Goal: Task Accomplishment & Management: Manage account settings

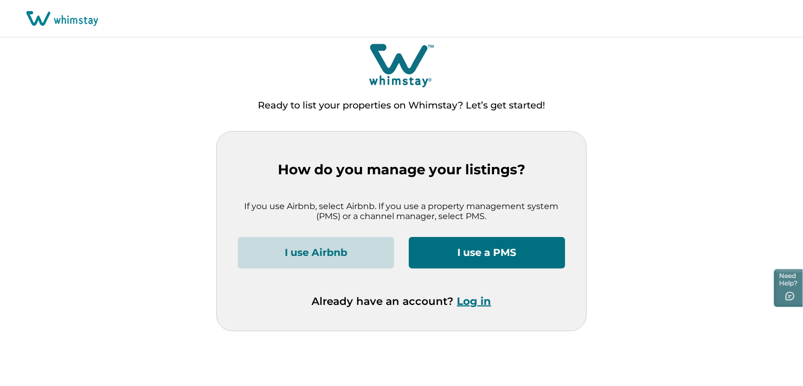
click at [482, 300] on button "Log in" at bounding box center [475, 301] width 34 height 13
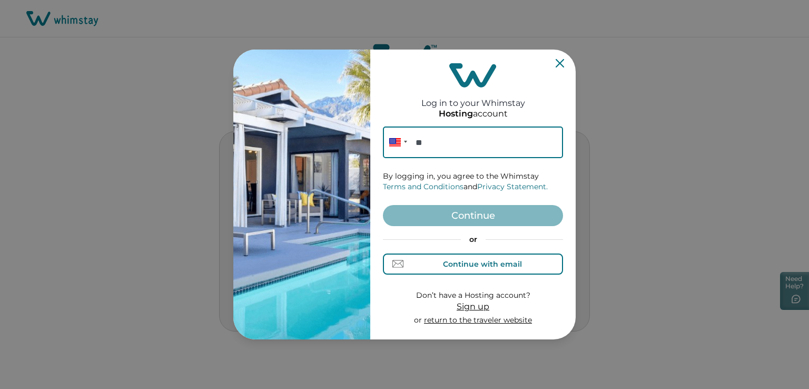
click at [493, 265] on div "Continue with email" at bounding box center [482, 264] width 79 height 8
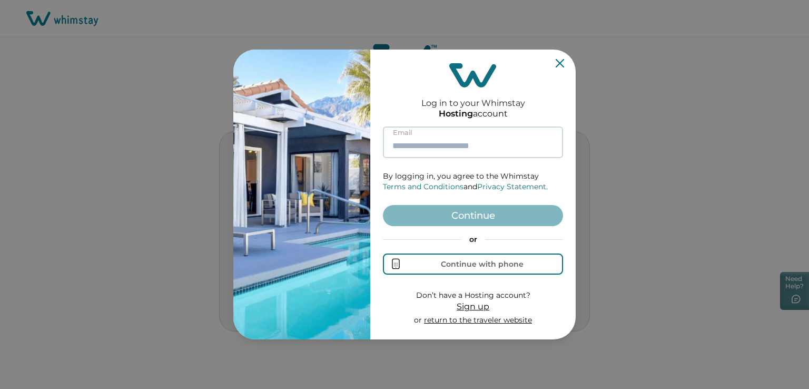
click at [435, 143] on input at bounding box center [473, 142] width 180 height 32
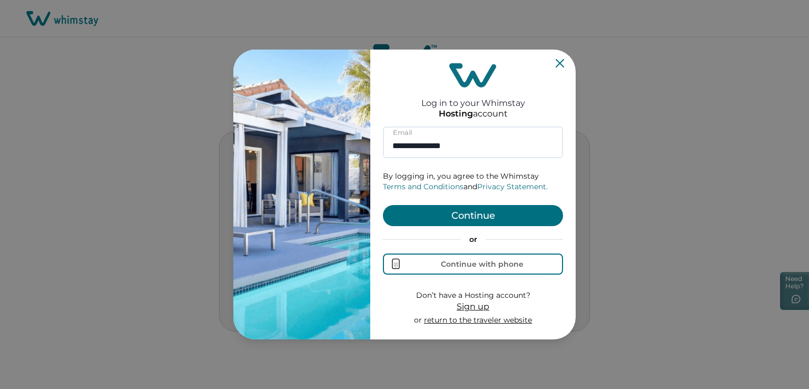
type input "**********"
click at [460, 217] on button "Continue" at bounding box center [473, 215] width 180 height 21
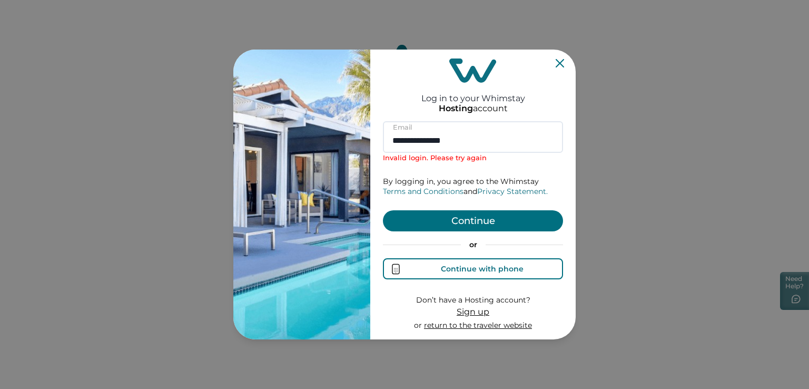
click at [480, 266] on div "Continue with phone" at bounding box center [482, 268] width 83 height 8
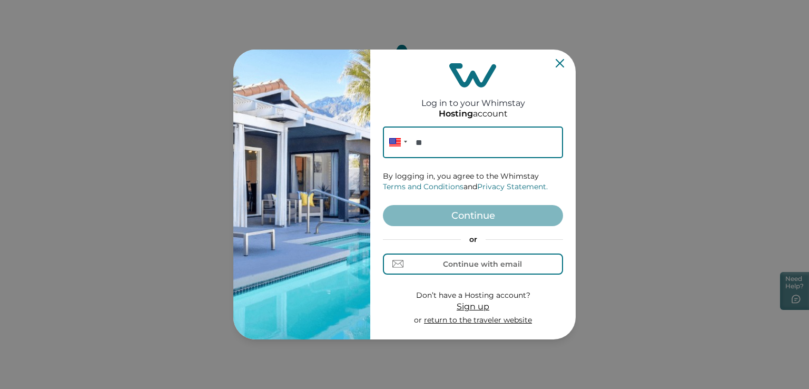
click at [319, 343] on div "Log in to your Whimstay Hosting account Phone ** By logging in, you agree to th…" at bounding box center [404, 194] width 809 height 389
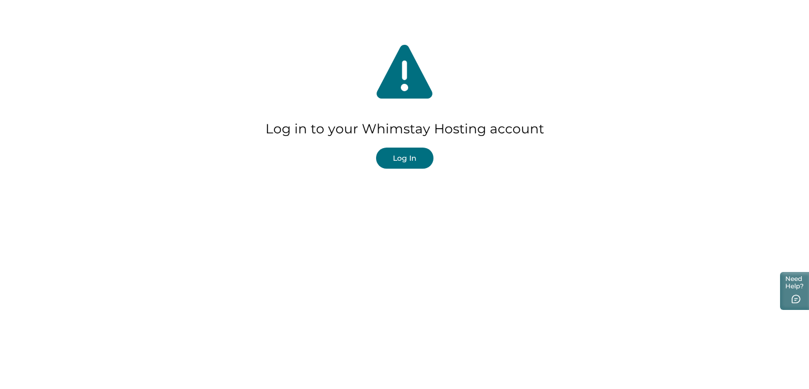
click at [413, 156] on button "Log In" at bounding box center [404, 157] width 57 height 21
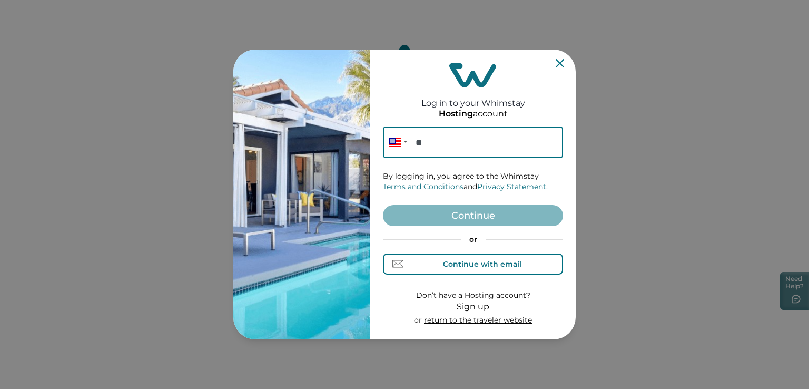
click at [462, 264] on div "Continue with email" at bounding box center [482, 264] width 79 height 8
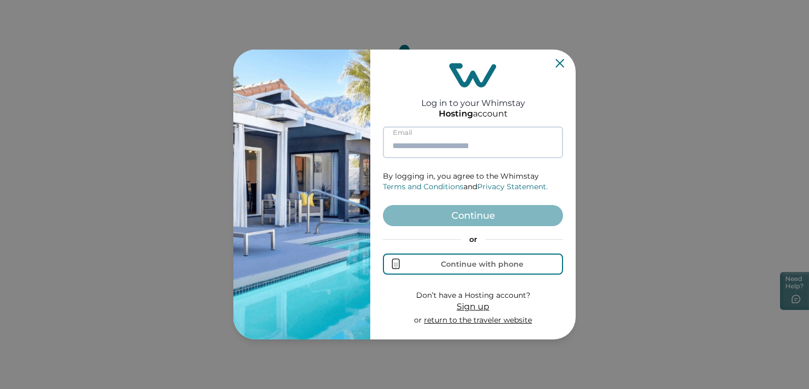
click at [412, 136] on input at bounding box center [473, 142] width 180 height 32
paste input "**********"
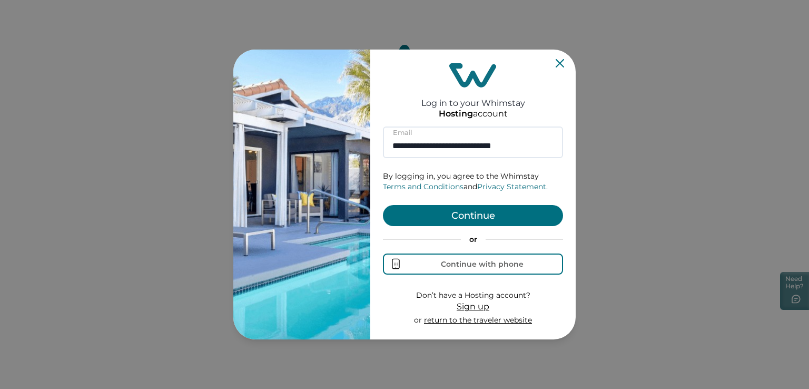
type input "**********"
click at [470, 213] on button "Continue" at bounding box center [473, 215] width 180 height 21
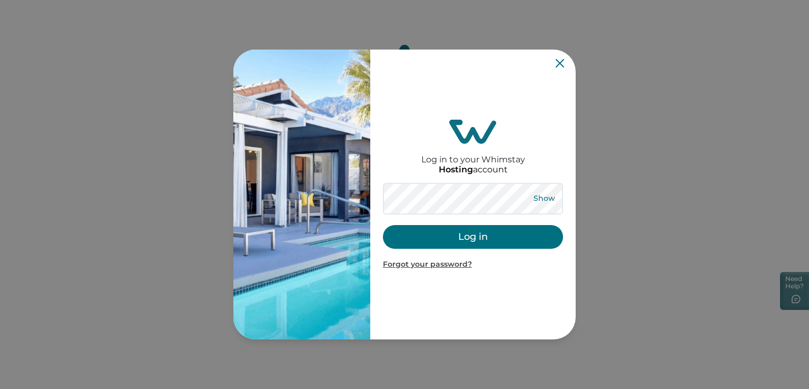
click at [539, 202] on button "Show" at bounding box center [544, 198] width 38 height 15
click at [539, 202] on button "Hide" at bounding box center [543, 198] width 35 height 15
click at [473, 235] on button "Log in" at bounding box center [473, 237] width 180 height 24
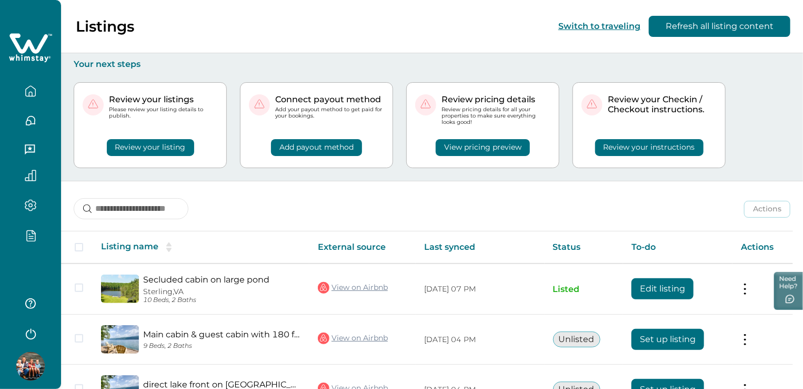
click at [33, 236] on icon "button" at bounding box center [31, 236] width 4 height 0
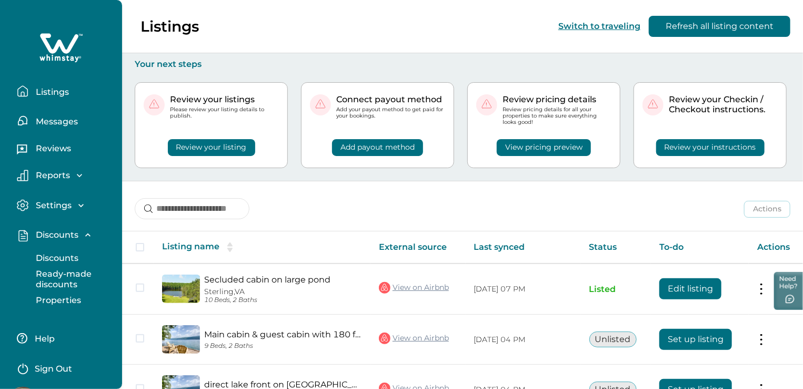
click at [67, 260] on p "Discounts" at bounding box center [56, 258] width 46 height 11
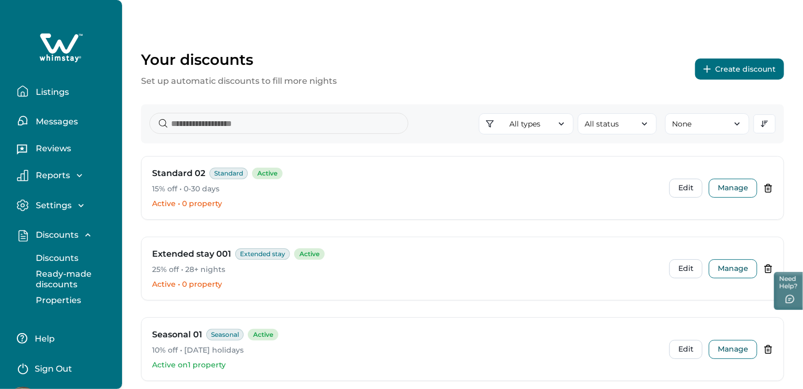
click at [223, 266] on p "25% off • 28+ nights" at bounding box center [406, 269] width 509 height 11
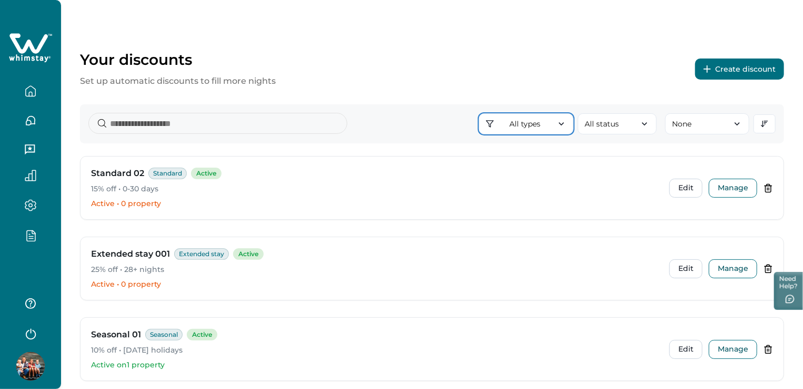
click at [561, 120] on icon "button" at bounding box center [561, 123] width 11 height 11
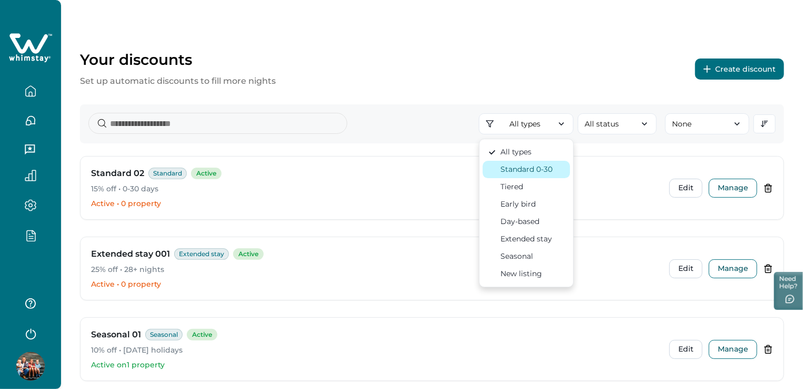
click at [531, 166] on div "Standard 0-30" at bounding box center [527, 169] width 52 height 11
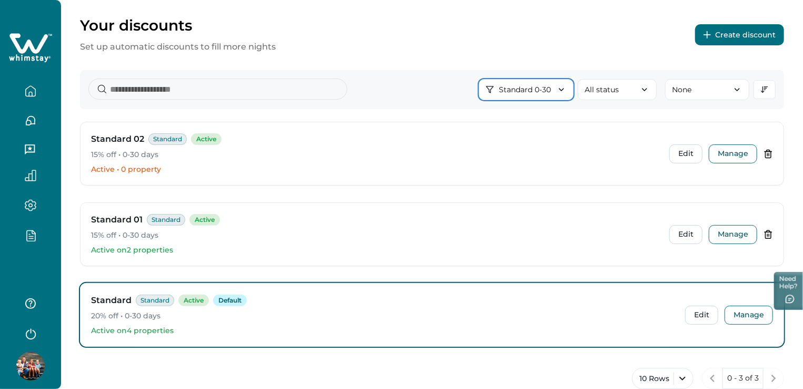
scroll to position [61, 0]
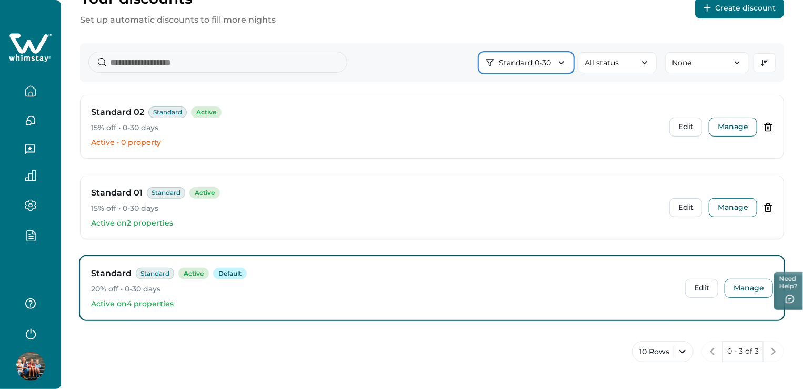
click at [566, 64] on icon "button" at bounding box center [561, 62] width 11 height 11
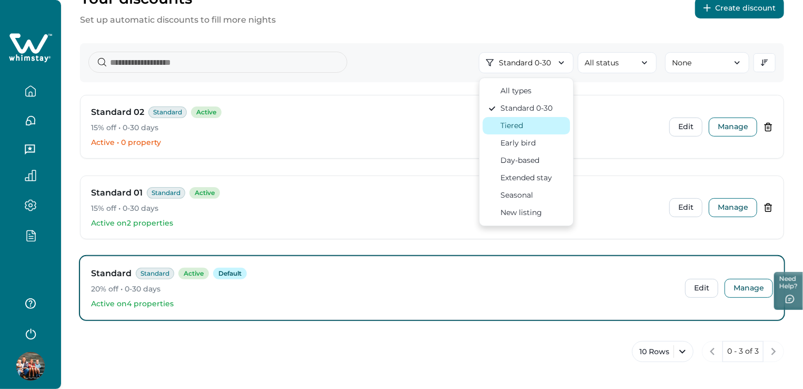
click at [536, 123] on div "Tiered" at bounding box center [526, 125] width 77 height 11
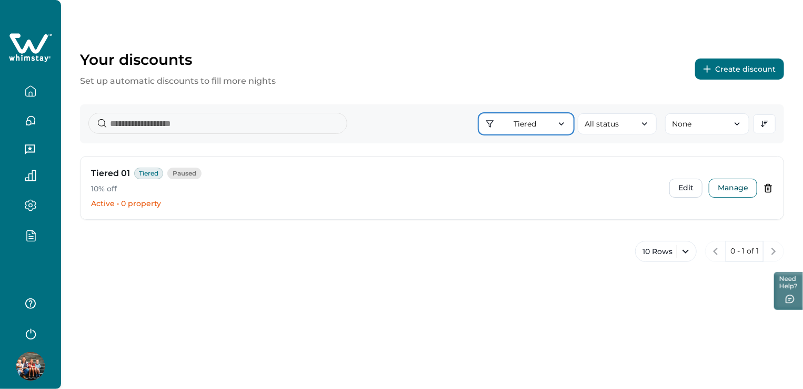
scroll to position [0, 0]
click at [573, 123] on button "Tiered" at bounding box center [531, 123] width 95 height 21
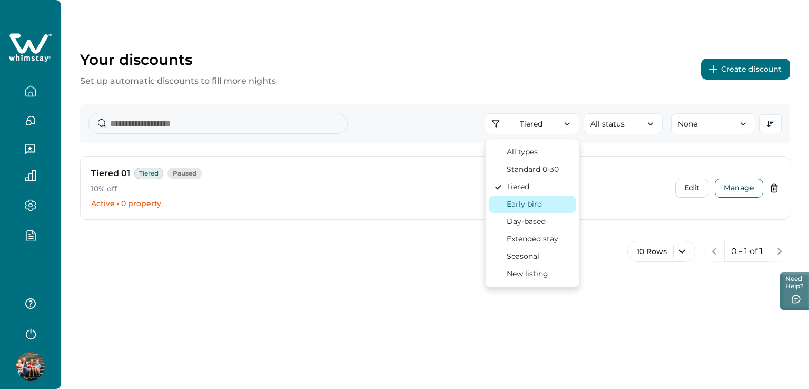
click at [535, 206] on div "Early bird" at bounding box center [523, 203] width 35 height 11
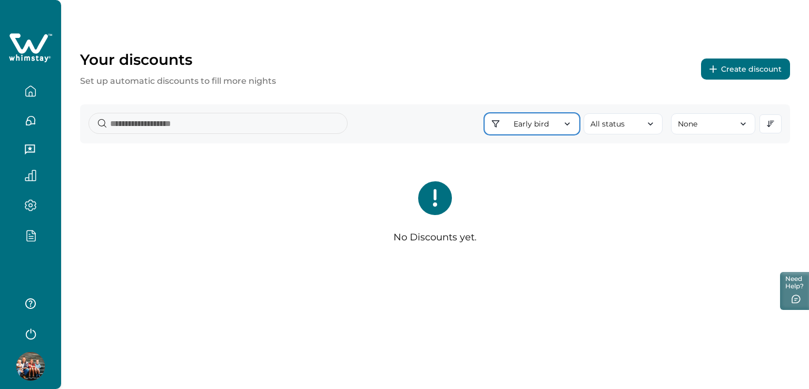
click at [571, 124] on icon "button" at bounding box center [567, 123] width 11 height 11
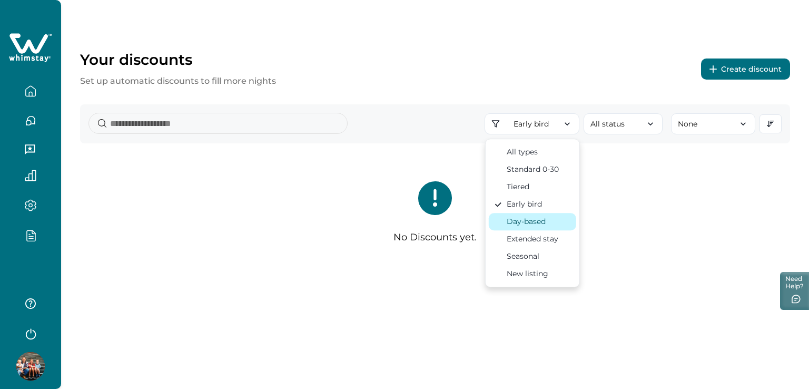
click at [559, 220] on div "Day-based" at bounding box center [532, 221] width 77 height 11
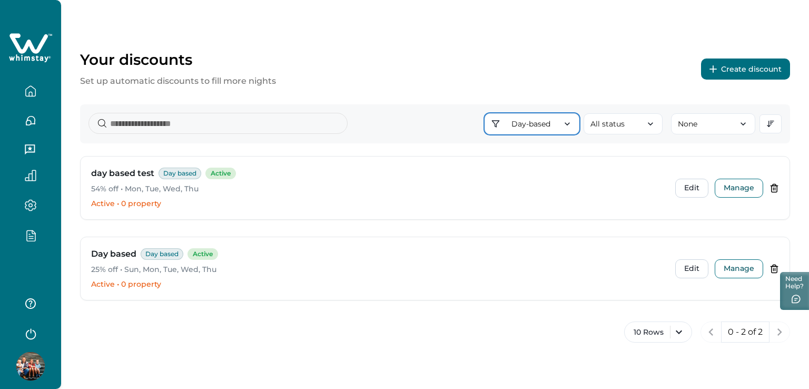
click at [567, 128] on icon "button" at bounding box center [567, 123] width 11 height 11
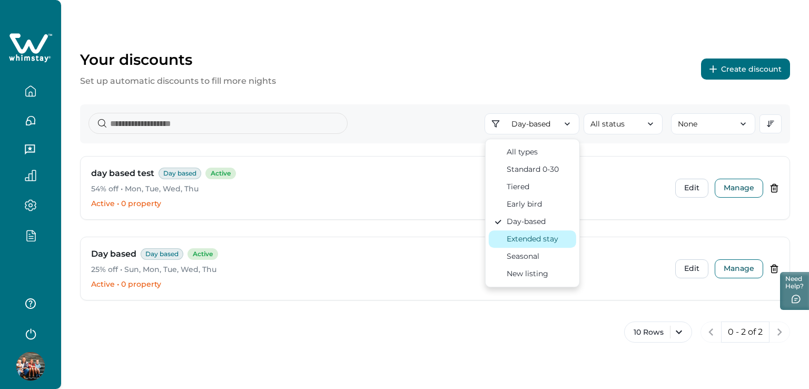
click at [555, 235] on div "Extended stay" at bounding box center [532, 238] width 52 height 11
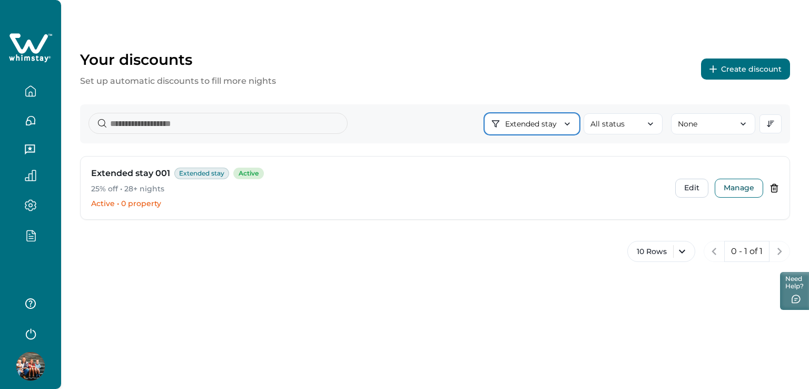
click at [569, 125] on icon "button" at bounding box center [567, 123] width 11 height 11
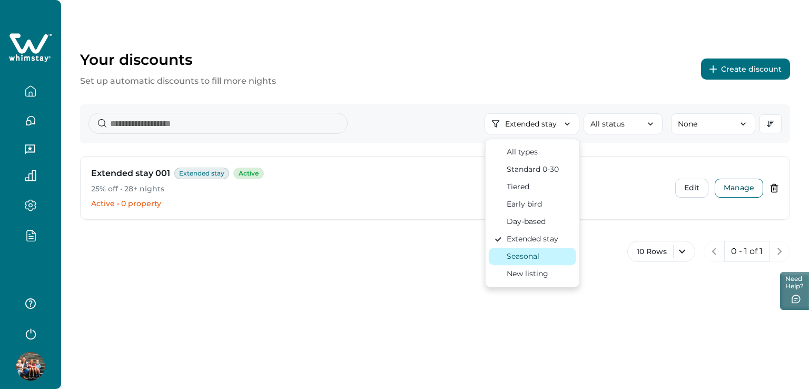
click at [538, 253] on div "Seasonal" at bounding box center [522, 256] width 33 height 11
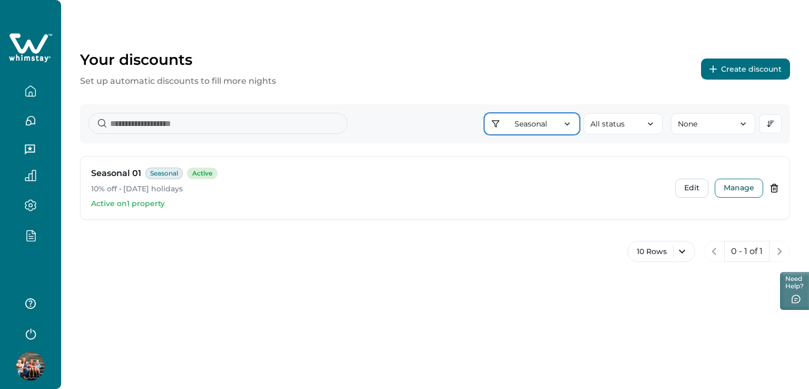
click at [541, 120] on button "Seasonal" at bounding box center [531, 123] width 95 height 21
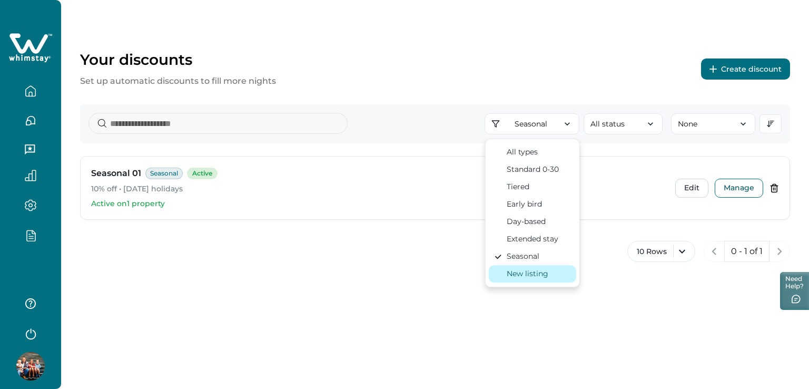
drag, startPoint x: 523, startPoint y: 264, endPoint x: 524, endPoint y: 270, distance: 5.8
click at [523, 268] on button "New listing" at bounding box center [532, 273] width 87 height 17
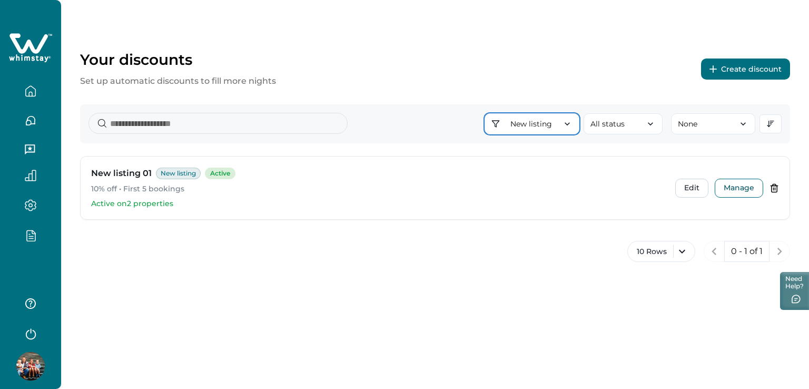
click at [569, 124] on icon "button" at bounding box center [567, 123] width 11 height 11
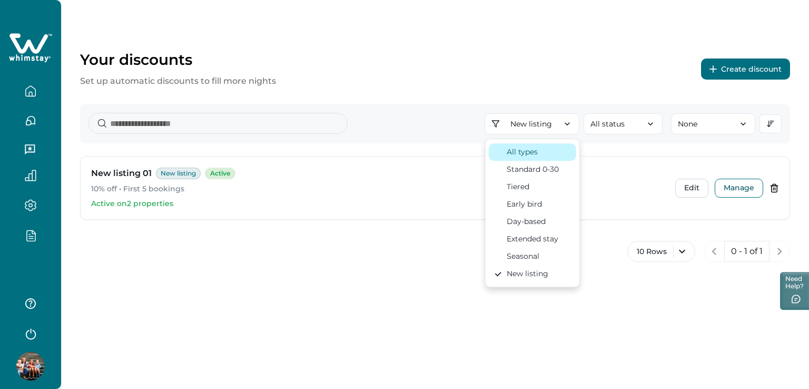
click at [536, 149] on div "All types" at bounding box center [521, 151] width 31 height 11
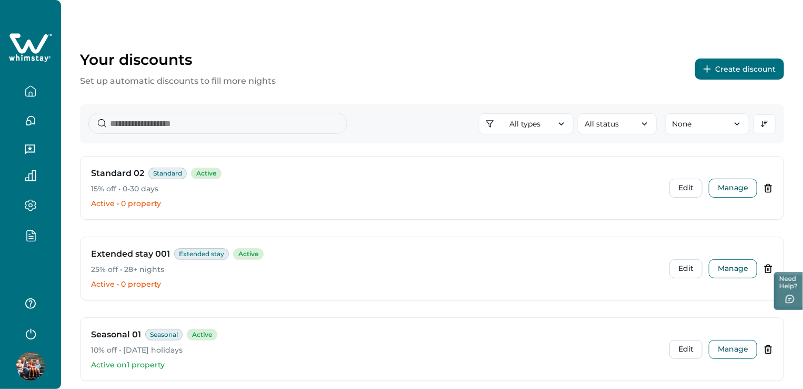
click at [32, 228] on div at bounding box center [30, 235] width 44 height 30
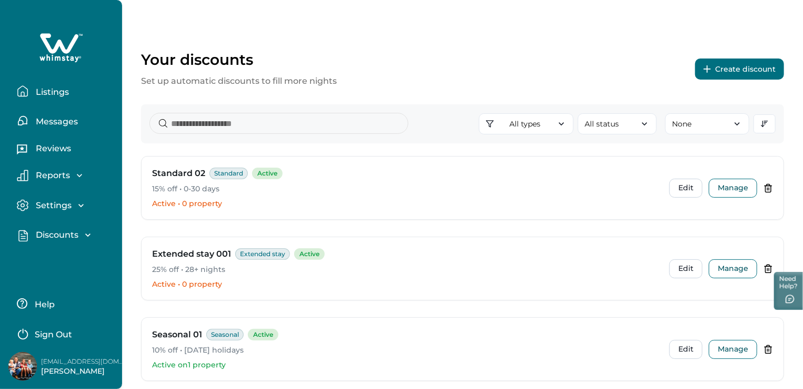
click at [83, 235] on icon "button" at bounding box center [88, 235] width 11 height 11
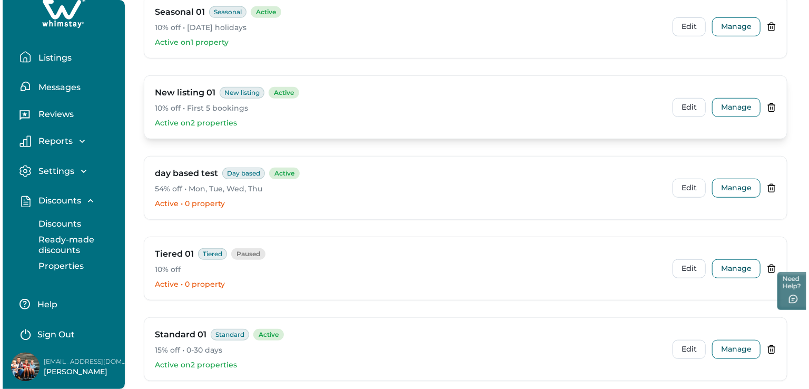
scroll to position [369, 0]
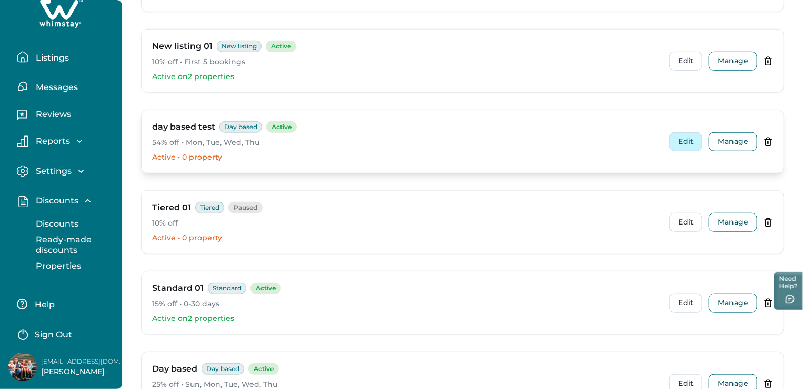
click at [693, 136] on button "Edit" at bounding box center [686, 141] width 33 height 19
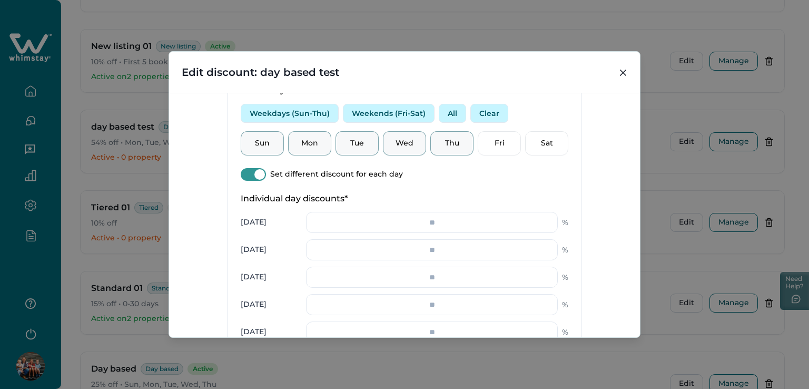
scroll to position [413, 0]
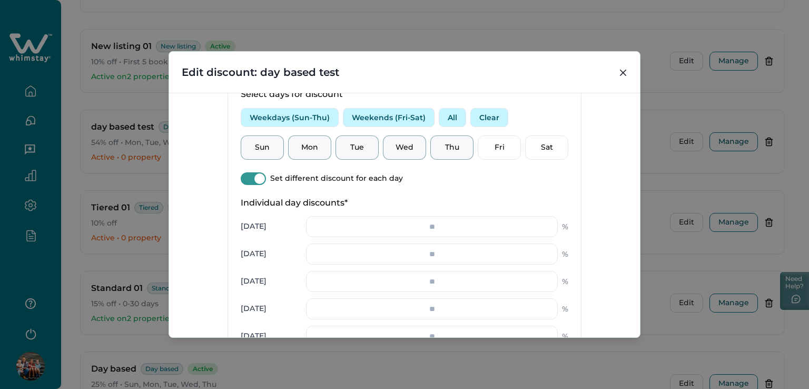
click at [255, 178] on span at bounding box center [259, 178] width 11 height 11
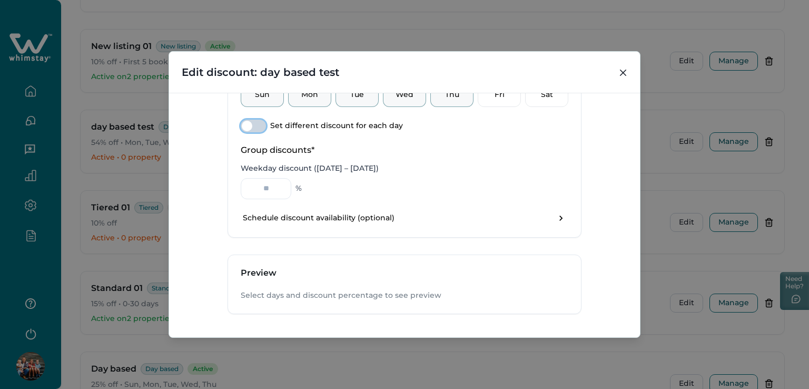
scroll to position [360, 0]
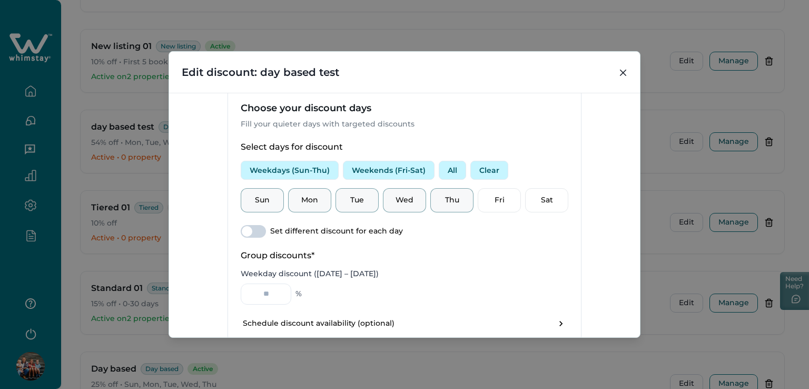
click at [450, 174] on button "All" at bounding box center [452, 170] width 27 height 19
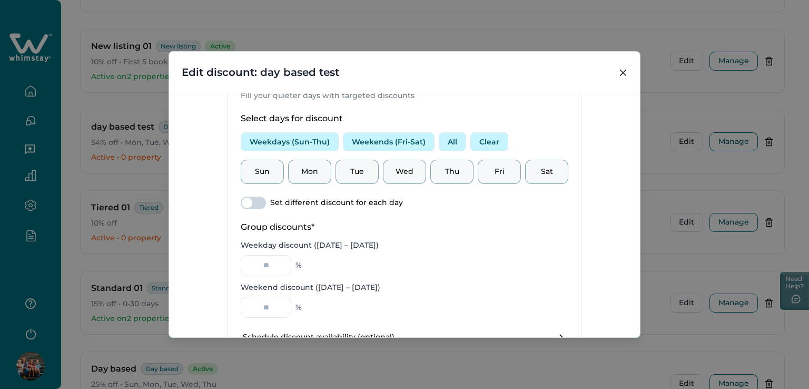
scroll to position [413, 0]
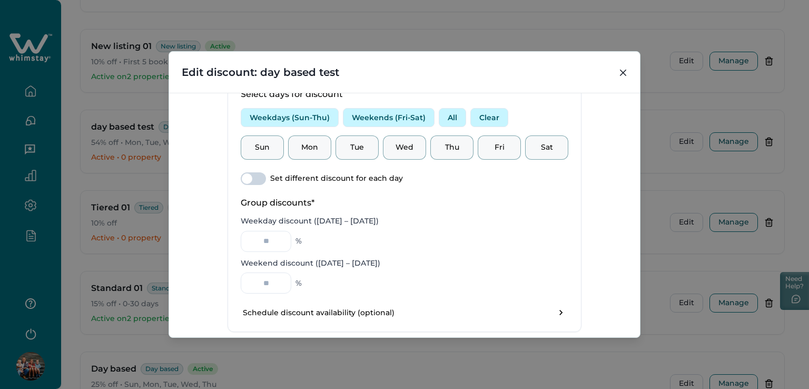
click at [444, 118] on button "All" at bounding box center [452, 117] width 27 height 19
click at [618, 77] on button "Close" at bounding box center [622, 72] width 17 height 17
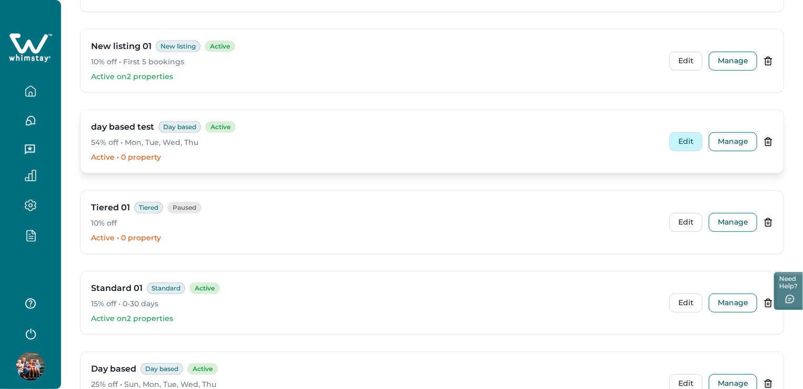
click at [687, 144] on button "Edit" at bounding box center [686, 141] width 33 height 19
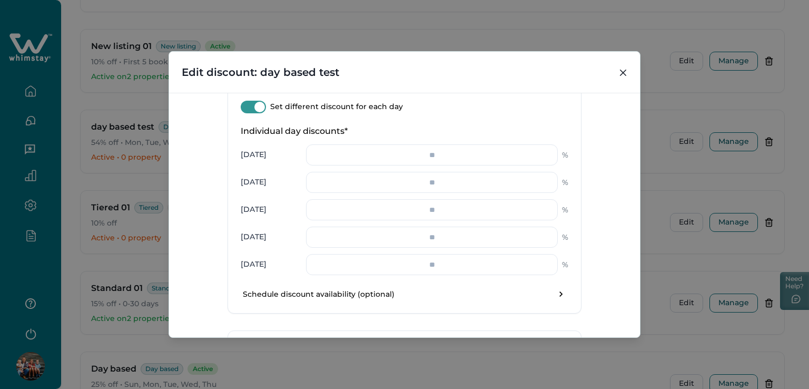
scroll to position [369, 0]
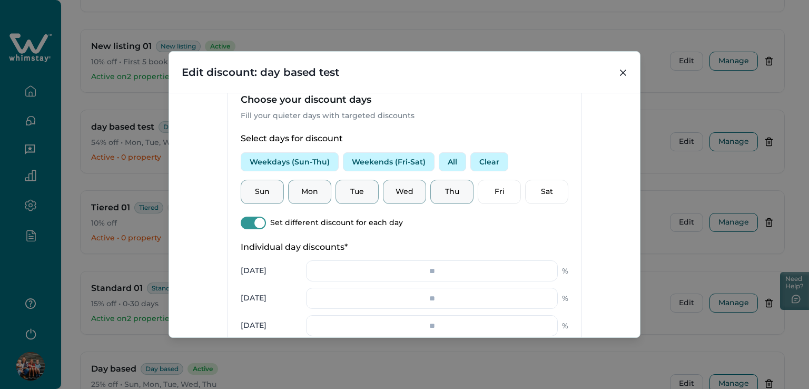
click at [394, 163] on button "Weekends (Fri-Sat)" at bounding box center [389, 161] width 92 height 19
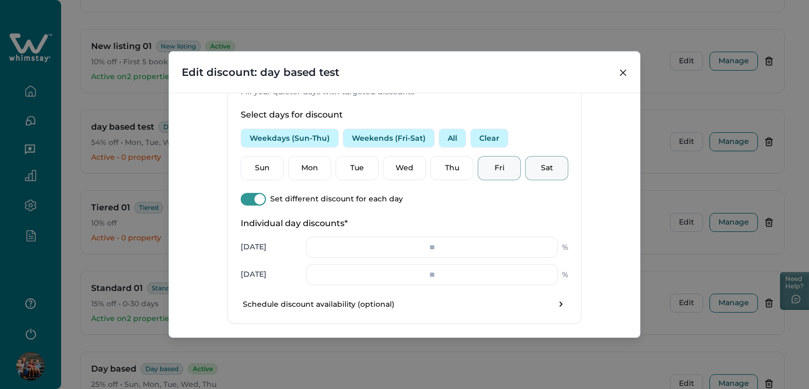
scroll to position [257, 0]
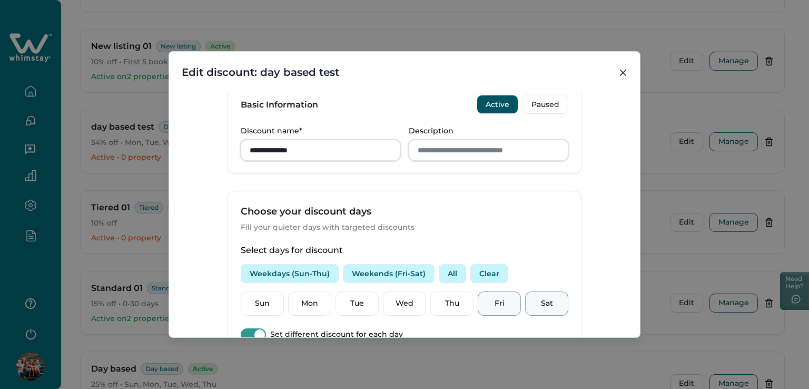
click at [450, 272] on button "All" at bounding box center [452, 273] width 27 height 19
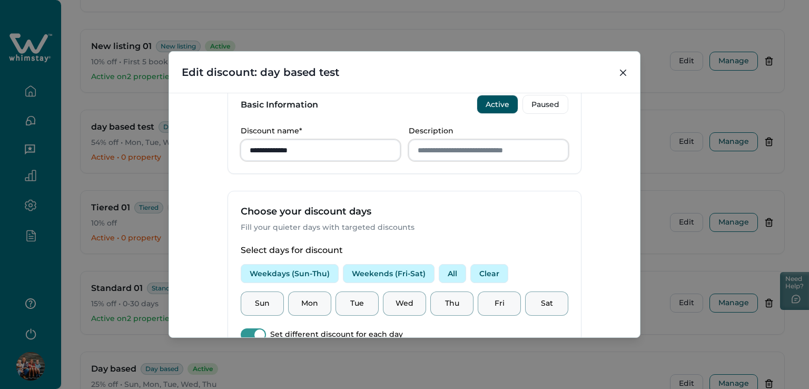
click at [489, 275] on button "Clear" at bounding box center [489, 273] width 38 height 19
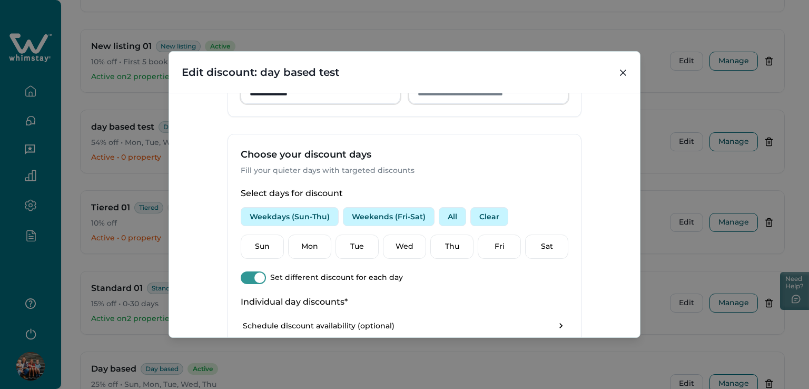
scroll to position [362, 0]
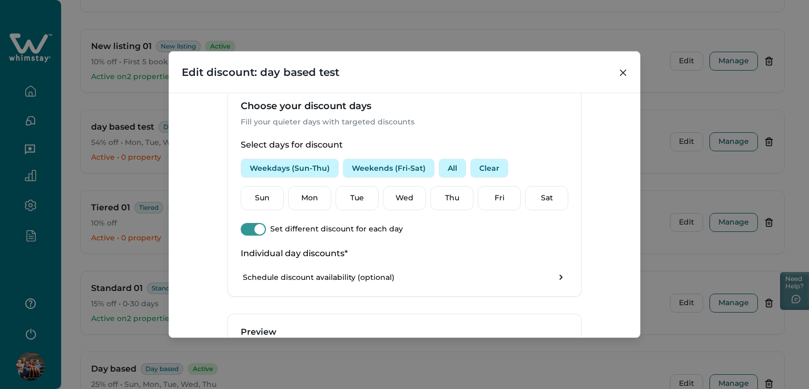
click at [259, 227] on span at bounding box center [259, 229] width 11 height 11
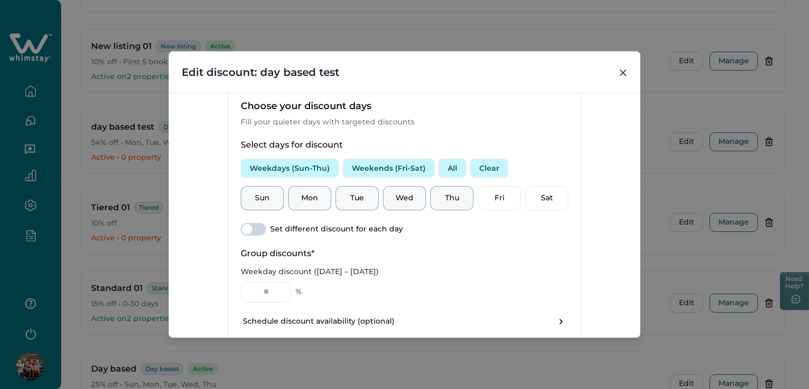
click at [394, 170] on button "Weekends (Fri-Sat)" at bounding box center [389, 167] width 92 height 19
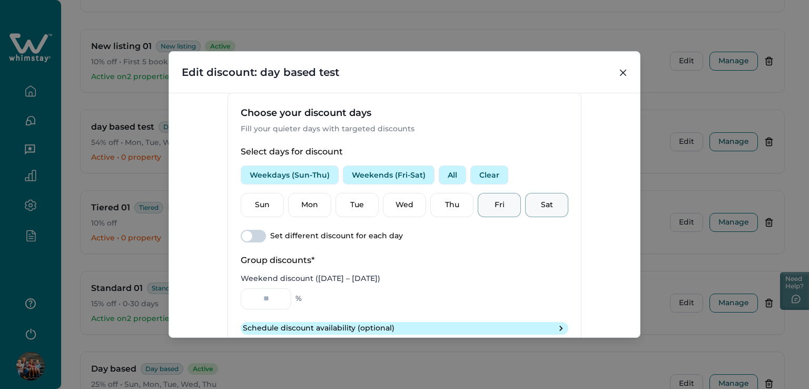
scroll to position [310, 0]
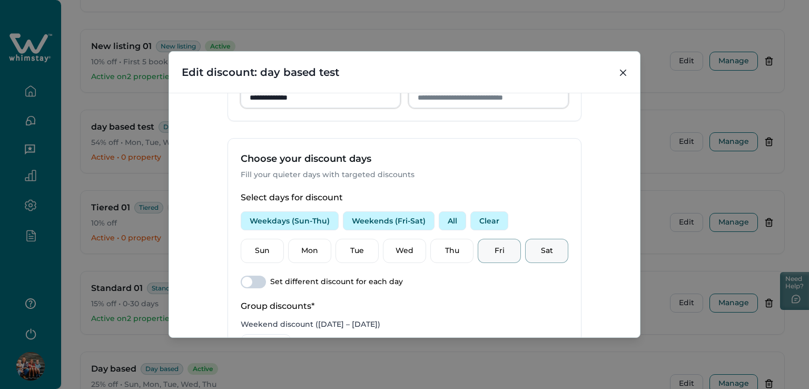
click at [370, 219] on button "Weekends (Fri-Sat)" at bounding box center [389, 220] width 92 height 19
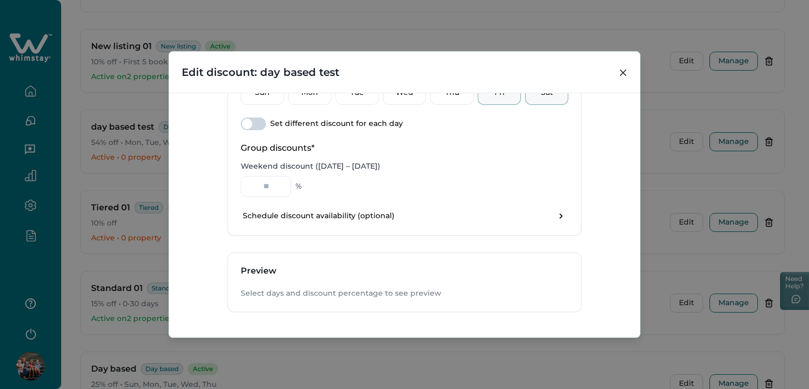
scroll to position [415, 0]
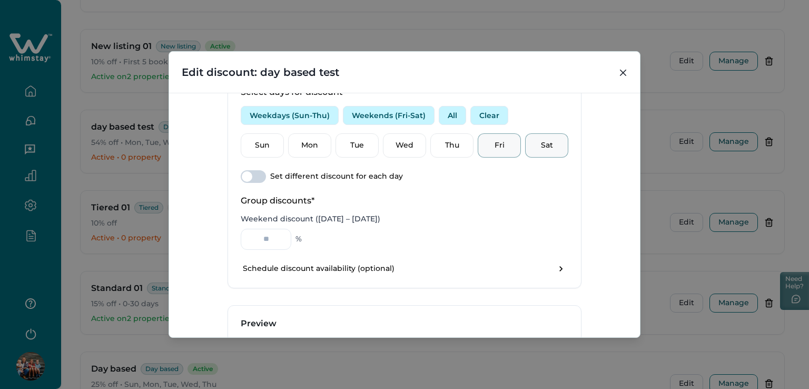
click at [297, 112] on button "Weekdays (Sun-Thu)" at bounding box center [290, 115] width 98 height 19
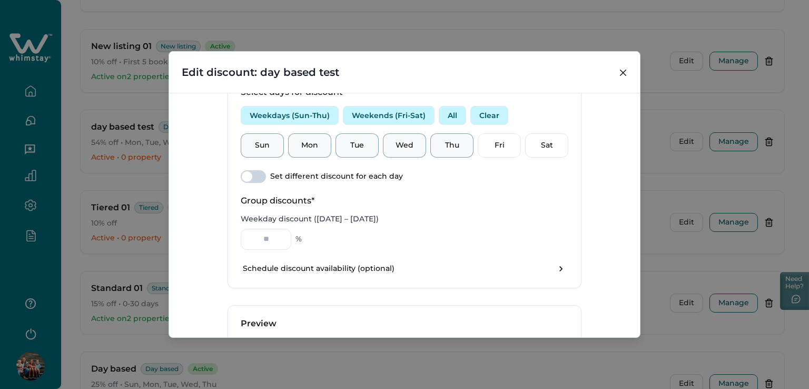
click at [390, 116] on button "Weekends (Fri-Sat)" at bounding box center [389, 115] width 92 height 19
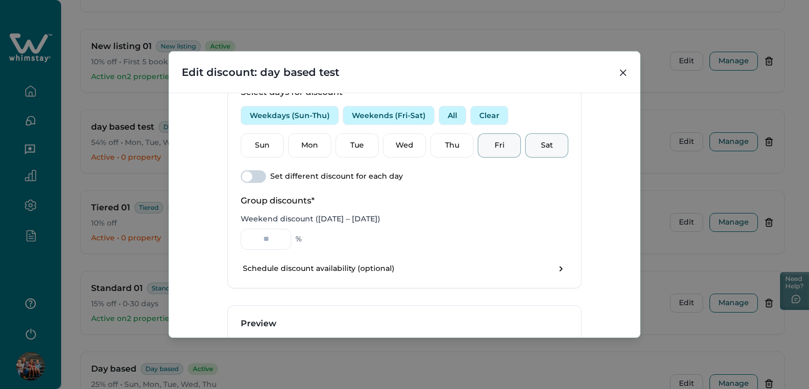
click at [441, 115] on button "All" at bounding box center [452, 115] width 27 height 19
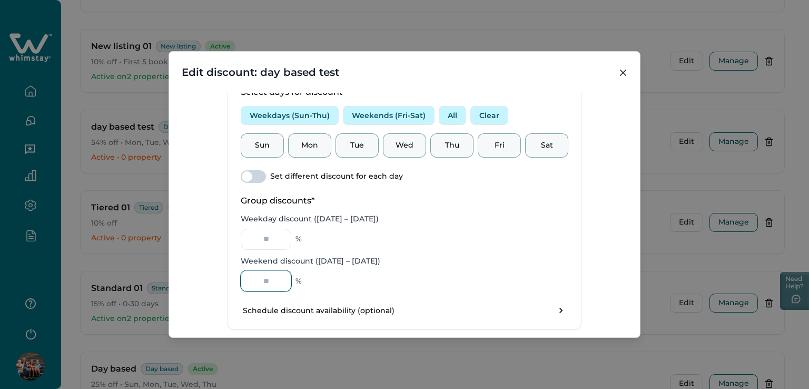
click at [266, 282] on input "Weekend discount ([DATE] – [DATE])" at bounding box center [266, 280] width 51 height 21
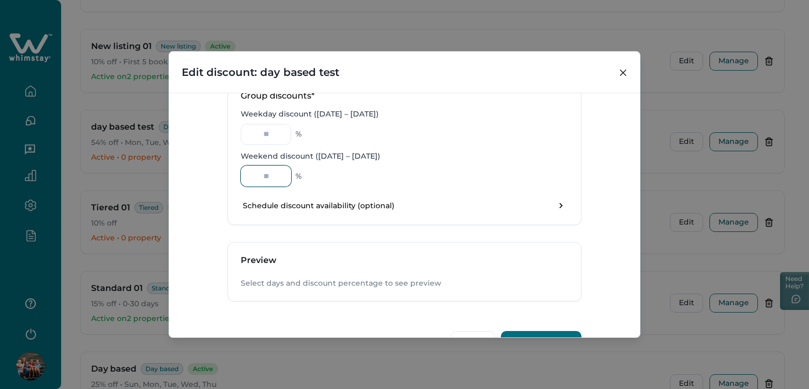
scroll to position [550, 0]
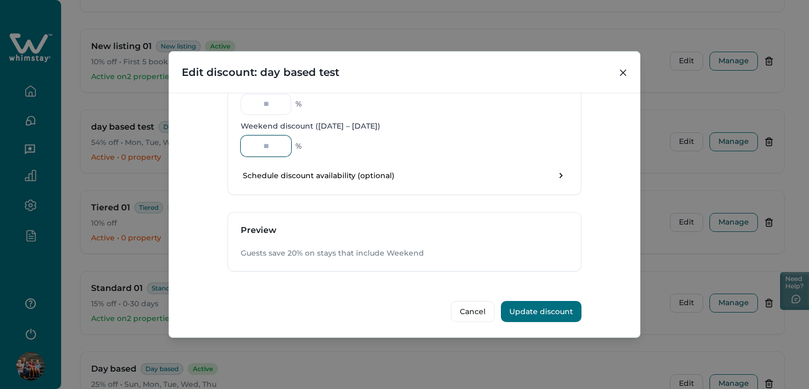
type input "*"
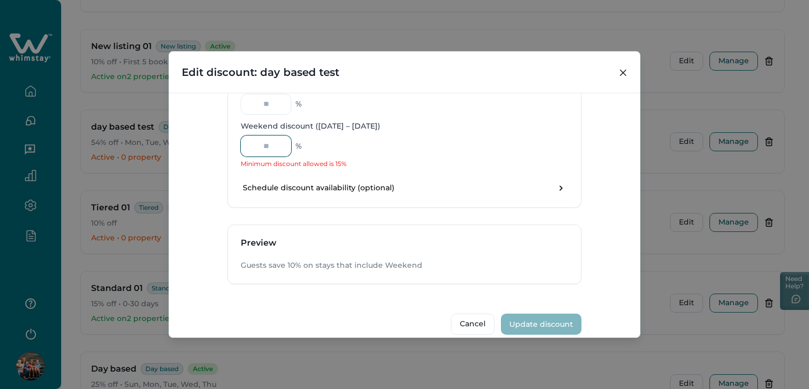
type input "*"
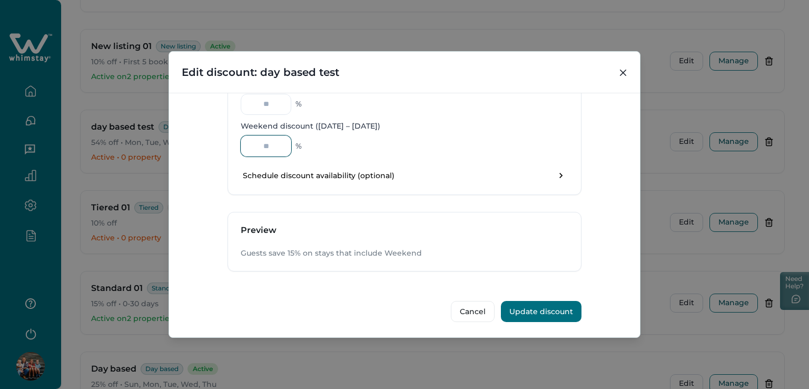
type input "**"
click at [534, 309] on button "Update discount" at bounding box center [541, 311] width 81 height 21
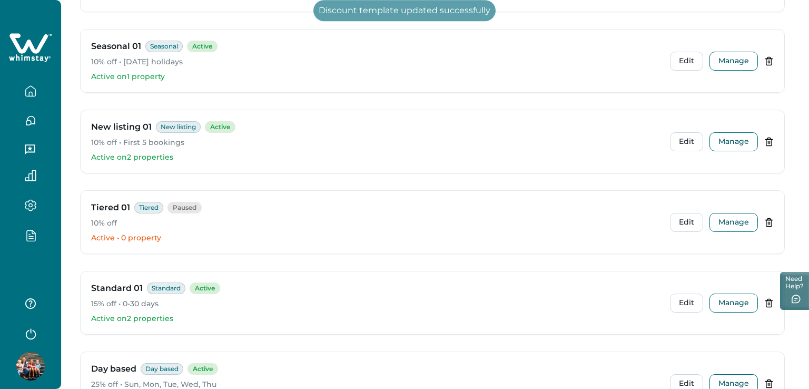
scroll to position [55, 0]
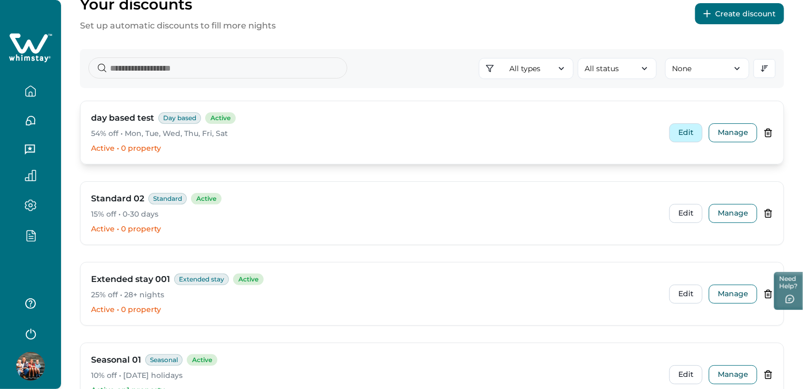
click at [687, 132] on button "Edit" at bounding box center [686, 132] width 33 height 19
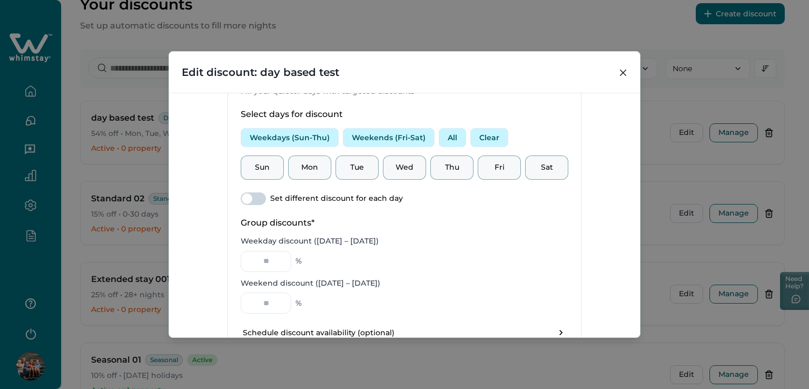
scroll to position [392, 0]
click at [303, 140] on button "Weekdays (Sun-Thu)" at bounding box center [290, 138] width 98 height 19
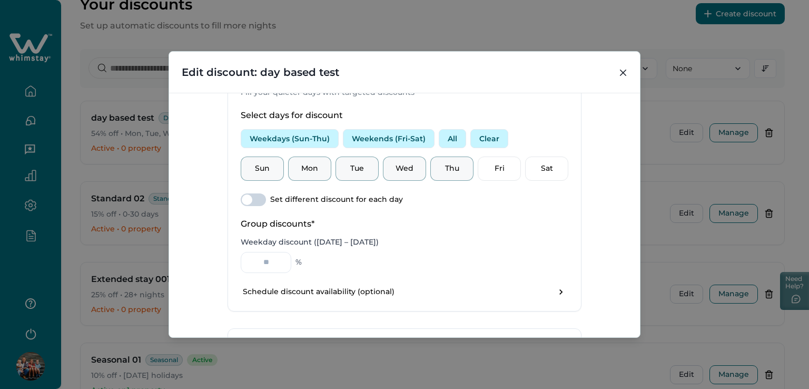
click at [242, 196] on span at bounding box center [247, 199] width 11 height 11
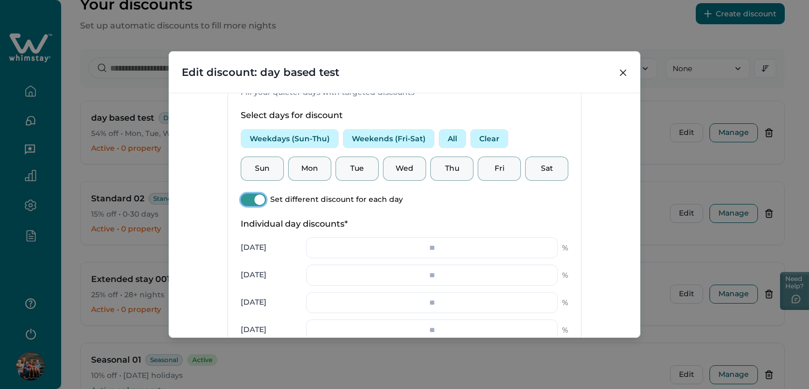
click at [260, 195] on span at bounding box center [259, 199] width 11 height 11
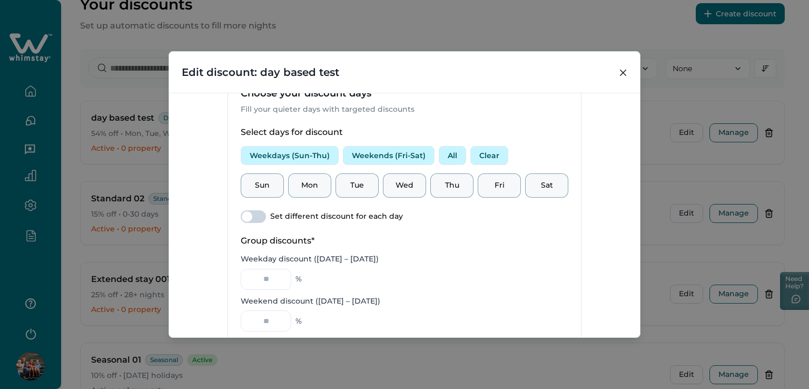
scroll to position [339, 0]
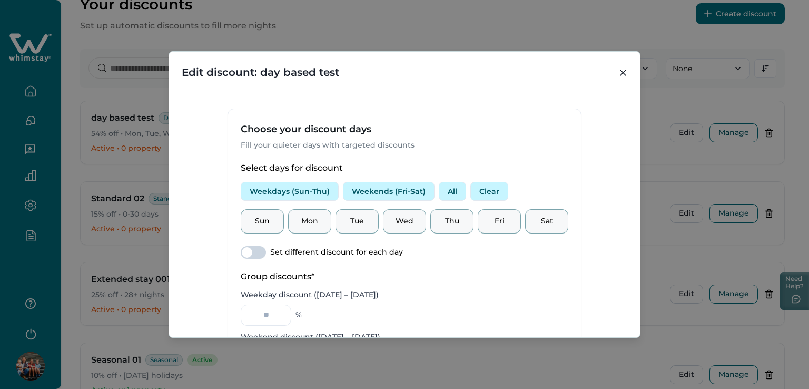
click at [476, 196] on button "Clear" at bounding box center [489, 191] width 38 height 19
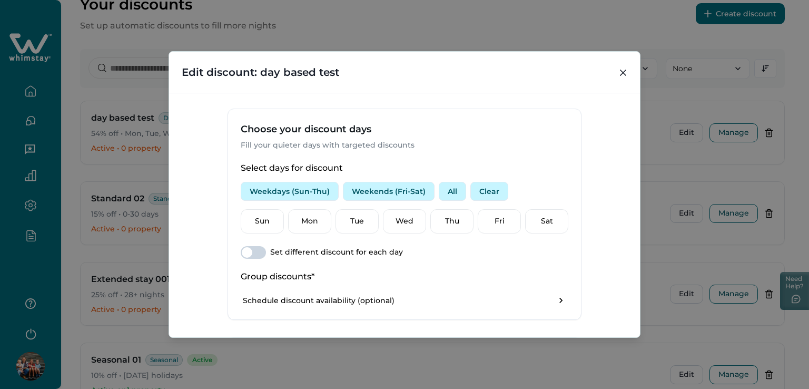
click at [284, 187] on button "Weekdays (Sun-Thu)" at bounding box center [290, 191] width 98 height 19
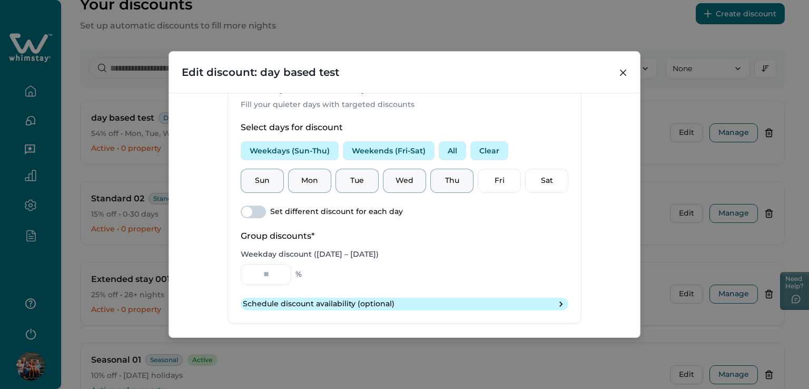
scroll to position [392, 0]
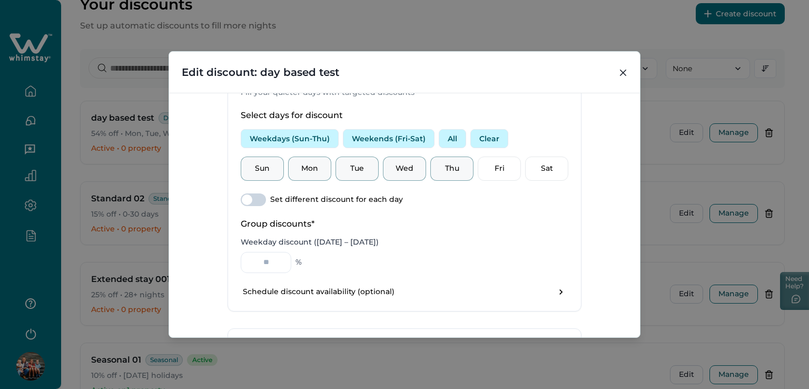
click at [379, 133] on button "Weekends (Fri-Sat)" at bounding box center [389, 138] width 92 height 19
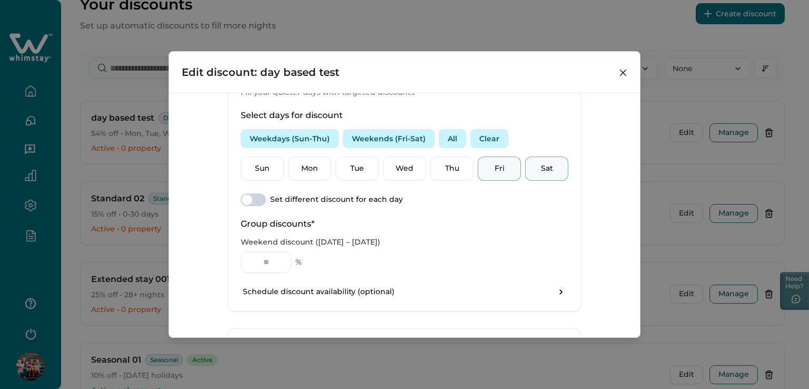
click at [450, 138] on button "All" at bounding box center [452, 138] width 27 height 19
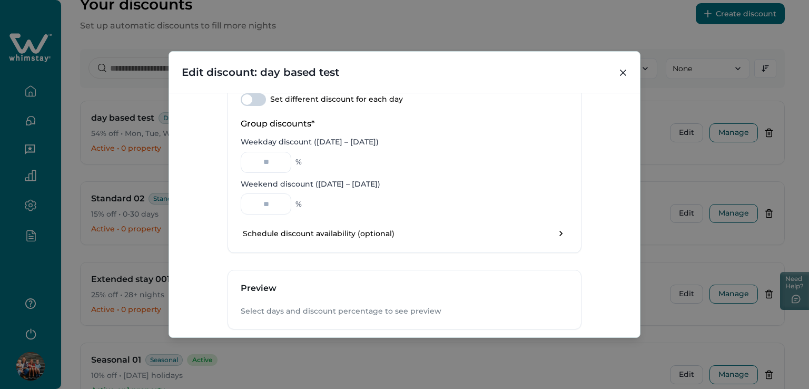
scroll to position [497, 0]
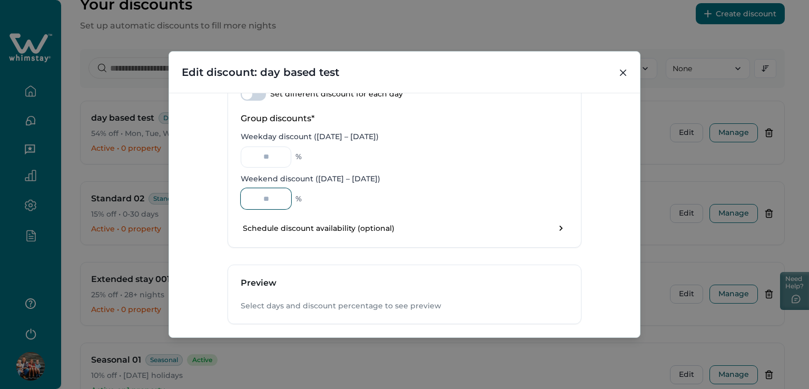
drag, startPoint x: 258, startPoint y: 195, endPoint x: 259, endPoint y: 184, distance: 11.1
click at [260, 195] on input "Weekend discount ([DATE] – [DATE])" at bounding box center [266, 198] width 51 height 21
click at [259, 160] on input "Weekday discount ([DATE] – [DATE])" at bounding box center [266, 156] width 51 height 21
type input "*"
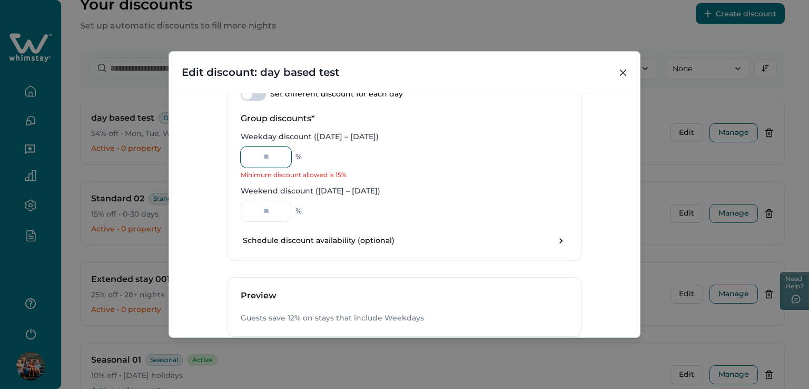
type input "*"
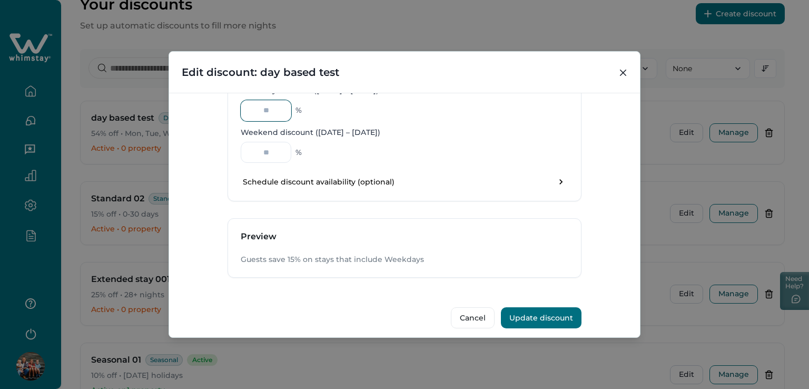
scroll to position [550, 0]
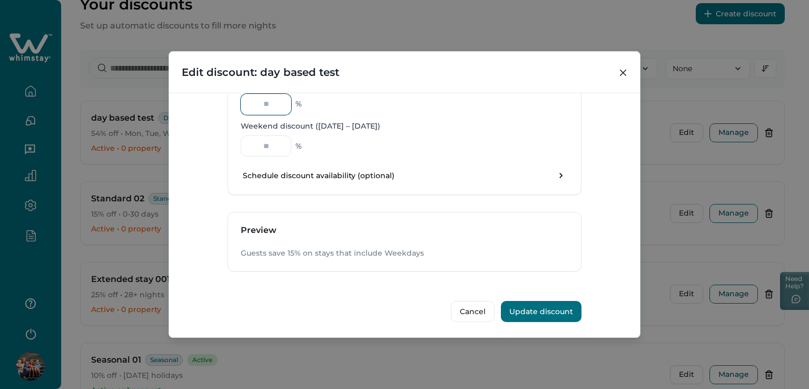
type input "**"
click at [546, 309] on button "Update discount" at bounding box center [541, 311] width 81 height 21
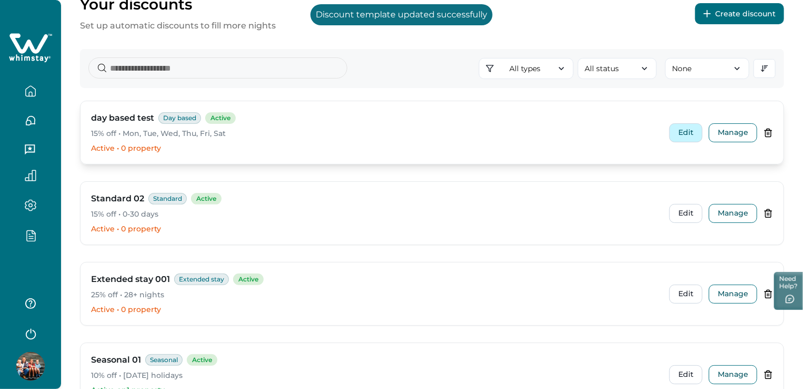
click at [695, 137] on button "Edit" at bounding box center [686, 132] width 33 height 19
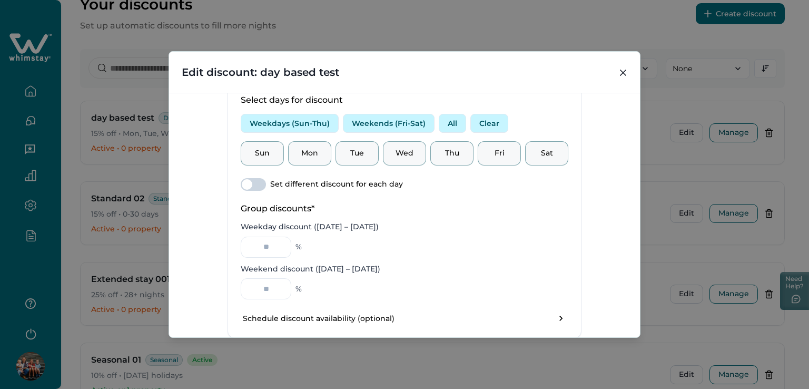
scroll to position [349, 0]
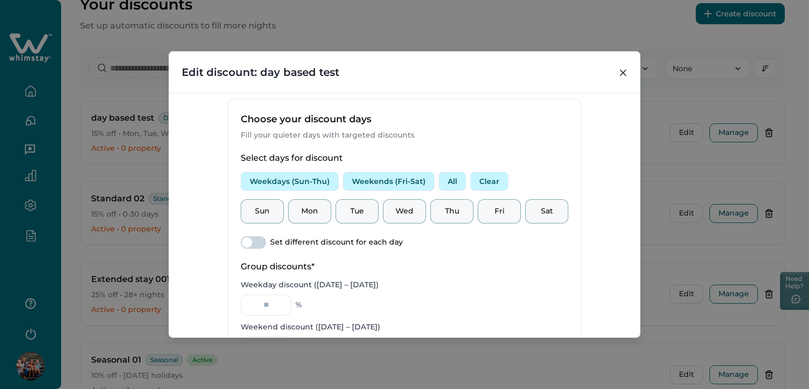
click at [249, 238] on span at bounding box center [247, 242] width 11 height 11
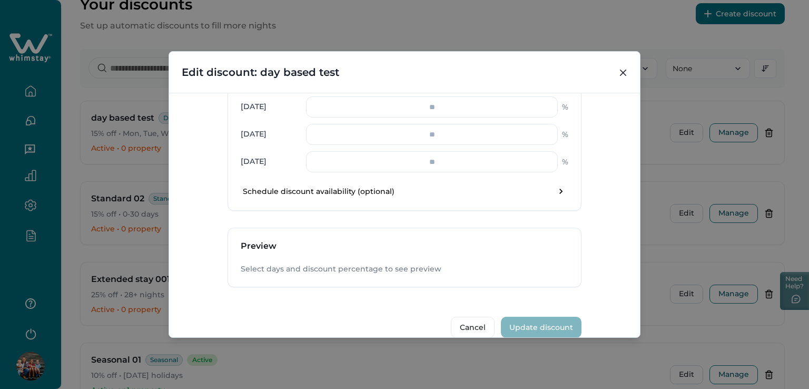
scroll to position [657, 0]
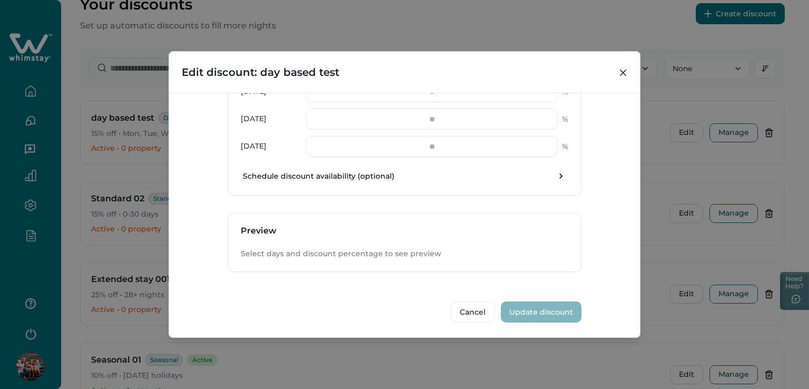
drag, startPoint x: 621, startPoint y: 70, endPoint x: 253, endPoint y: 21, distance: 371.3
click at [621, 70] on icon "Close" at bounding box center [623, 72] width 6 height 6
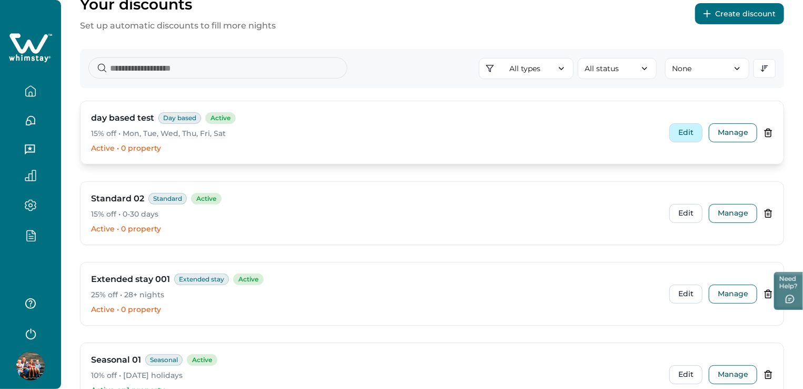
click at [680, 131] on button "Edit" at bounding box center [686, 132] width 33 height 19
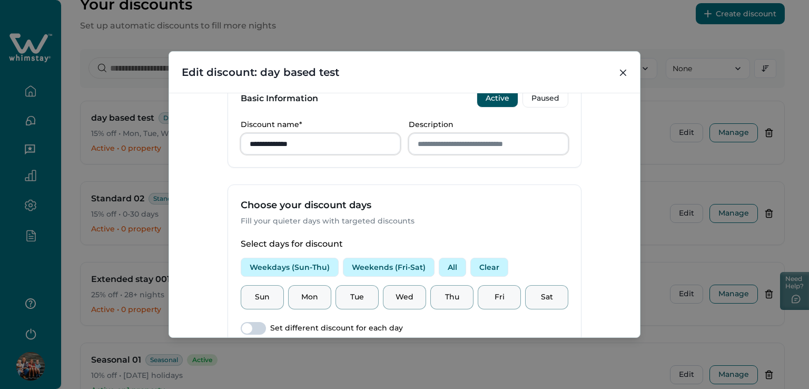
scroll to position [421, 0]
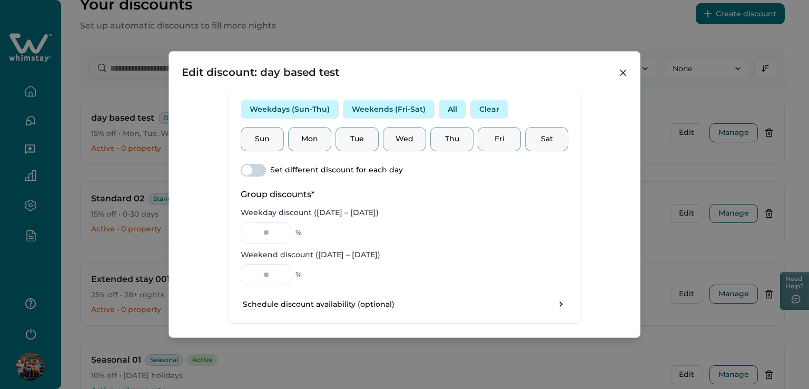
click at [424, 276] on div "* %" at bounding box center [404, 274] width 327 height 21
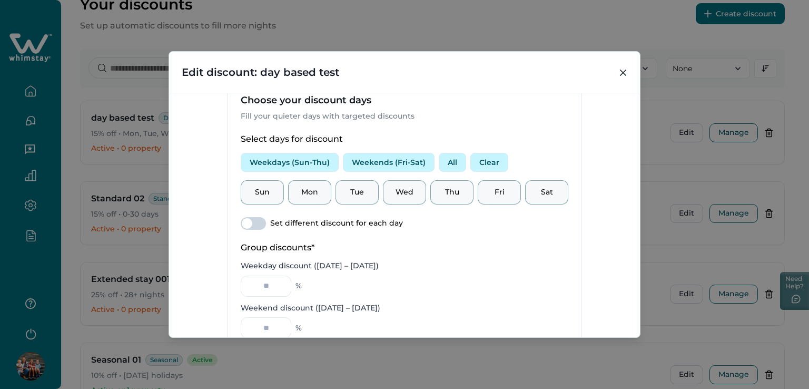
scroll to position [369, 0]
click at [275, 154] on button "Weekdays (Sun-Thu)" at bounding box center [290, 161] width 98 height 19
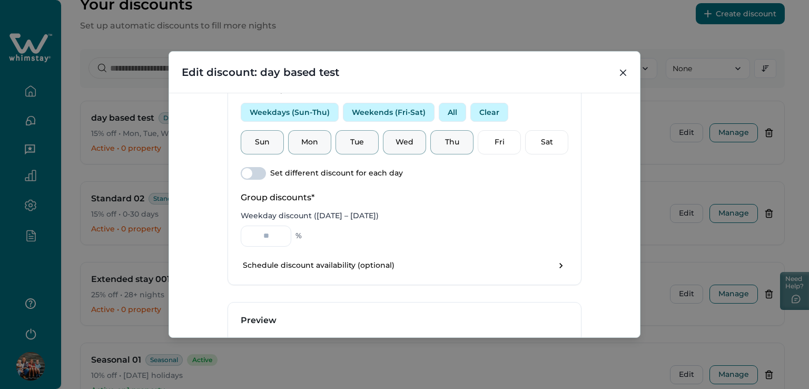
scroll to position [316, 0]
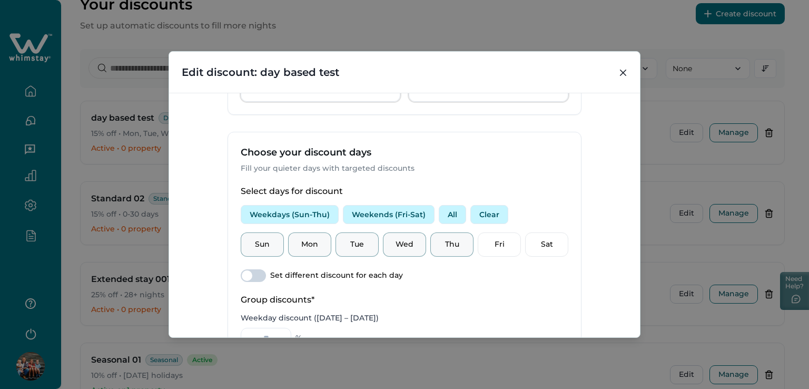
click at [387, 212] on button "Weekends (Fri-Sat)" at bounding box center [389, 214] width 92 height 19
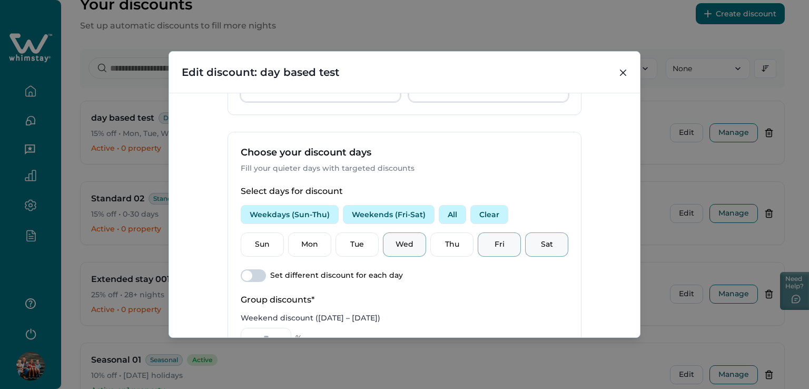
scroll to position [421, 0]
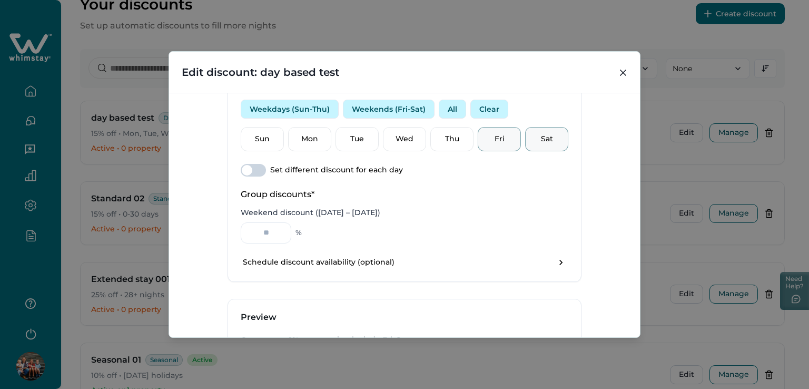
click at [447, 106] on button "All" at bounding box center [452, 109] width 27 height 19
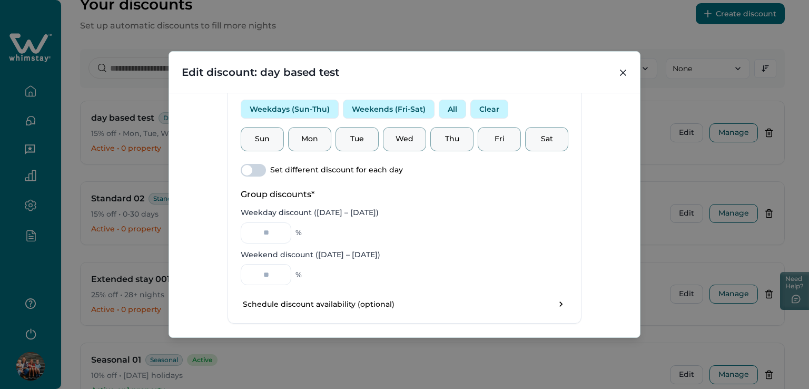
click at [232, 166] on div "Select days for discount Weekdays (Sun-Thu) Weekends (Fri-Sat) All Clear Sun Mo…" at bounding box center [404, 202] width 353 height 242
click at [242, 167] on span at bounding box center [247, 170] width 11 height 11
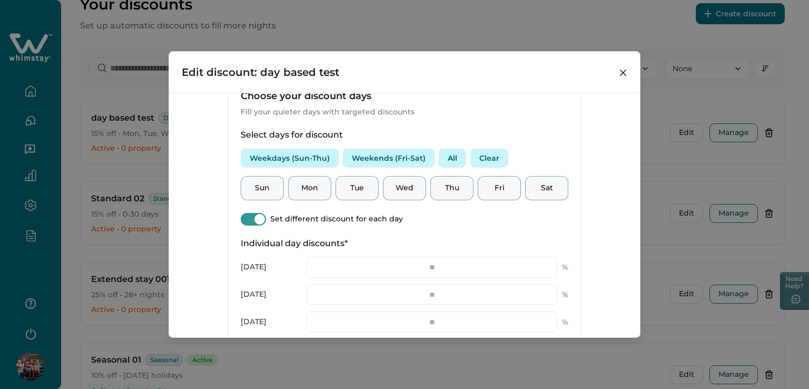
scroll to position [369, 0]
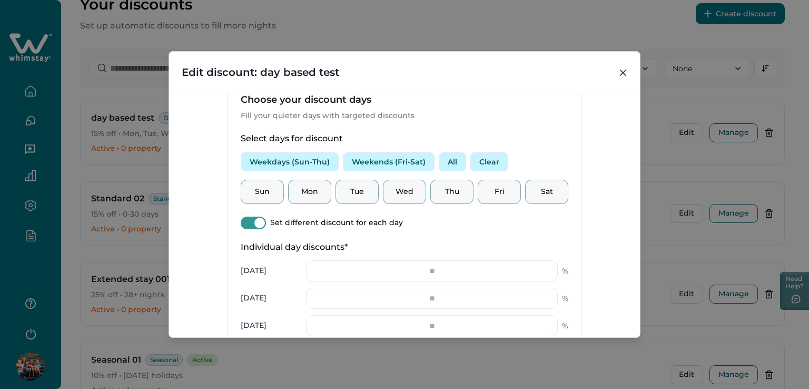
click at [321, 194] on p "Mon" at bounding box center [309, 191] width 29 height 11
click at [260, 200] on div "Sun" at bounding box center [262, 192] width 43 height 24
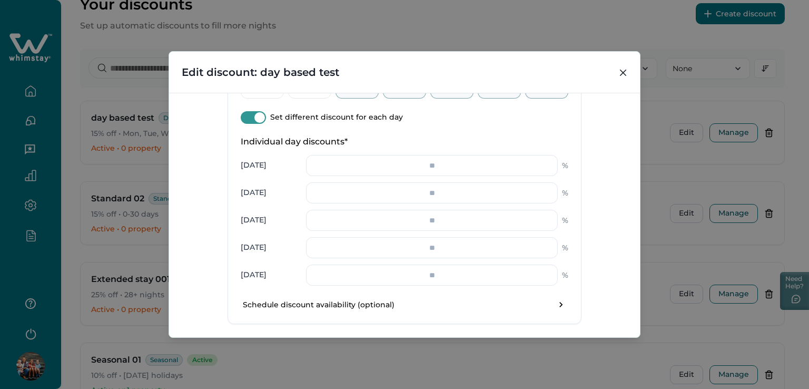
scroll to position [421, 0]
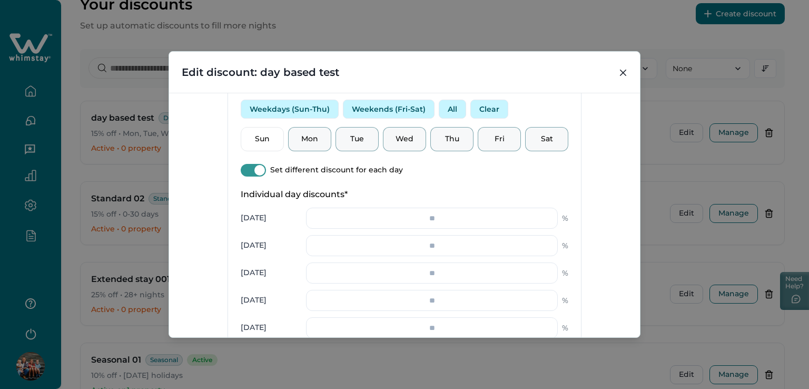
click at [310, 134] on p "Mon" at bounding box center [309, 139] width 29 height 11
click at [266, 140] on p "Sun" at bounding box center [261, 139] width 29 height 11
click at [325, 137] on div "Mon" at bounding box center [309, 139] width 43 height 24
click at [350, 135] on p "Tue" at bounding box center [356, 139] width 29 height 11
click at [412, 138] on p "Wed" at bounding box center [404, 139] width 29 height 11
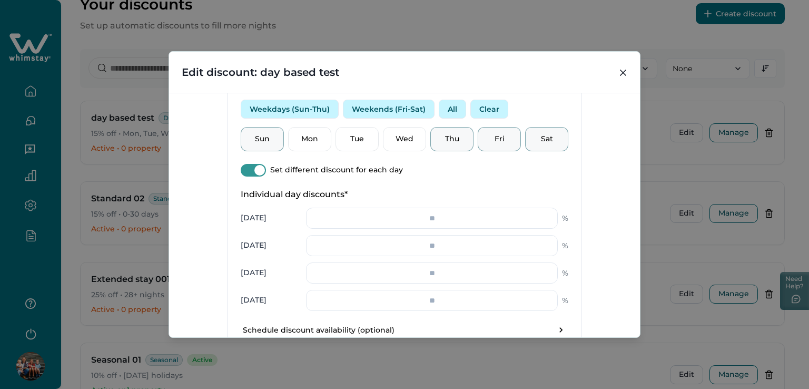
click at [448, 142] on p "Thu" at bounding box center [451, 139] width 29 height 11
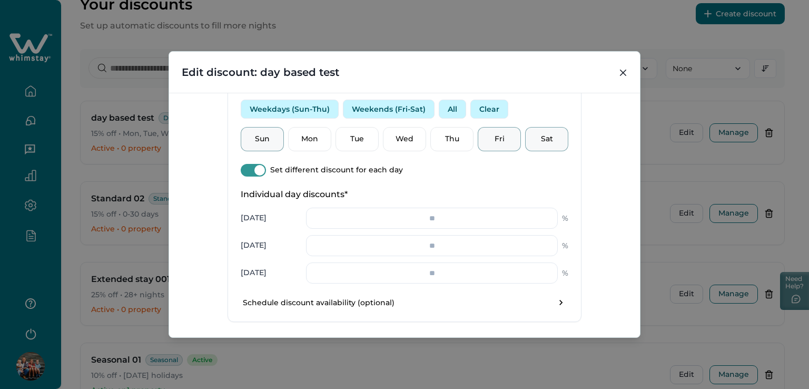
click at [505, 135] on p "Fri" at bounding box center [498, 139] width 29 height 11
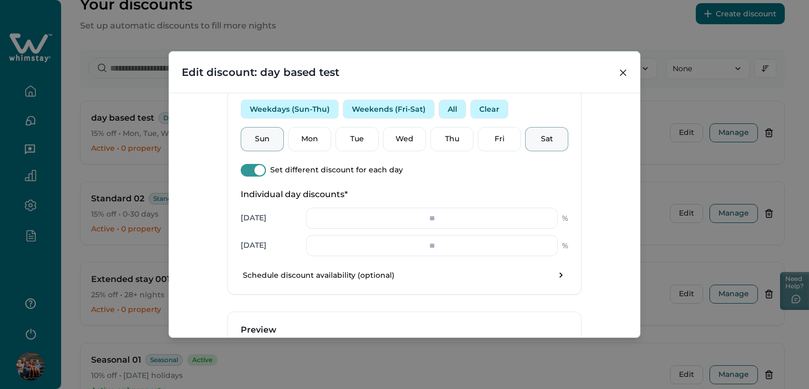
click at [560, 130] on div "Sat" at bounding box center [546, 139] width 43 height 24
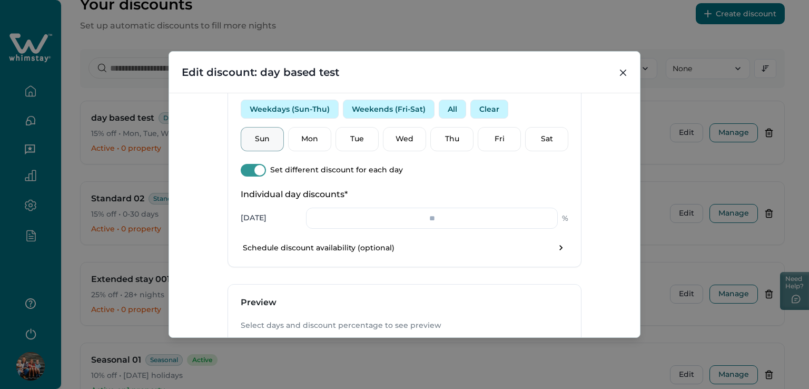
click at [286, 112] on button "Weekdays (Sun-Thu)" at bounding box center [290, 109] width 98 height 19
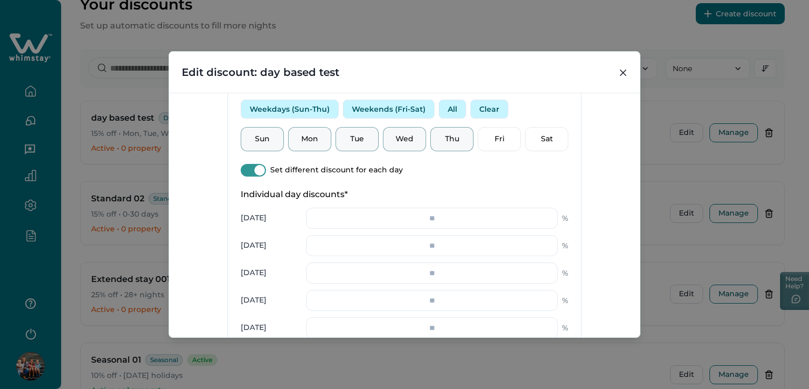
click at [257, 170] on span at bounding box center [259, 170] width 11 height 11
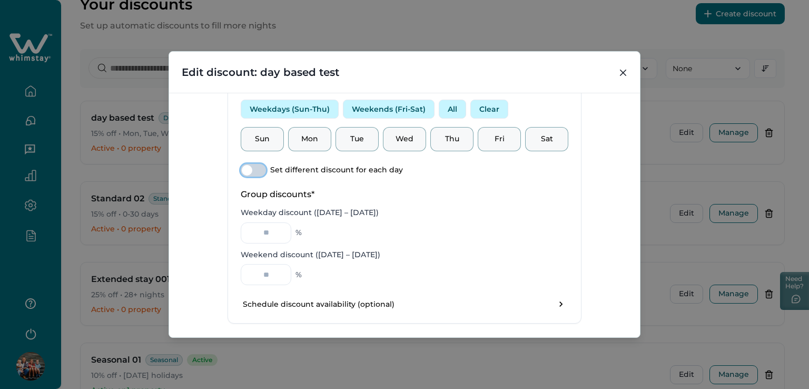
click at [494, 265] on div "* %" at bounding box center [404, 274] width 327 height 21
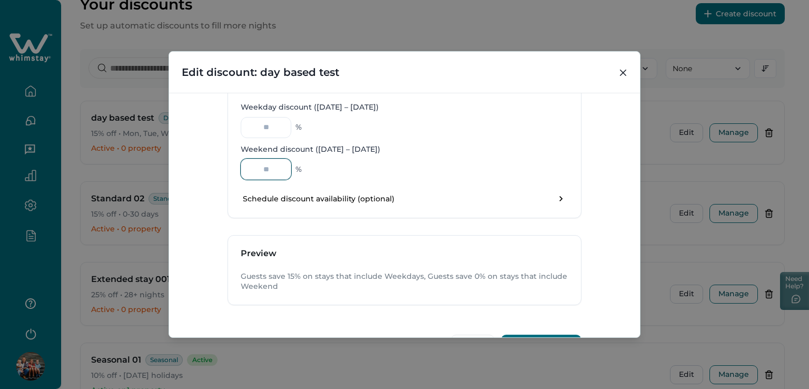
click at [261, 163] on input "*" at bounding box center [266, 168] width 51 height 21
drag, startPoint x: 270, startPoint y: 164, endPoint x: 261, endPoint y: 163, distance: 8.4
click at [261, 163] on input "*" at bounding box center [266, 168] width 51 height 21
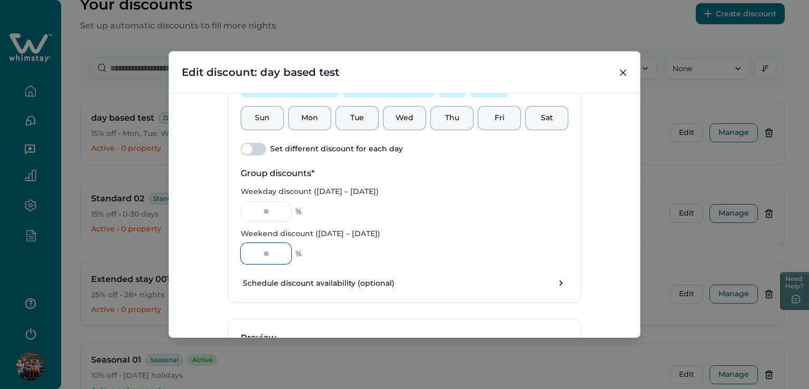
scroll to position [454, 0]
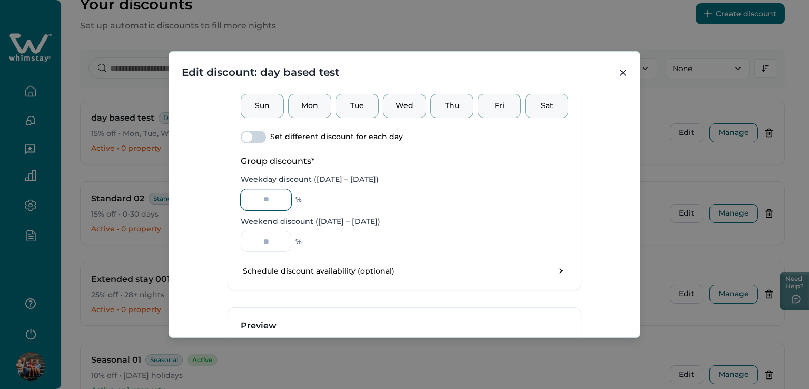
click at [267, 203] on input "**" at bounding box center [266, 199] width 51 height 21
click at [415, 205] on div "** %" at bounding box center [404, 199] width 327 height 21
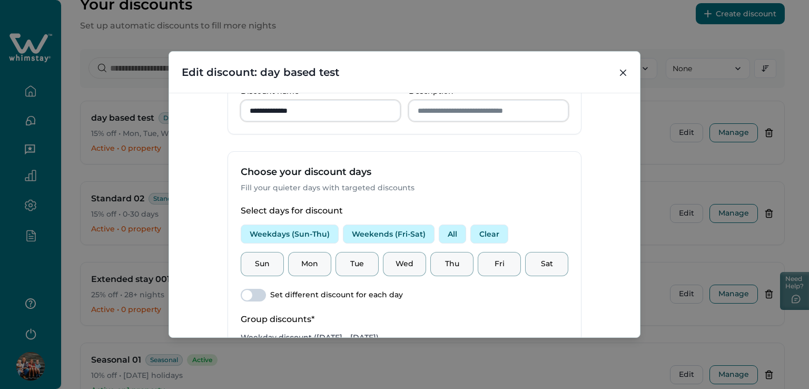
click at [482, 241] on button "Clear" at bounding box center [489, 233] width 38 height 19
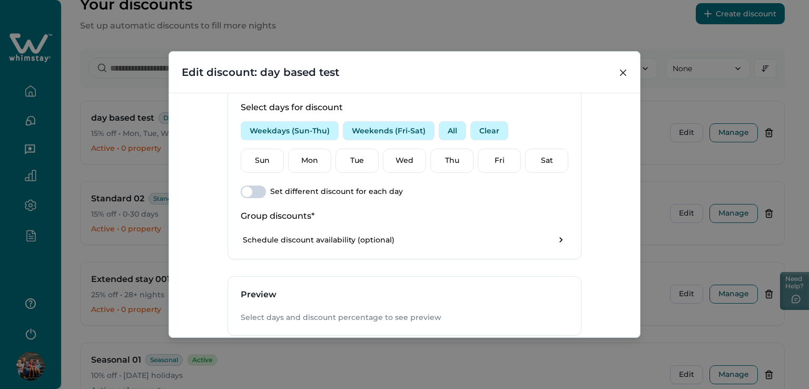
scroll to position [402, 0]
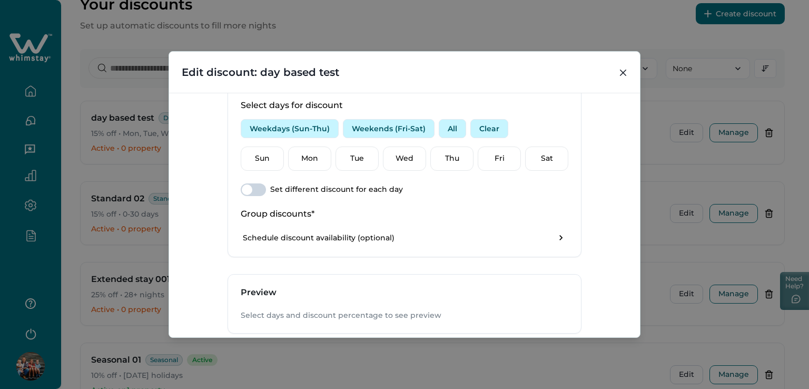
click at [270, 127] on button "Weekdays (Sun-Thu)" at bounding box center [290, 128] width 98 height 19
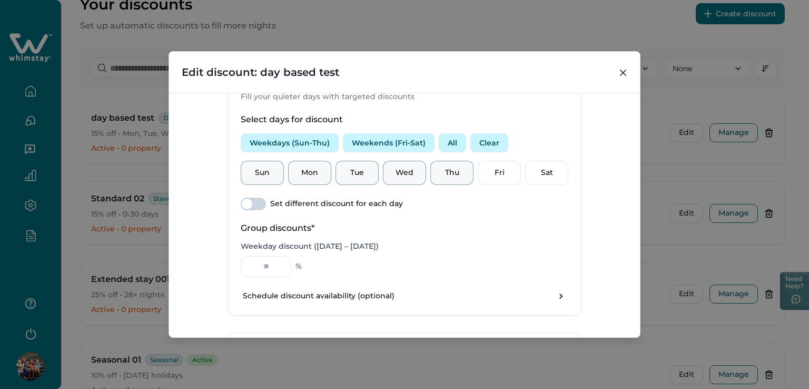
scroll to position [349, 0]
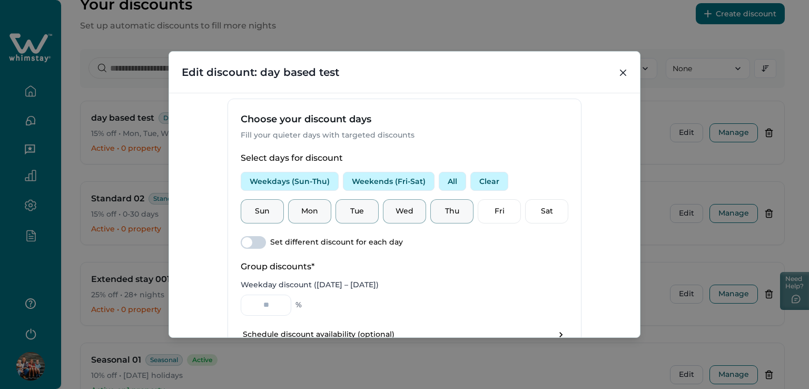
click at [376, 177] on button "Weekends (Fri-Sat)" at bounding box center [389, 181] width 92 height 19
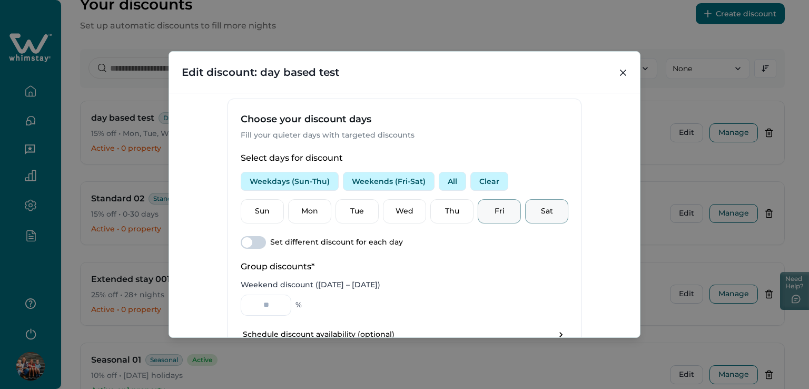
click at [446, 180] on button "All" at bounding box center [452, 181] width 27 height 19
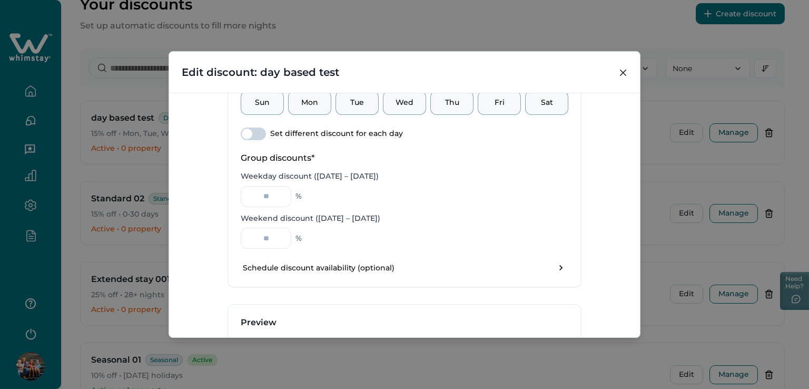
scroll to position [444, 0]
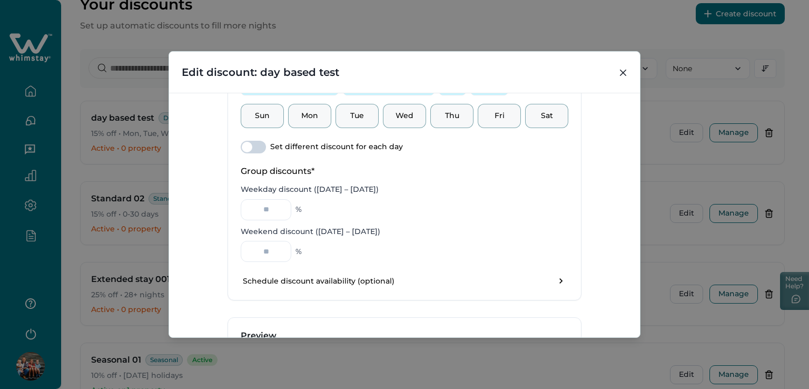
click at [537, 111] on p "Sat" at bounding box center [546, 116] width 29 height 11
click at [246, 142] on span at bounding box center [247, 147] width 11 height 11
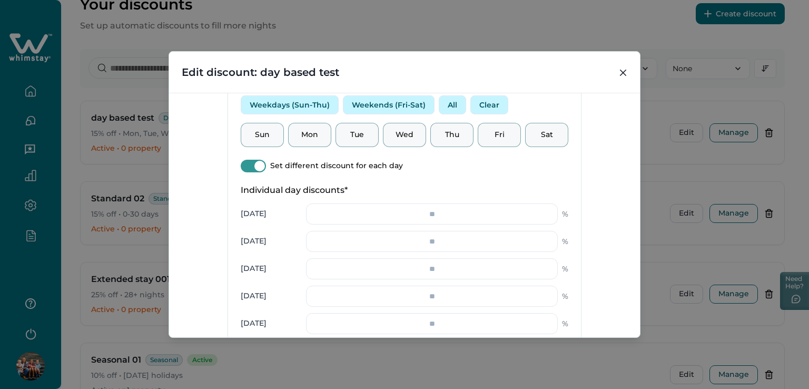
scroll to position [339, 0]
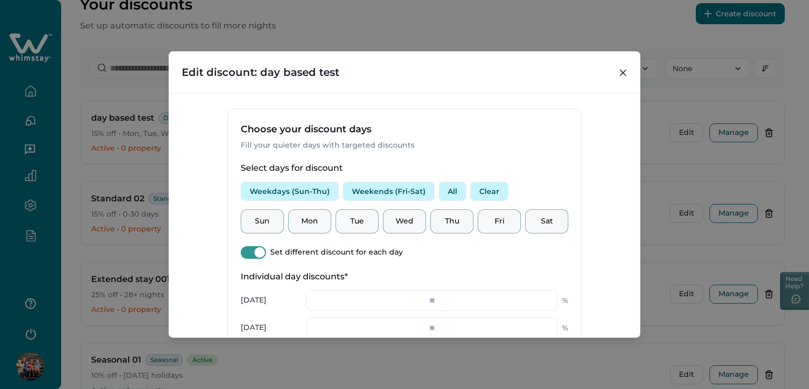
click at [259, 253] on span at bounding box center [259, 252] width 11 height 11
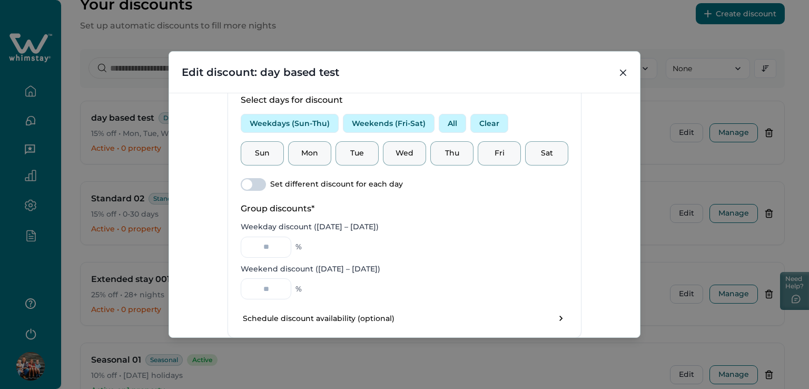
scroll to position [392, 0]
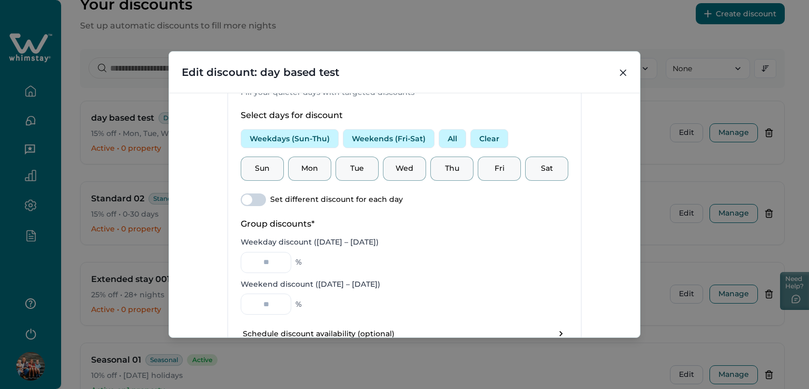
click at [277, 137] on button "Weekdays (Sun-Thu)" at bounding box center [290, 138] width 98 height 19
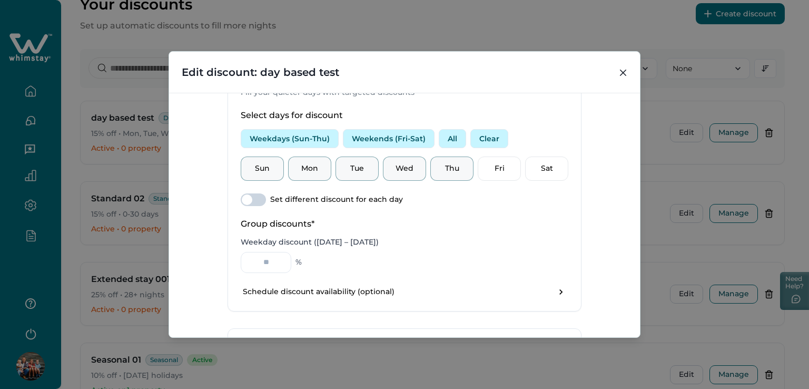
click at [250, 204] on span at bounding box center [253, 199] width 25 height 13
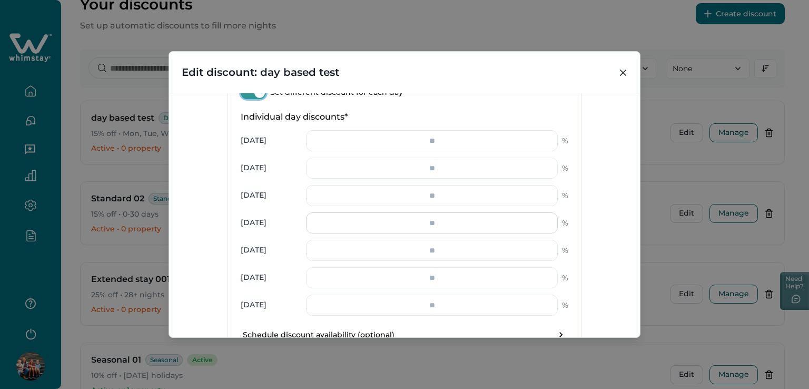
scroll to position [497, 0]
click at [438, 146] on input "number" at bounding box center [432, 142] width 252 height 21
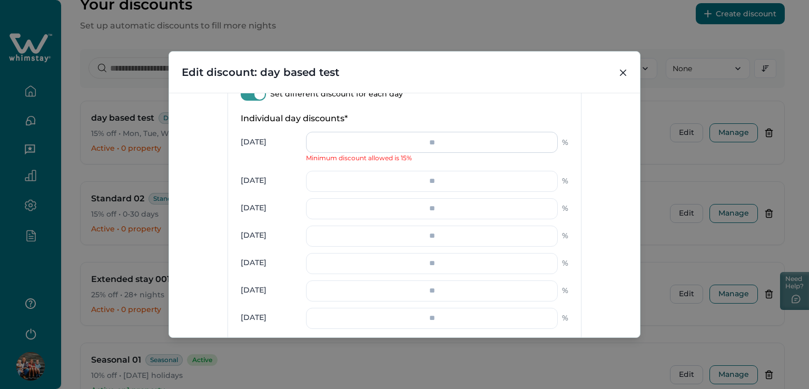
type input "*"
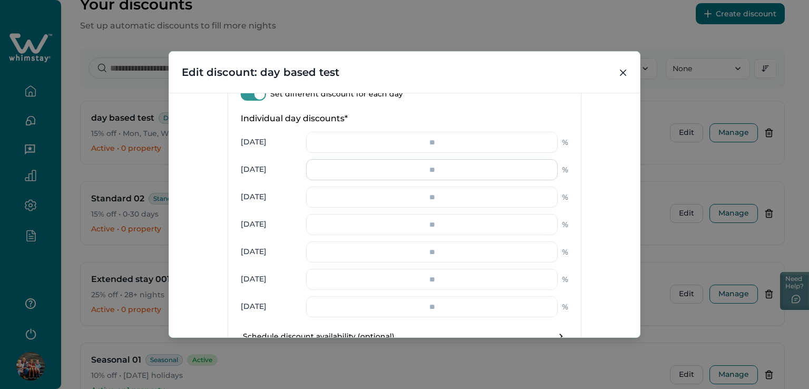
type input "**"
click at [428, 177] on input "number" at bounding box center [432, 169] width 252 height 21
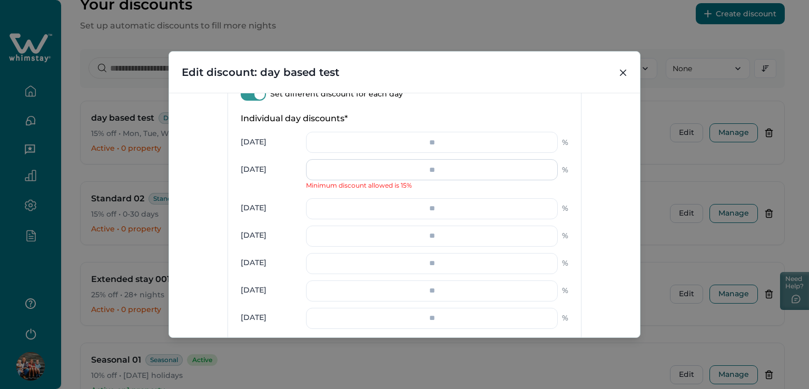
type input "*"
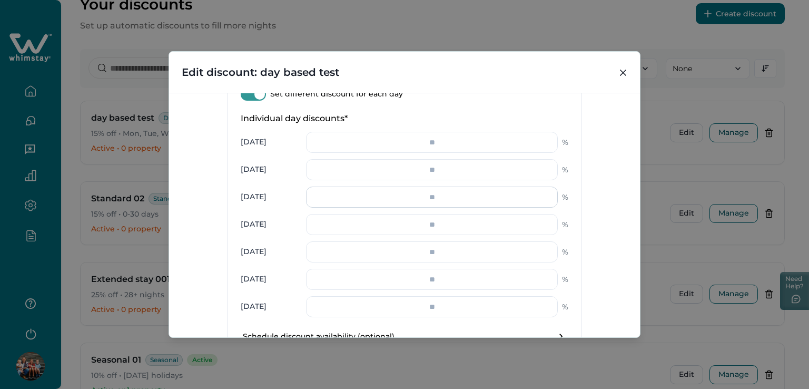
type input "**"
click at [428, 196] on input "number" at bounding box center [432, 196] width 252 height 21
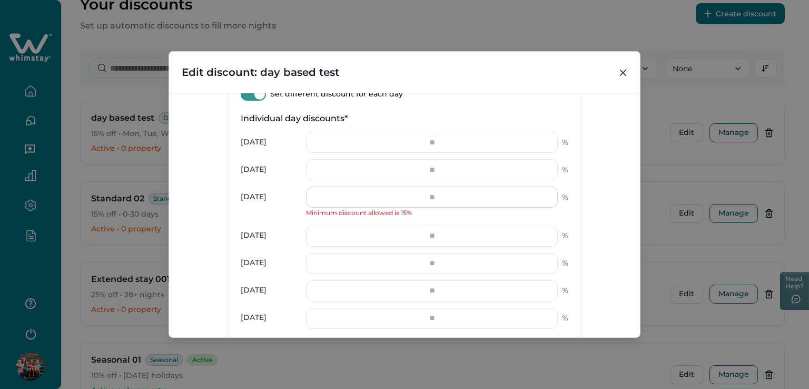
type input "*"
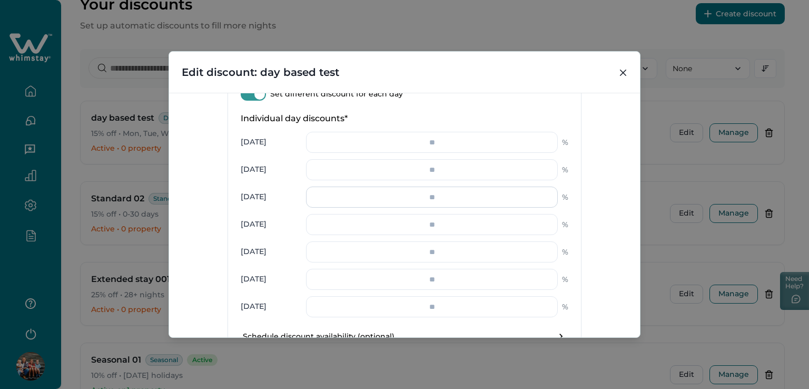
type input "*"
type input "**"
click at [434, 226] on input "number" at bounding box center [432, 224] width 252 height 21
type input "*"
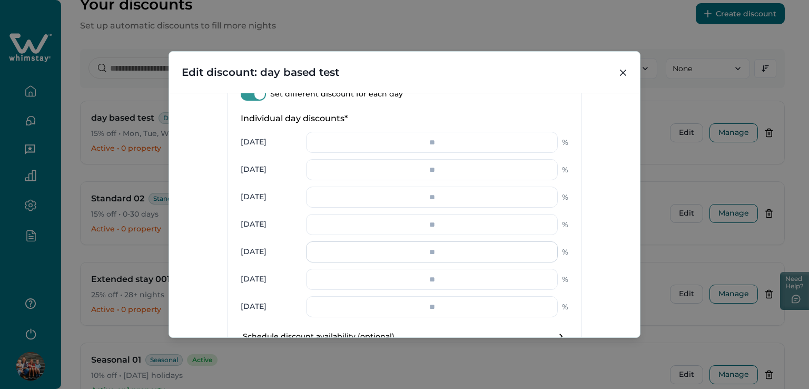
type input "**"
click at [430, 253] on input "number" at bounding box center [432, 251] width 252 height 21
type input "*"
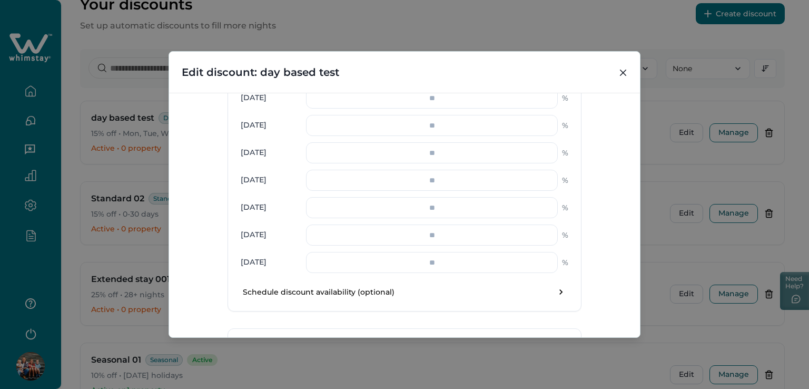
scroll to position [550, 0]
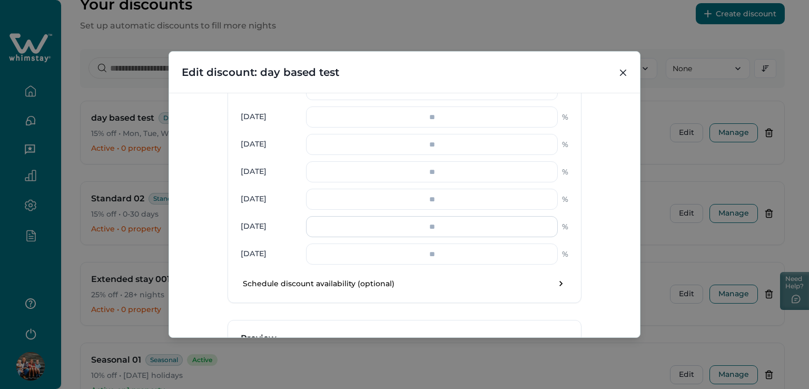
type input "**"
click at [451, 225] on input "number" at bounding box center [432, 226] width 252 height 21
drag, startPoint x: 439, startPoint y: 172, endPoint x: 426, endPoint y: 175, distance: 12.7
click at [426, 175] on input "**" at bounding box center [432, 171] width 252 height 21
type input "**"
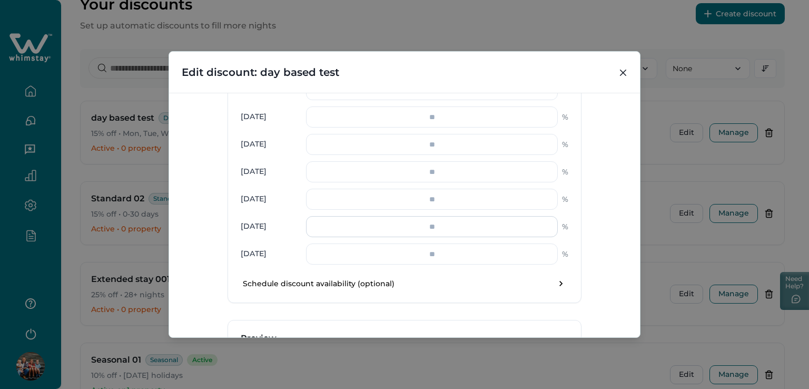
click at [411, 226] on input "number" at bounding box center [432, 226] width 252 height 21
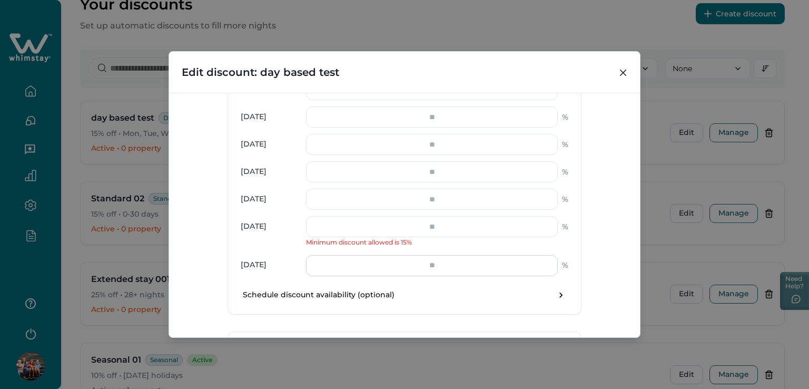
type input "*"
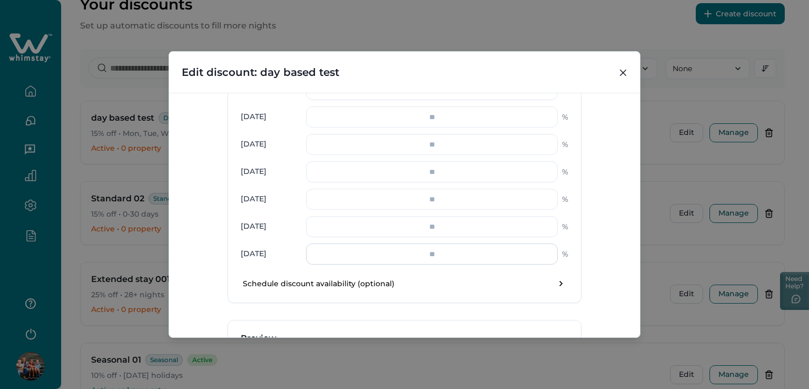
type input "**"
click at [446, 258] on input "number" at bounding box center [432, 253] width 252 height 21
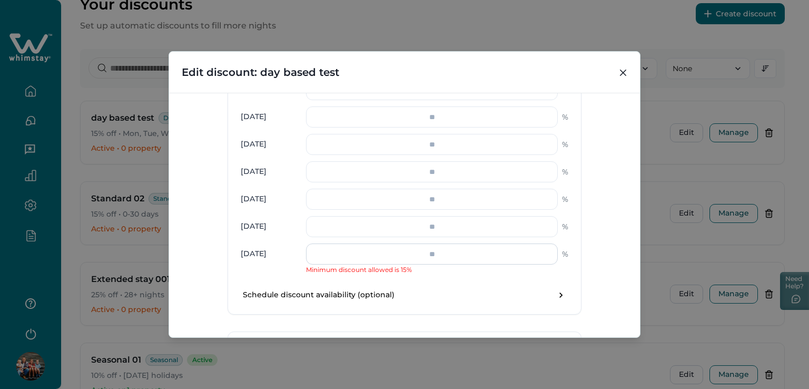
type input "*"
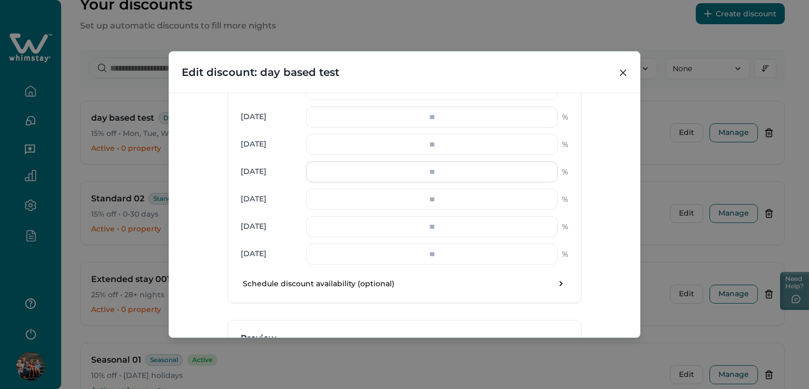
type input "**"
click at [426, 176] on input "**" at bounding box center [432, 171] width 252 height 21
type input "**"
click at [590, 305] on div "**********" at bounding box center [404, 215] width 471 height 244
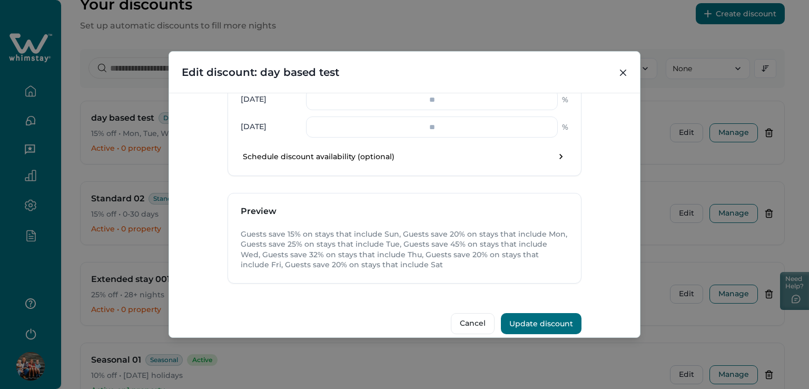
scroll to position [688, 0]
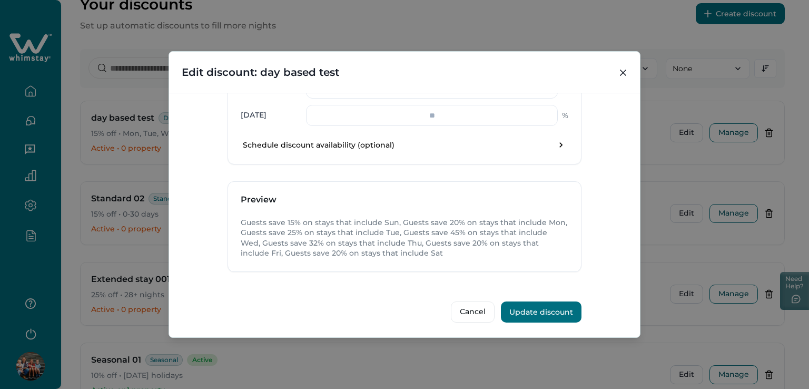
click at [541, 306] on button "Update discount" at bounding box center [541, 311] width 81 height 21
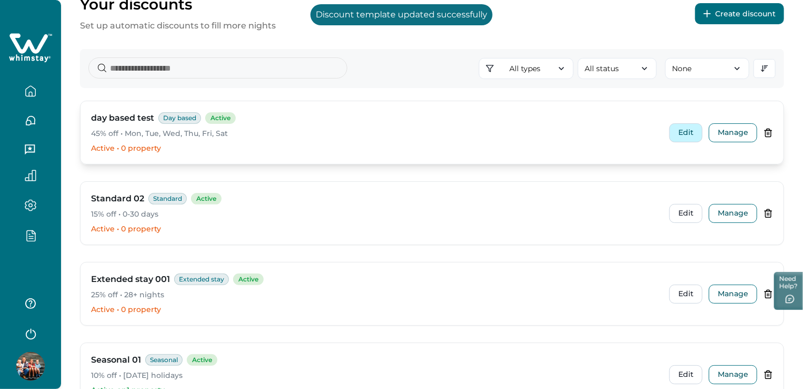
click at [695, 134] on button "Edit" at bounding box center [686, 132] width 33 height 19
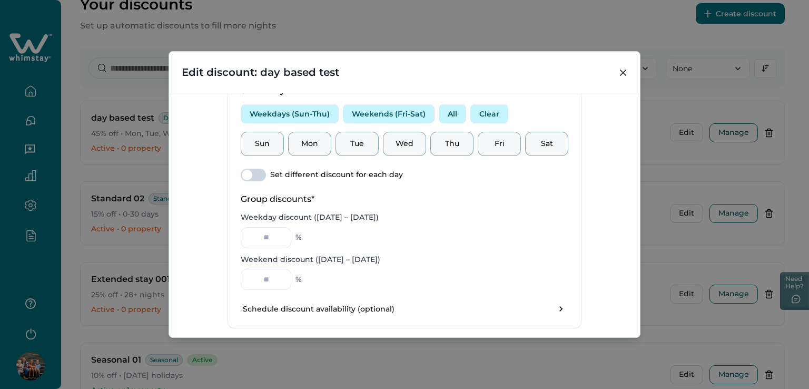
scroll to position [421, 0]
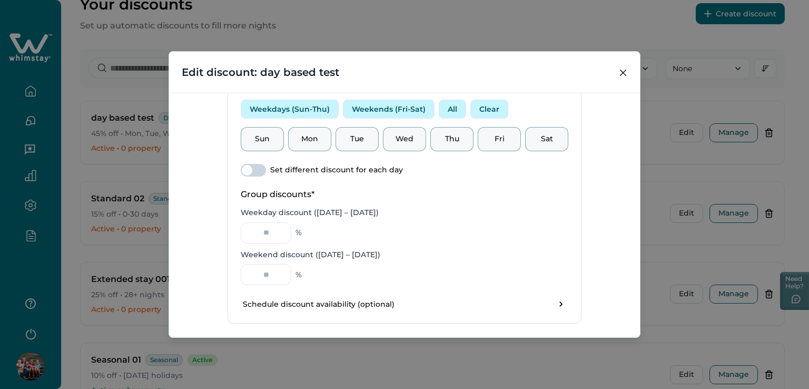
click at [243, 169] on span at bounding box center [247, 170] width 11 height 11
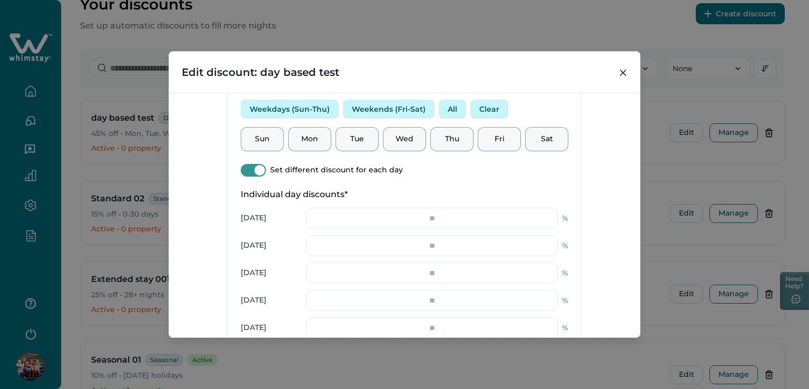
click at [258, 169] on span at bounding box center [259, 170] width 11 height 11
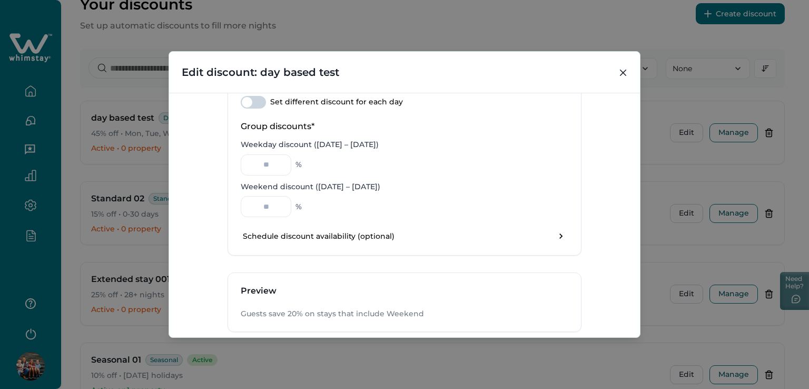
scroll to position [526, 0]
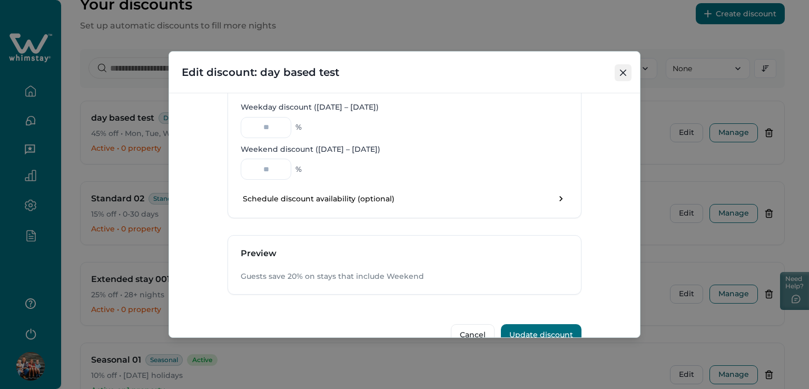
click at [619, 71] on button "Close" at bounding box center [622, 72] width 17 height 17
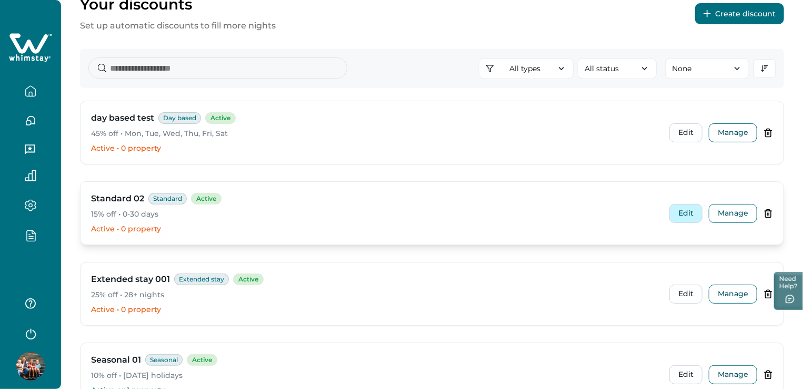
click at [696, 211] on button "Edit" at bounding box center [686, 213] width 33 height 19
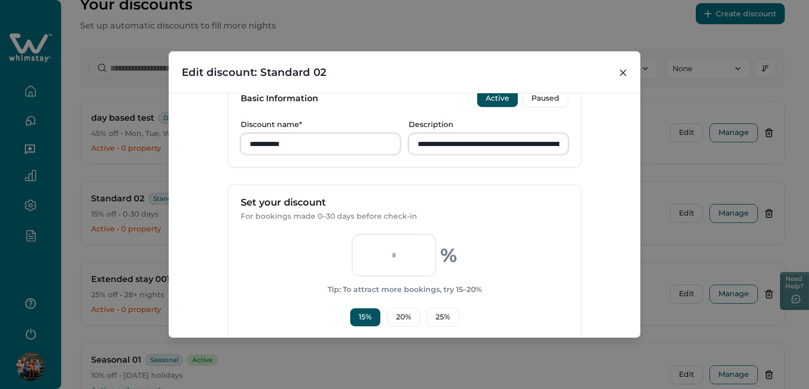
scroll to position [421, 0]
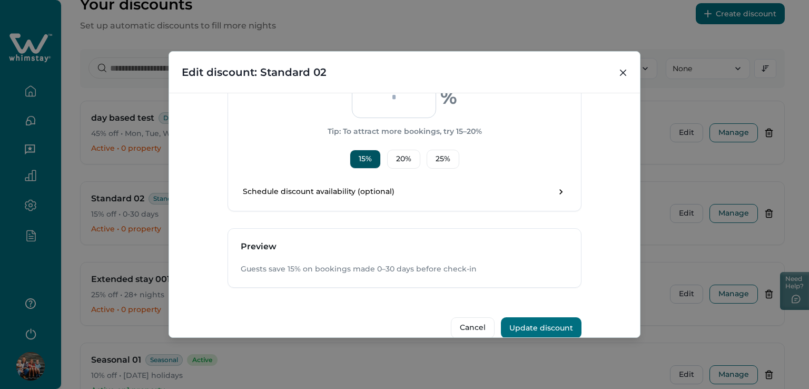
click at [358, 161] on button "15 %" at bounding box center [365, 159] width 31 height 19
click at [400, 159] on button "20 %" at bounding box center [403, 159] width 33 height 19
click at [366, 161] on button "15 %" at bounding box center [365, 159] width 31 height 19
click at [434, 156] on button "25 %" at bounding box center [442, 159] width 33 height 19
type input "**"
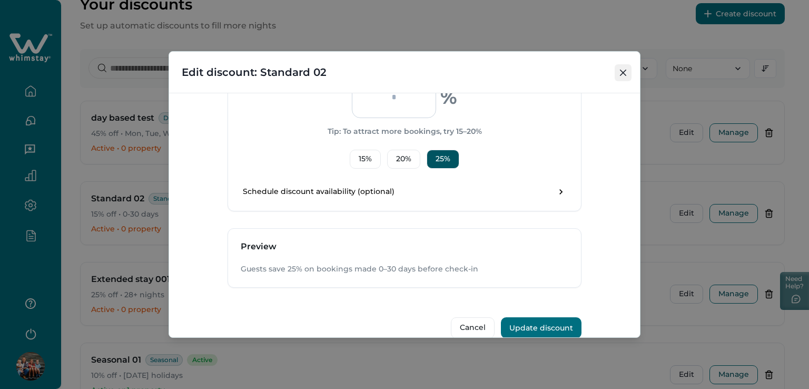
click at [621, 72] on icon "Close" at bounding box center [623, 72] width 6 height 6
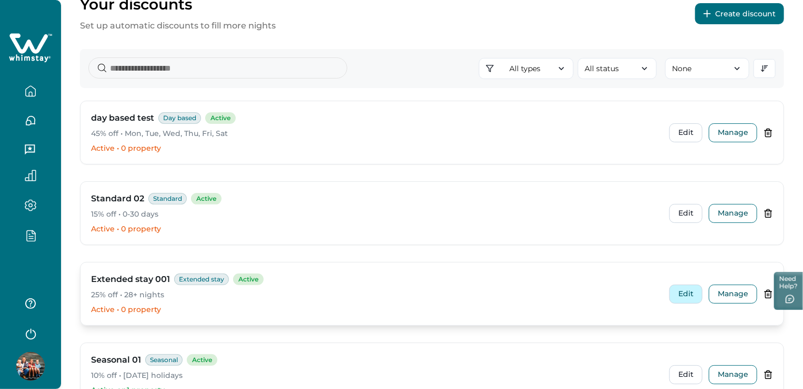
click at [680, 289] on button "Edit" at bounding box center [686, 293] width 33 height 19
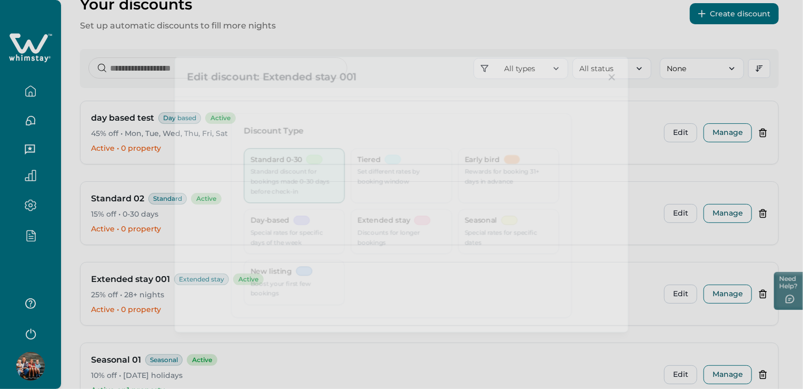
type input "**********"
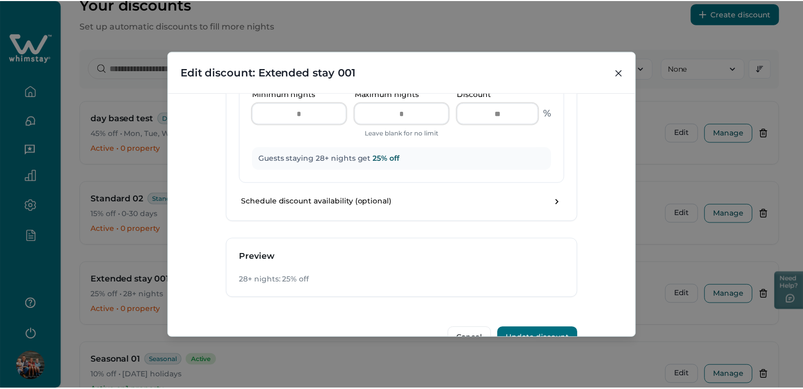
scroll to position [589, 0]
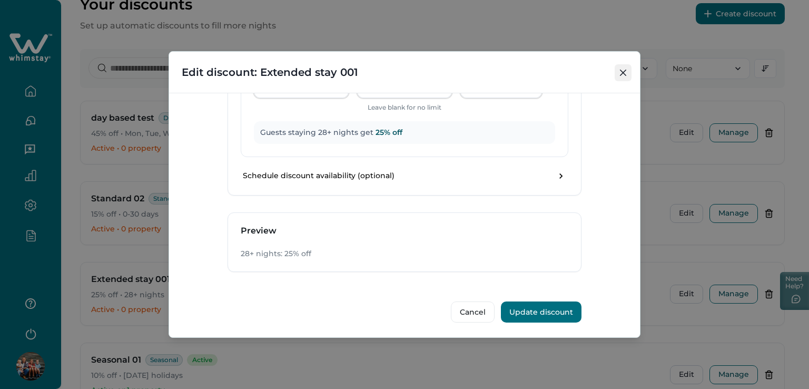
click at [624, 71] on icon "Close" at bounding box center [623, 72] width 6 height 6
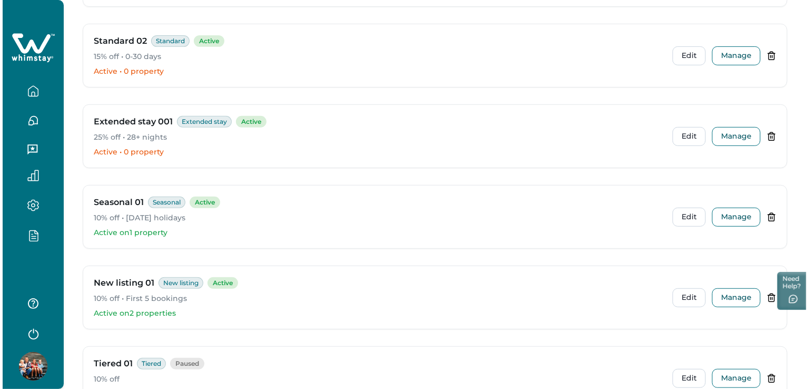
scroll to position [213, 0]
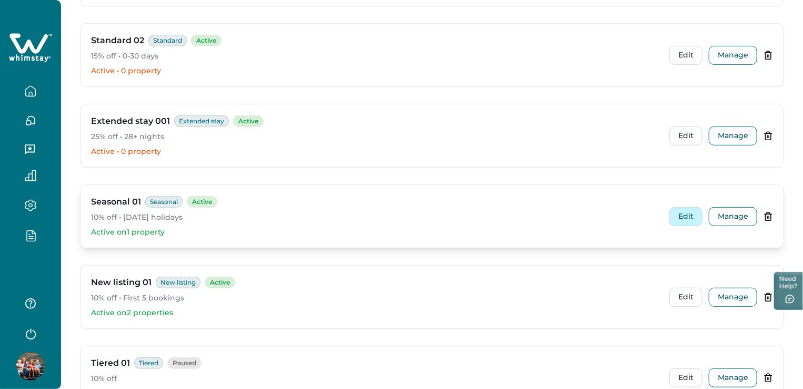
click at [682, 214] on button "Edit" at bounding box center [686, 216] width 33 height 19
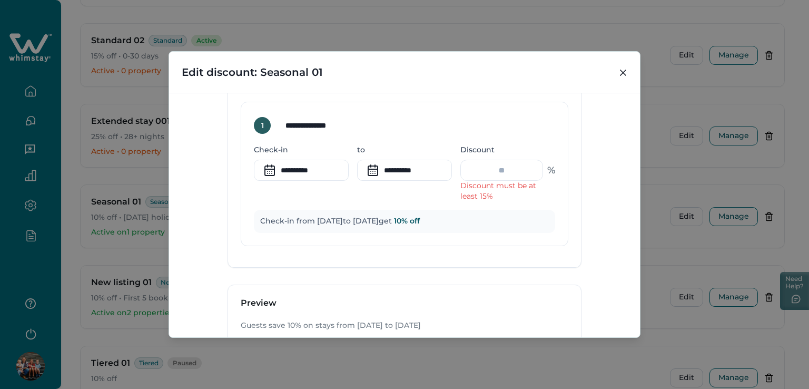
scroll to position [526, 0]
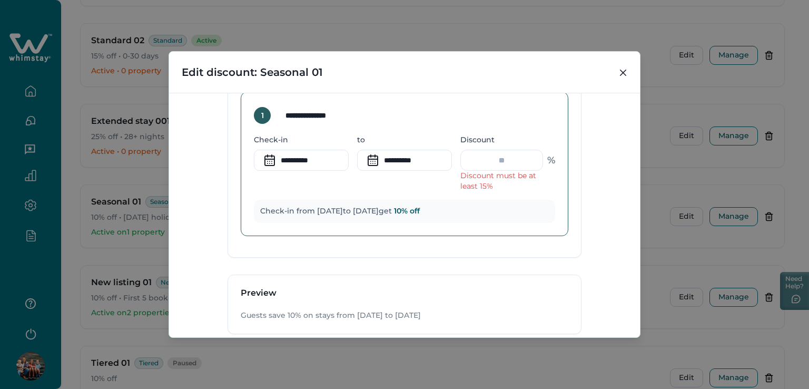
click at [512, 186] on p "Discount must be at least 15%" at bounding box center [507, 181] width 95 height 21
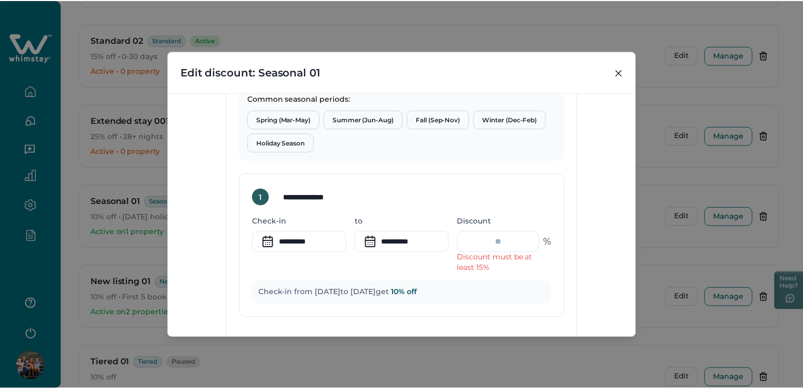
scroll to position [431, 0]
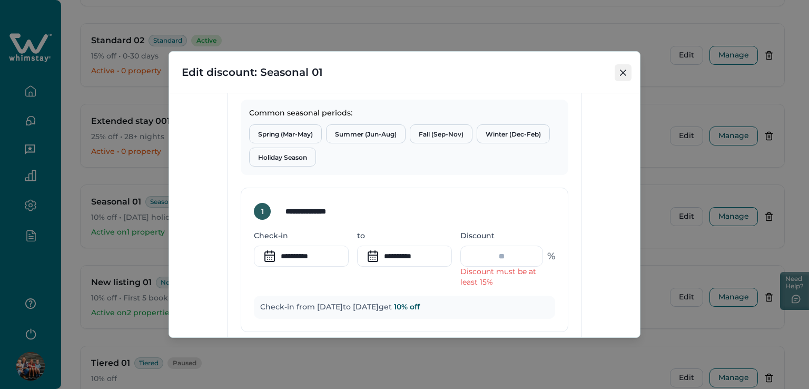
click at [617, 69] on button "Close" at bounding box center [622, 72] width 17 height 17
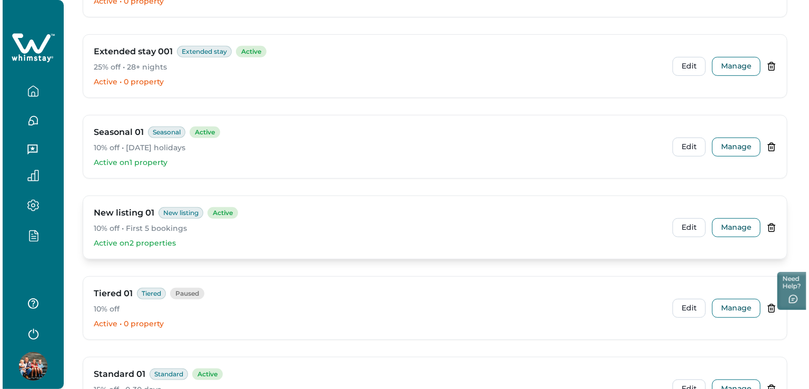
scroll to position [266, 0]
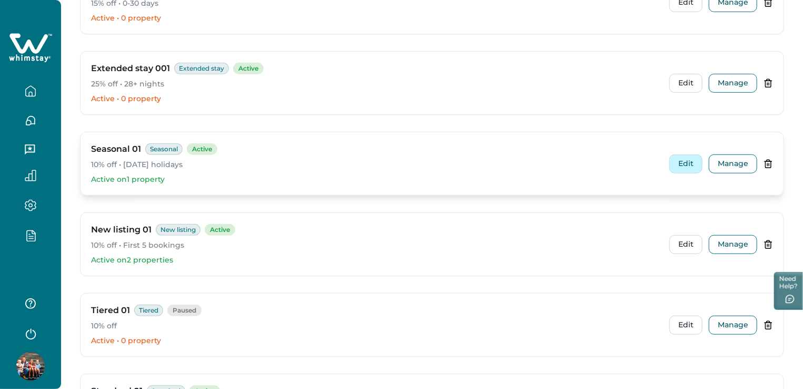
click at [682, 161] on button "Edit" at bounding box center [686, 163] width 33 height 19
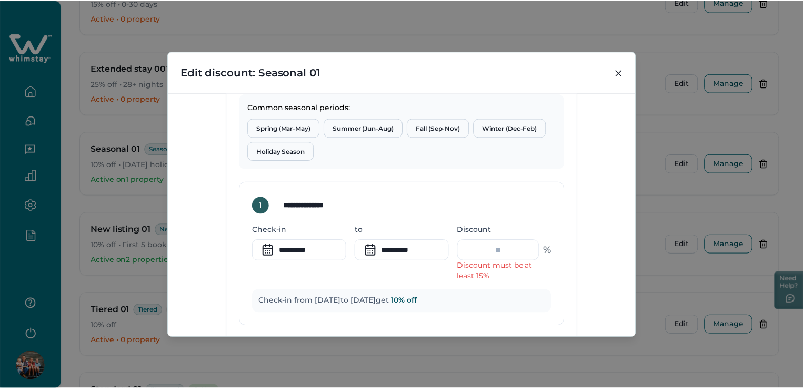
scroll to position [325, 0]
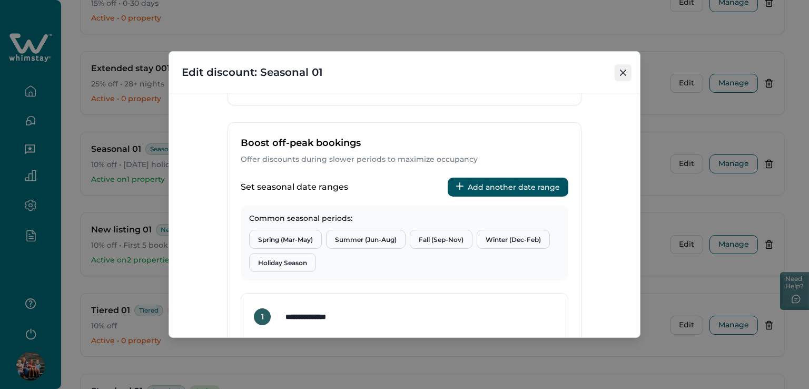
click at [625, 74] on icon "Close" at bounding box center [623, 72] width 6 height 6
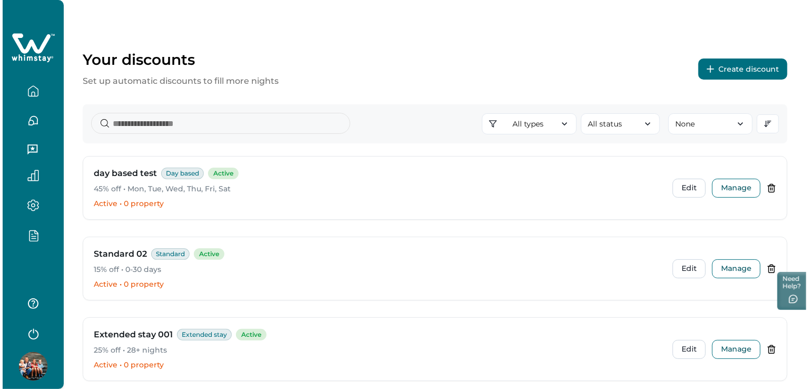
scroll to position [0, 0]
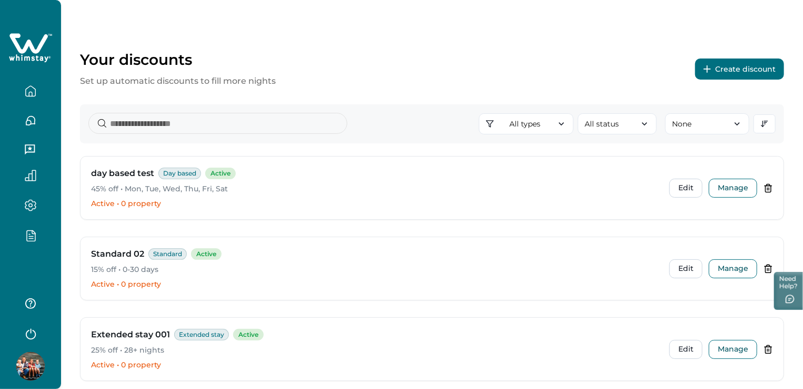
click at [762, 71] on button "Create discount" at bounding box center [739, 68] width 89 height 21
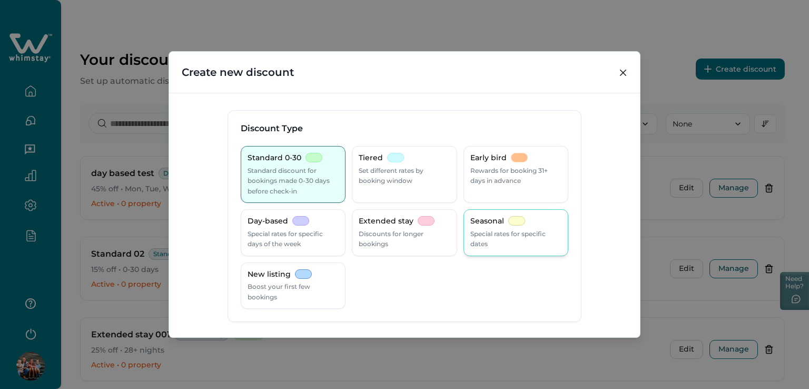
click at [528, 228] on p "Special rates for specific dates" at bounding box center [515, 238] width 91 height 21
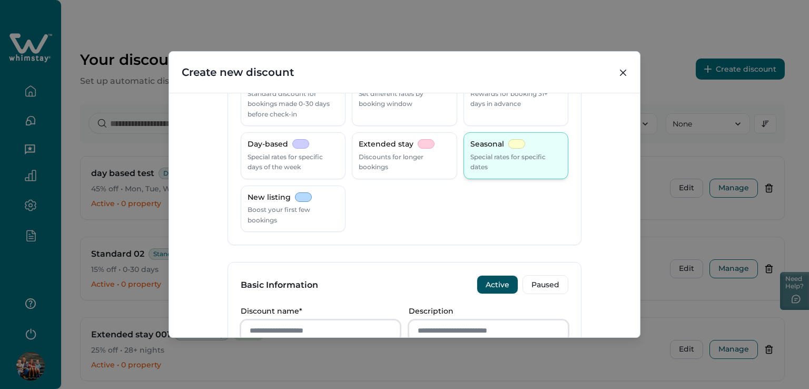
scroll to position [211, 0]
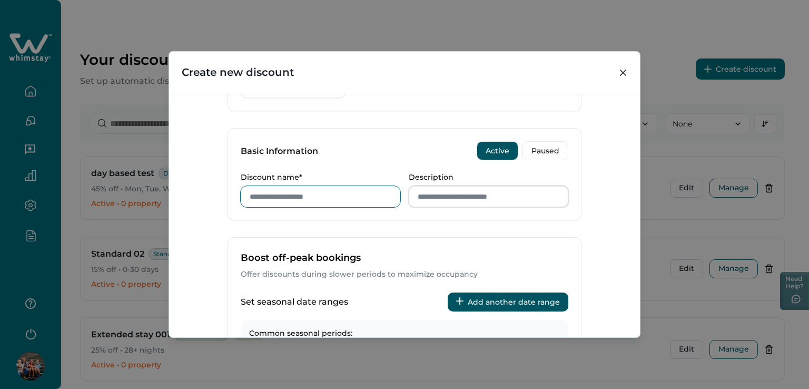
click at [330, 194] on input "Discount name*" at bounding box center [321, 196] width 160 height 21
type input "**********"
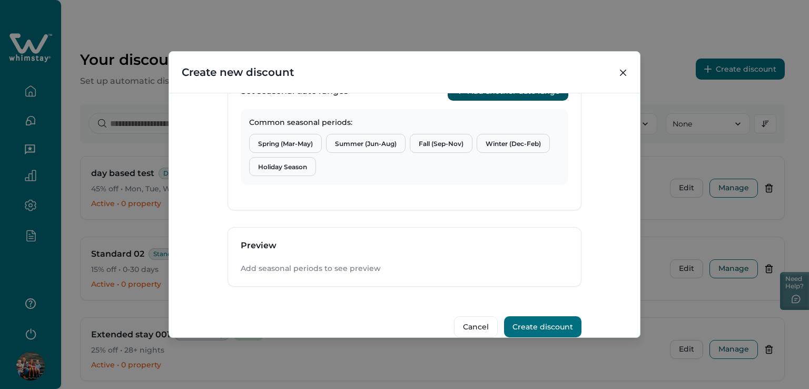
scroll to position [369, 0]
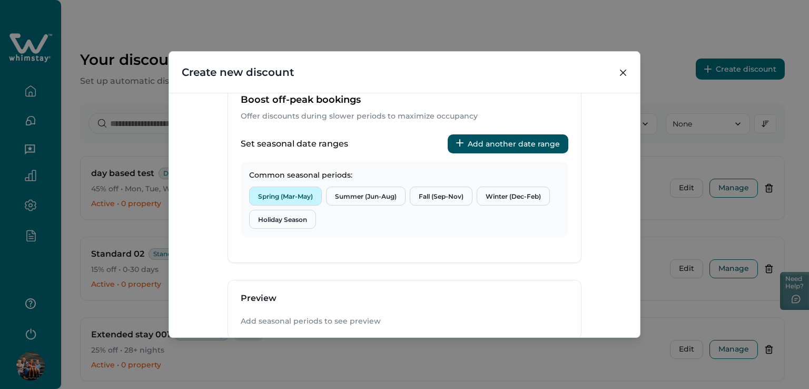
type input "**********"
click at [278, 192] on button "Spring (Mar-May)" at bounding box center [285, 195] width 73 height 19
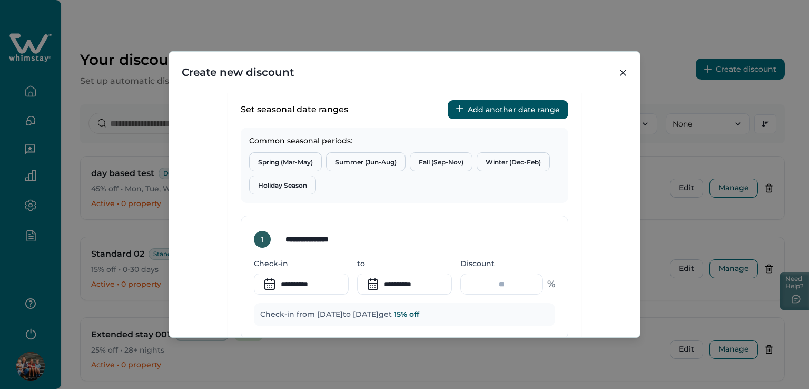
scroll to position [421, 0]
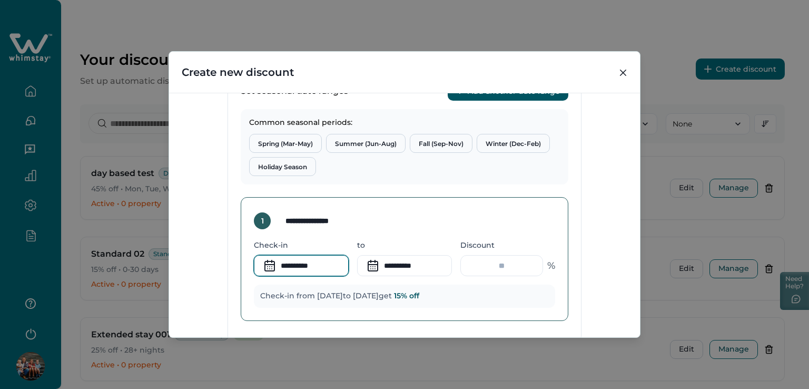
click at [303, 264] on input "**********" at bounding box center [301, 265] width 95 height 21
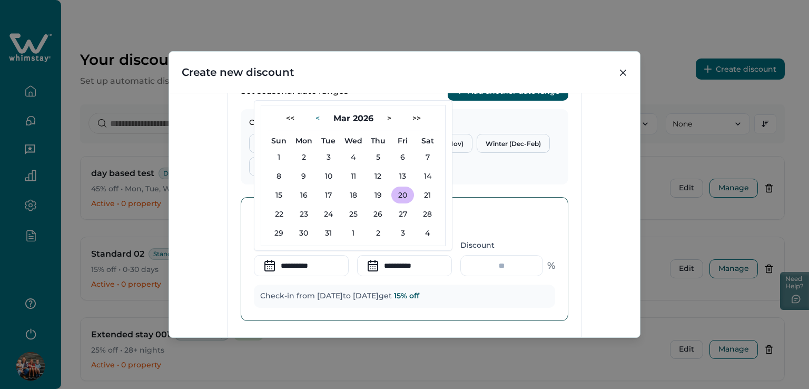
click at [314, 120] on button "<" at bounding box center [317, 118] width 21 height 17
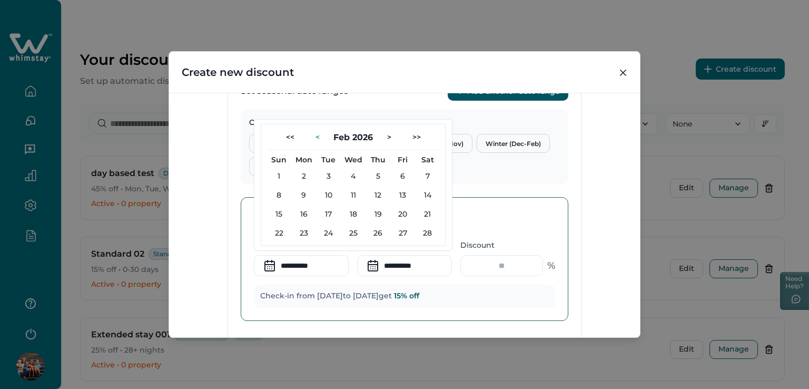
click at [307, 135] on button "<" at bounding box center [317, 136] width 21 height 17
click at [386, 117] on button ">" at bounding box center [389, 118] width 21 height 17
click at [386, 117] on div "**********" at bounding box center [404, 212] width 353 height 260
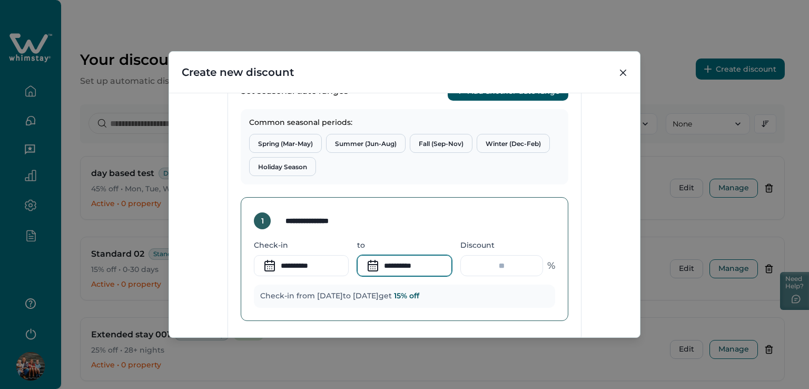
click at [396, 269] on input "**********" at bounding box center [404, 265] width 95 height 21
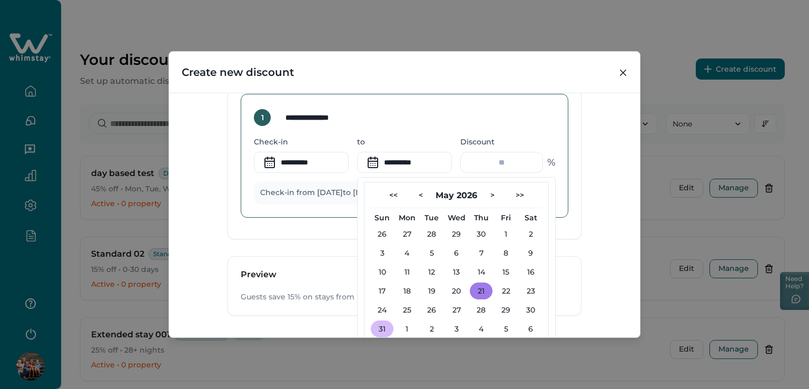
scroll to position [526, 0]
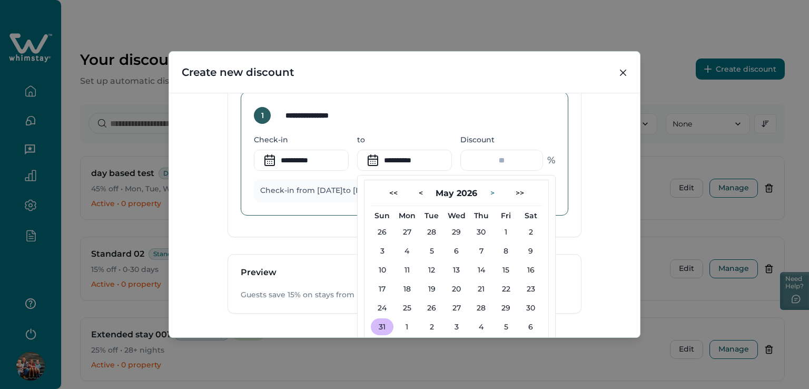
click at [491, 192] on button ">" at bounding box center [492, 192] width 21 height 17
click at [491, 192] on button ">" at bounding box center [497, 192] width 21 height 17
click at [413, 196] on button "<" at bounding box center [420, 192] width 21 height 17
click at [415, 193] on button "<" at bounding box center [414, 192] width 21 height 17
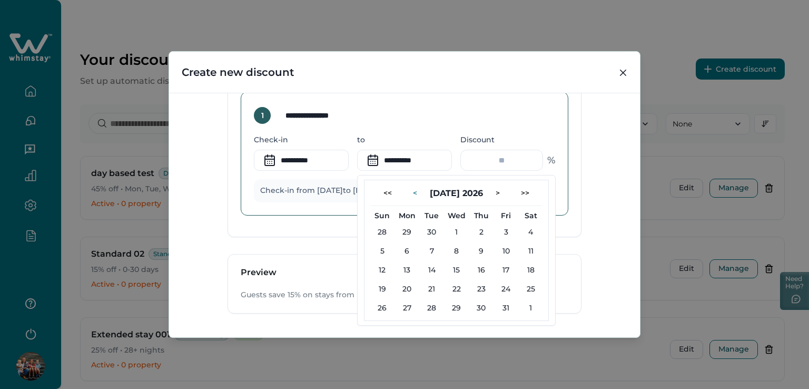
click at [415, 193] on button "<" at bounding box center [414, 192] width 21 height 17
click at [415, 193] on button "<" at bounding box center [420, 192] width 21 height 17
click at [491, 192] on button ">" at bounding box center [492, 192] width 21 height 17
click at [228, 211] on div "**********" at bounding box center [404, 106] width 353 height 260
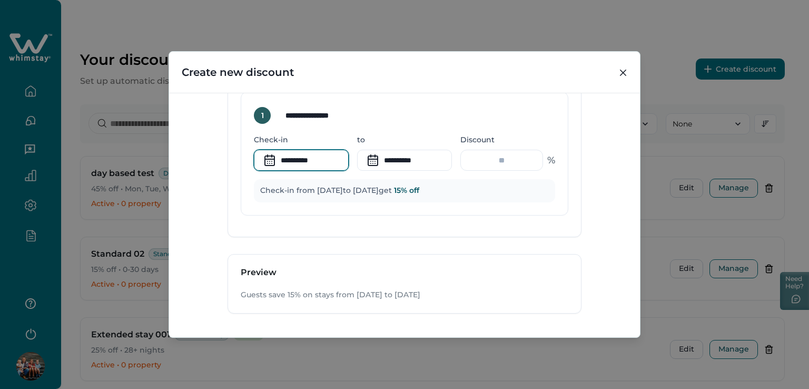
click at [301, 162] on input "**********" at bounding box center [301, 160] width 95 height 21
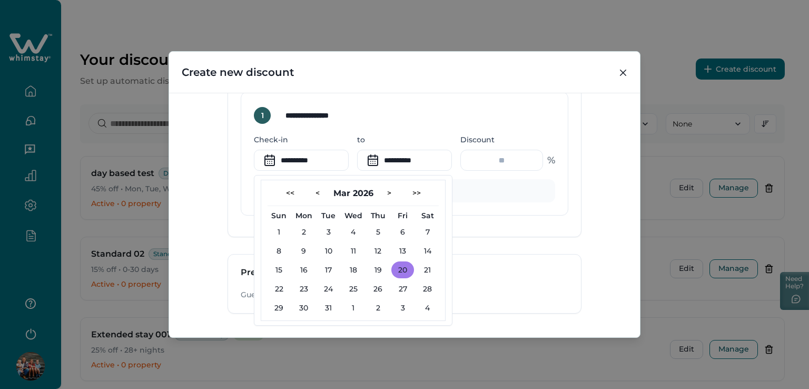
click at [399, 269] on button "20" at bounding box center [402, 269] width 23 height 17
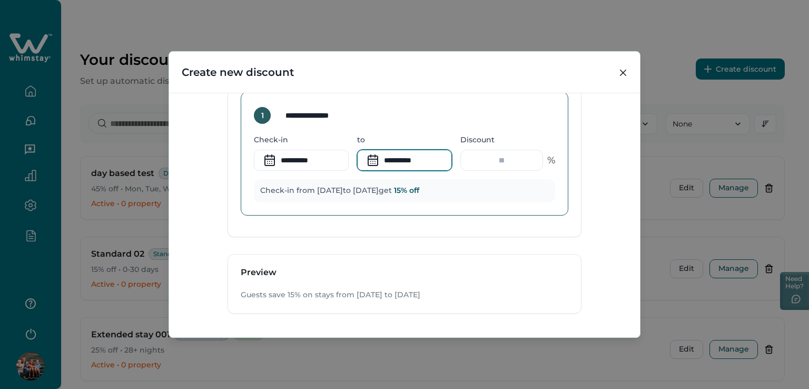
click at [404, 157] on input "**********" at bounding box center [404, 160] width 95 height 21
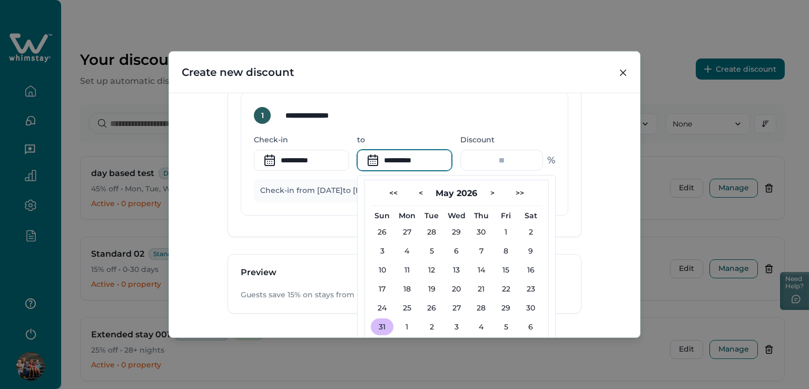
click at [327, 260] on div "Preview" at bounding box center [404, 272] width 353 height 36
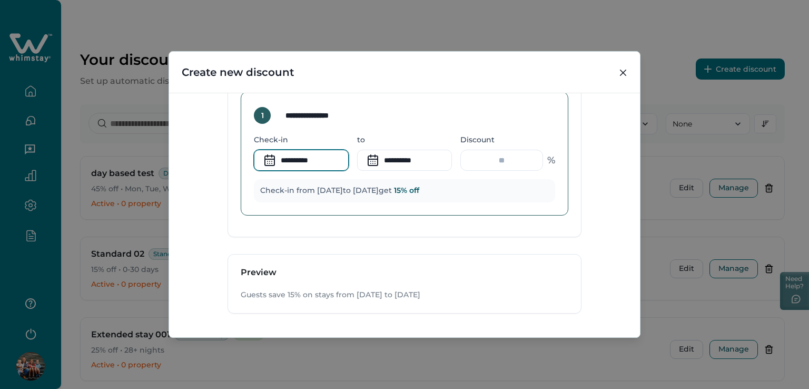
click at [286, 163] on input "**********" at bounding box center [301, 160] width 95 height 21
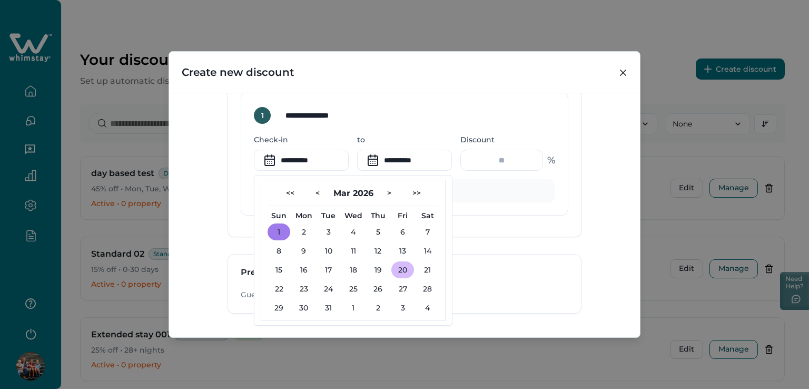
click at [280, 231] on button "1" at bounding box center [278, 231] width 23 height 17
type input "**********"
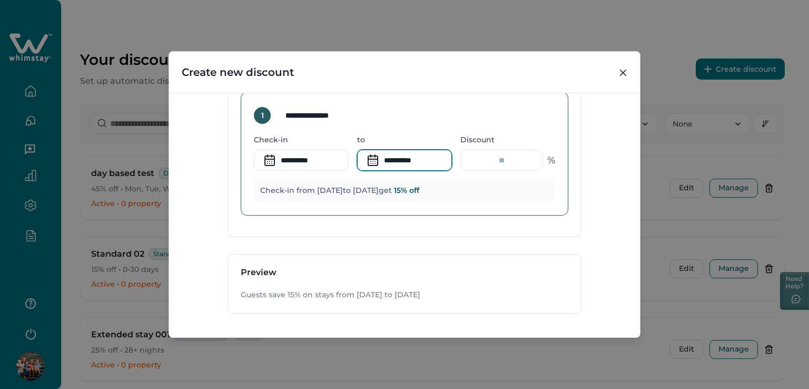
click at [392, 157] on input "**********" at bounding box center [404, 160] width 95 height 21
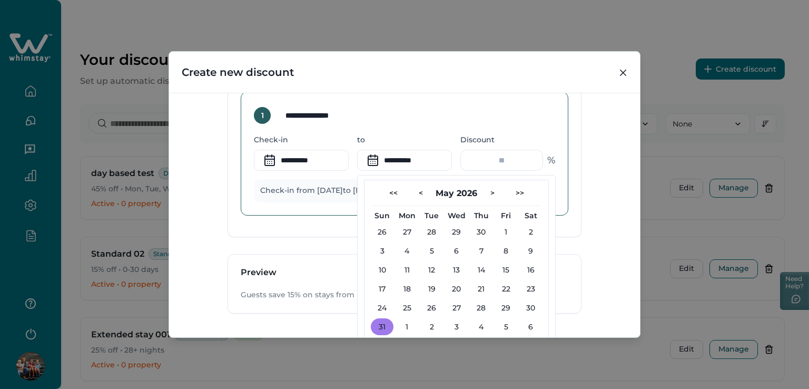
click at [377, 331] on button "31" at bounding box center [382, 326] width 23 height 17
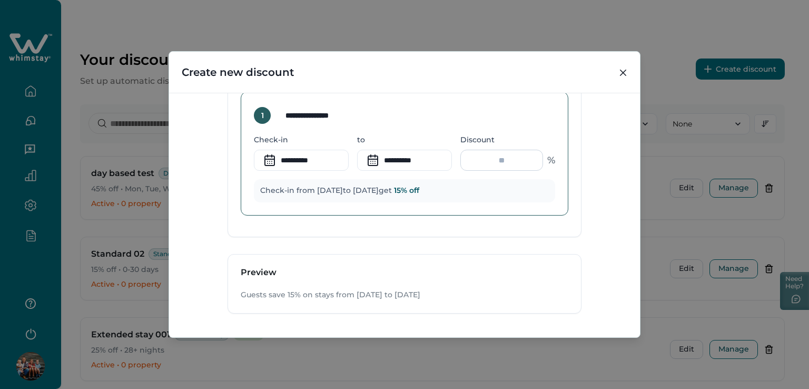
drag, startPoint x: 526, startPoint y: 161, endPoint x: 533, endPoint y: 161, distance: 6.3
click at [533, 161] on input "**" at bounding box center [501, 160] width 83 height 21
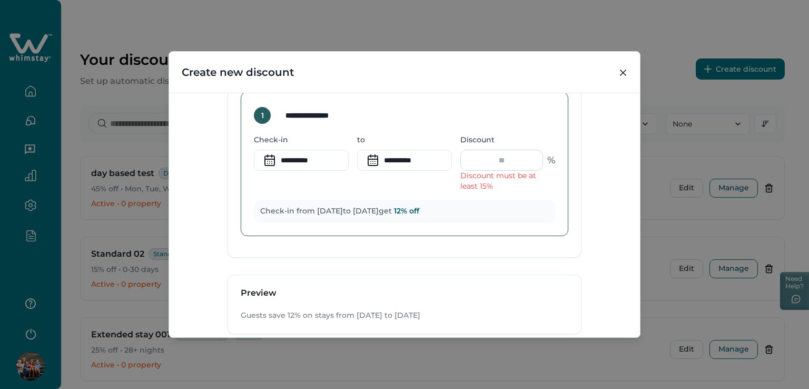
drag, startPoint x: 521, startPoint y: 163, endPoint x: 492, endPoint y: 162, distance: 29.0
click at [492, 162] on input "**" at bounding box center [501, 160] width 83 height 21
type input "*"
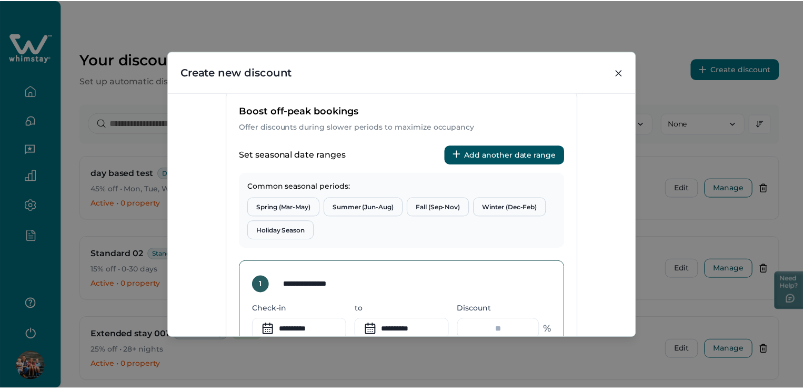
scroll to position [568, 0]
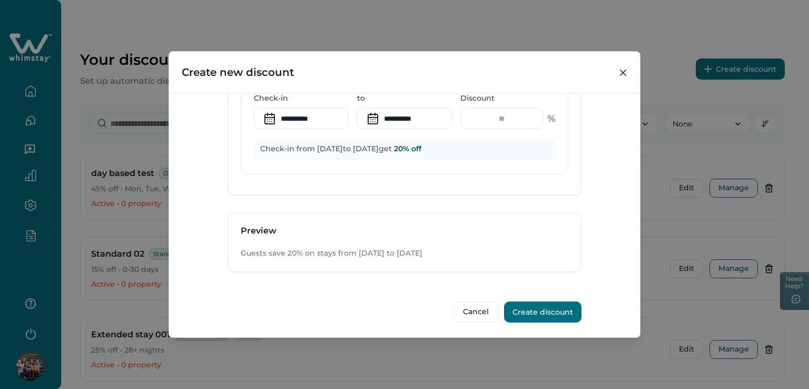
type input "**"
click at [531, 305] on button "Create discount" at bounding box center [542, 311] width 77 height 21
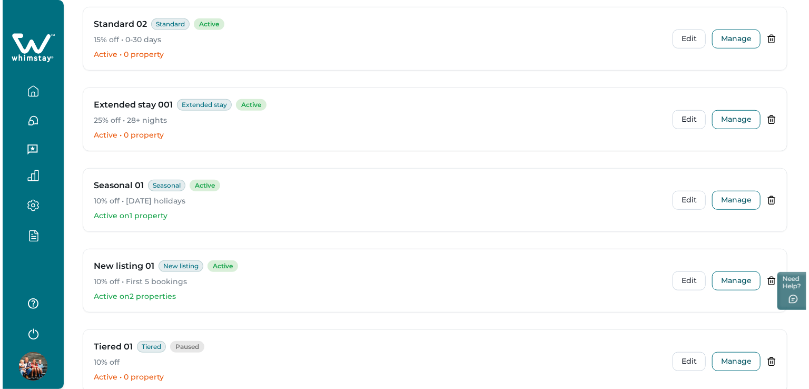
scroll to position [316, 0]
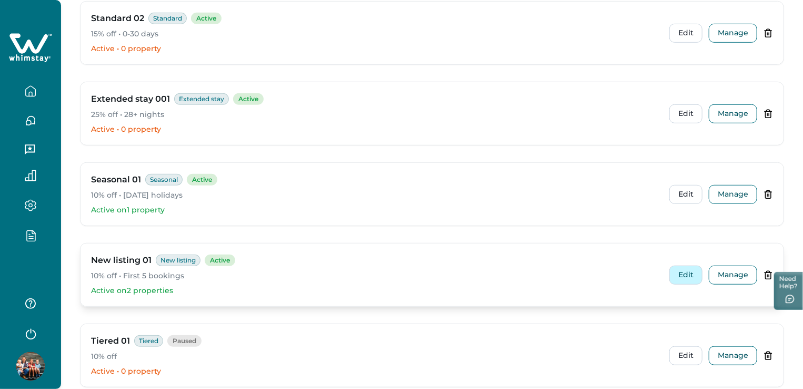
click at [693, 276] on button "Edit" at bounding box center [686, 274] width 33 height 19
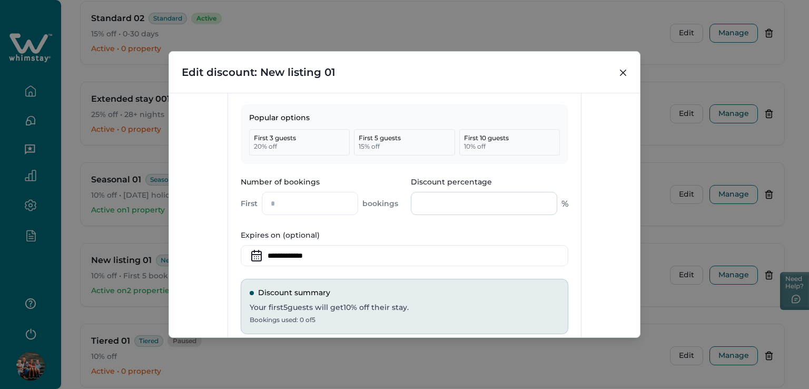
scroll to position [369, 0]
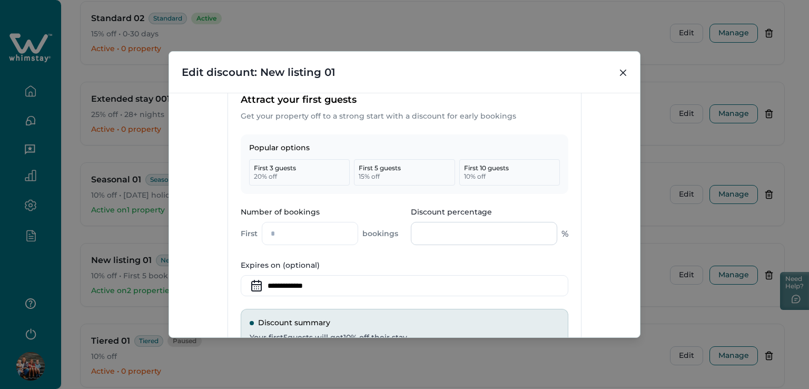
click at [524, 240] on input "**" at bounding box center [484, 233] width 146 height 23
click at [510, 257] on div "Popular options First 3 guests 20 % off First 5 guests 15 % off First 10 guests…" at bounding box center [404, 255] width 353 height 242
click at [446, 236] on input "**" at bounding box center [484, 233] width 146 height 23
click at [601, 182] on div "**********" at bounding box center [404, 215] width 471 height 244
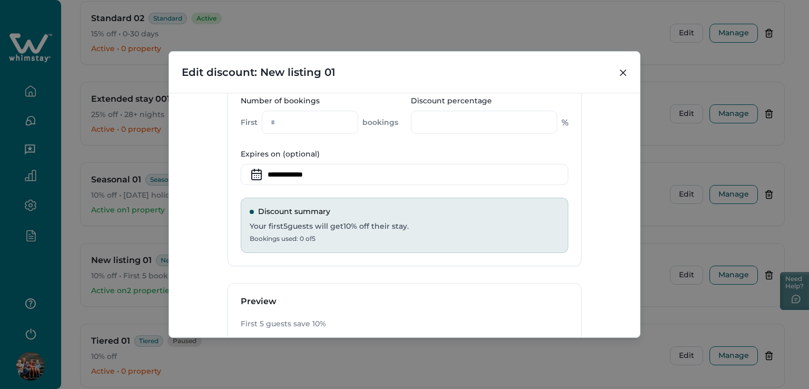
scroll to position [392, 0]
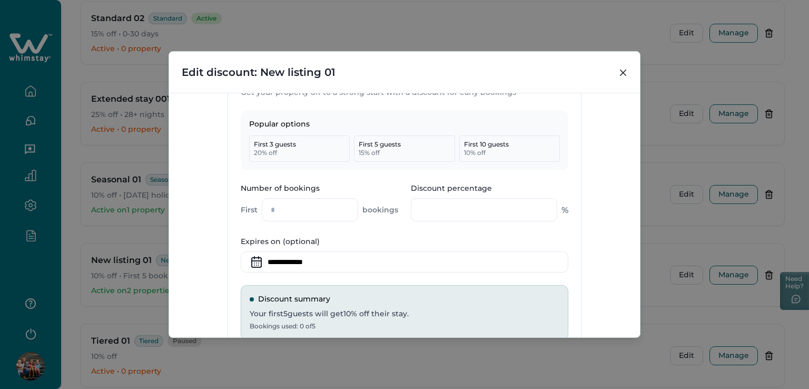
drag, startPoint x: 434, startPoint y: 210, endPoint x: 379, endPoint y: 205, distance: 55.5
click at [379, 205] on div "Number of bookings First * bookings Discount percentage ** %" at bounding box center [404, 203] width 327 height 41
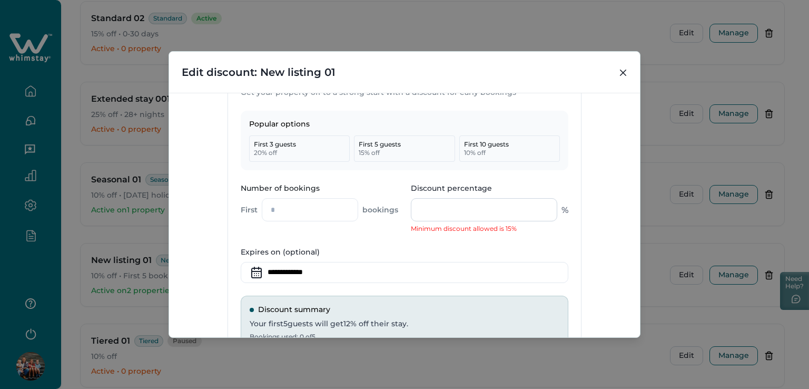
drag, startPoint x: 440, startPoint y: 209, endPoint x: 414, endPoint y: 212, distance: 25.9
click at [415, 210] on input "**" at bounding box center [484, 209] width 146 height 23
click at [376, 242] on div "Popular options First 3 guests 20 % off First 5 guests 15 % off First 10 guests…" at bounding box center [404, 237] width 353 height 253
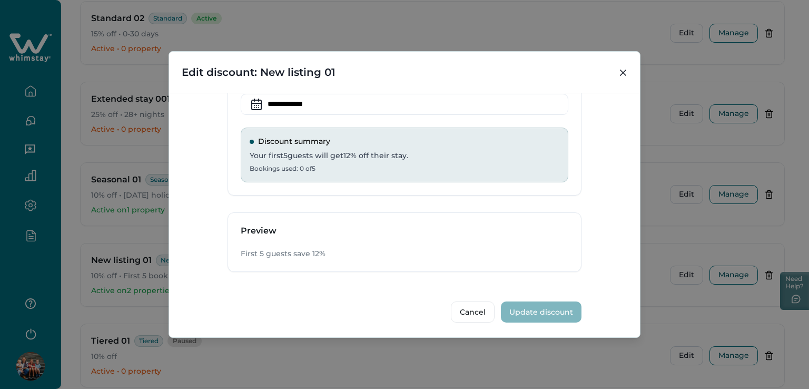
scroll to position [350, 0]
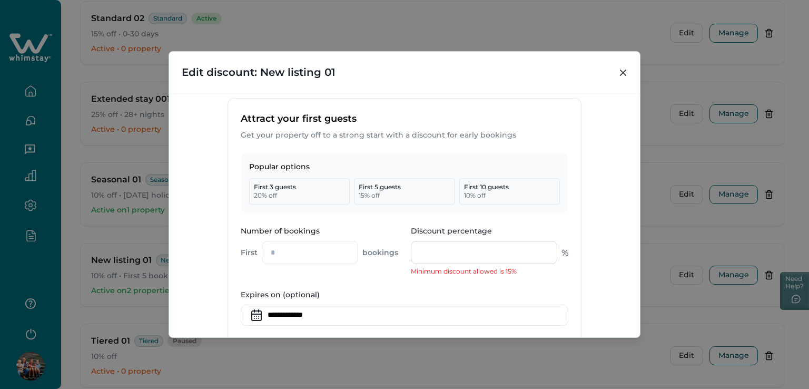
click at [422, 250] on input "**" at bounding box center [484, 252] width 146 height 23
click at [381, 280] on div "Popular options First 3 guests 20 % off First 5 guests 15 % off First 10 guests…" at bounding box center [404, 279] width 353 height 253
click at [473, 249] on input "**" at bounding box center [484, 252] width 146 height 23
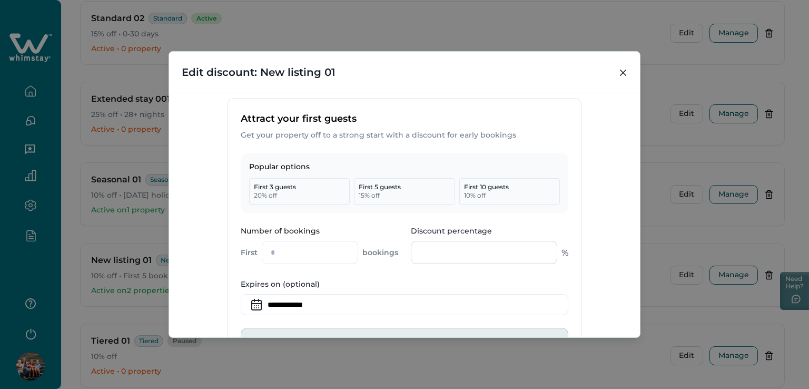
type input "*"
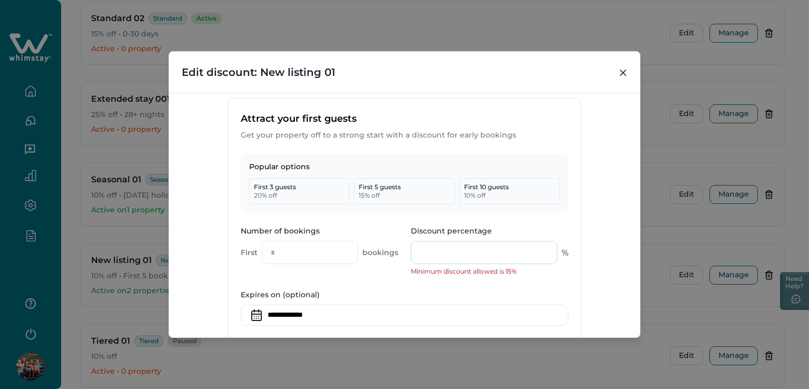
type input "*"
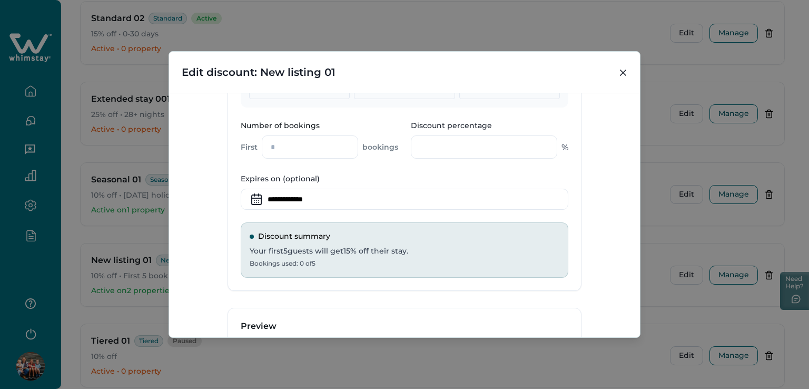
scroll to position [340, 0]
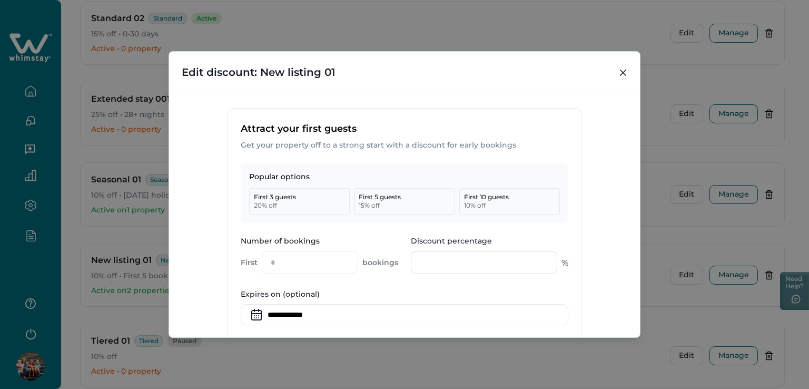
drag, startPoint x: 432, startPoint y: 266, endPoint x: 415, endPoint y: 262, distance: 17.2
click at [415, 262] on input "**" at bounding box center [484, 262] width 146 height 23
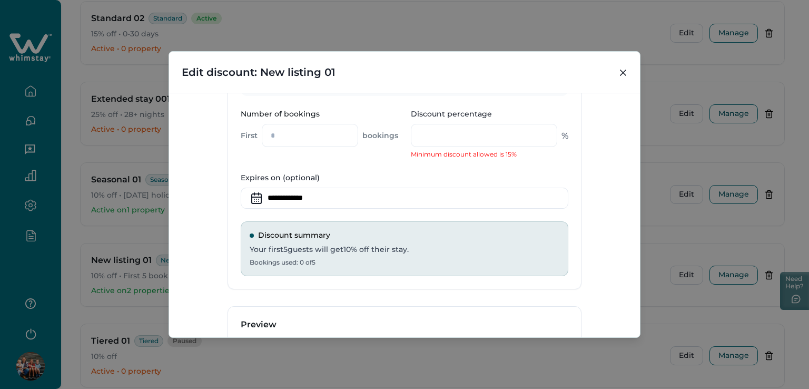
scroll to position [350, 0]
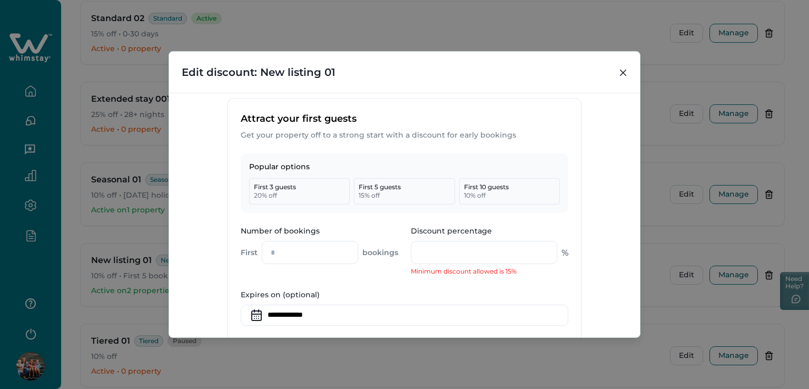
drag, startPoint x: 414, startPoint y: 251, endPoint x: 407, endPoint y: 251, distance: 7.4
click at [407, 251] on div "Number of bookings First * bookings Discount percentage ** % Minimum discount a…" at bounding box center [404, 250] width 327 height 51
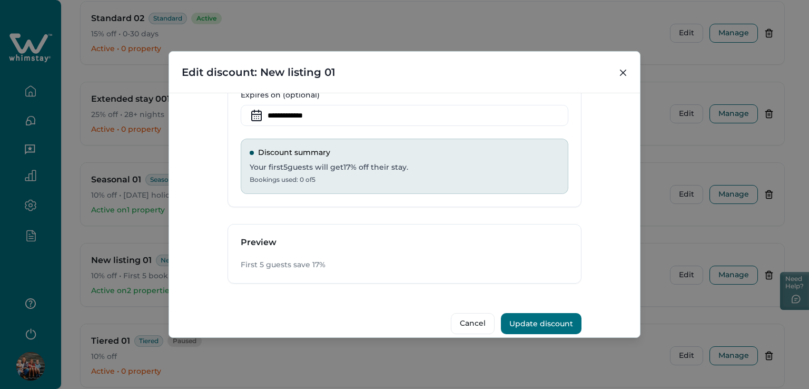
scroll to position [550, 0]
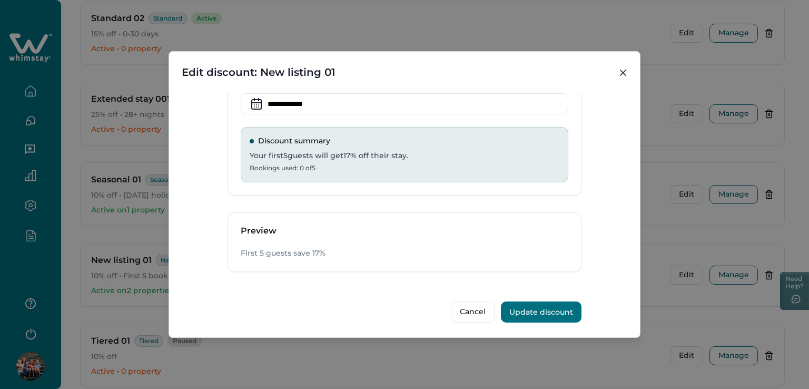
type input "**"
click at [536, 308] on button "Update discount" at bounding box center [541, 311] width 81 height 21
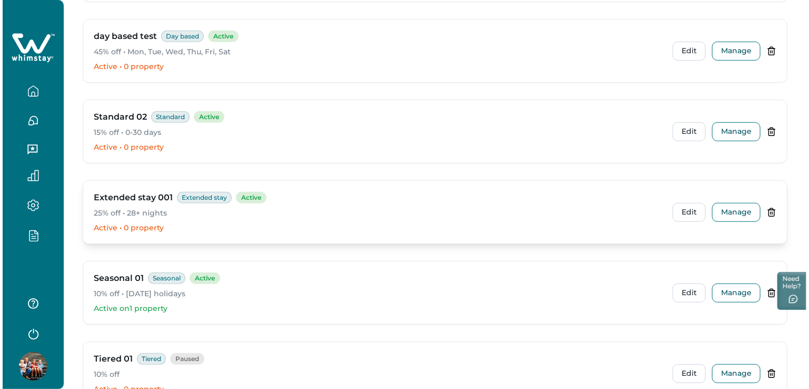
scroll to position [316, 0]
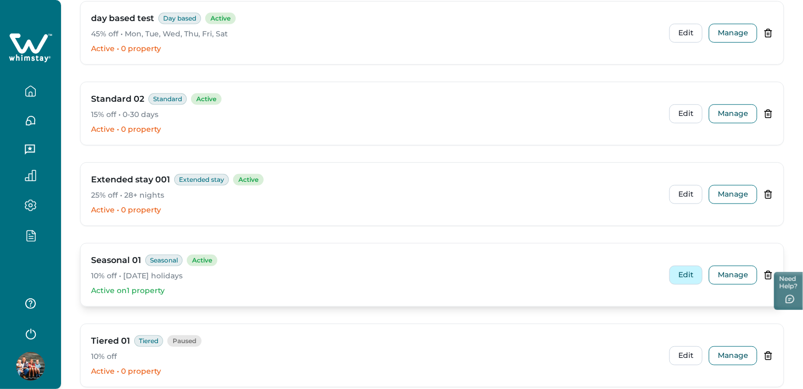
click at [678, 279] on button "Edit" at bounding box center [686, 274] width 33 height 19
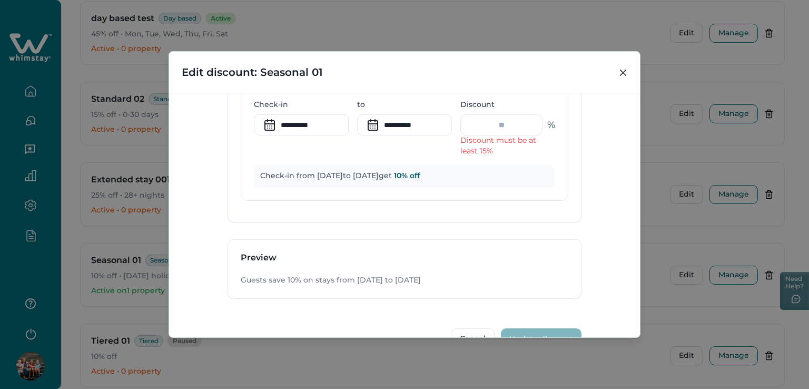
scroll to position [589, 0]
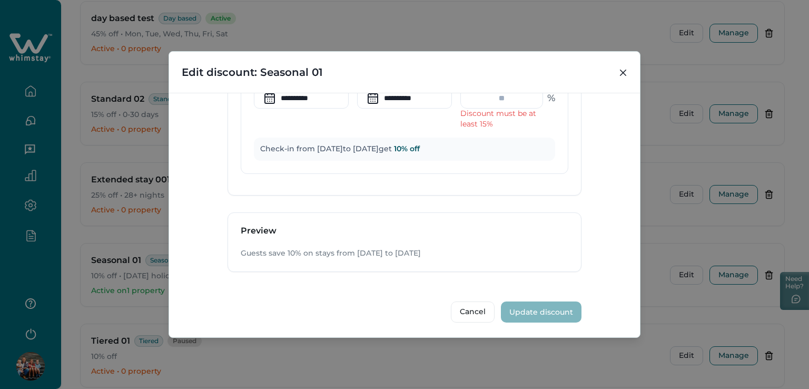
click at [379, 296] on div "Cancel Update discount" at bounding box center [404, 306] width 354 height 34
click at [503, 121] on p "Discount must be at least 15%" at bounding box center [507, 118] width 95 height 21
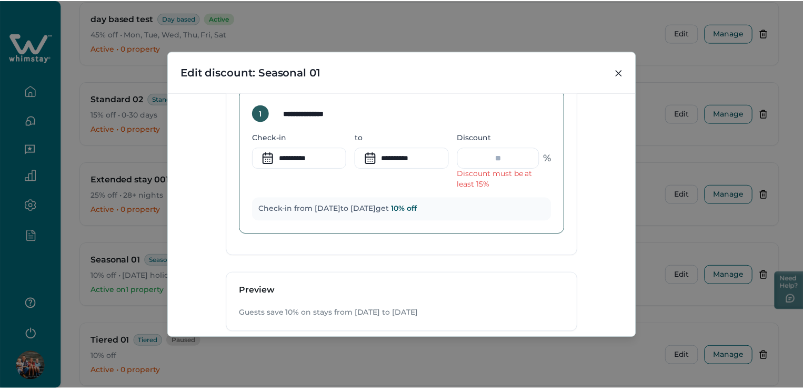
scroll to position [483, 0]
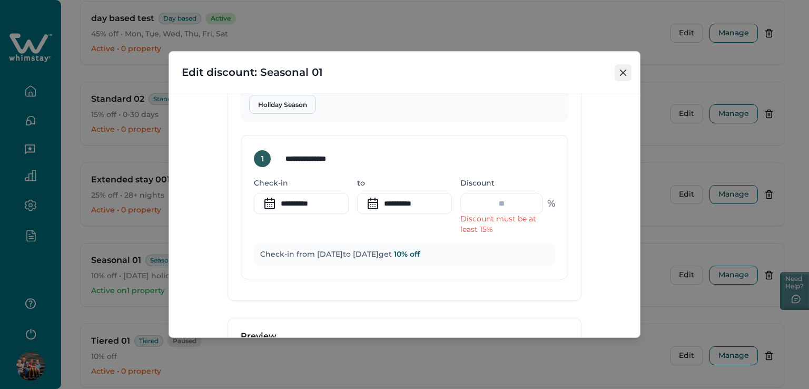
click at [620, 76] on button "Close" at bounding box center [622, 72] width 17 height 17
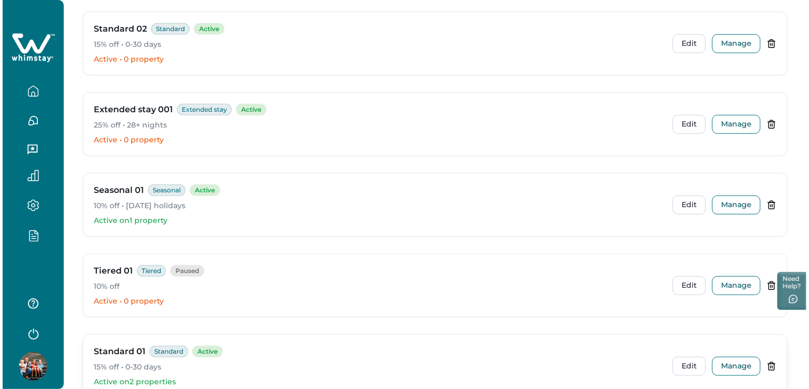
scroll to position [421, 0]
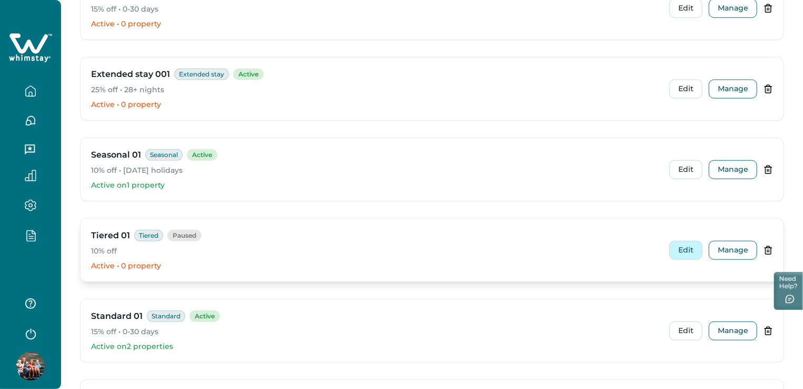
click at [684, 247] on button "Edit" at bounding box center [686, 250] width 33 height 19
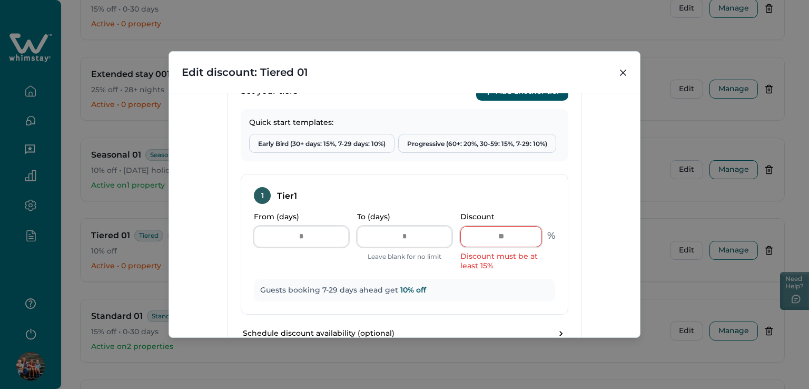
scroll to position [420, 0]
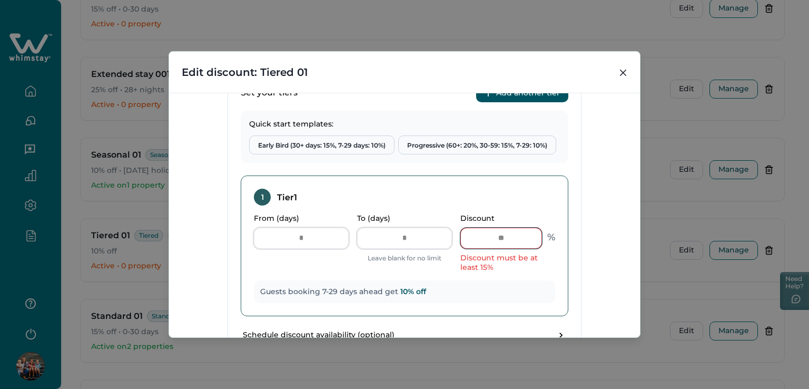
click at [522, 240] on input "**" at bounding box center [501, 237] width 82 height 21
click at [546, 250] on div "Discount ** Discount must be at least 15%" at bounding box center [507, 242] width 95 height 57
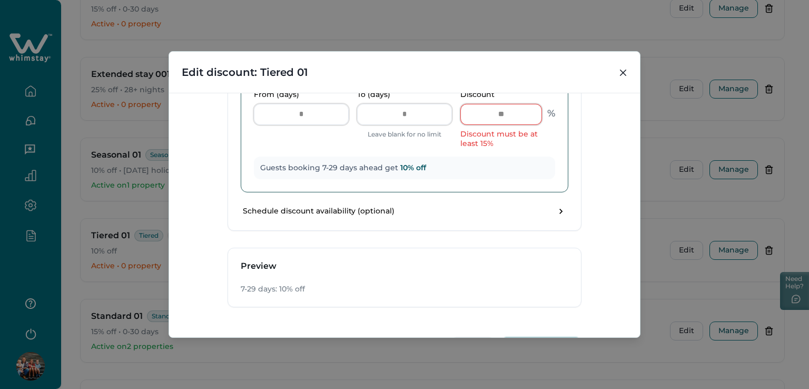
scroll to position [578, 0]
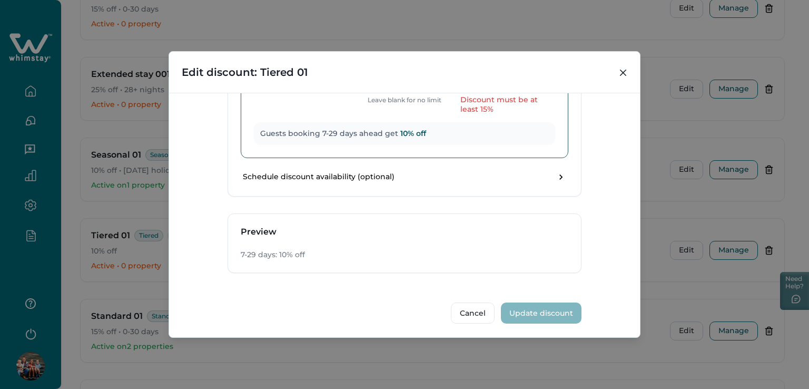
click at [505, 104] on div "Discount must be at least 15%" at bounding box center [501, 104] width 82 height 19
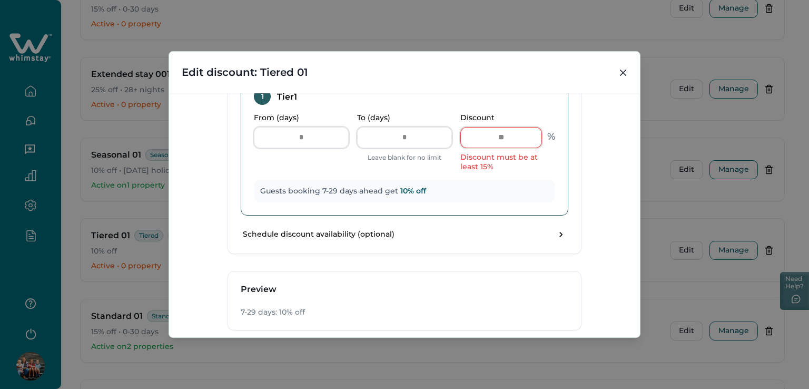
scroll to position [472, 0]
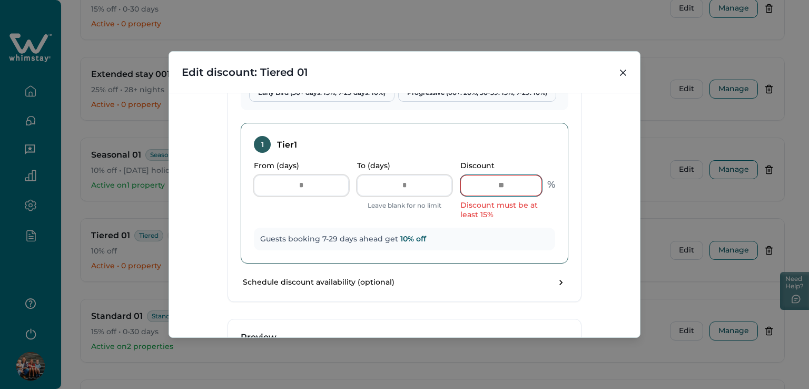
click at [509, 190] on input "**" at bounding box center [501, 185] width 82 height 21
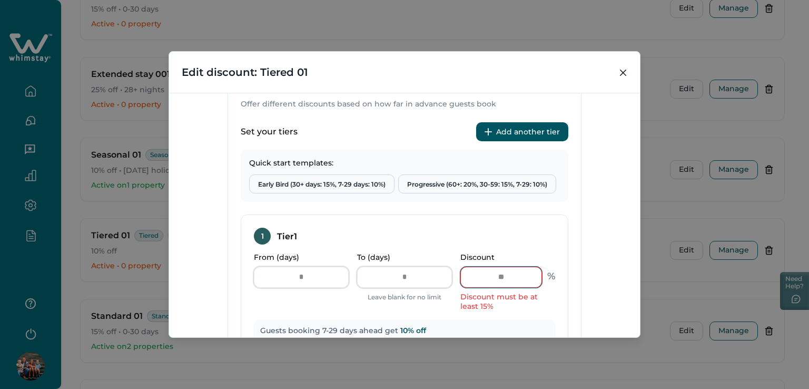
scroll to position [367, 0]
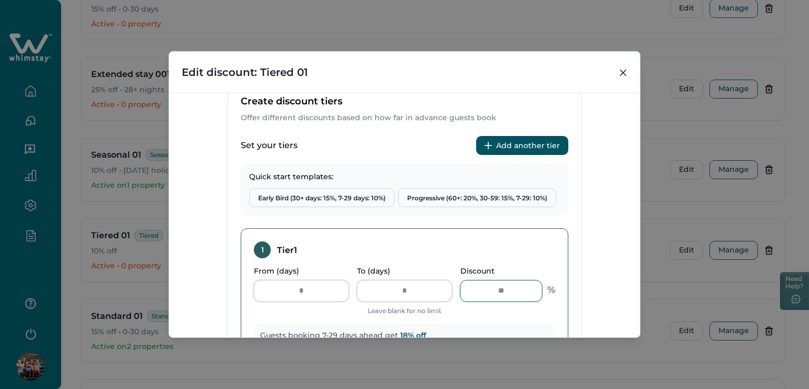
type input "*"
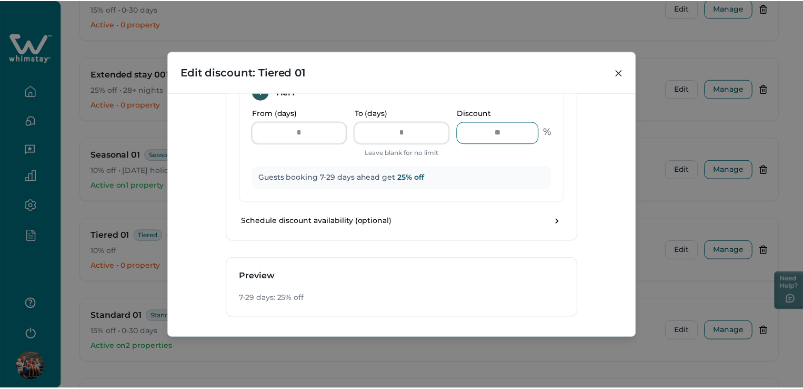
scroll to position [570, 0]
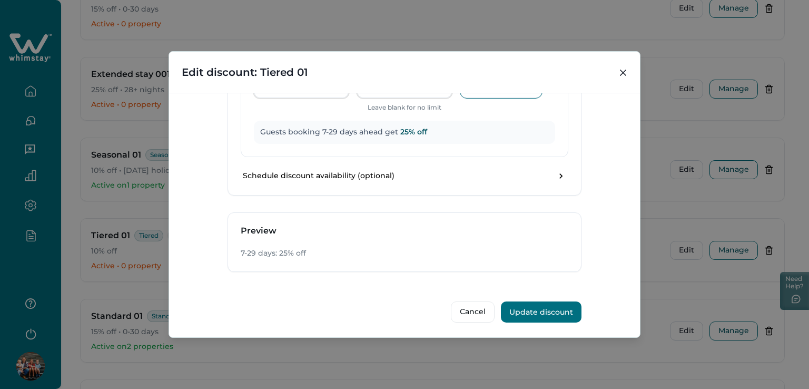
type input "**"
click at [554, 311] on button "Update discount" at bounding box center [541, 311] width 81 height 21
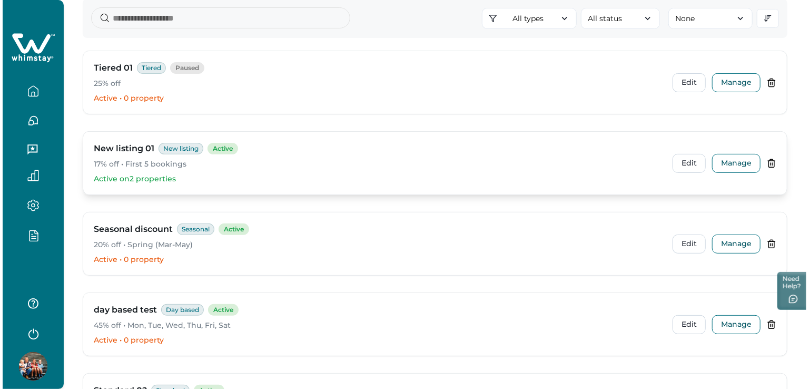
scroll to position [0, 0]
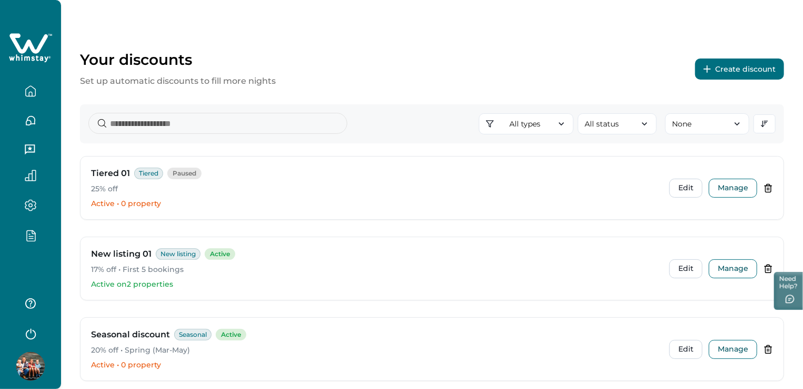
click at [733, 64] on button "Create discount" at bounding box center [739, 68] width 89 height 21
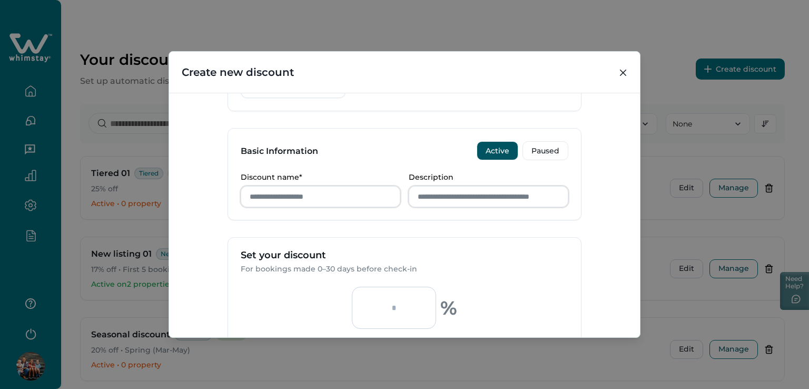
scroll to position [316, 0]
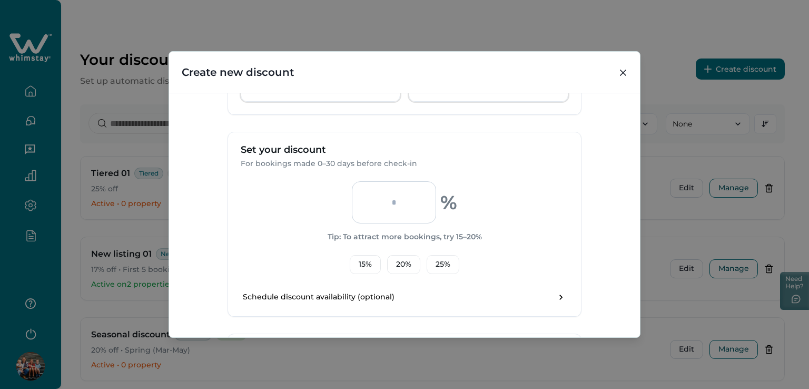
click at [524, 198] on div "% Tip: To attract more bookings, try 15–20% 15 % 20 % 25 %" at bounding box center [404, 227] width 327 height 93
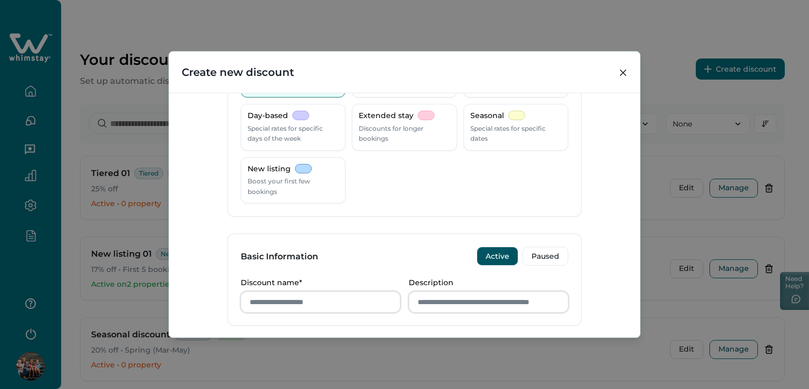
scroll to position [0, 0]
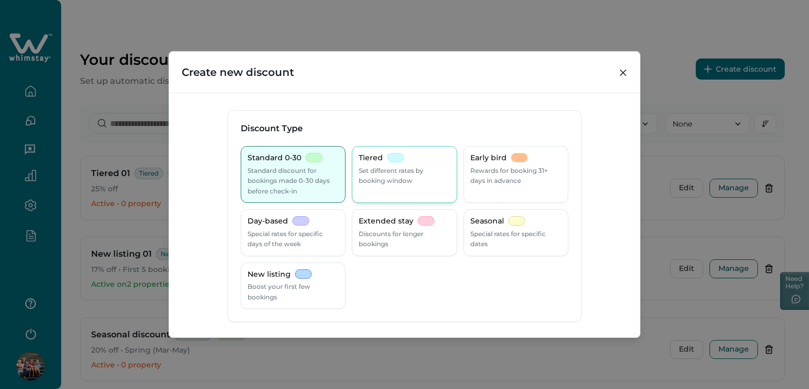
click at [386, 174] on p "Set different rates by booking window" at bounding box center [404, 175] width 91 height 21
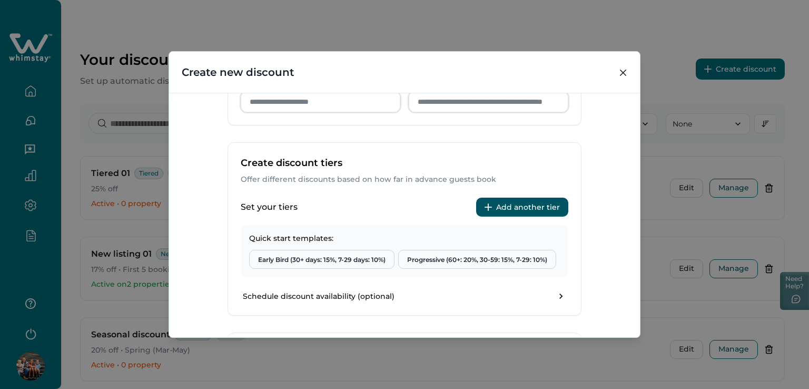
scroll to position [321, 0]
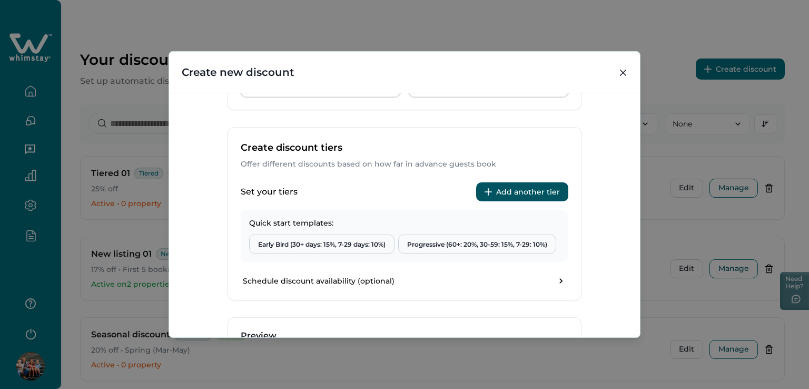
click at [508, 187] on button "Add another tier" at bounding box center [522, 191] width 92 height 19
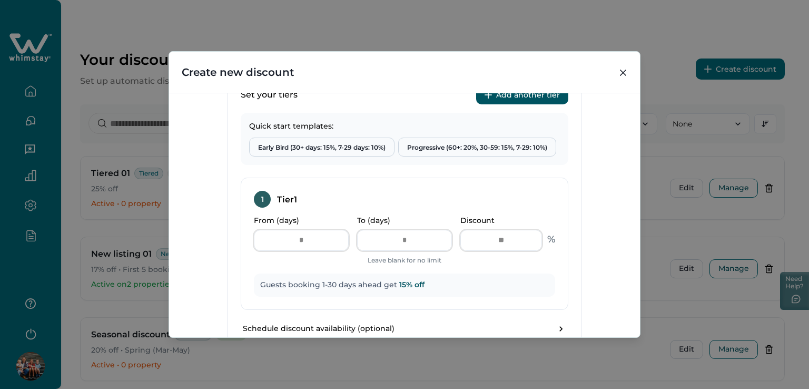
scroll to position [426, 0]
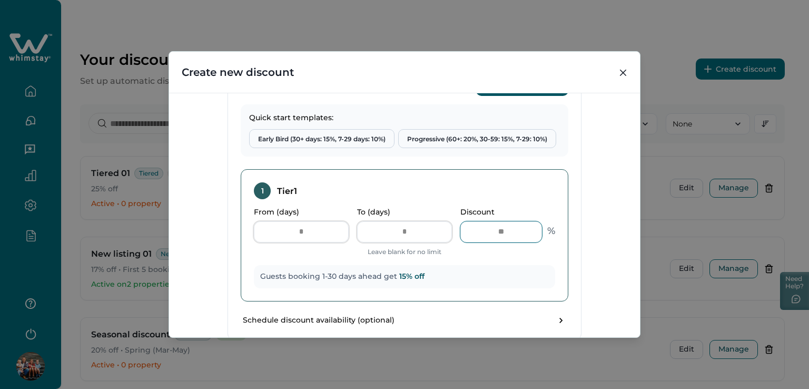
click at [485, 234] on input "**" at bounding box center [501, 231] width 82 height 21
type input "*"
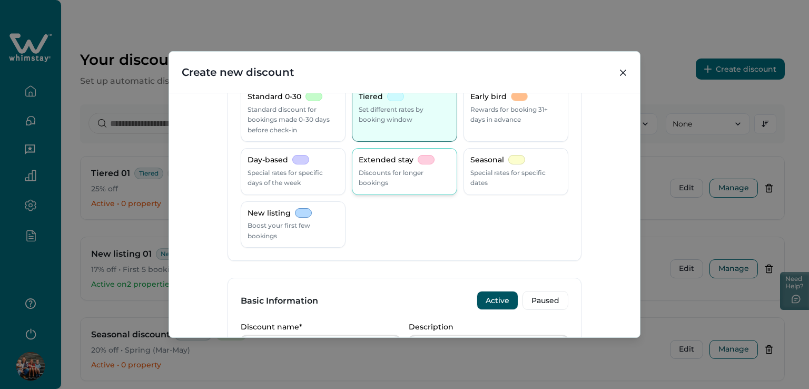
scroll to position [5, 0]
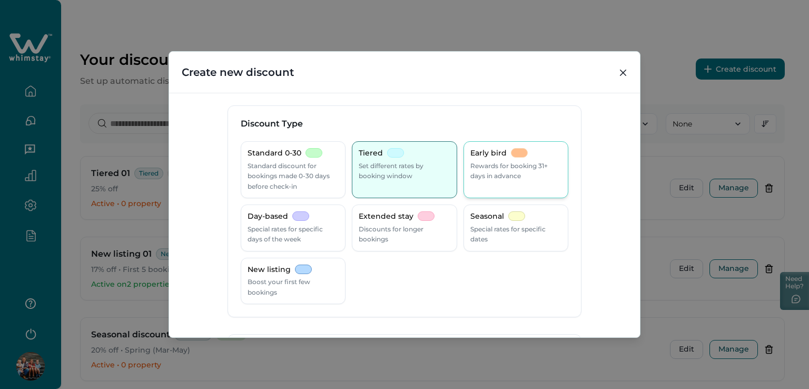
click at [489, 165] on p "Rewards for booking 31+ days in advance" at bounding box center [515, 171] width 91 height 21
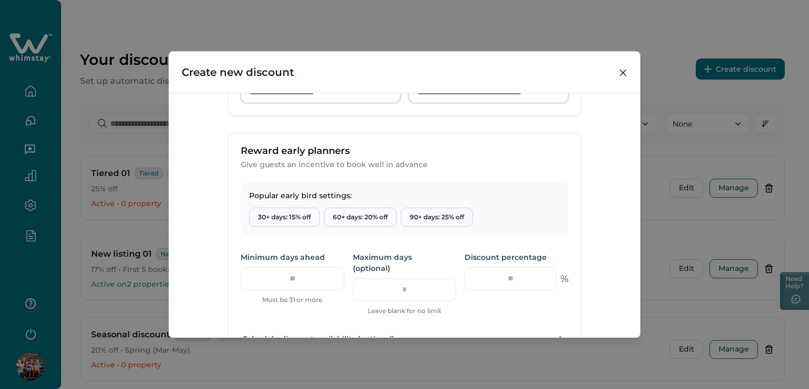
scroll to position [373, 0]
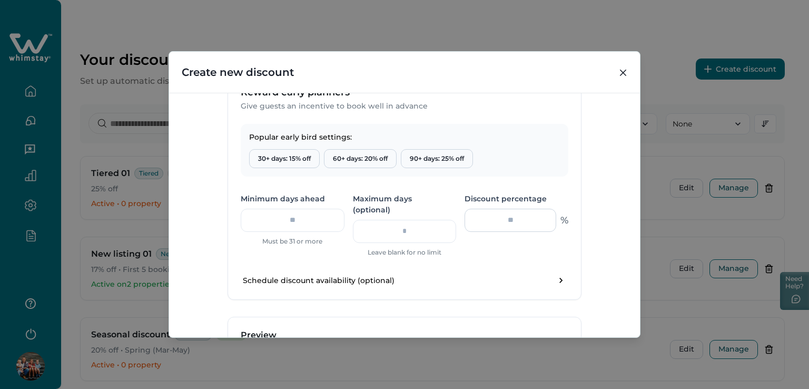
click at [516, 224] on input "number" at bounding box center [510, 219] width 92 height 23
type input "*"
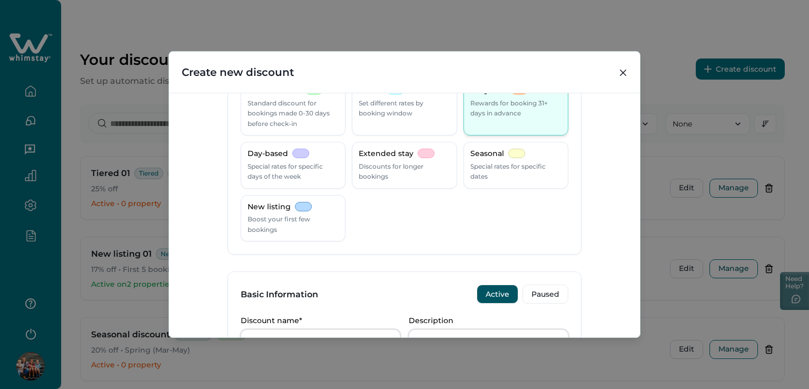
scroll to position [5, 0]
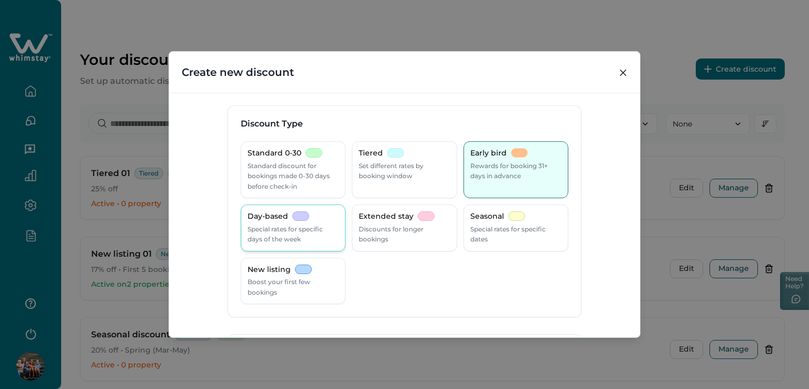
click at [270, 235] on p "Special rates for specific days of the week" at bounding box center [292, 234] width 91 height 21
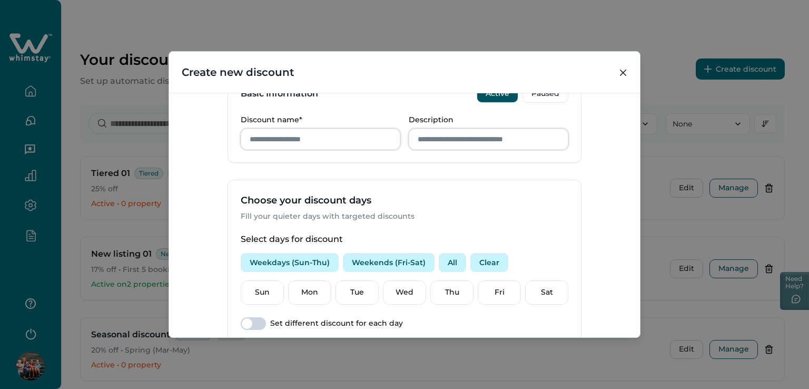
scroll to position [373, 0]
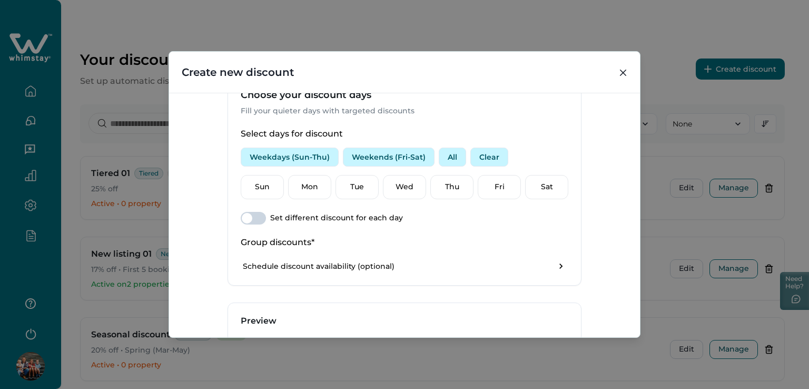
click at [275, 156] on button "Weekdays (Sun-Thu)" at bounding box center [290, 156] width 98 height 19
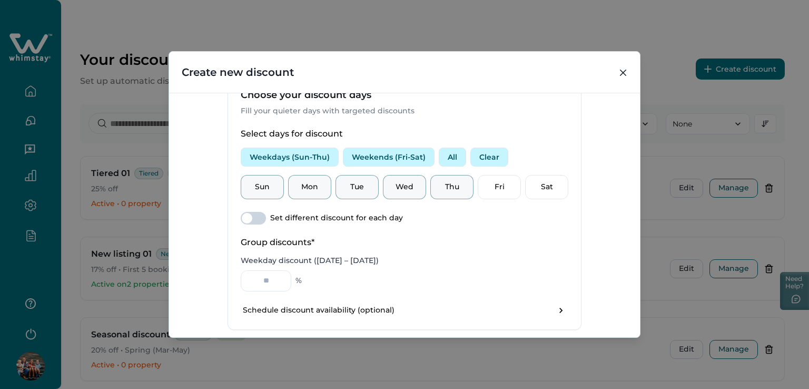
click at [373, 160] on button "Weekends (Fri-Sat)" at bounding box center [389, 156] width 92 height 19
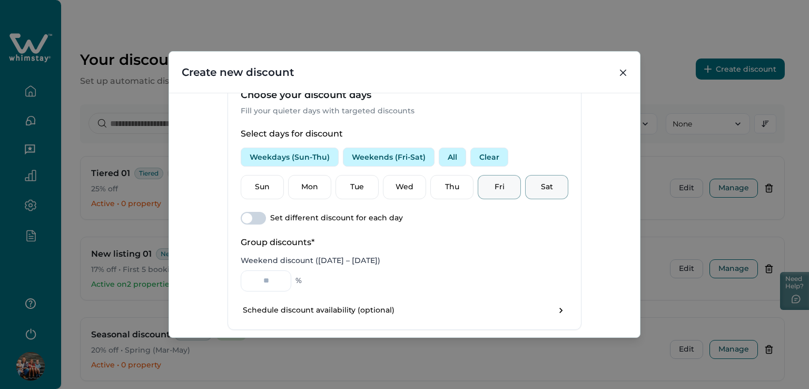
click at [452, 157] on button "All" at bounding box center [452, 156] width 27 height 19
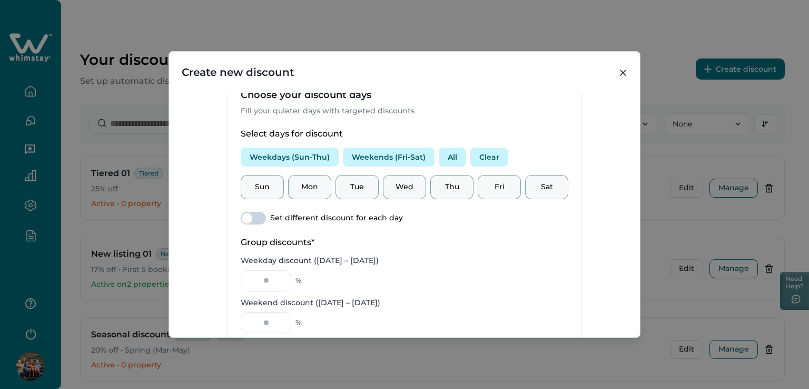
click at [251, 218] on span at bounding box center [253, 218] width 25 height 13
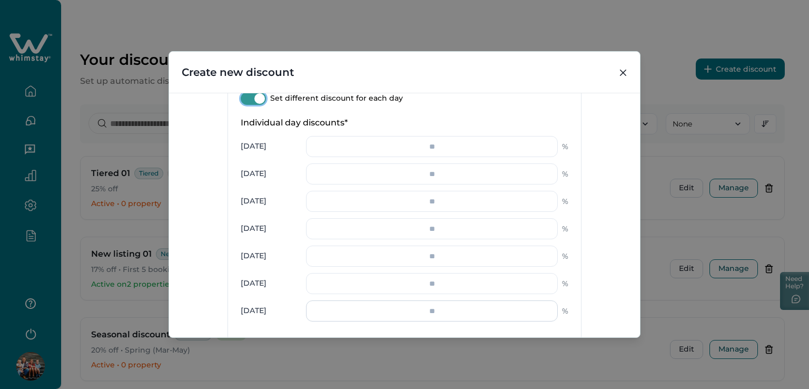
scroll to position [479, 0]
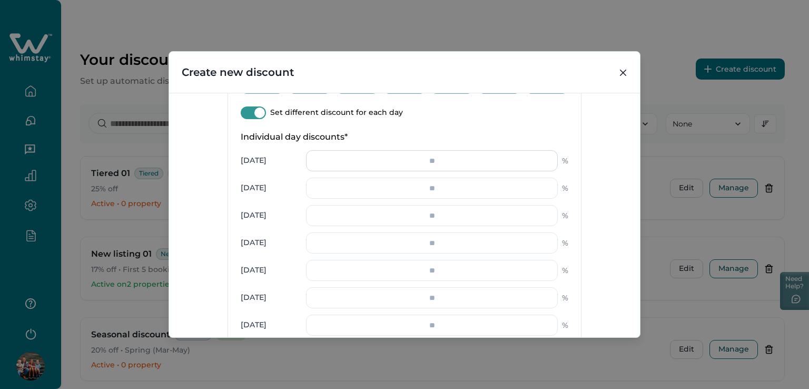
click at [438, 166] on input "number" at bounding box center [432, 160] width 252 height 21
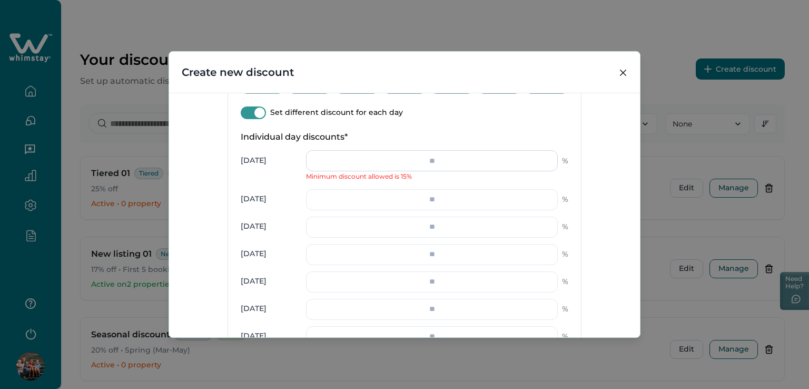
type input "*"
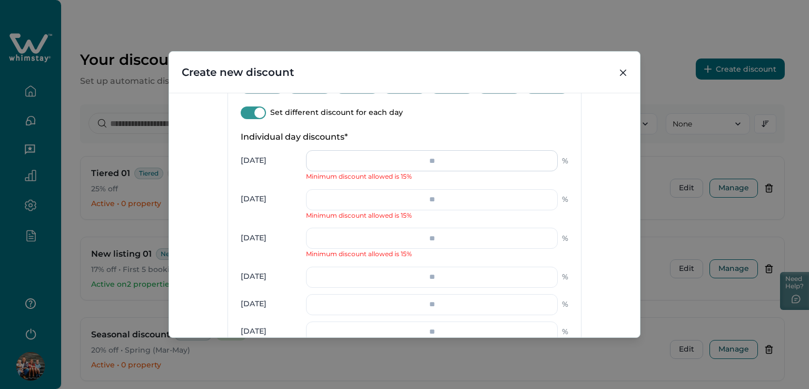
type input "*"
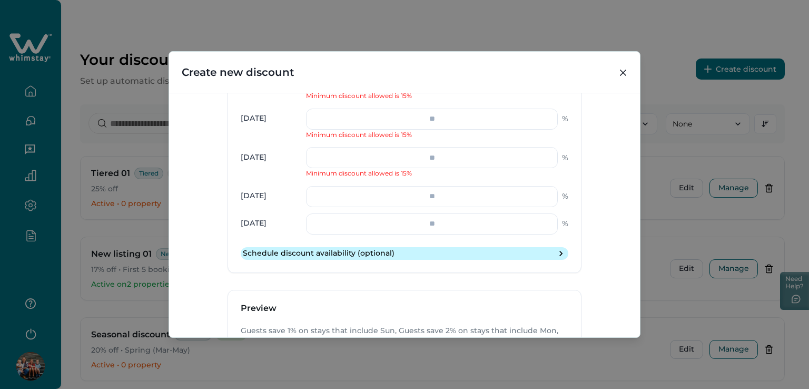
type input "*"
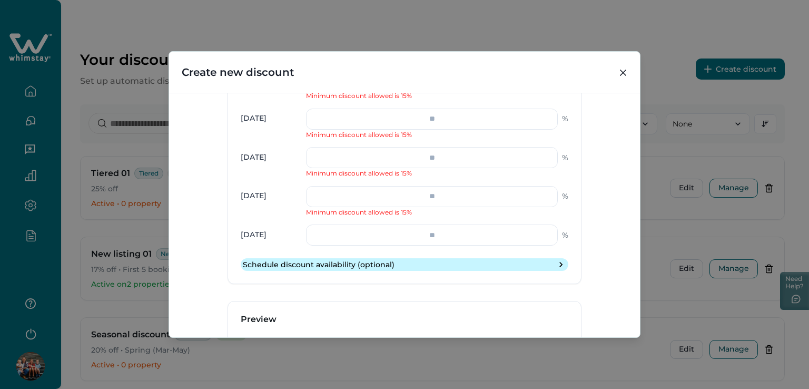
type input "*"
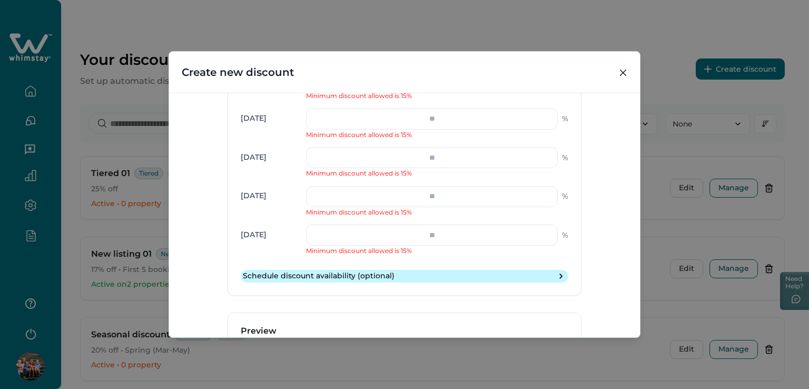
type input "*"
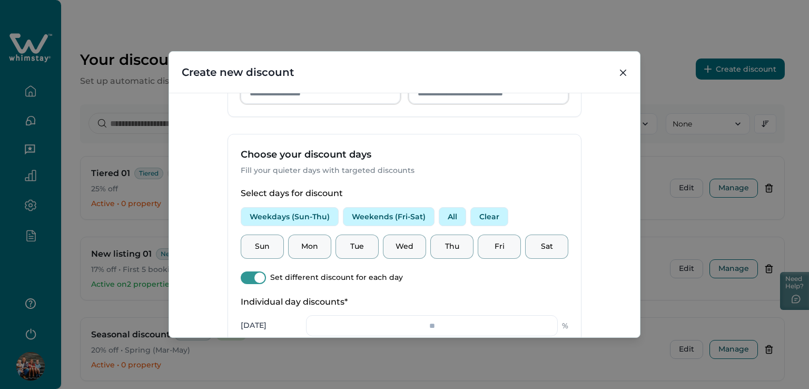
scroll to position [268, 0]
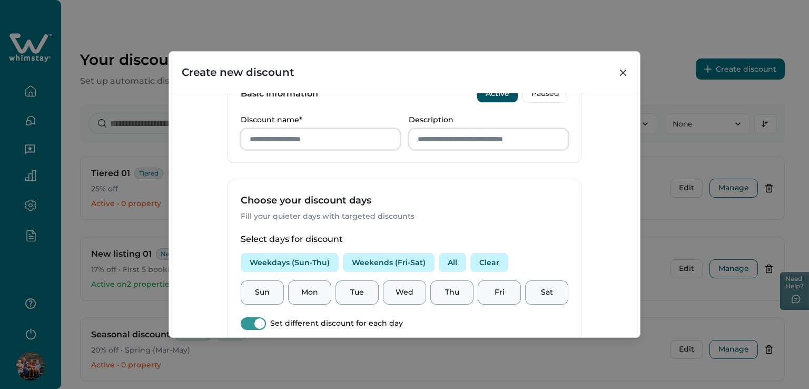
click at [482, 260] on button "Clear" at bounding box center [489, 262] width 38 height 19
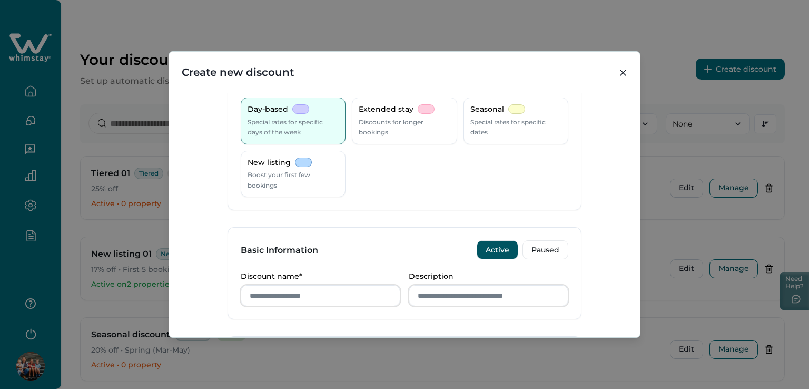
scroll to position [53, 0]
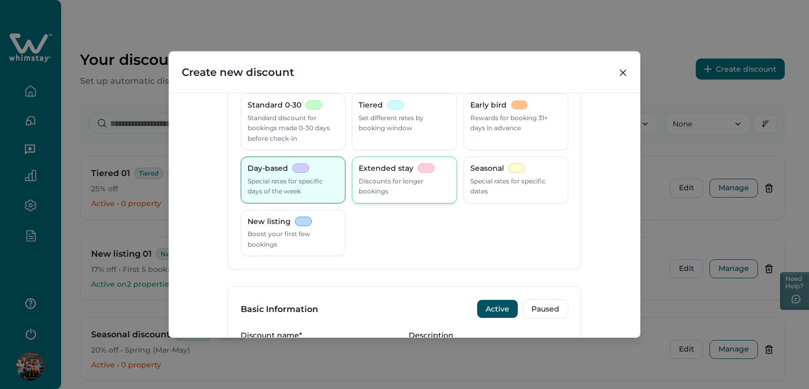
click at [360, 176] on p "Discounts for longer bookings" at bounding box center [404, 186] width 91 height 21
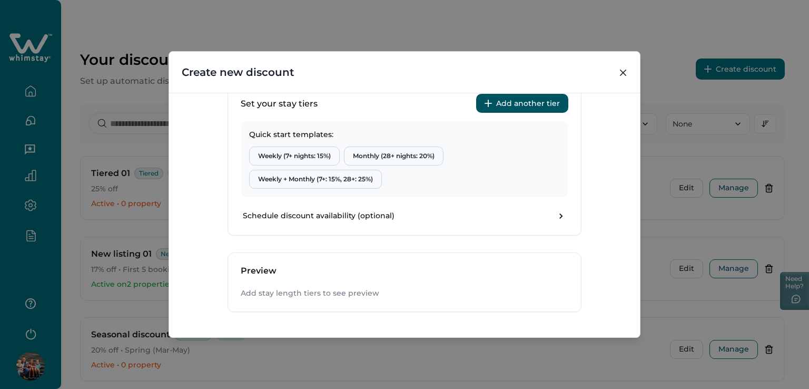
scroll to position [392, 0]
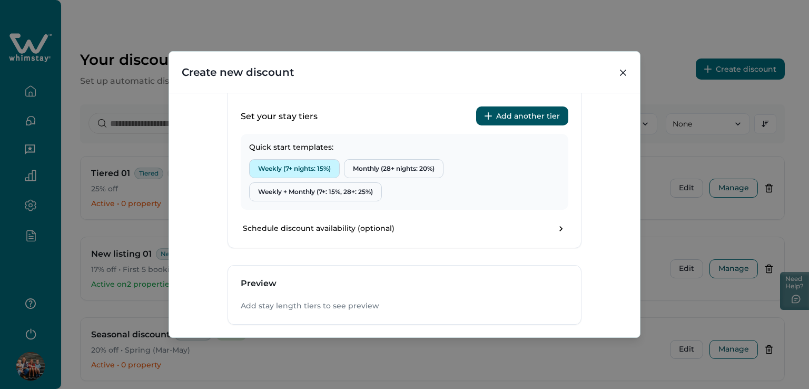
click at [297, 170] on button "Weekly (7+ nights: 15%)" at bounding box center [294, 168] width 91 height 19
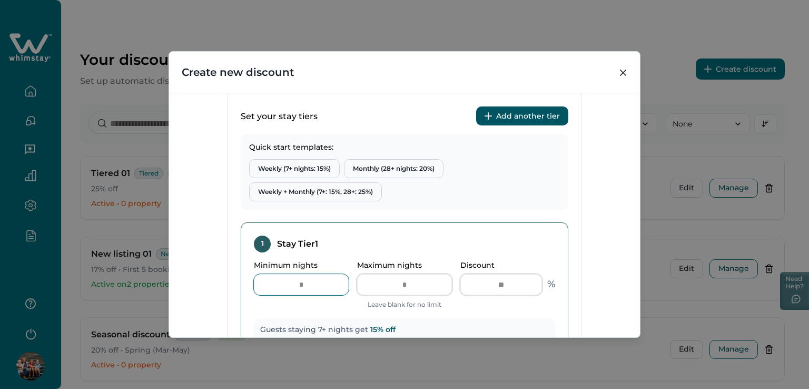
drag, startPoint x: 251, startPoint y: 281, endPoint x: 241, endPoint y: 281, distance: 10.0
click at [241, 281] on div "1 Stay Tier 1 Minimum nights * Maximum nights Leave blank for no limit Discount…" at bounding box center [404, 288] width 327 height 132
drag, startPoint x: 307, startPoint y: 288, endPoint x: 286, endPoint y: 282, distance: 22.3
click at [286, 282] on input "*" at bounding box center [301, 284] width 95 height 21
type input "*"
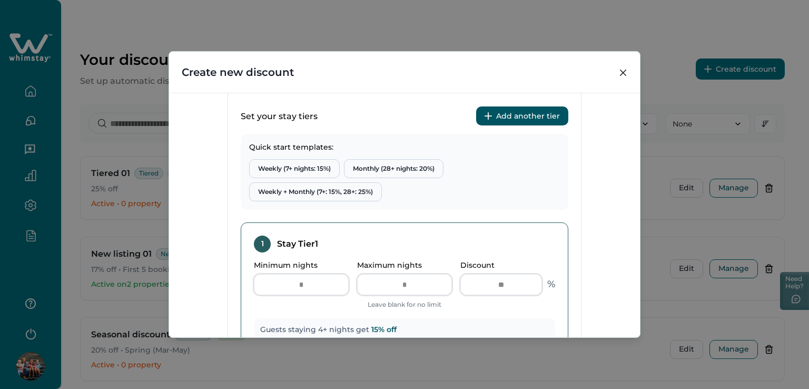
click at [501, 306] on div "Minimum nights * Maximum nights Leave blank for no limit Discount ** %" at bounding box center [404, 285] width 301 height 49
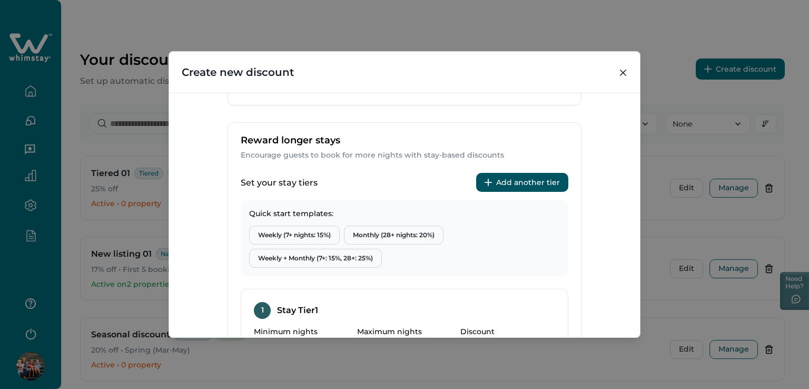
scroll to position [431, 0]
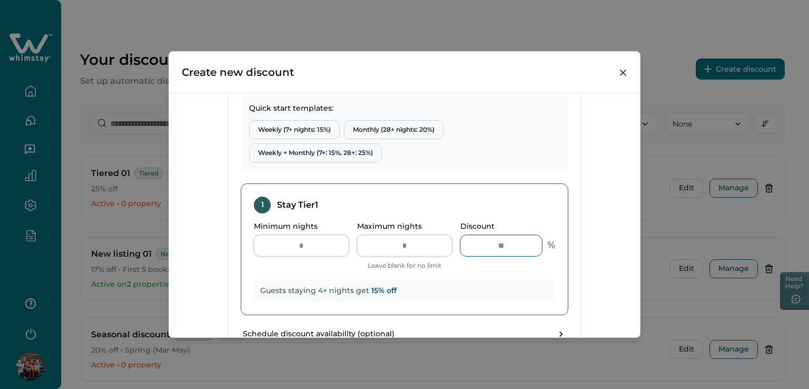
drag, startPoint x: 488, startPoint y: 248, endPoint x: 529, endPoint y: 242, distance: 41.5
click at [529, 242] on input "**" at bounding box center [501, 245] width 82 height 21
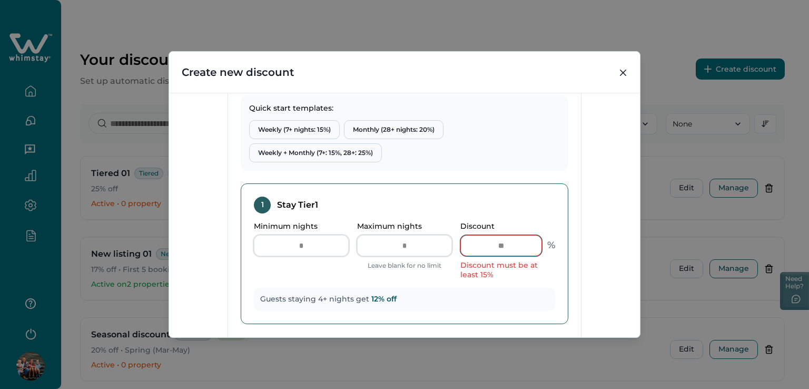
type input "*"
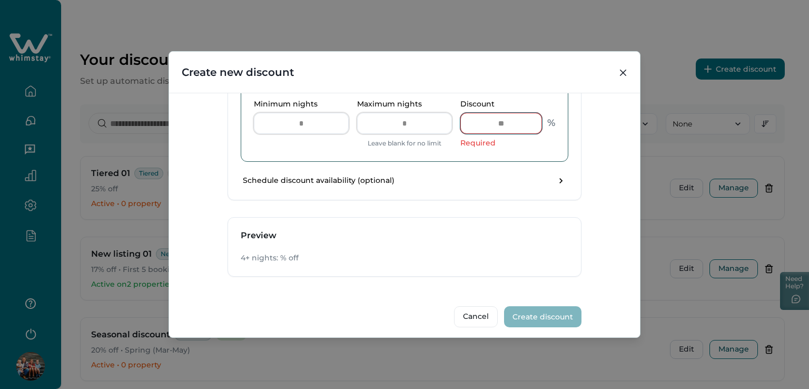
scroll to position [558, 0]
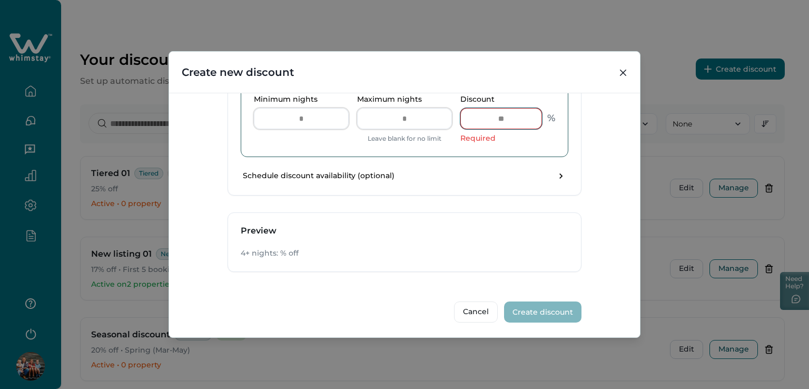
click at [481, 117] on input "Discount" at bounding box center [501, 118] width 82 height 21
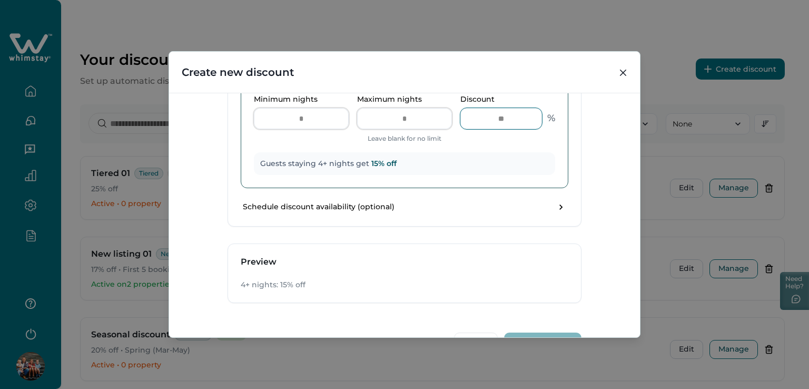
type input "**"
drag, startPoint x: 305, startPoint y: 121, endPoint x: 273, endPoint y: 121, distance: 32.1
click at [273, 121] on input "*" at bounding box center [301, 118] width 95 height 21
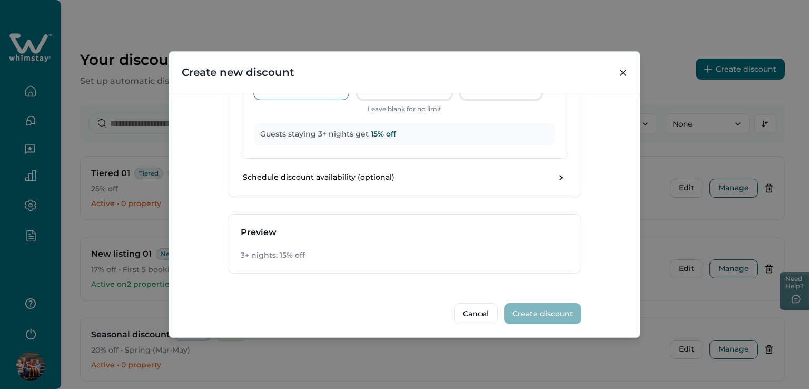
scroll to position [589, 0]
type input "*"
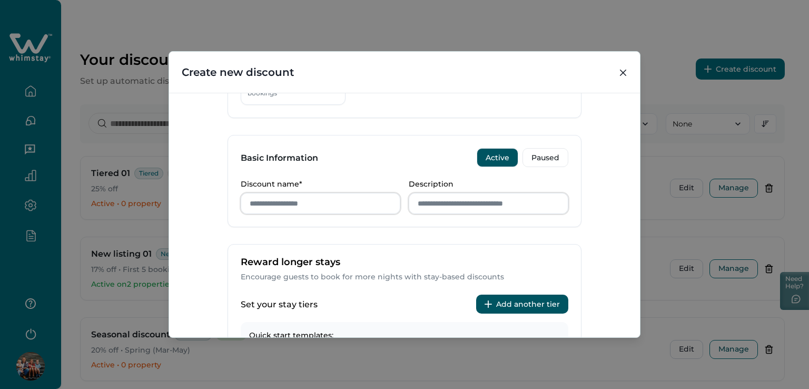
scroll to position [105, 0]
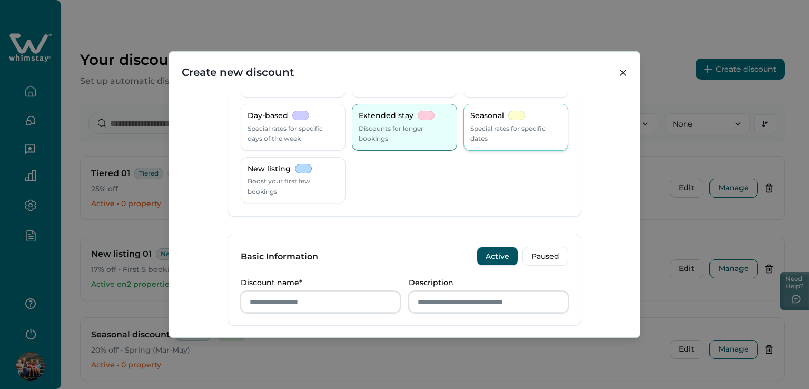
click at [501, 125] on p "Special rates for specific dates" at bounding box center [515, 133] width 91 height 21
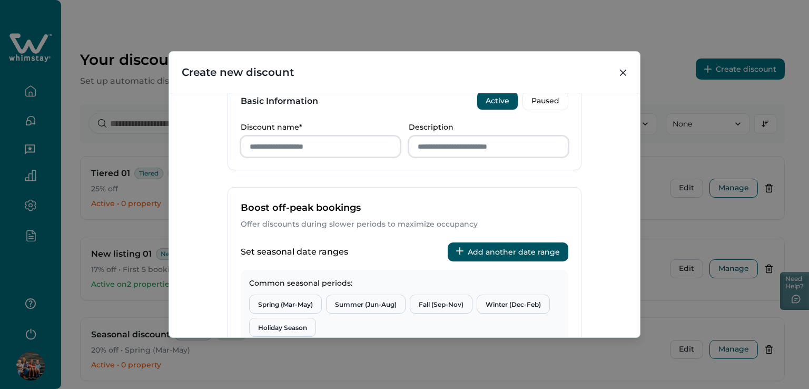
scroll to position [316, 0]
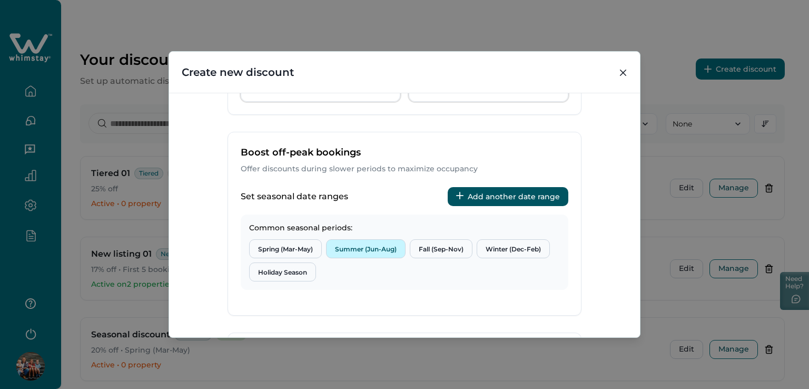
click at [366, 248] on button "Summer (Jun-Aug)" at bounding box center [365, 248] width 79 height 19
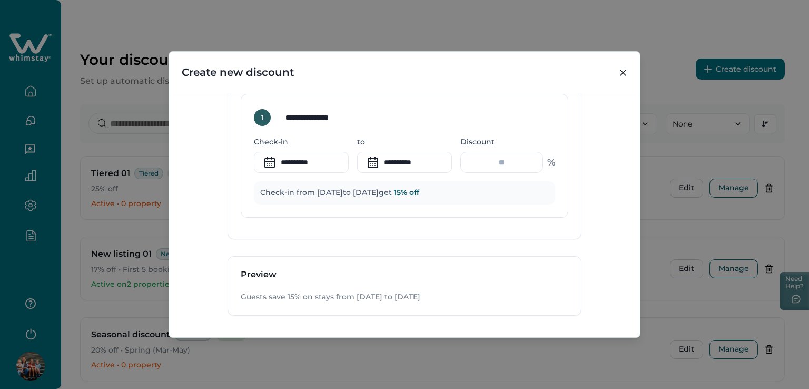
scroll to position [526, 0]
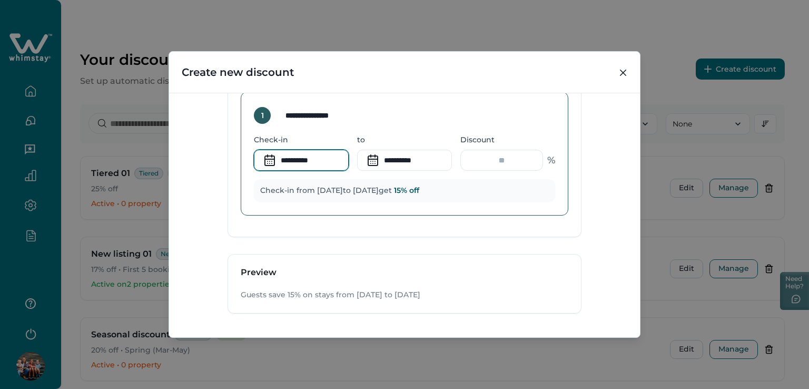
click at [281, 154] on input "**********" at bounding box center [301, 160] width 95 height 21
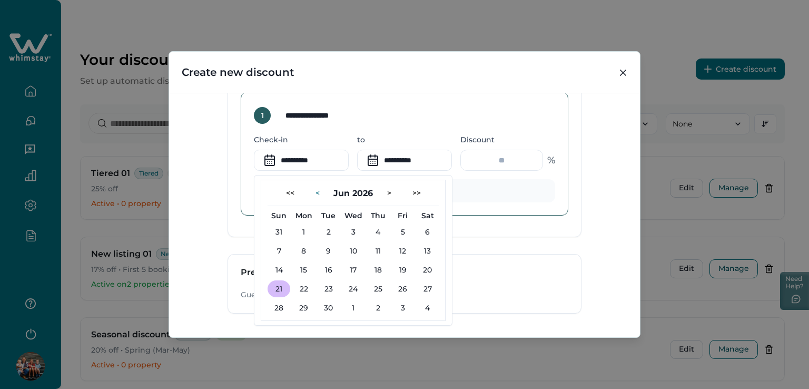
click at [311, 193] on button "<" at bounding box center [317, 192] width 21 height 17
click at [385, 193] on button ">" at bounding box center [389, 192] width 21 height 17
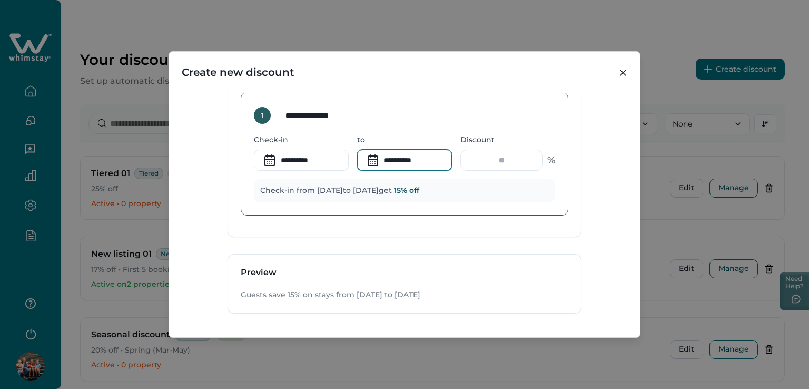
click at [401, 160] on input "**********" at bounding box center [404, 160] width 95 height 21
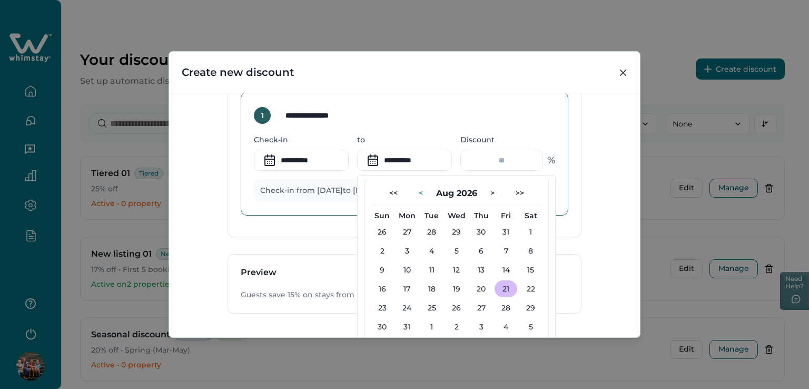
click at [419, 193] on button "<" at bounding box center [420, 192] width 21 height 17
click at [419, 193] on button "<" at bounding box center [414, 192] width 21 height 17
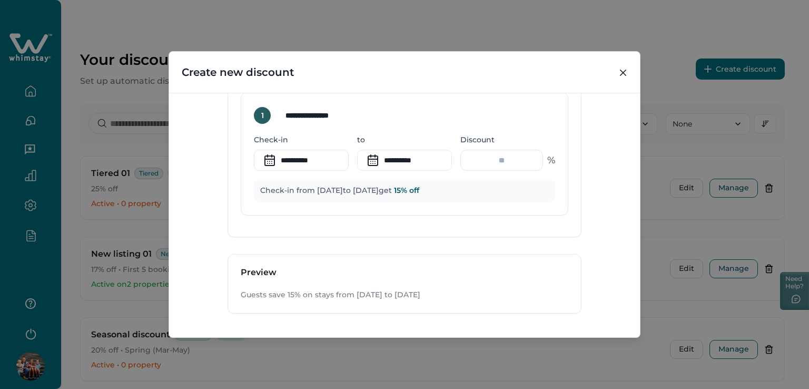
click at [608, 253] on div "**********" at bounding box center [404, 215] width 471 height 244
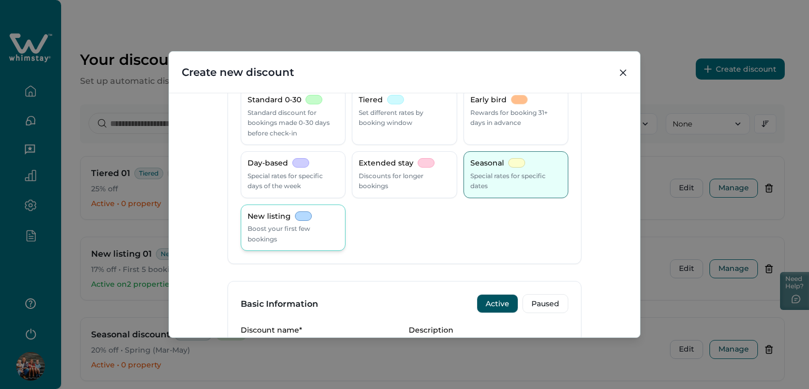
scroll to position [53, 0]
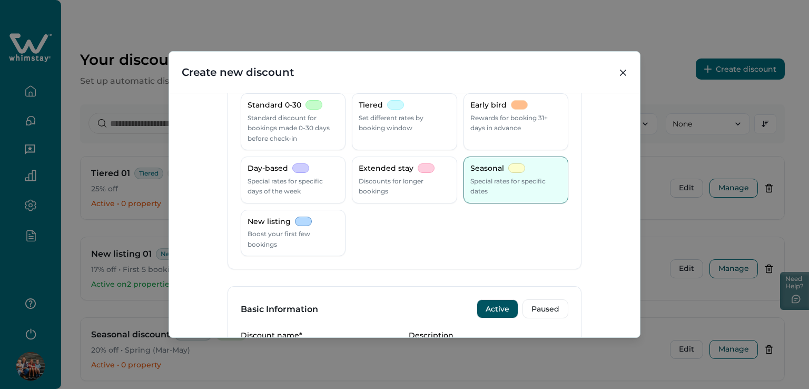
click at [595, 114] on div "**********" at bounding box center [404, 215] width 471 height 244
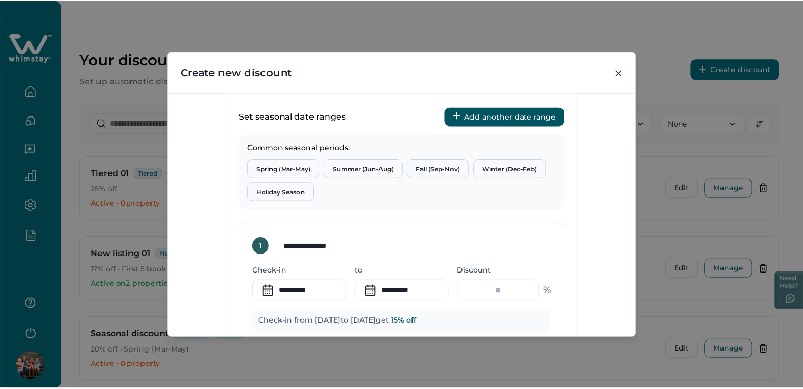
scroll to position [369, 0]
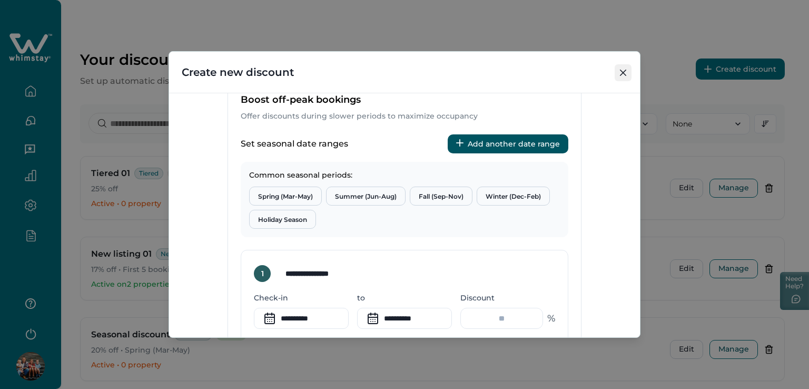
click at [622, 74] on icon "Close" at bounding box center [623, 72] width 6 height 6
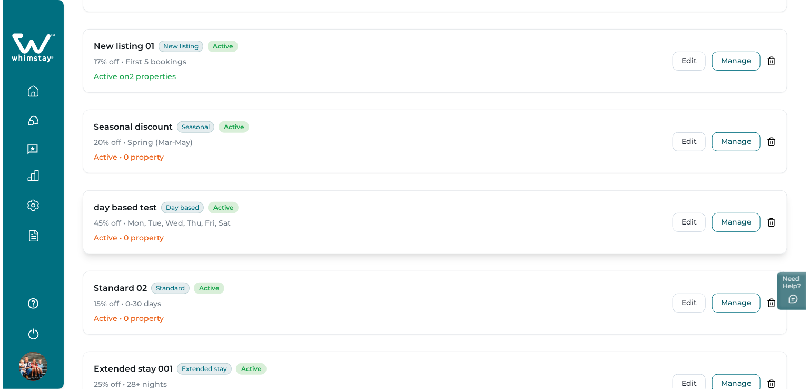
scroll to position [158, 0]
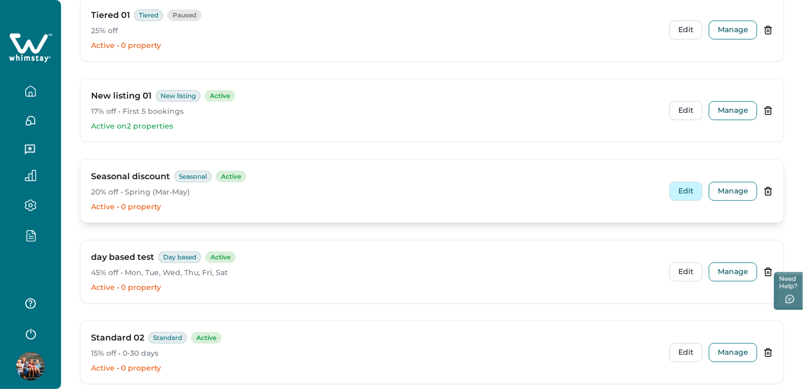
click at [697, 187] on button "Edit" at bounding box center [686, 191] width 33 height 19
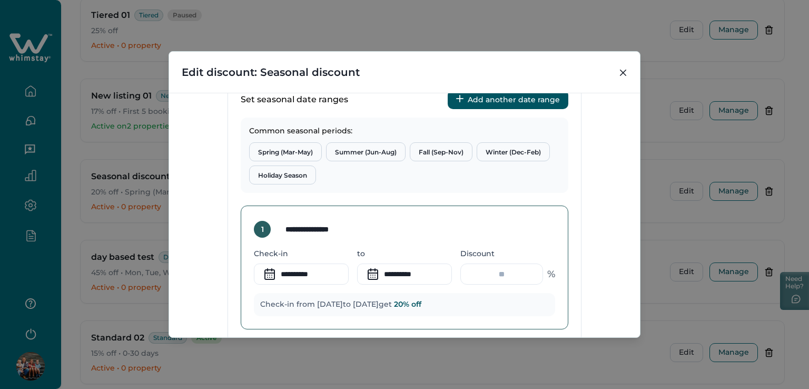
scroll to position [421, 0]
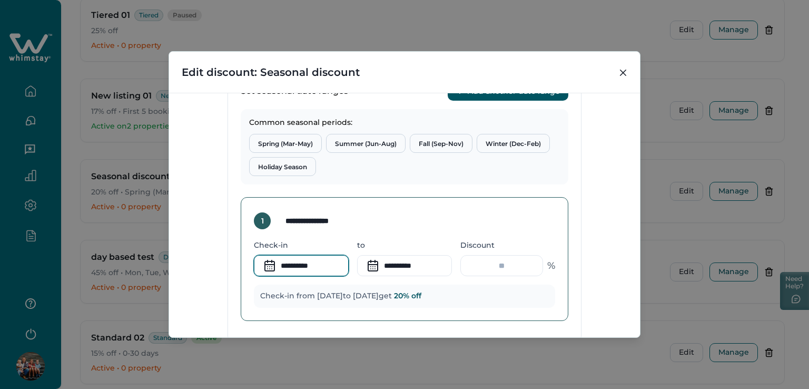
click at [295, 264] on input "**********" at bounding box center [301, 265] width 95 height 21
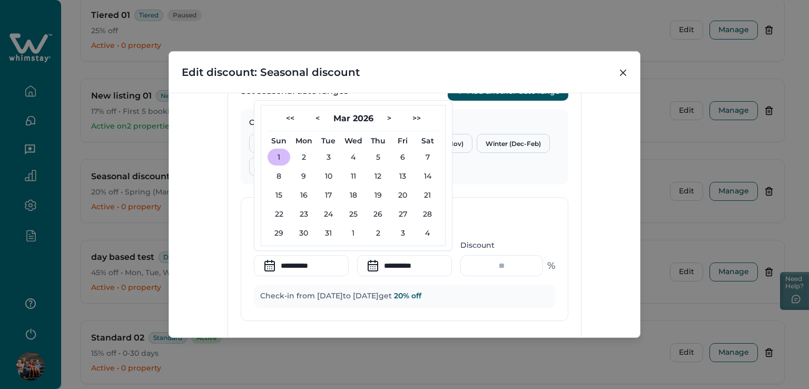
click at [592, 264] on div "**********" at bounding box center [404, 215] width 471 height 244
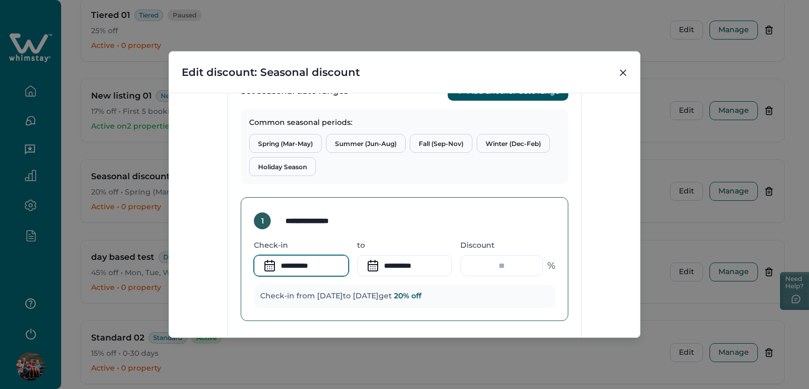
click at [294, 264] on input "**********" at bounding box center [301, 265] width 95 height 21
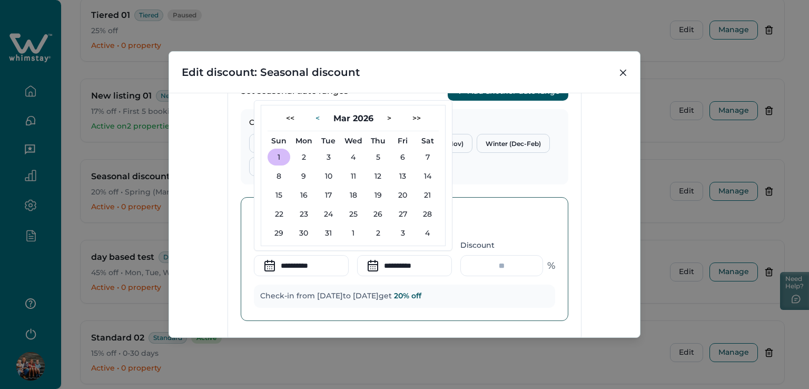
click at [307, 116] on button "<" at bounding box center [317, 118] width 21 height 17
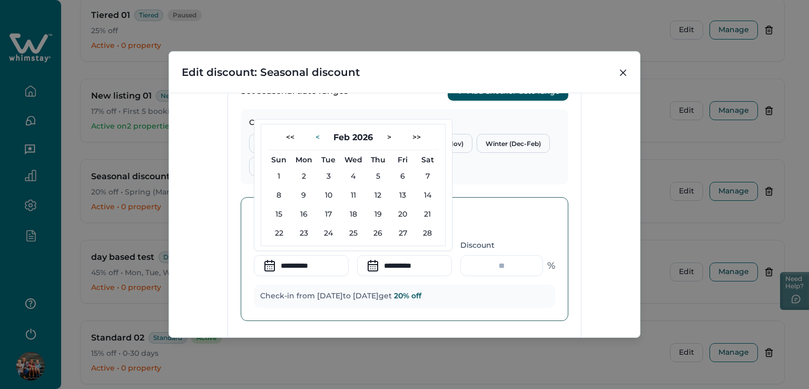
click at [315, 136] on button "<" at bounding box center [317, 136] width 21 height 17
click at [316, 117] on button "<" at bounding box center [317, 118] width 21 height 17
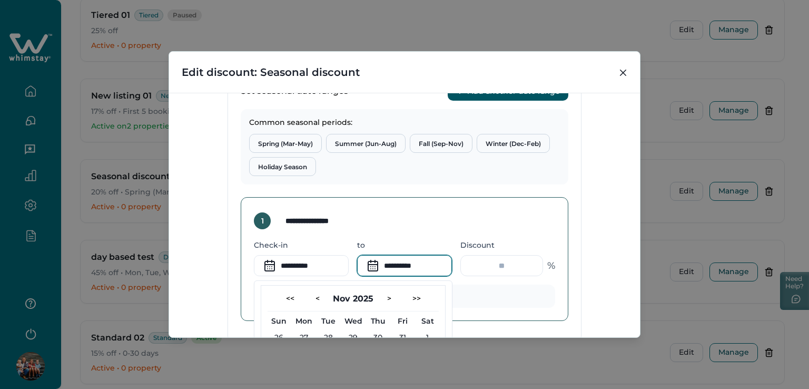
click at [393, 261] on input "**********" at bounding box center [404, 265] width 95 height 21
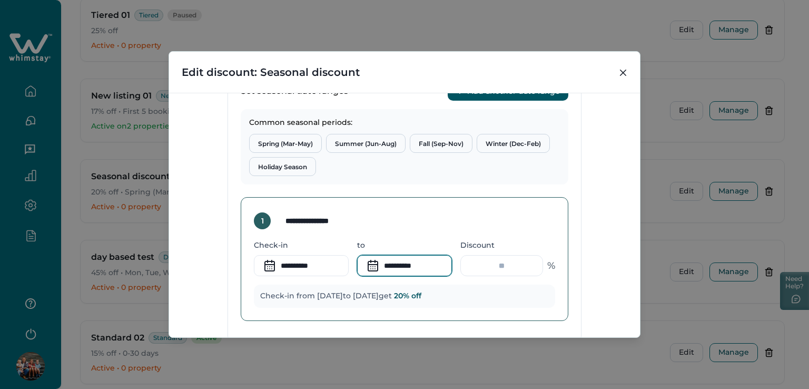
click at [416, 268] on input "**********" at bounding box center [404, 265] width 95 height 21
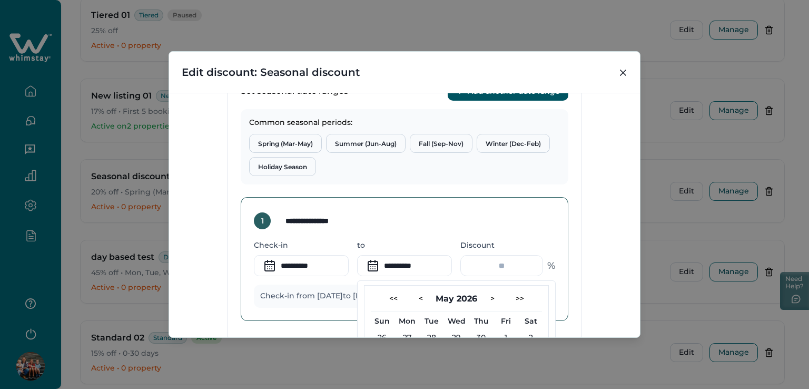
scroll to position [474, 0]
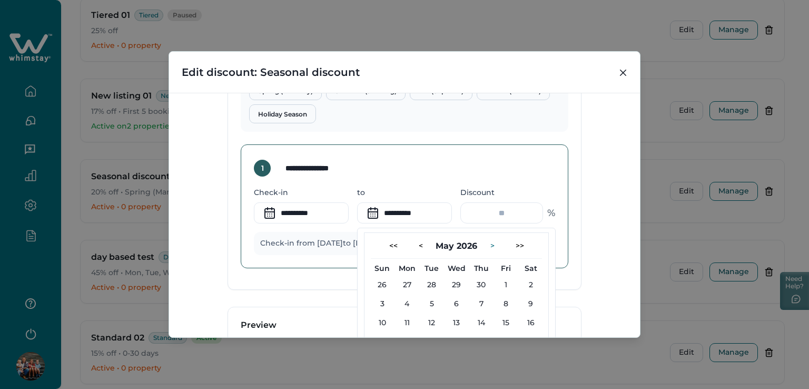
click at [494, 247] on button ">" at bounding box center [492, 245] width 21 height 17
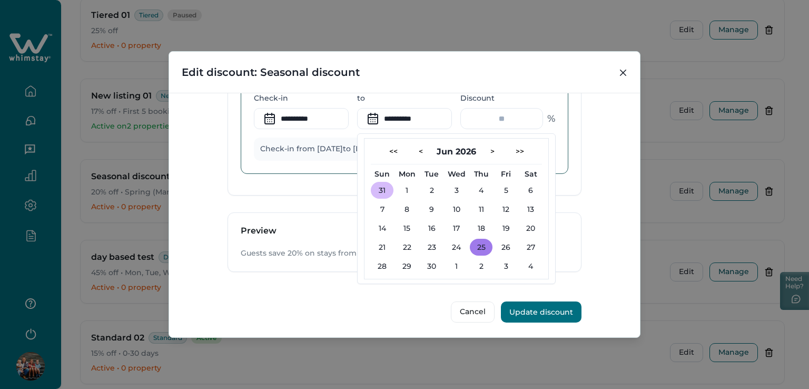
click at [485, 243] on button "25" at bounding box center [481, 246] width 23 height 17
type input "**********"
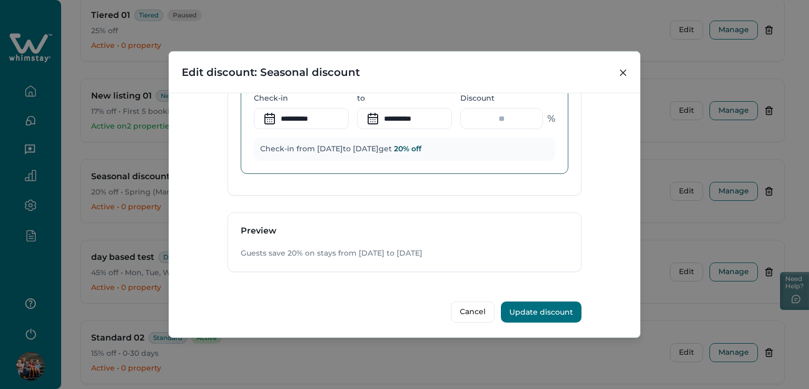
click at [556, 311] on button "Update discount" at bounding box center [541, 311] width 81 height 21
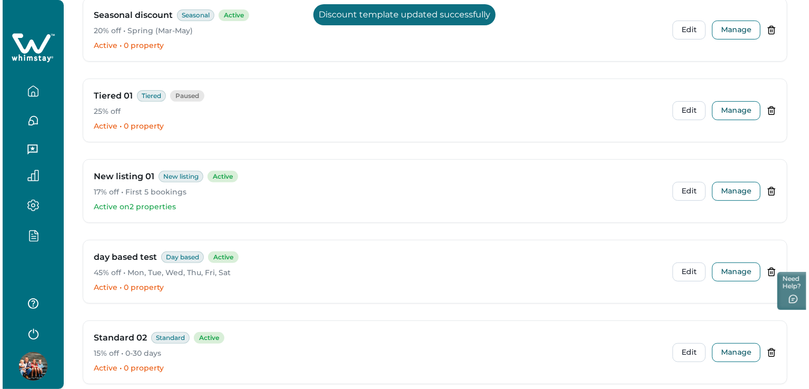
scroll to position [5, 0]
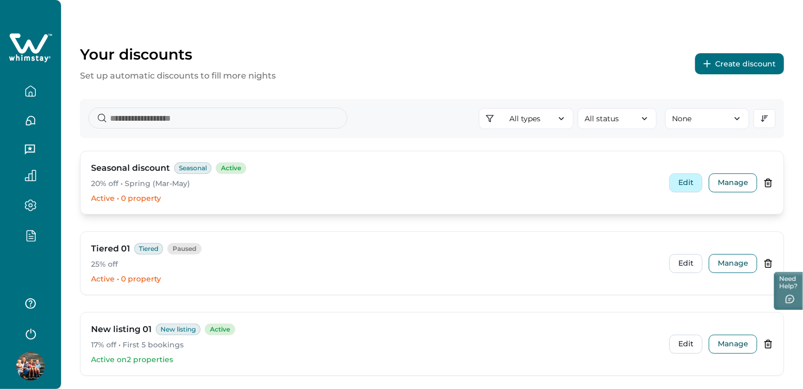
click at [698, 178] on button "Edit" at bounding box center [686, 182] width 33 height 19
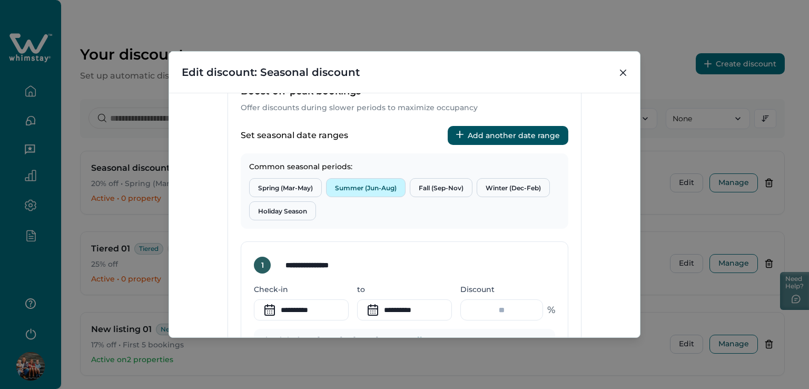
scroll to position [369, 0]
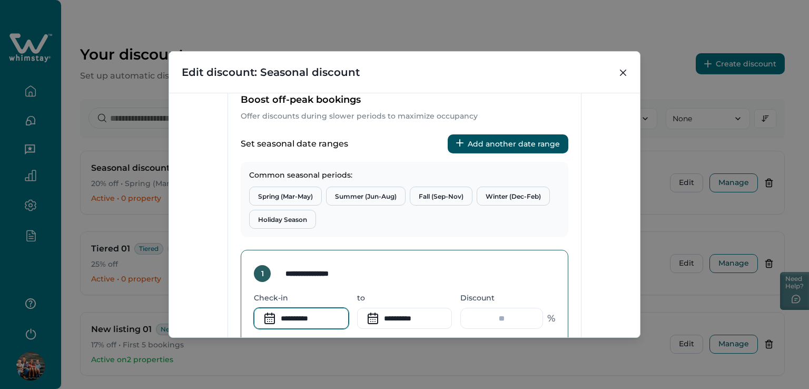
click at [289, 322] on input "**********" at bounding box center [301, 317] width 95 height 21
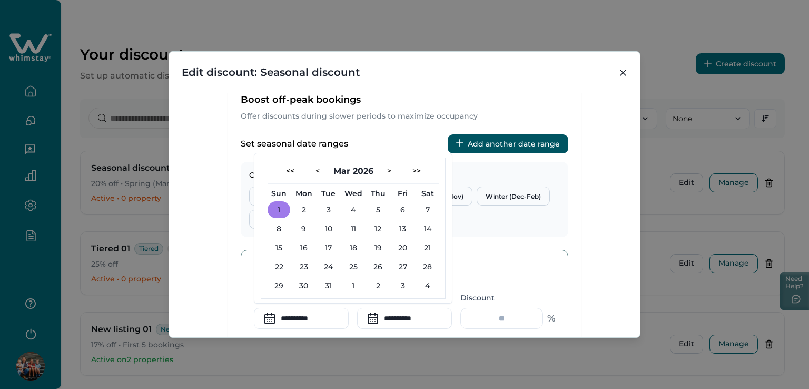
click at [273, 211] on button "1" at bounding box center [278, 209] width 23 height 17
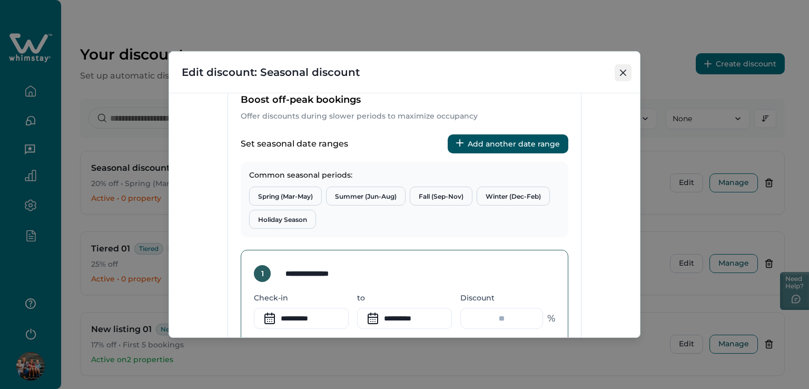
click at [627, 71] on button "Close" at bounding box center [622, 72] width 17 height 17
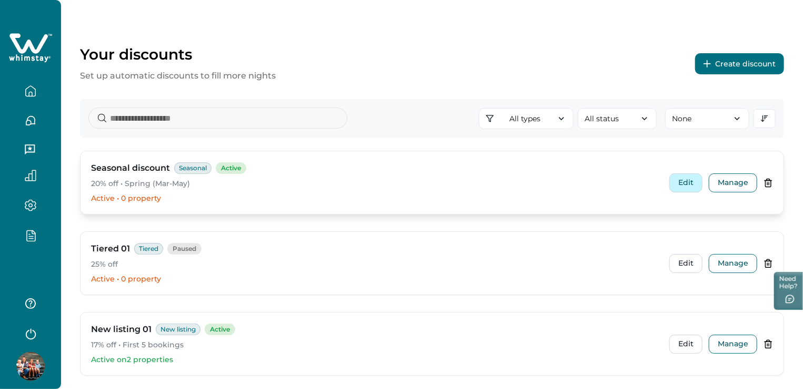
click at [696, 183] on button "Edit" at bounding box center [686, 182] width 33 height 19
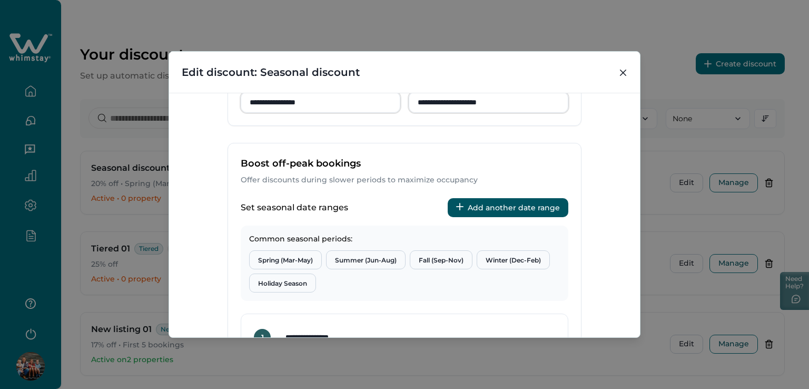
scroll to position [410, 0]
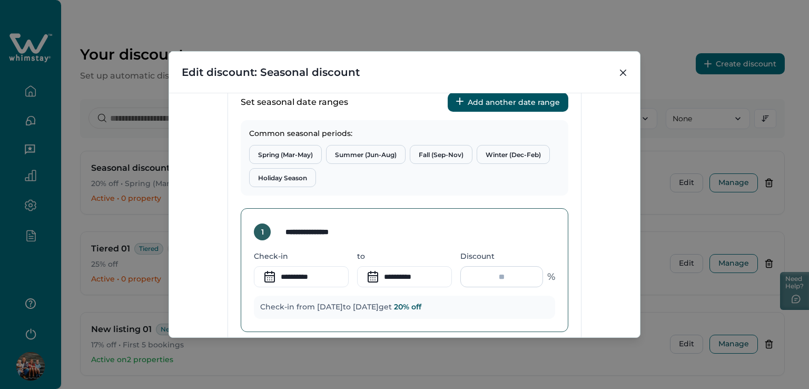
drag, startPoint x: 508, startPoint y: 276, endPoint x: 471, endPoint y: 274, distance: 37.4
click at [471, 274] on input "**" at bounding box center [501, 276] width 83 height 21
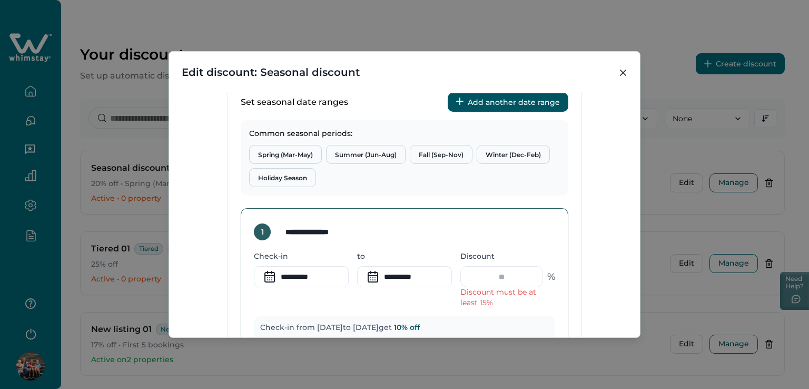
type input "*"
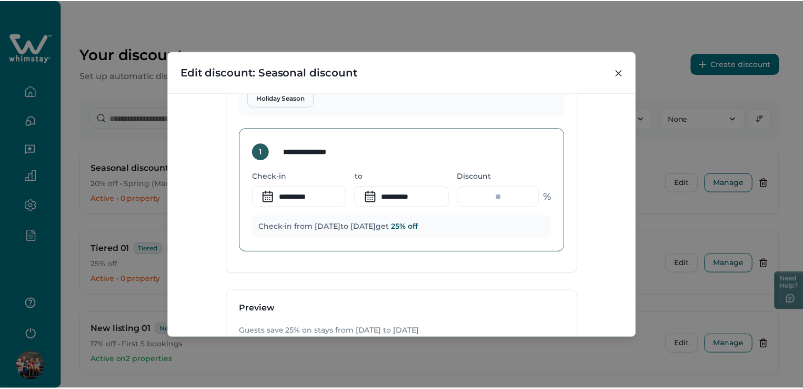
scroll to position [568, 0]
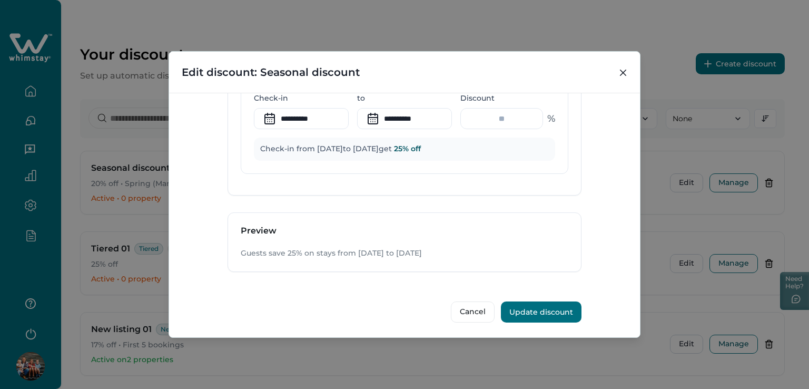
type input "**"
click at [539, 312] on button "Update discount" at bounding box center [541, 311] width 81 height 21
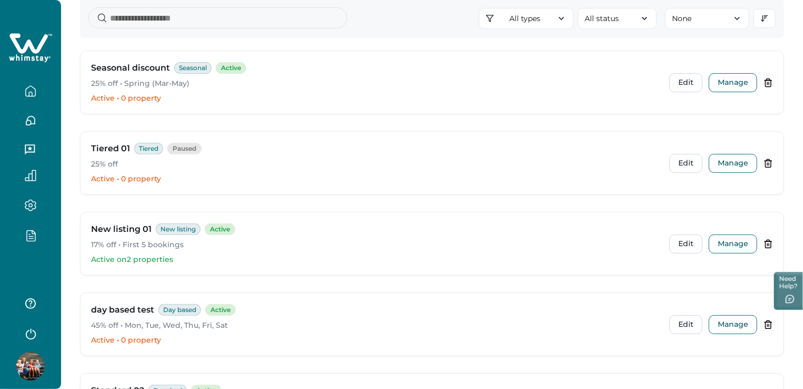
scroll to position [0, 0]
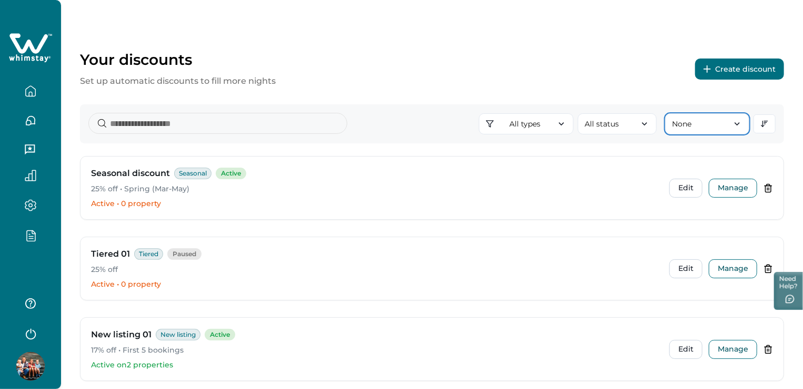
click at [719, 127] on button "None" at bounding box center [707, 123] width 84 height 21
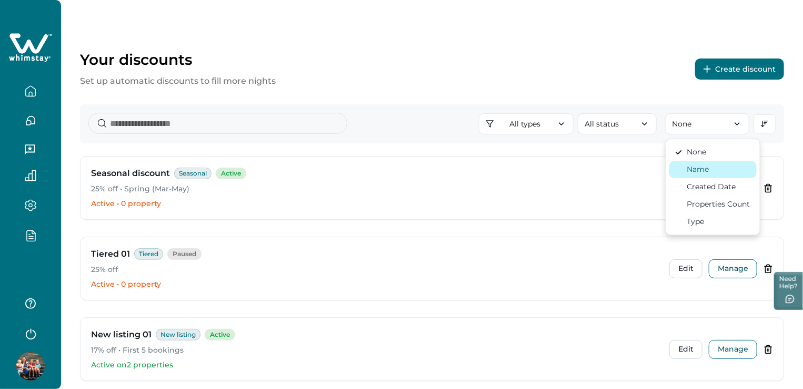
click at [701, 172] on div "Name" at bounding box center [699, 169] width 22 height 11
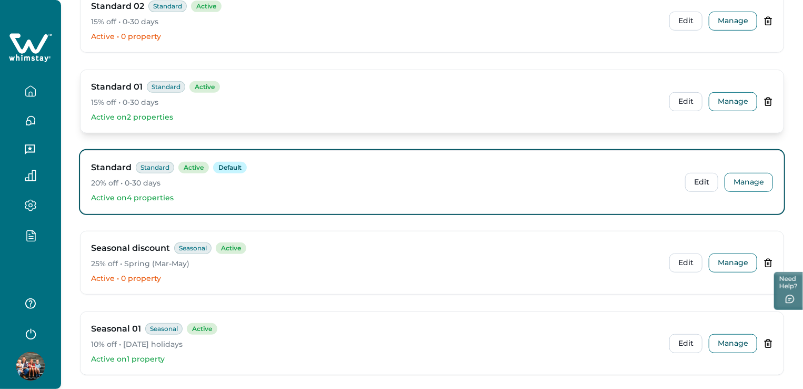
scroll to position [44, 0]
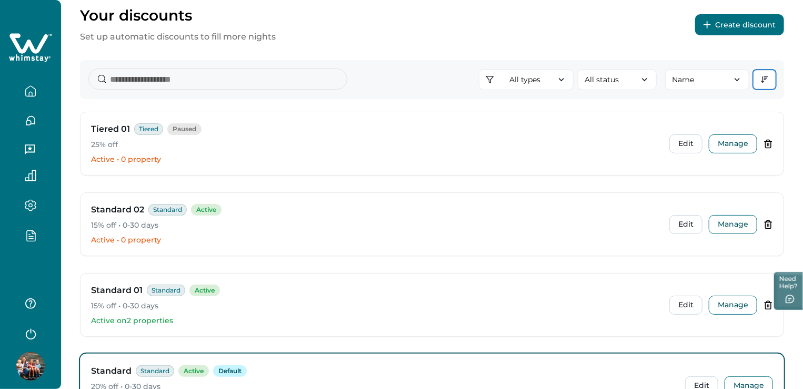
click at [766, 81] on icon "button" at bounding box center [765, 79] width 8 height 8
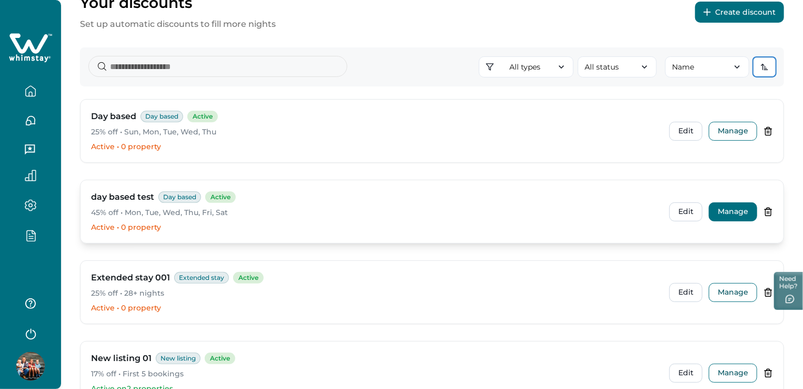
scroll to position [0, 0]
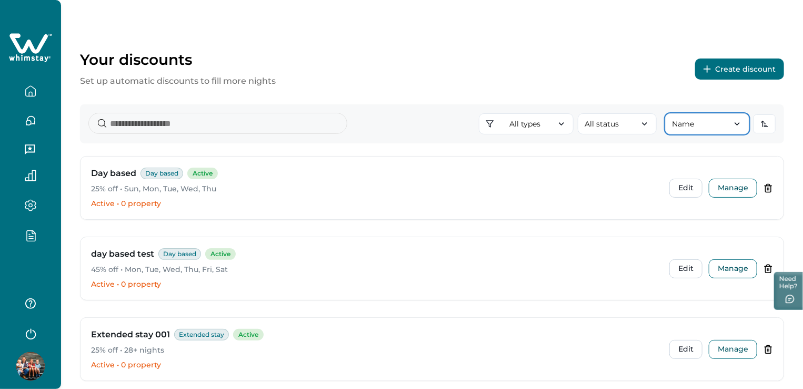
click at [718, 125] on button "Name" at bounding box center [707, 123] width 84 height 21
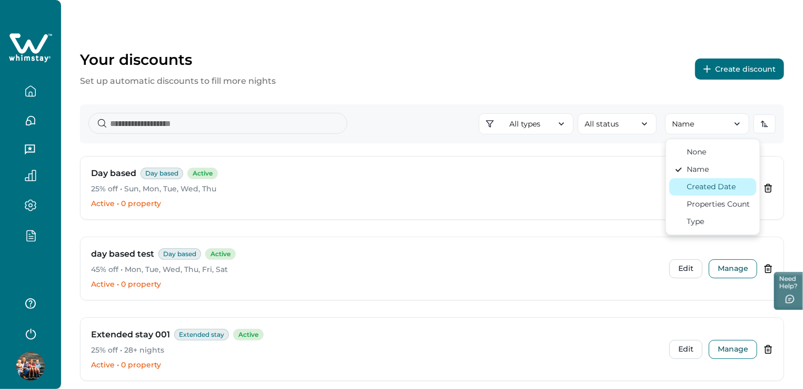
click at [722, 184] on div "Created Date" at bounding box center [712, 186] width 49 height 11
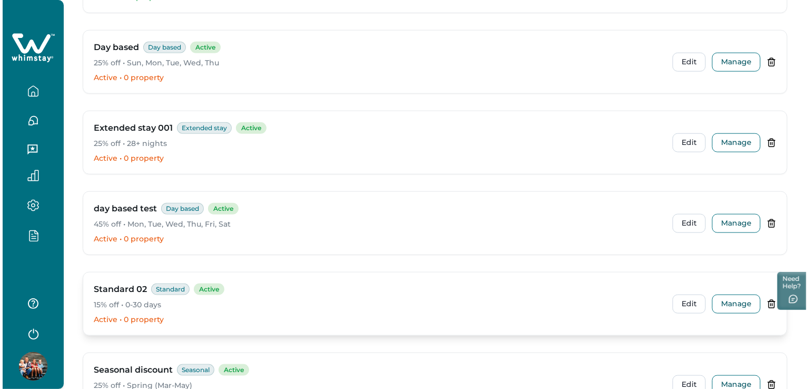
scroll to position [413, 0]
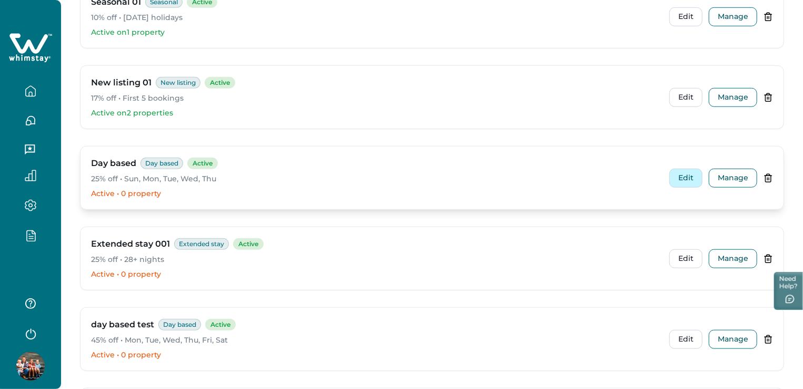
click at [693, 175] on button "Edit" at bounding box center [686, 177] width 33 height 19
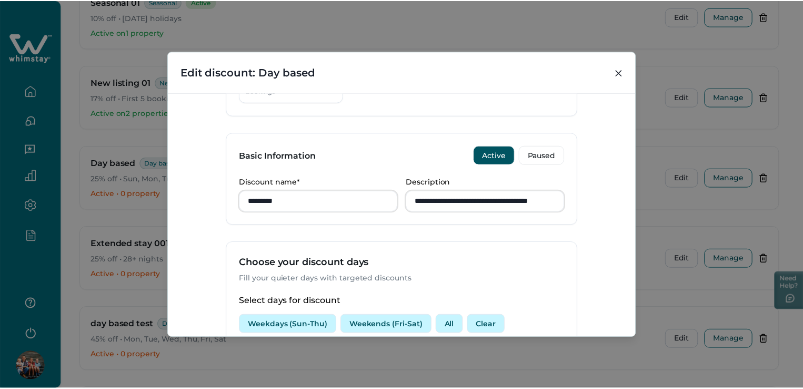
scroll to position [211, 0]
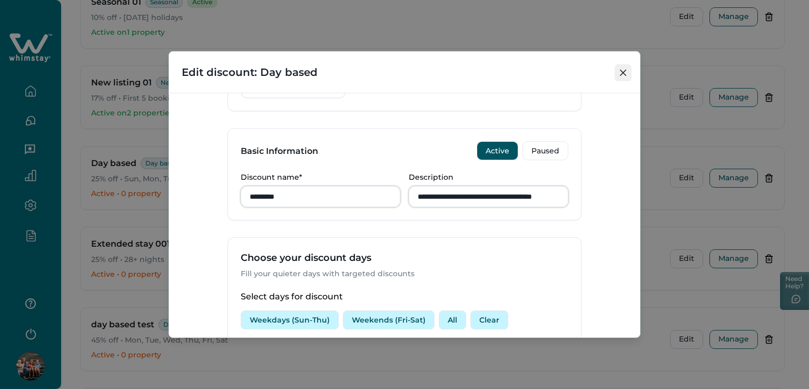
click at [621, 72] on icon "Close" at bounding box center [623, 72] width 6 height 6
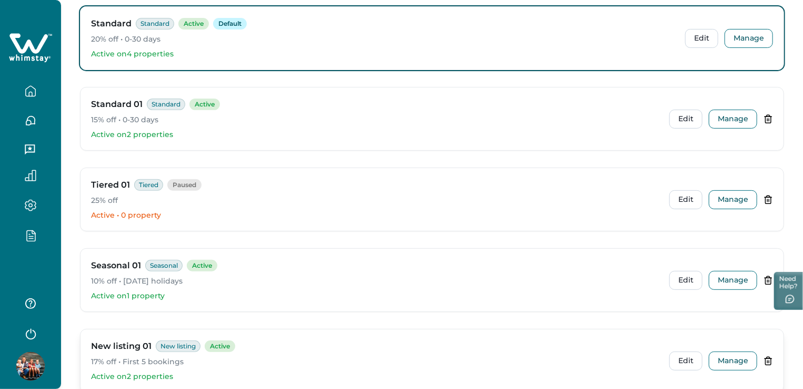
scroll to position [0, 0]
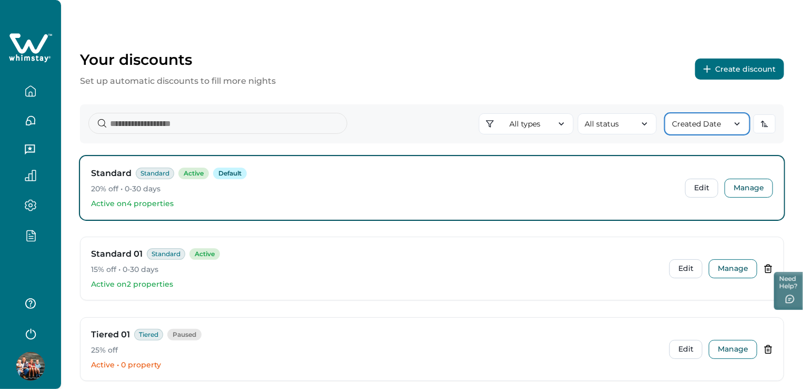
click at [727, 127] on button "Created Date" at bounding box center [707, 123] width 84 height 21
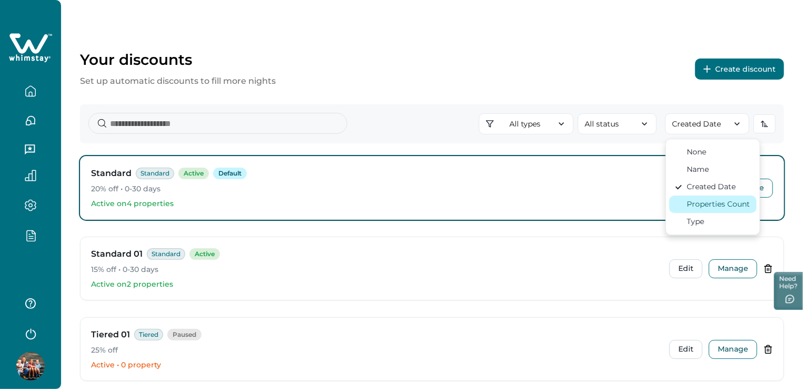
click at [738, 203] on div "Properties Count" at bounding box center [719, 203] width 63 height 11
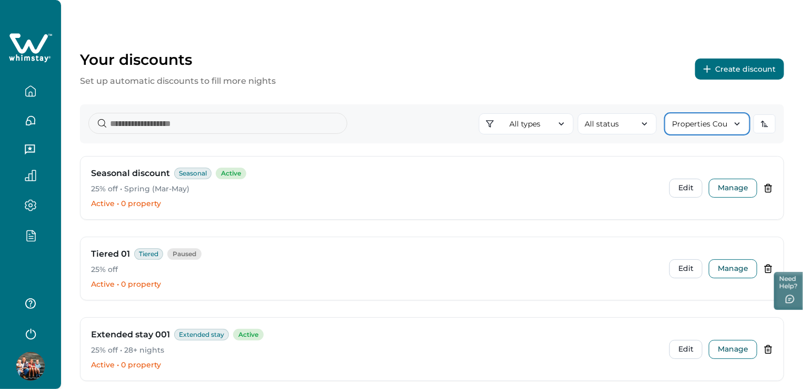
click at [738, 122] on icon "button" at bounding box center [737, 123] width 11 height 11
click at [738, 123] on icon "button" at bounding box center [737, 123] width 11 height 11
click at [736, 124] on icon "button" at bounding box center [737, 123] width 11 height 11
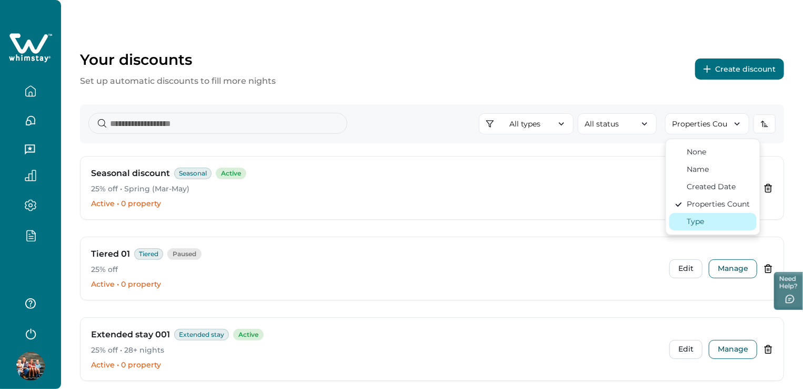
click at [703, 217] on div "Type" at bounding box center [696, 221] width 17 height 11
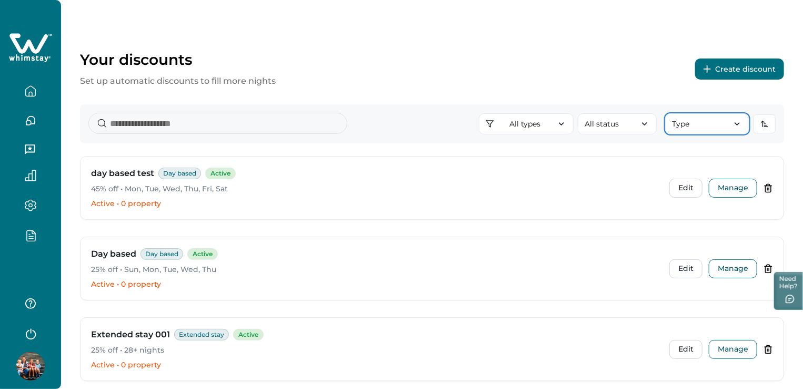
click at [739, 125] on icon "button" at bounding box center [737, 123] width 11 height 11
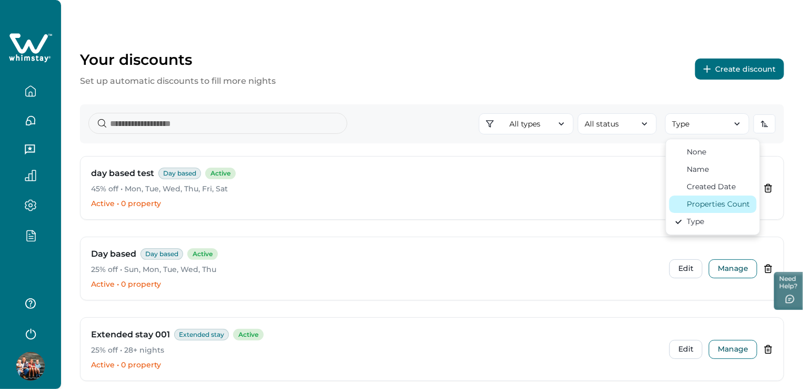
click at [736, 203] on div "Properties Count" at bounding box center [719, 203] width 63 height 11
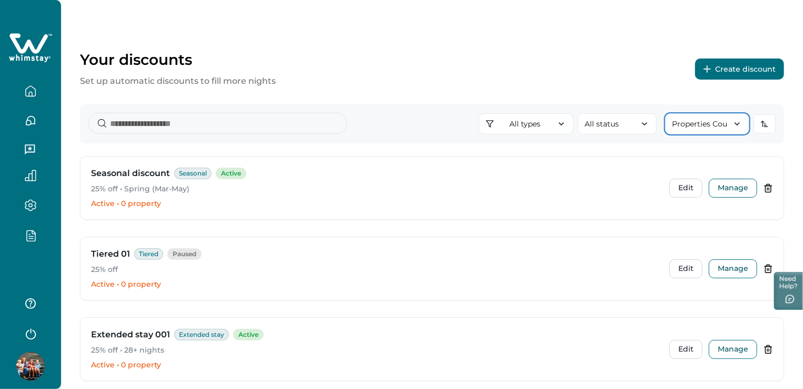
click at [742, 123] on icon "button" at bounding box center [737, 123] width 11 height 11
click at [742, 126] on icon "button" at bounding box center [737, 123] width 11 height 11
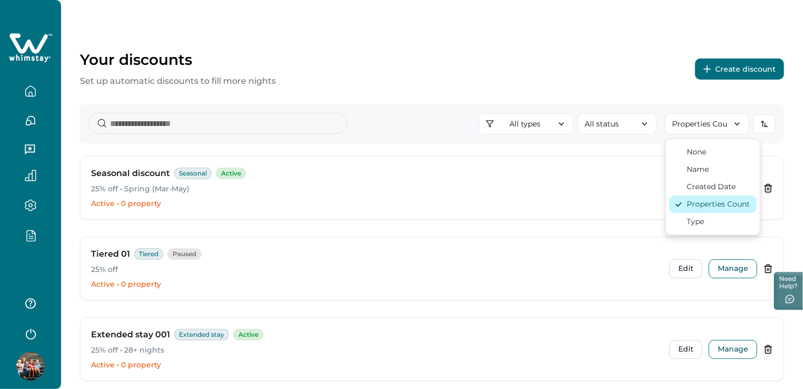
click at [717, 204] on div "Properties Count" at bounding box center [719, 203] width 63 height 11
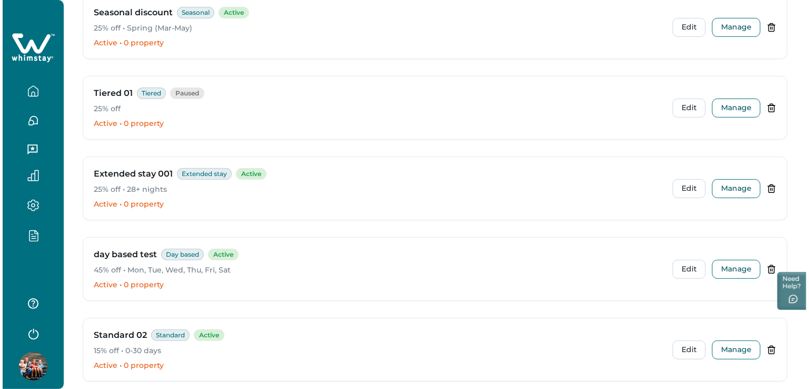
scroll to position [150, 0]
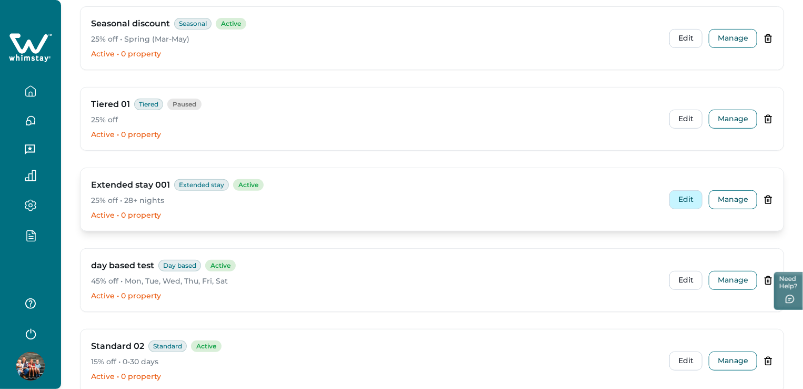
click at [678, 204] on button "Edit" at bounding box center [686, 199] width 33 height 19
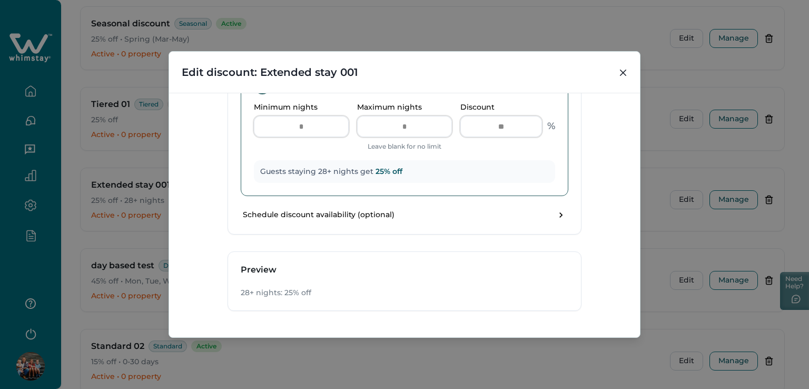
scroll to position [536, 0]
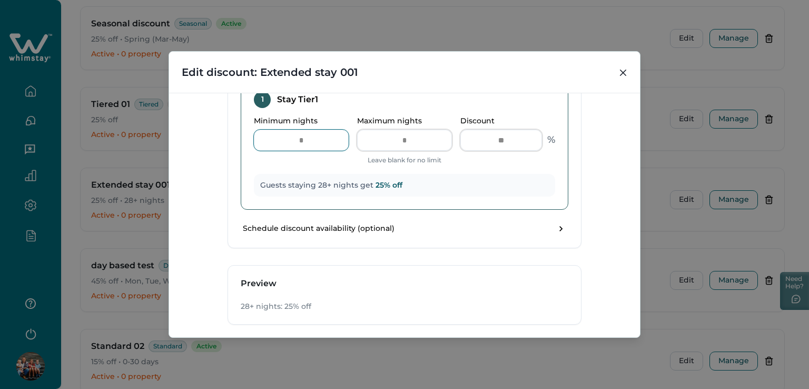
drag, startPoint x: 305, startPoint y: 141, endPoint x: 287, endPoint y: 140, distance: 18.5
click at [287, 140] on input "**" at bounding box center [301, 140] width 95 height 21
type input "*"
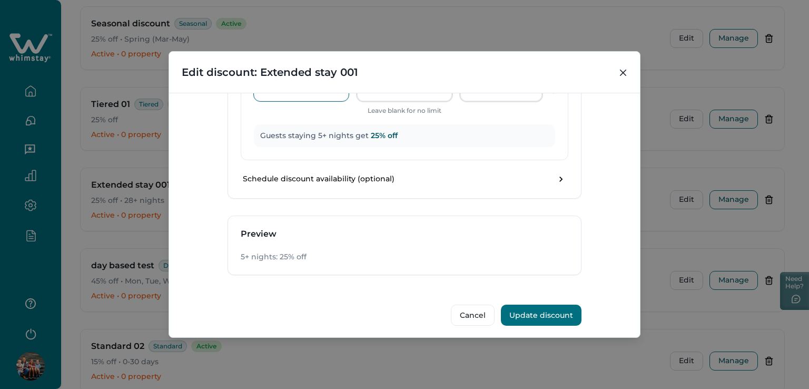
scroll to position [589, 0]
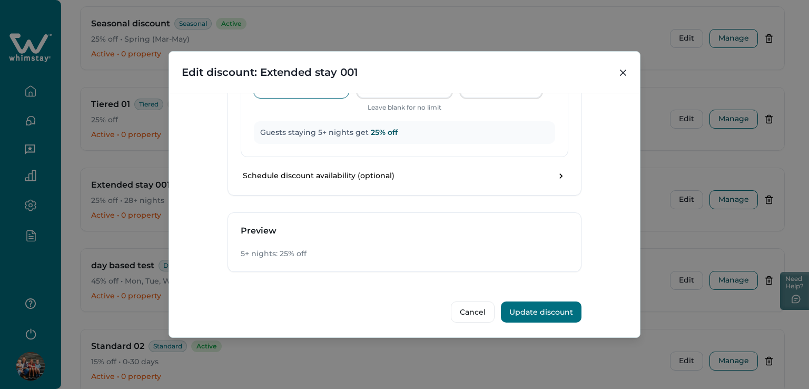
type input "*"
click at [558, 311] on button "Update discount" at bounding box center [541, 311] width 81 height 21
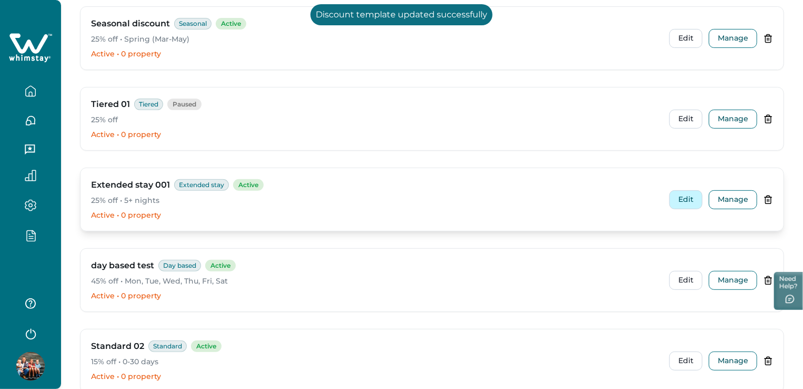
click at [675, 198] on button "Edit" at bounding box center [686, 199] width 33 height 19
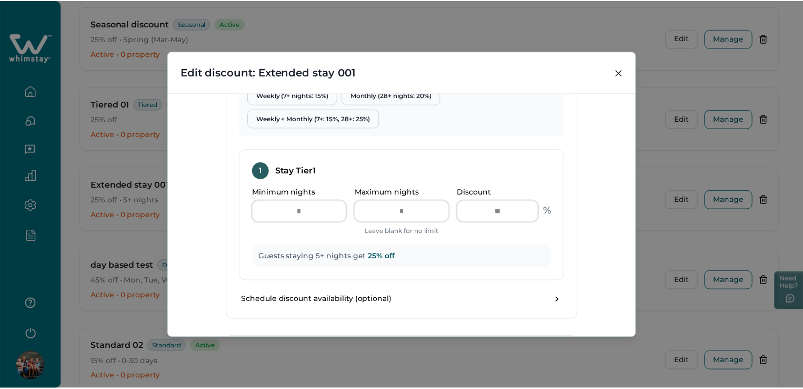
scroll to position [474, 0]
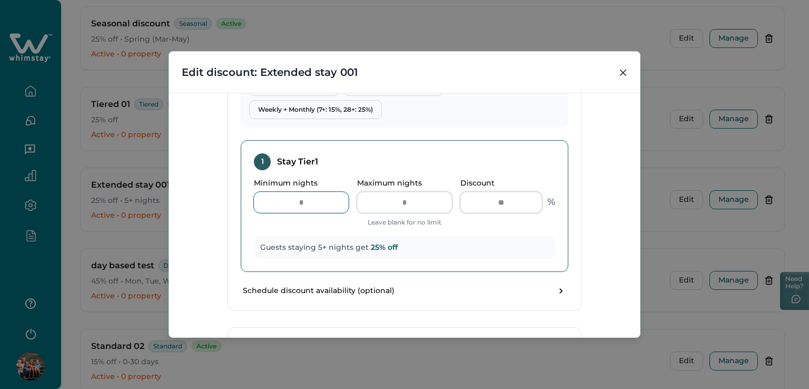
drag, startPoint x: 310, startPoint y: 206, endPoint x: 271, endPoint y: 206, distance: 39.5
click at [271, 206] on input "*" at bounding box center [301, 202] width 95 height 21
type input "*"
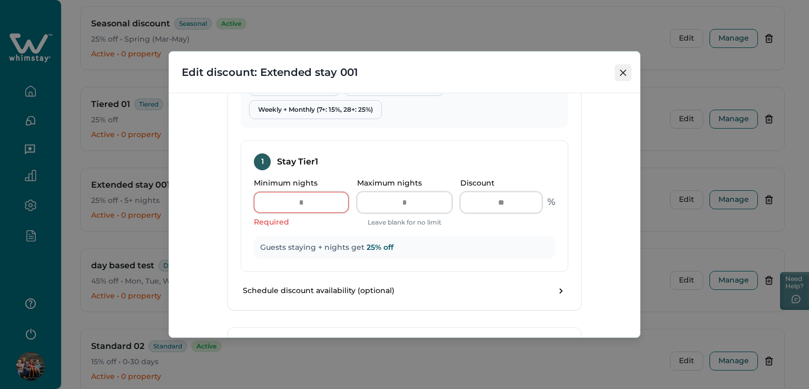
click at [621, 74] on icon "Close" at bounding box center [623, 72] width 6 height 6
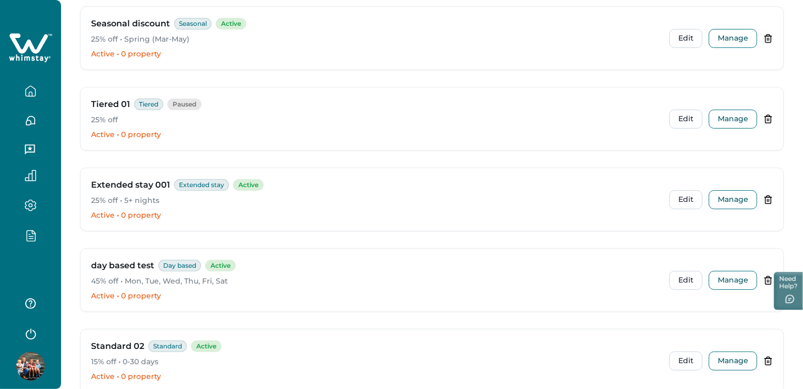
scroll to position [0, 0]
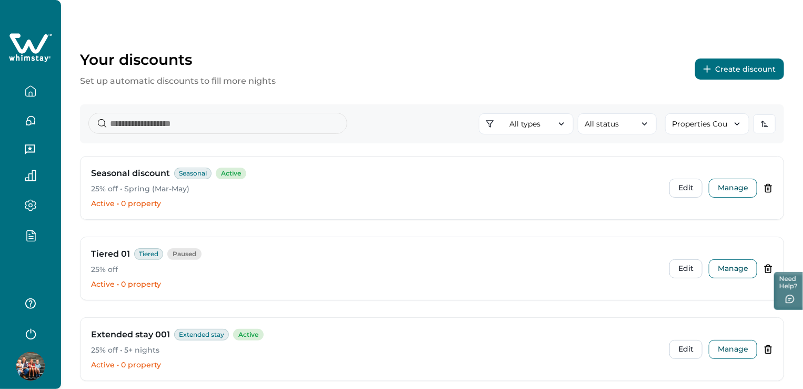
click at [36, 238] on icon "button" at bounding box center [31, 235] width 12 height 12
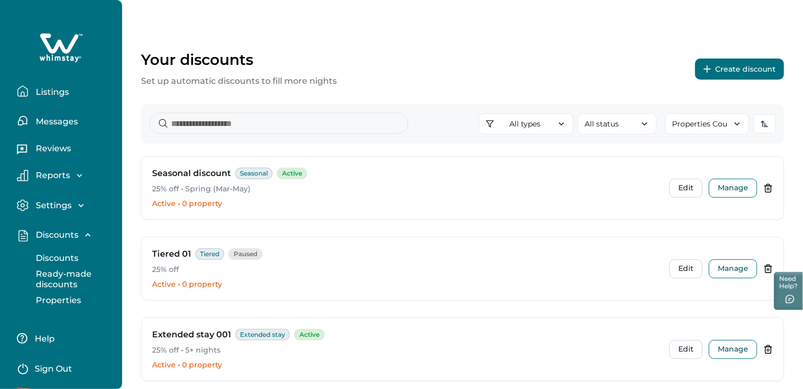
click at [80, 295] on button "Properties" at bounding box center [72, 300] width 97 height 21
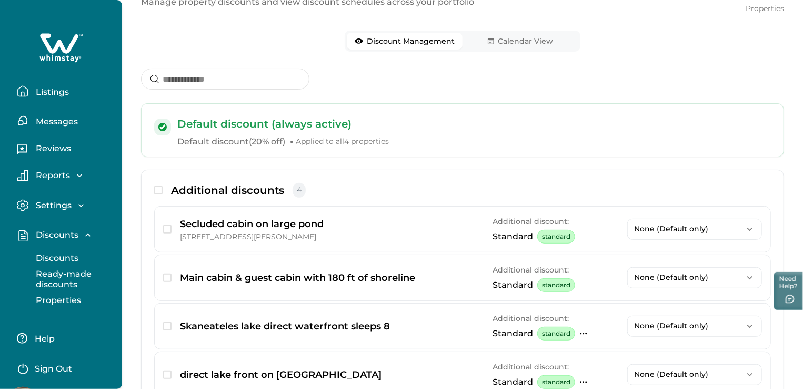
scroll to position [105, 0]
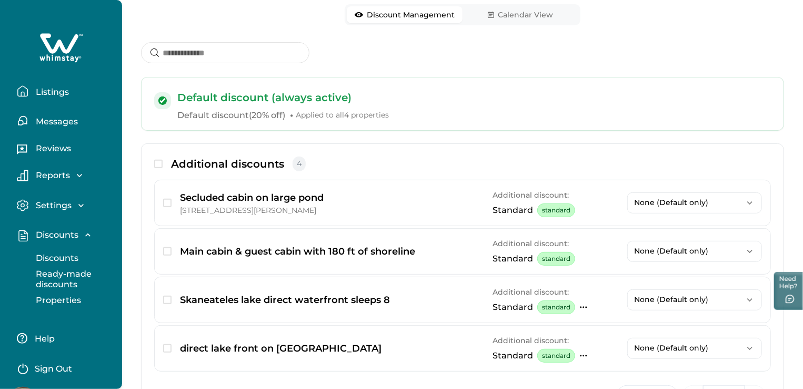
click at [63, 256] on p "Discounts" at bounding box center [56, 258] width 46 height 11
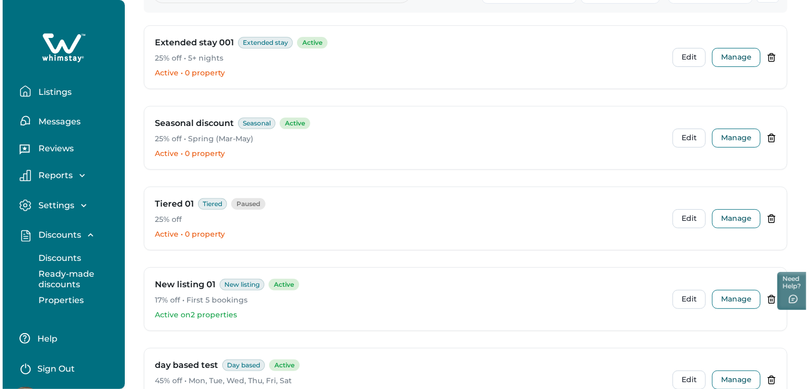
scroll to position [158, 0]
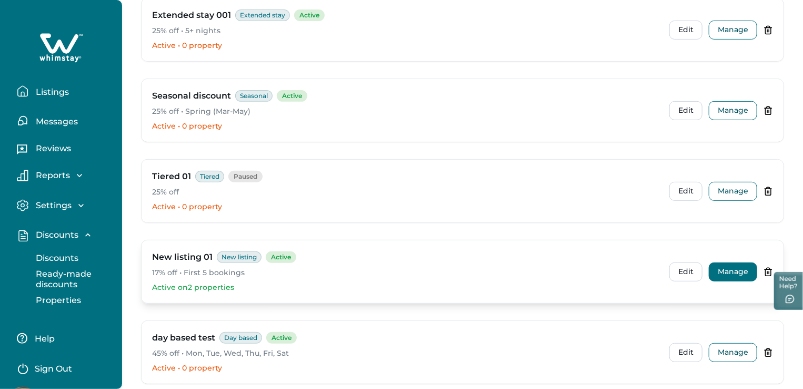
click at [737, 273] on button "Manage" at bounding box center [733, 271] width 48 height 19
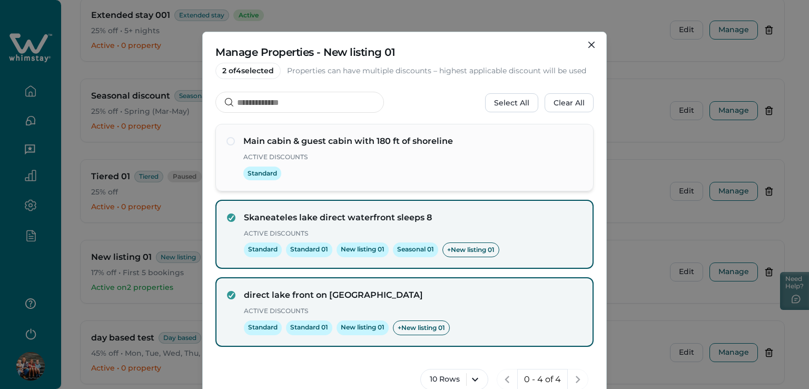
scroll to position [0, 0]
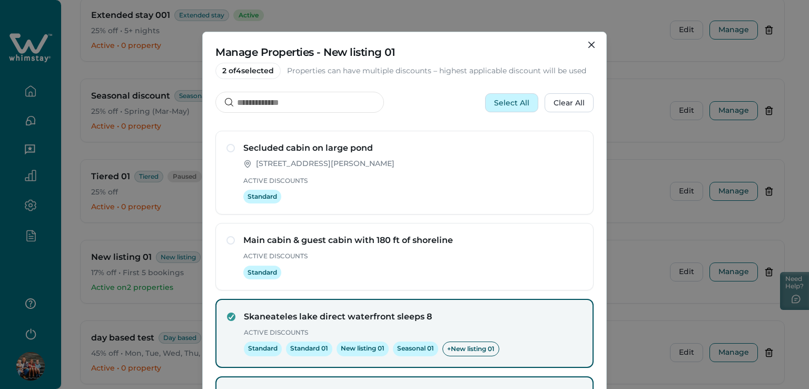
click at [515, 100] on button "Select All" at bounding box center [511, 102] width 53 height 19
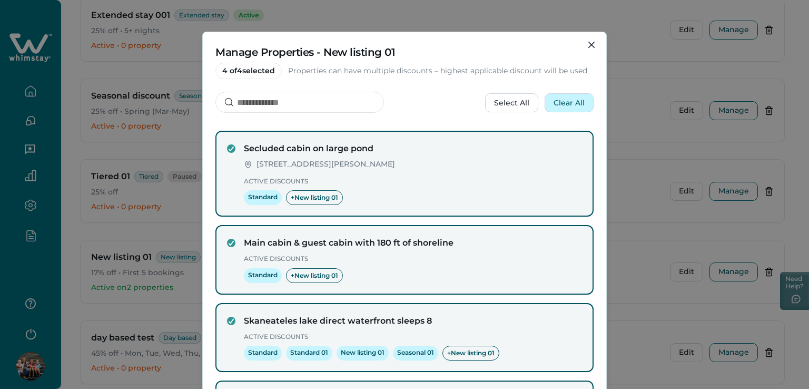
click at [572, 101] on button "Clear All" at bounding box center [568, 102] width 49 height 19
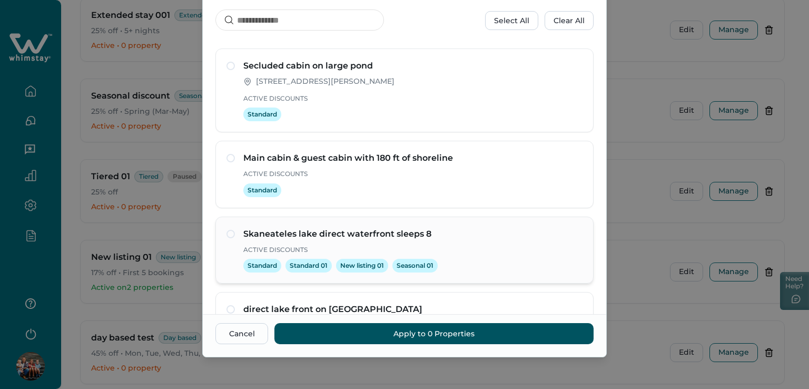
scroll to position [96, 0]
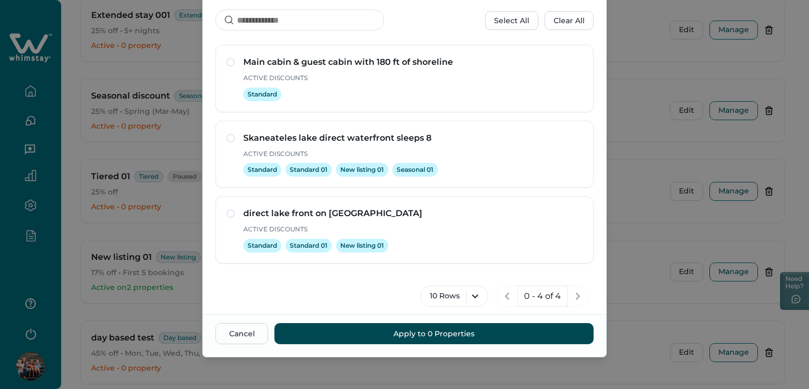
click at [413, 329] on button "Apply to 0 Properties" at bounding box center [433, 333] width 319 height 21
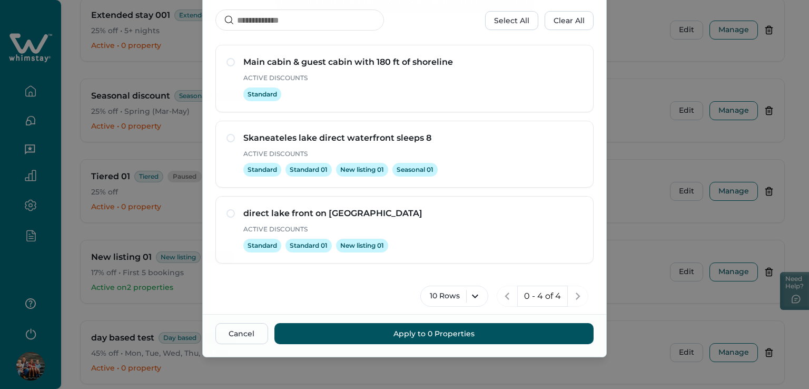
scroll to position [0, 0]
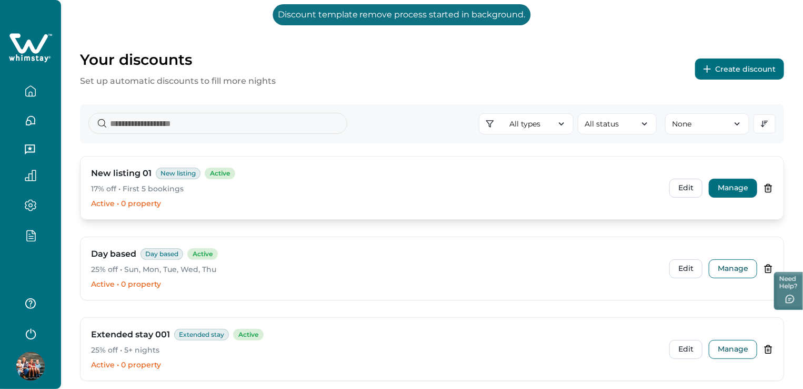
click at [729, 191] on button "Manage" at bounding box center [733, 187] width 48 height 19
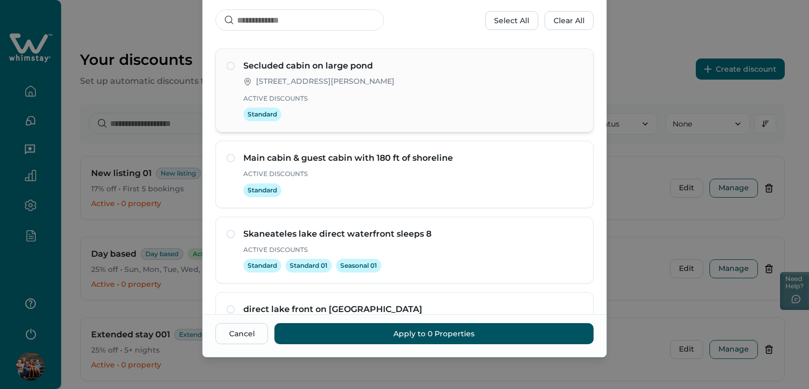
click at [226, 66] on span at bounding box center [230, 66] width 8 height 8
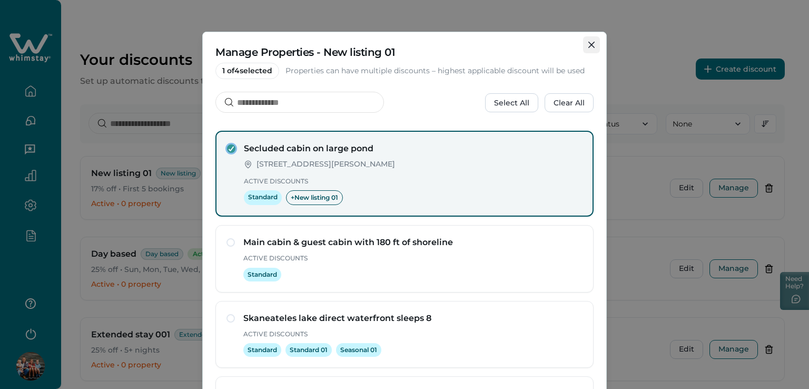
click at [592, 44] on icon "Close" at bounding box center [591, 45] width 6 height 6
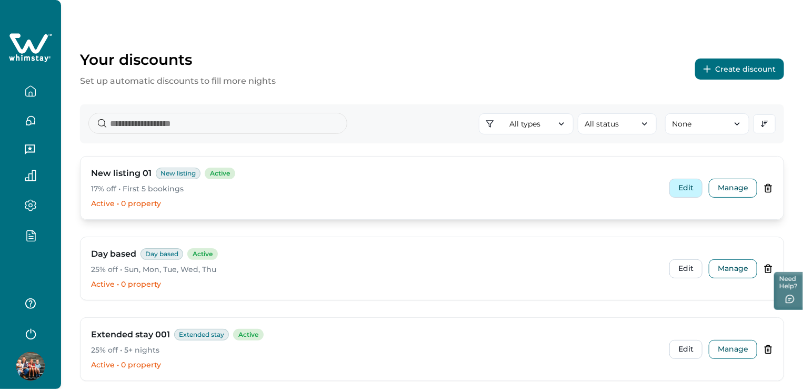
click at [691, 188] on button "Edit" at bounding box center [686, 187] width 33 height 19
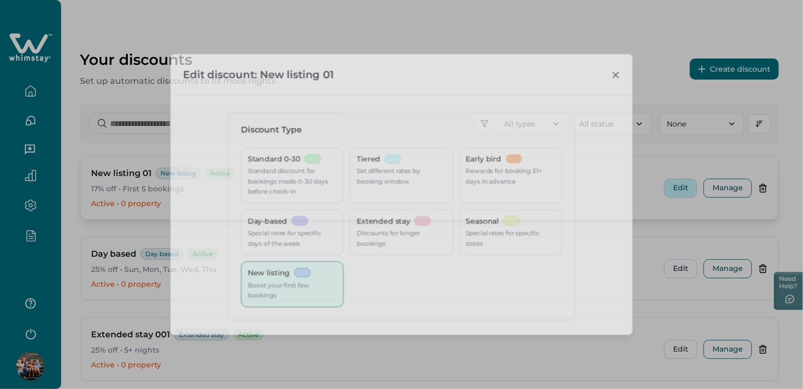
type input "**"
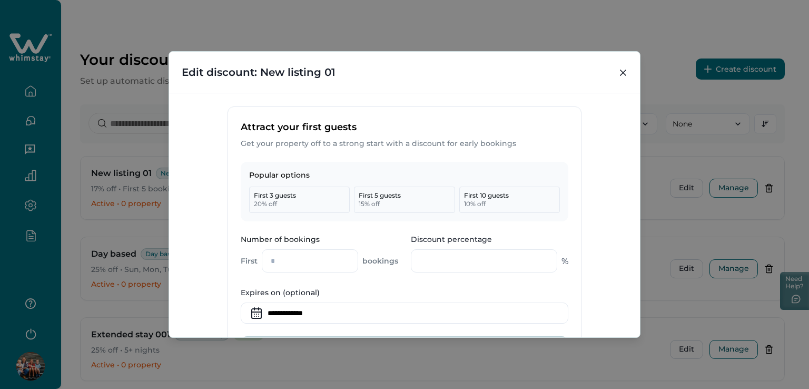
scroll to position [316, 0]
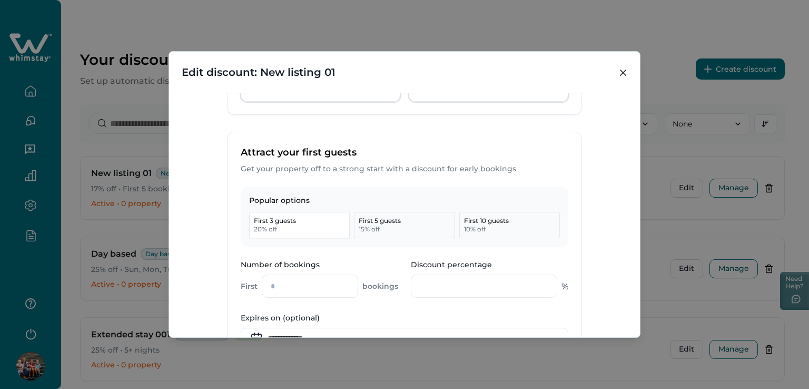
click at [277, 230] on button "First 3 guests 20 % off" at bounding box center [299, 225] width 101 height 26
type input "*"
type input "**"
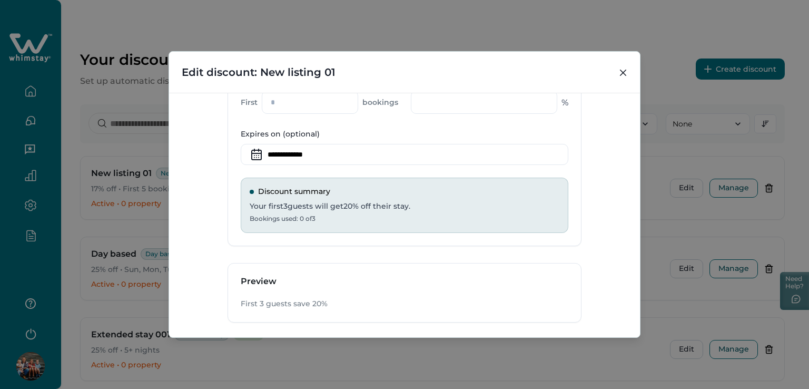
scroll to position [550, 0]
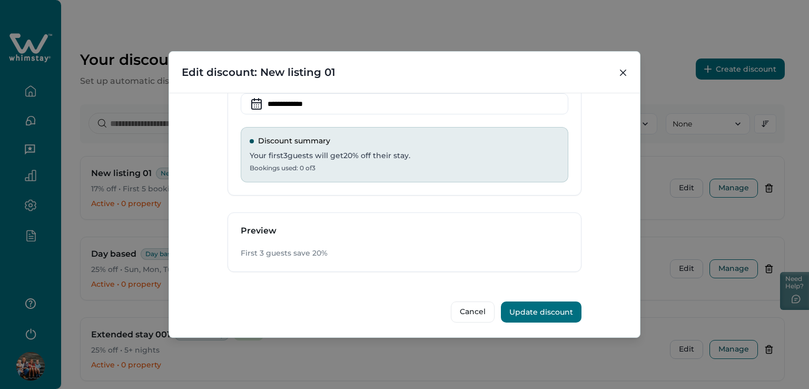
click at [550, 308] on button "Update discount" at bounding box center [541, 311] width 81 height 21
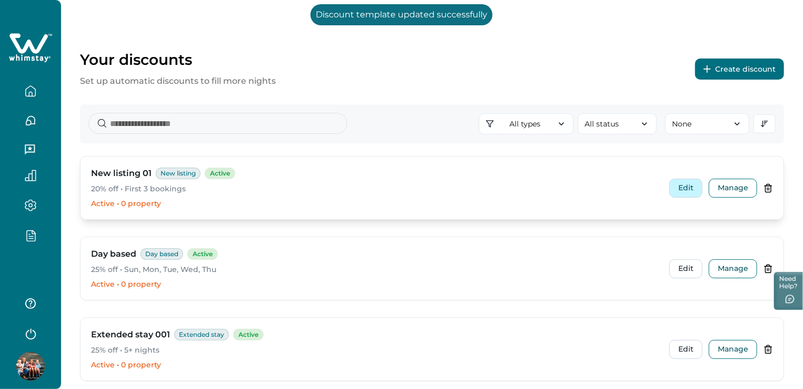
click at [686, 182] on button "Edit" at bounding box center [686, 187] width 33 height 19
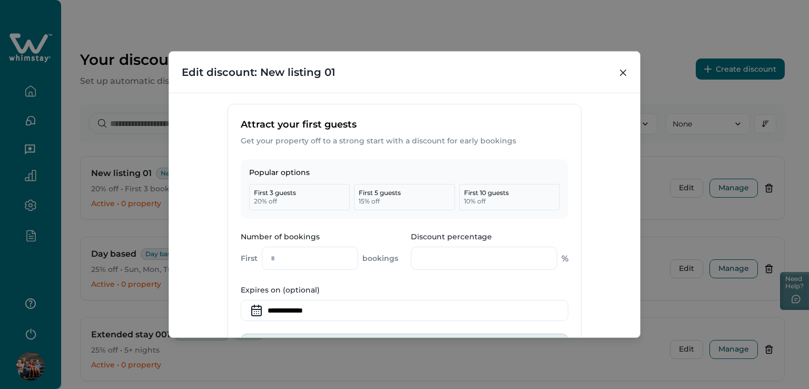
scroll to position [369, 0]
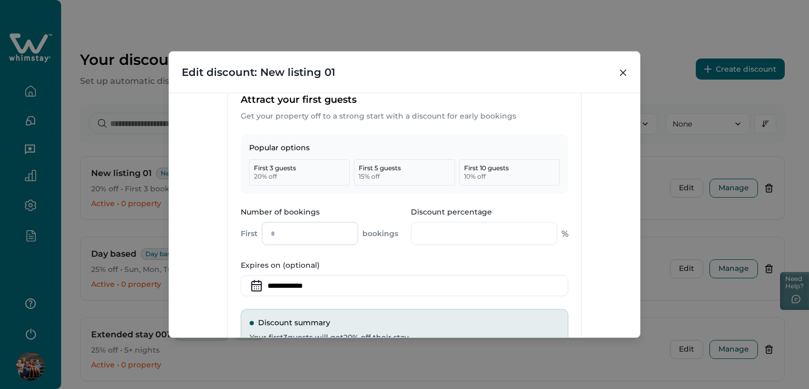
click at [262, 235] on input "*" at bounding box center [310, 233] width 96 height 23
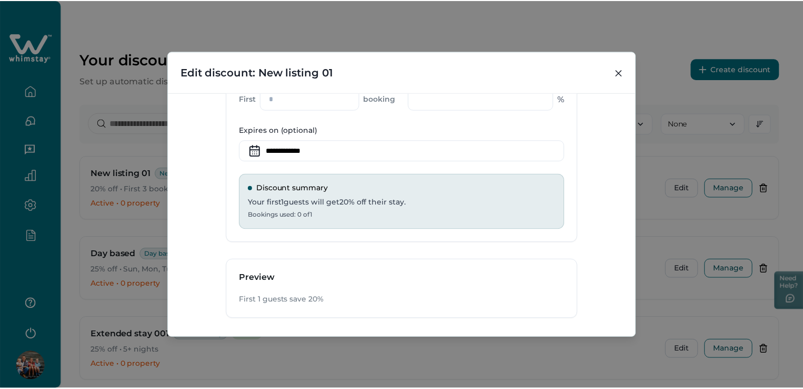
scroll to position [550, 0]
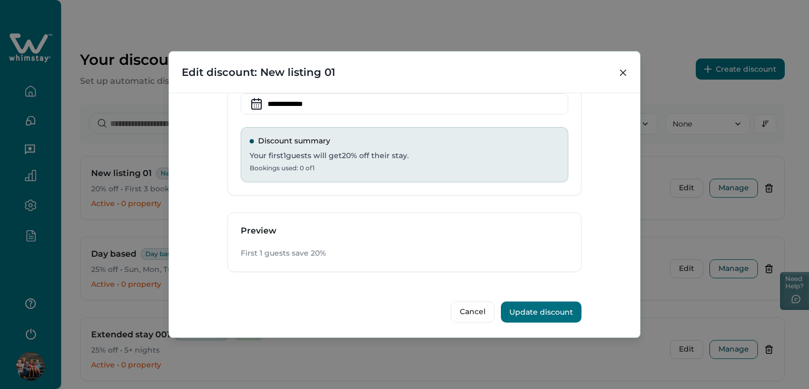
type input "*"
click at [525, 311] on button "Update discount" at bounding box center [541, 311] width 81 height 21
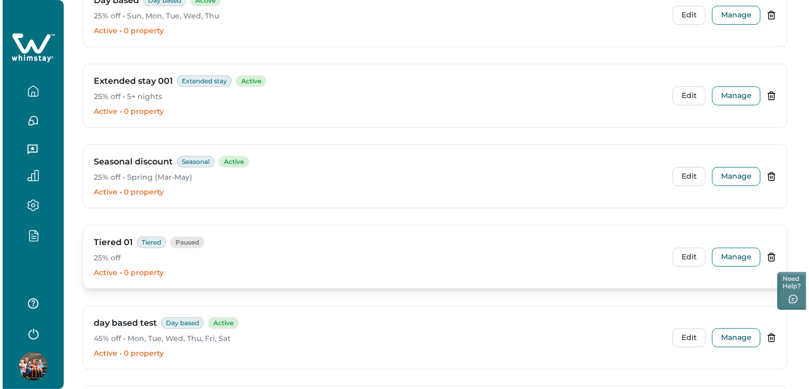
scroll to position [263, 0]
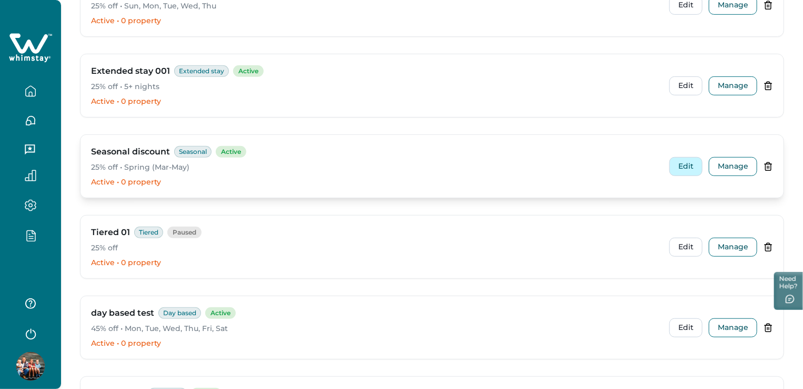
click at [689, 164] on button "Edit" at bounding box center [686, 166] width 33 height 19
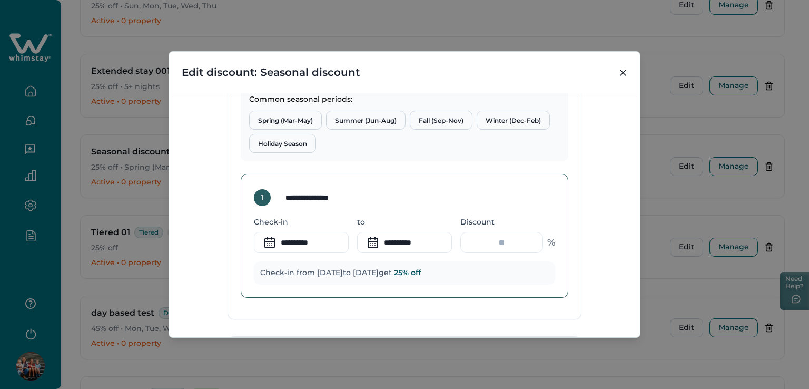
scroll to position [463, 0]
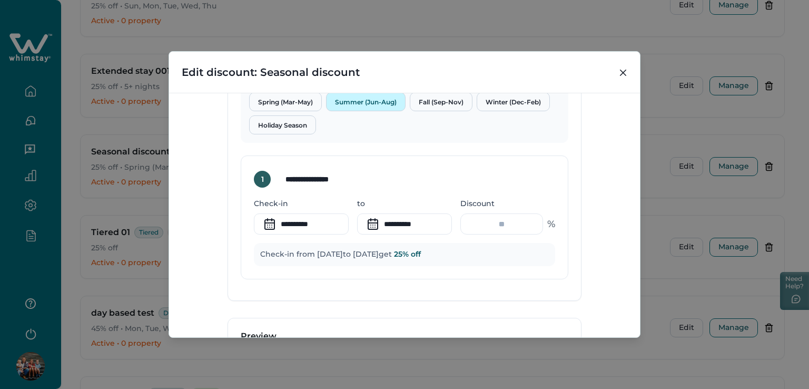
click at [354, 101] on button "Summer (Jun-Aug)" at bounding box center [365, 101] width 79 height 19
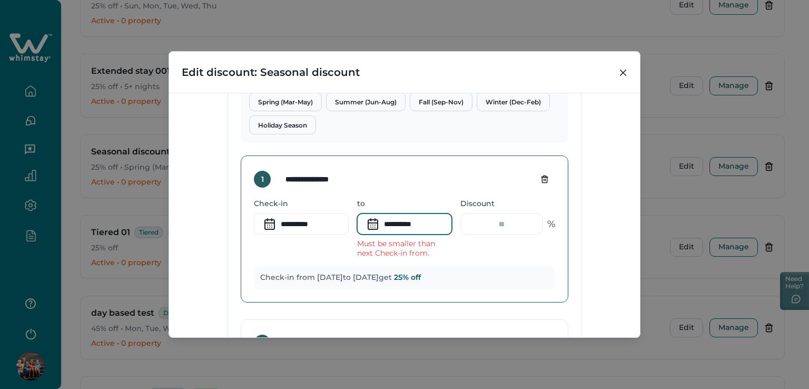
click at [394, 226] on input "**********" at bounding box center [404, 223] width 95 height 21
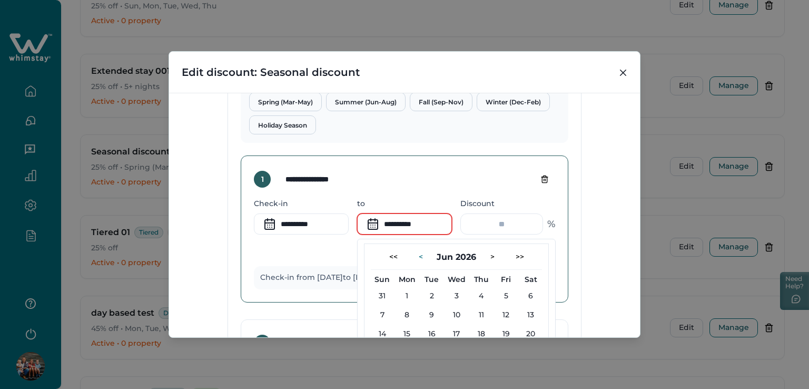
click at [414, 257] on button "<" at bounding box center [420, 256] width 21 height 17
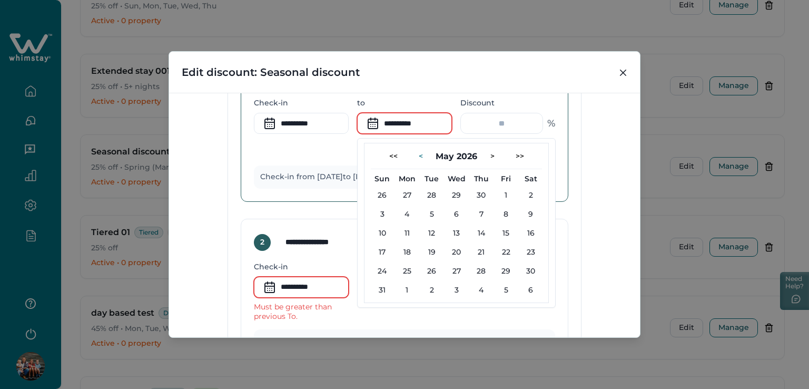
scroll to position [568, 0]
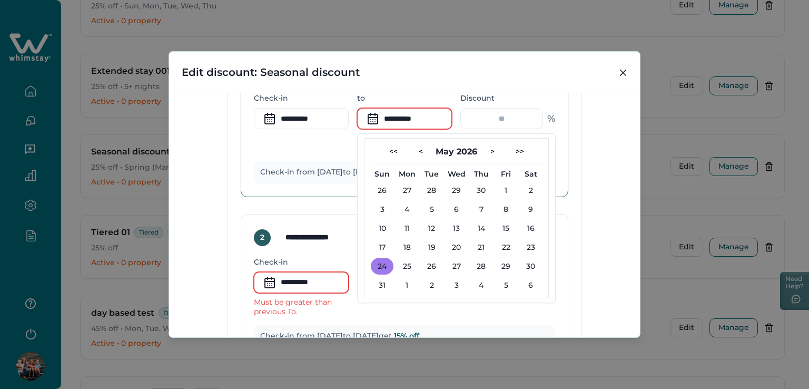
click at [382, 269] on button "24" at bounding box center [382, 265] width 23 height 17
type input "**********"
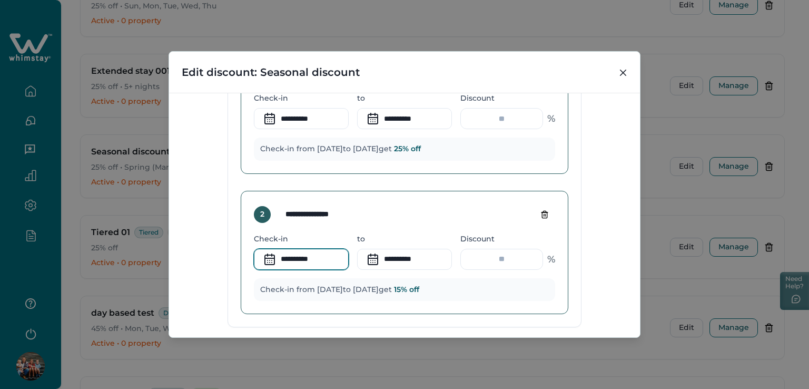
click at [315, 257] on input "**********" at bounding box center [301, 258] width 95 height 21
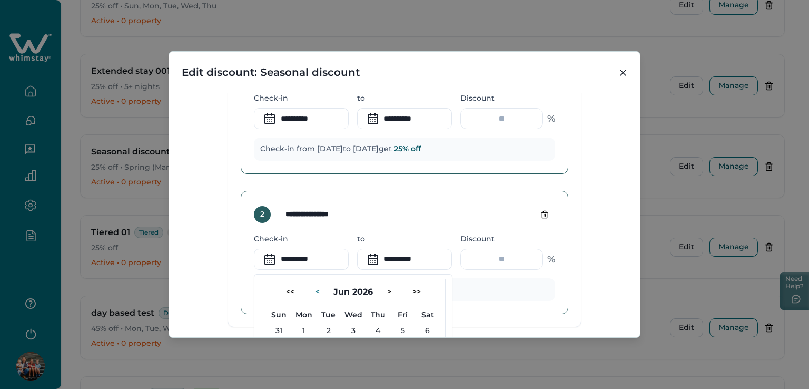
click at [314, 291] on button "<" at bounding box center [317, 291] width 21 height 17
click at [331, 330] on button "28" at bounding box center [328, 330] width 23 height 17
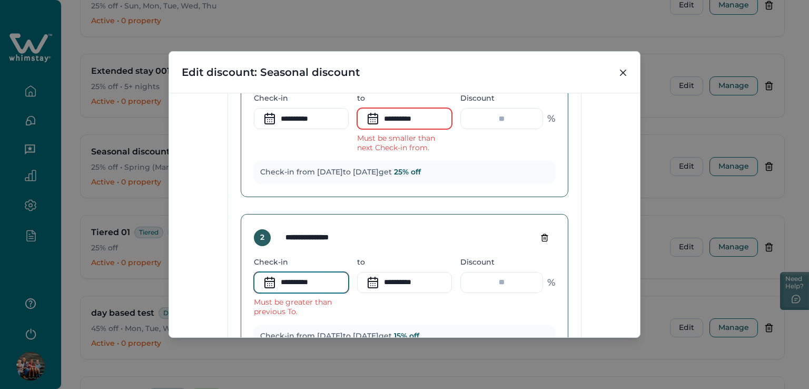
click at [296, 286] on input "**********" at bounding box center [301, 282] width 95 height 21
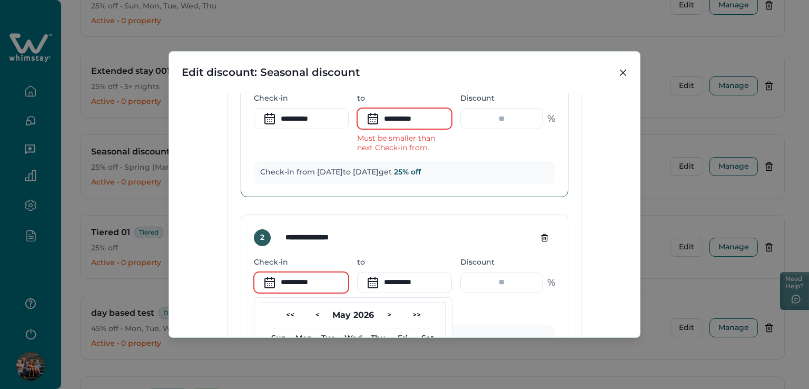
scroll to position [621, 0]
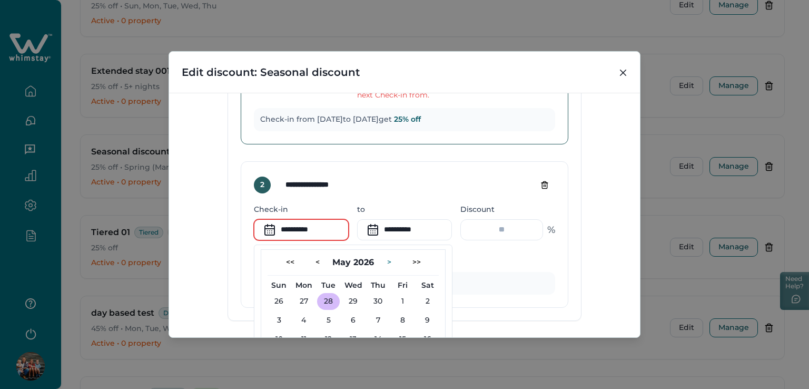
click at [385, 256] on button ">" at bounding box center [389, 262] width 21 height 17
click at [301, 315] on button "8" at bounding box center [303, 320] width 23 height 17
type input "**********"
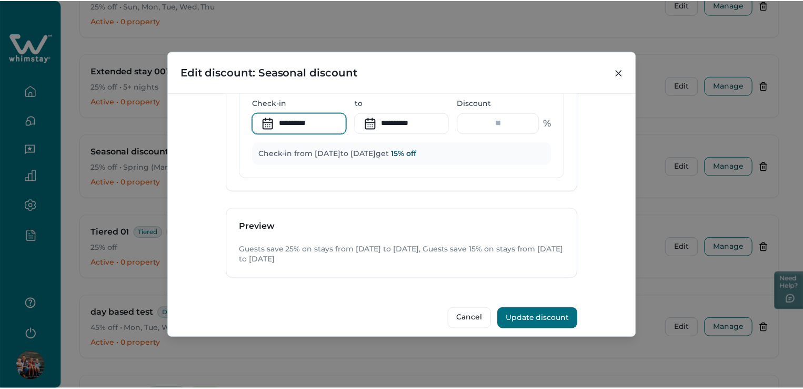
scroll to position [710, 0]
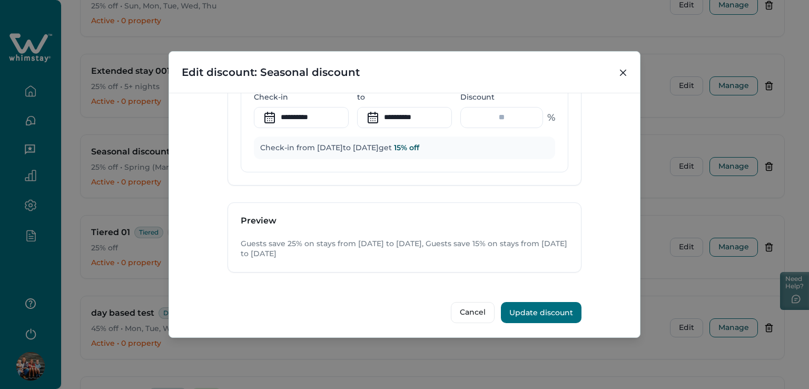
click at [529, 302] on button "Update discount" at bounding box center [541, 312] width 81 height 21
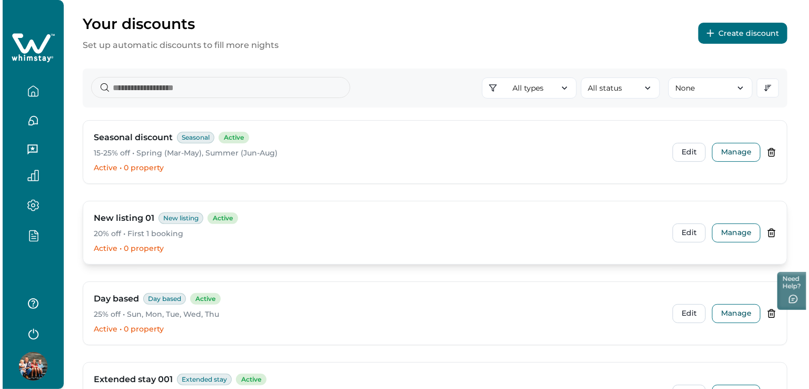
scroll to position [31, 0]
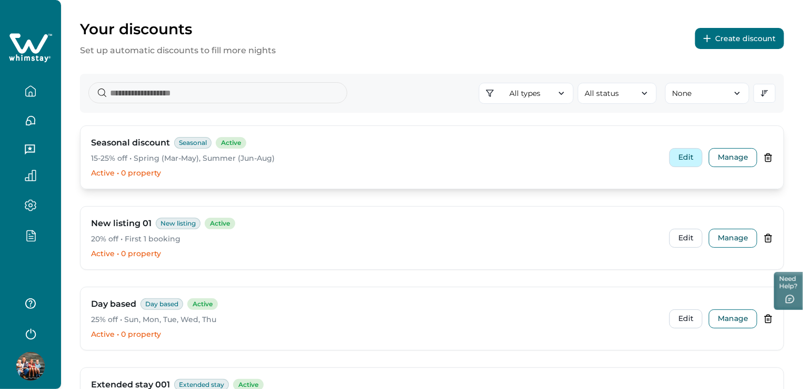
click at [678, 154] on button "Edit" at bounding box center [686, 157] width 33 height 19
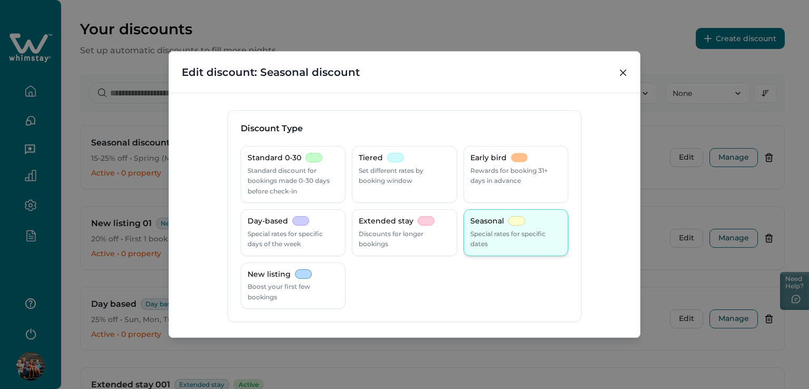
click at [509, 241] on p "Special rates for specific dates" at bounding box center [515, 238] width 91 height 21
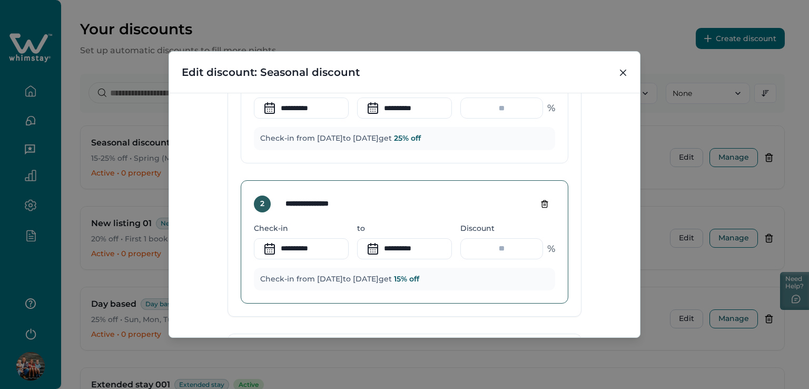
scroll to position [579, 0]
drag, startPoint x: 504, startPoint y: 244, endPoint x: 476, endPoint y: 240, distance: 28.2
click at [476, 240] on input "**" at bounding box center [501, 247] width 83 height 21
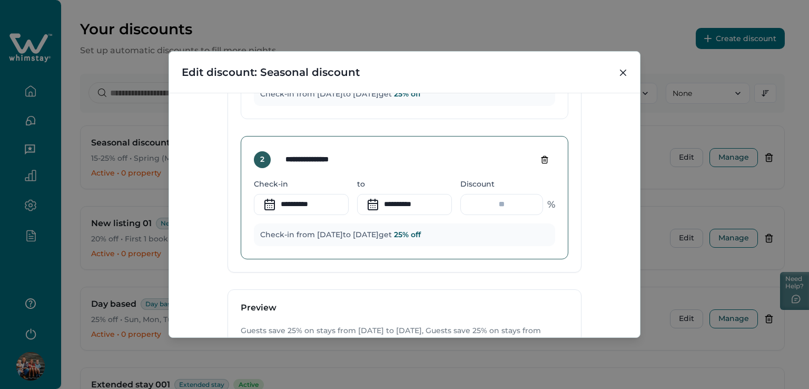
scroll to position [710, 0]
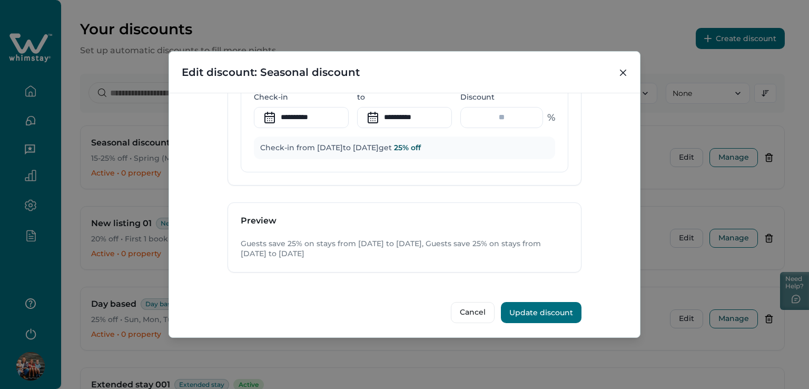
type input "**"
click at [541, 311] on button "Update discount" at bounding box center [541, 312] width 81 height 21
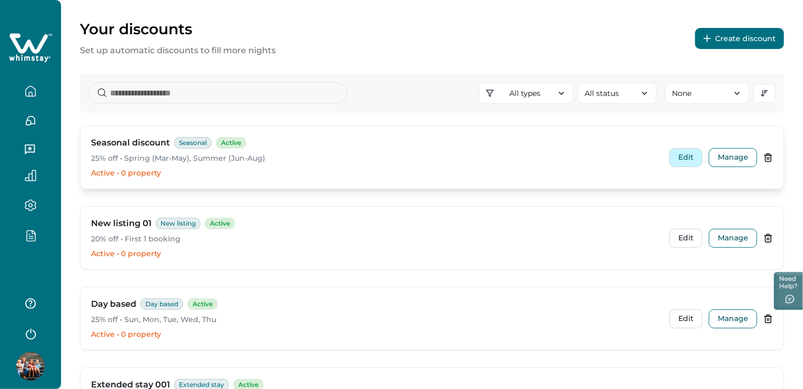
click at [691, 158] on button "Edit" at bounding box center [686, 157] width 33 height 19
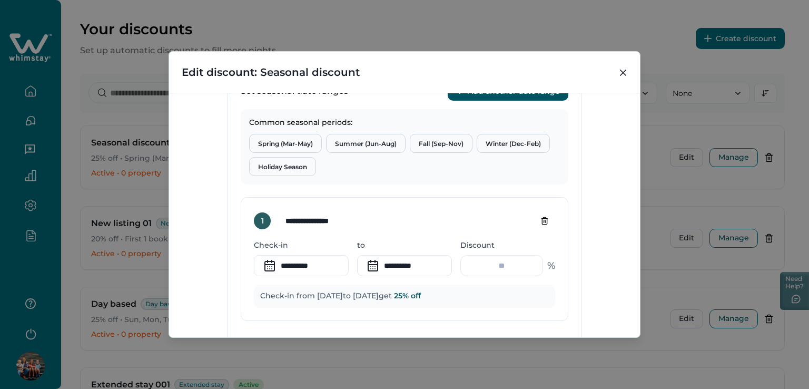
scroll to position [526, 0]
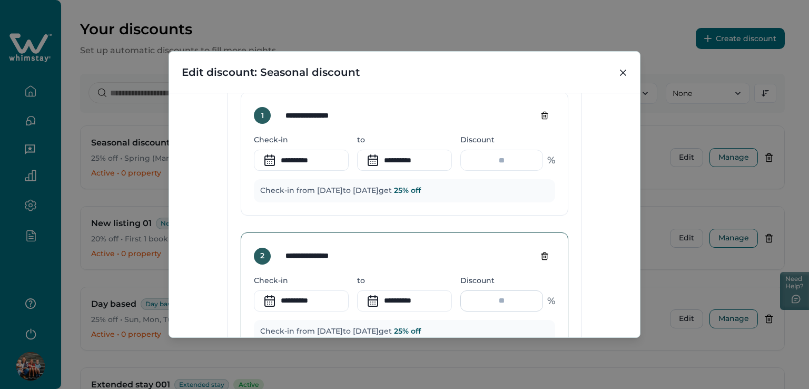
drag, startPoint x: 502, startPoint y: 298, endPoint x: 489, endPoint y: 299, distance: 13.2
click at [489, 299] on input "**" at bounding box center [501, 300] width 83 height 21
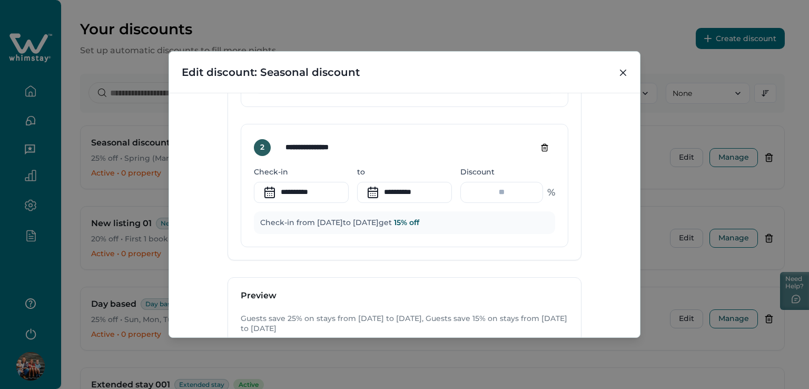
scroll to position [710, 0]
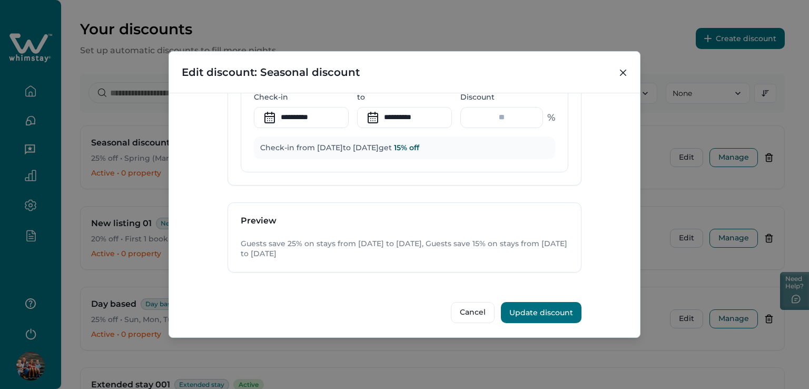
type input "**"
click at [532, 304] on button "Update discount" at bounding box center [541, 312] width 81 height 21
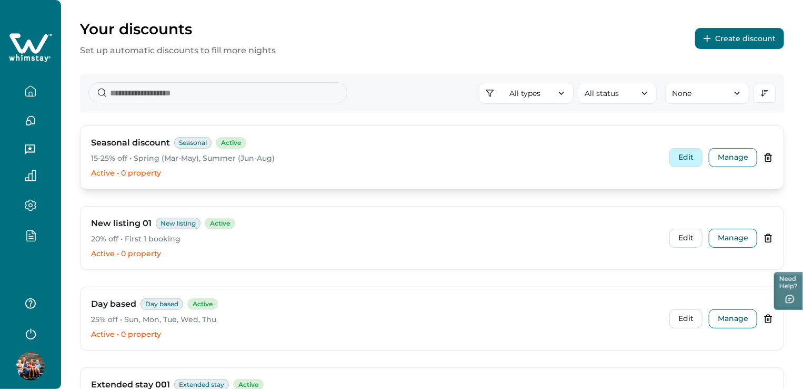
click at [688, 161] on button "Edit" at bounding box center [686, 157] width 33 height 19
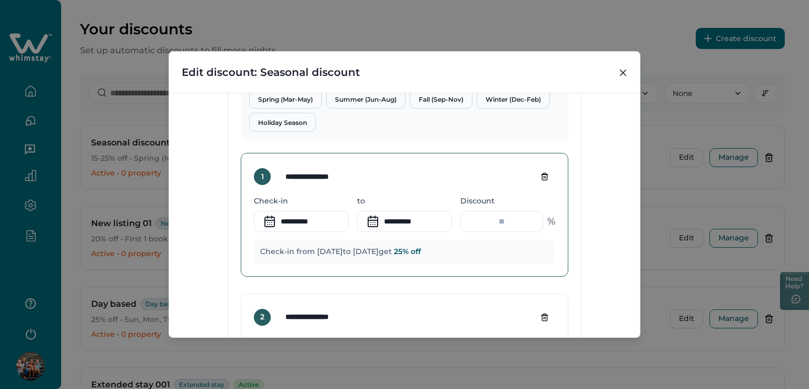
scroll to position [632, 0]
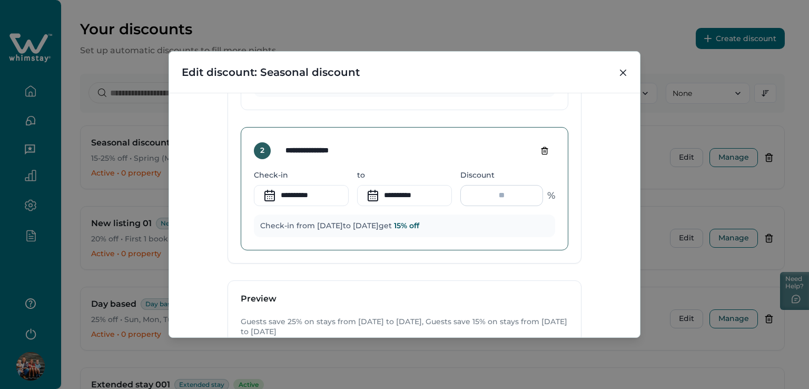
drag, startPoint x: 491, startPoint y: 197, endPoint x: 508, endPoint y: 195, distance: 17.5
click at [508, 195] on input "**" at bounding box center [501, 195] width 83 height 21
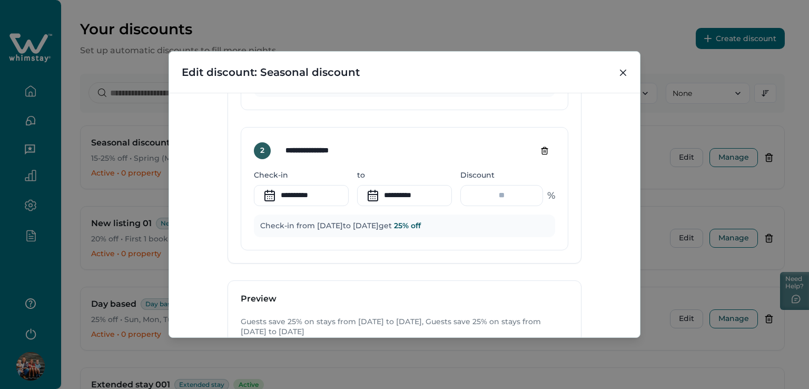
scroll to position [710, 0]
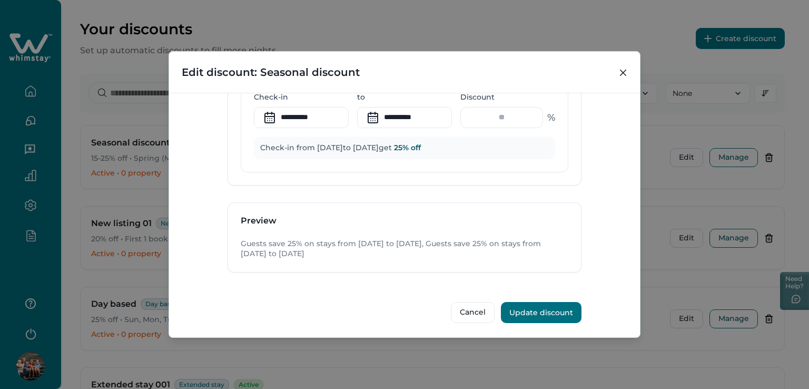
type input "**"
click at [545, 310] on button "Update discount" at bounding box center [541, 312] width 81 height 21
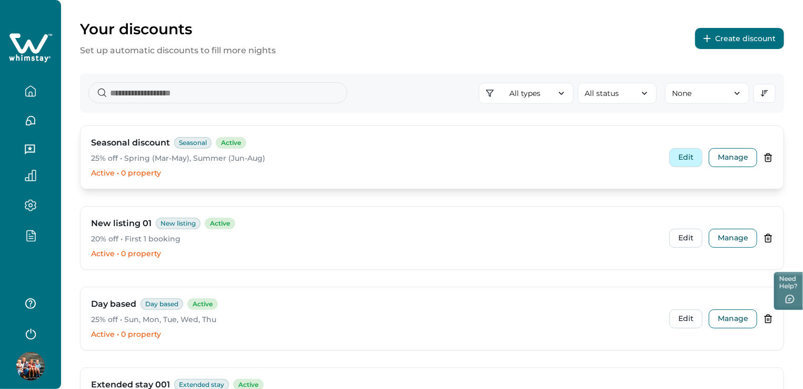
click at [695, 154] on button "Edit" at bounding box center [686, 157] width 33 height 19
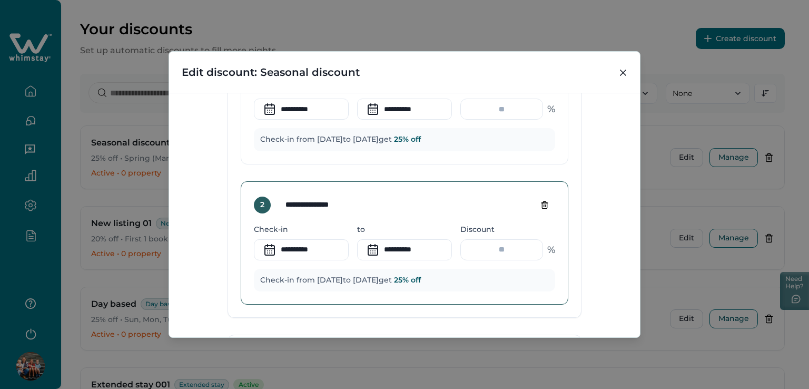
scroll to position [579, 0]
drag, startPoint x: 494, startPoint y: 252, endPoint x: 525, endPoint y: 249, distance: 31.7
click at [525, 249] on input "**" at bounding box center [501, 247] width 83 height 21
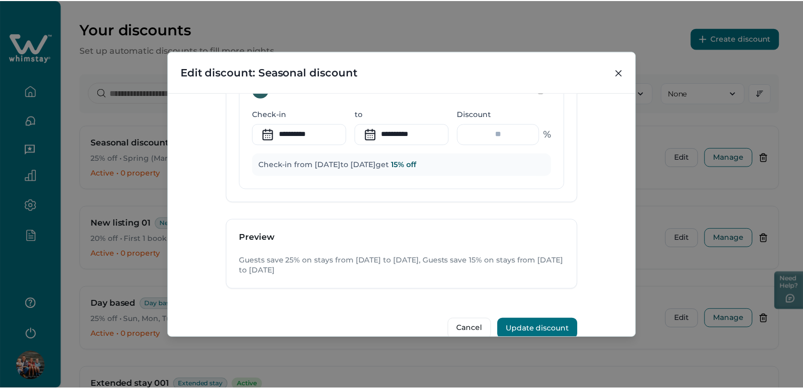
scroll to position [710, 0]
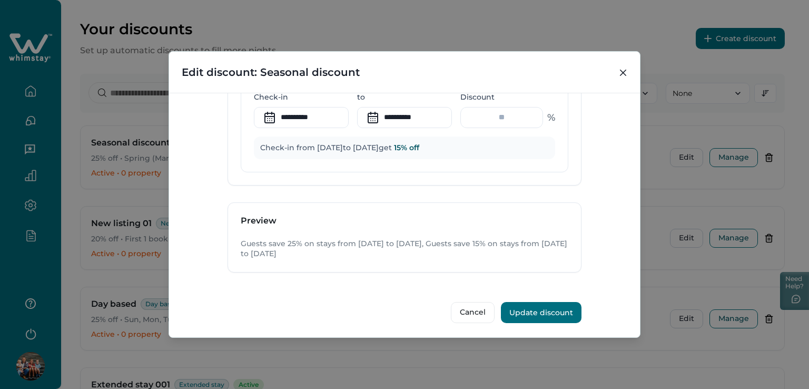
type input "**"
click at [544, 308] on button "Update discount" at bounding box center [541, 312] width 81 height 21
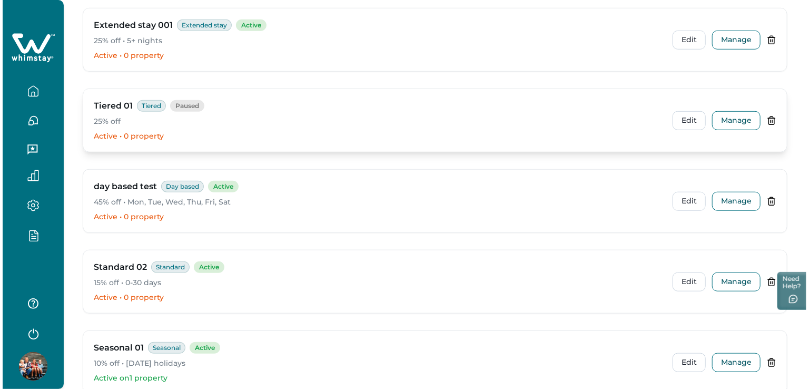
scroll to position [346, 0]
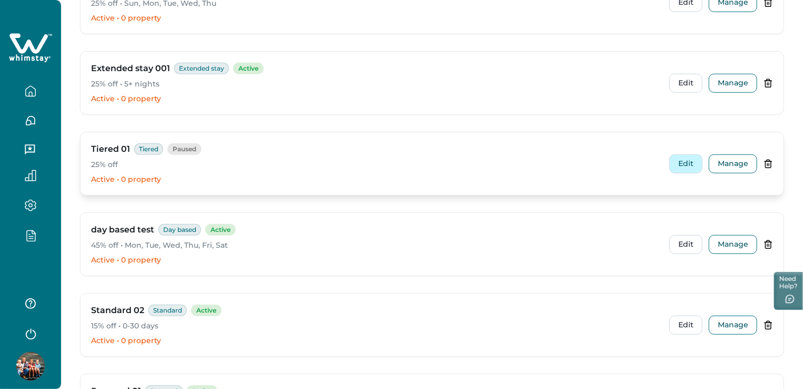
click at [688, 159] on button "Edit" at bounding box center [686, 163] width 33 height 19
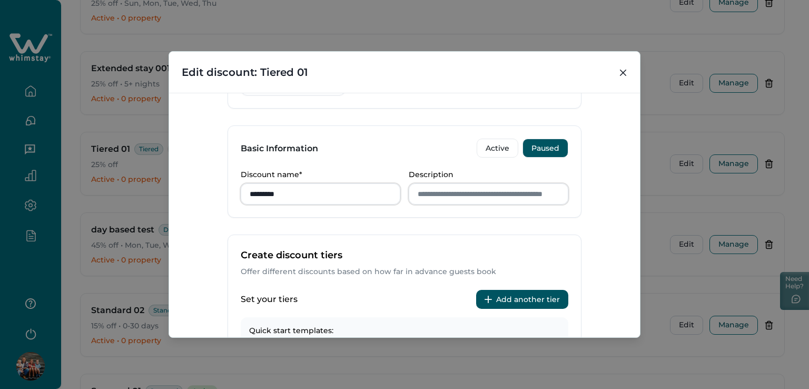
scroll to position [211, 0]
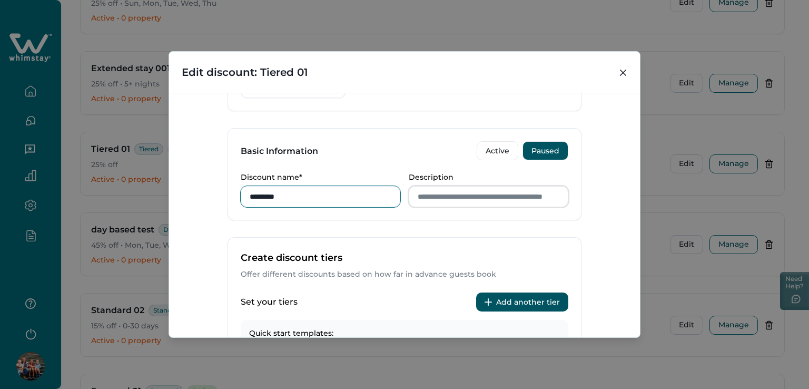
click at [324, 196] on input "*********" at bounding box center [321, 196] width 160 height 21
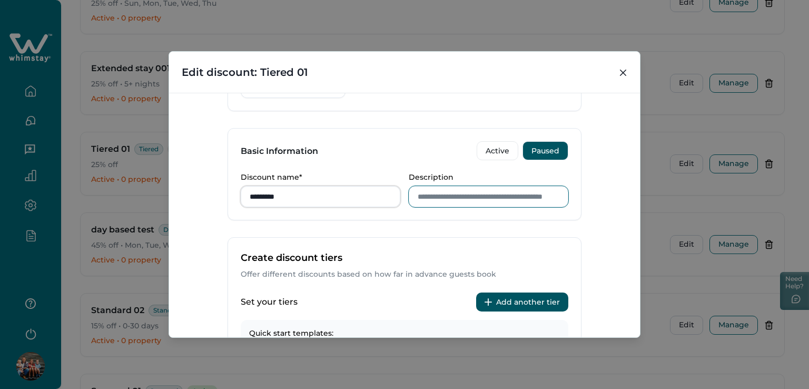
click at [473, 196] on input "Description" at bounding box center [489, 196] width 160 height 21
type input "*"
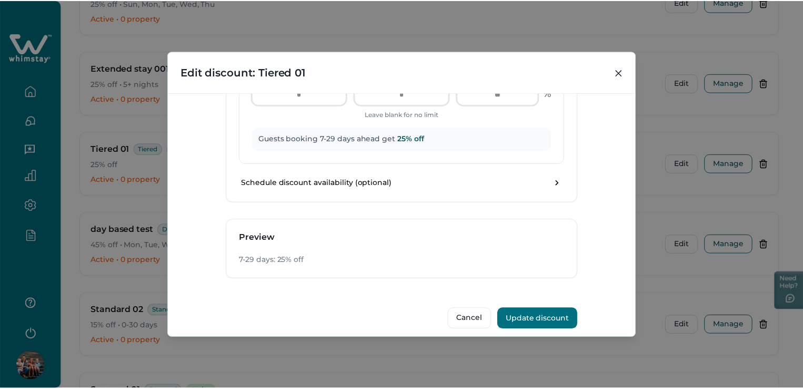
scroll to position [570, 0]
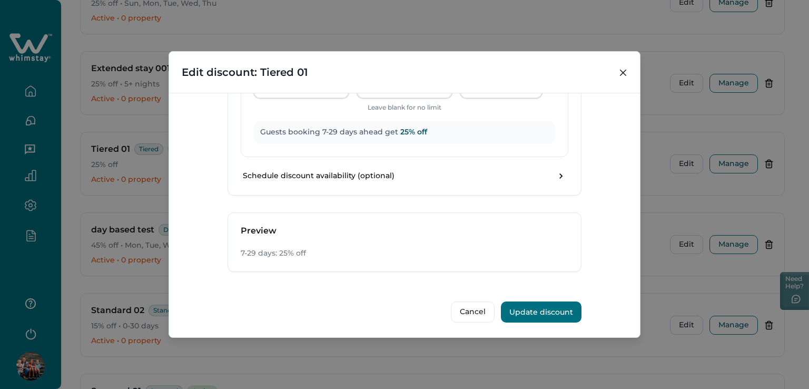
type input "**********"
click at [537, 311] on button "Update discount" at bounding box center [541, 311] width 81 height 21
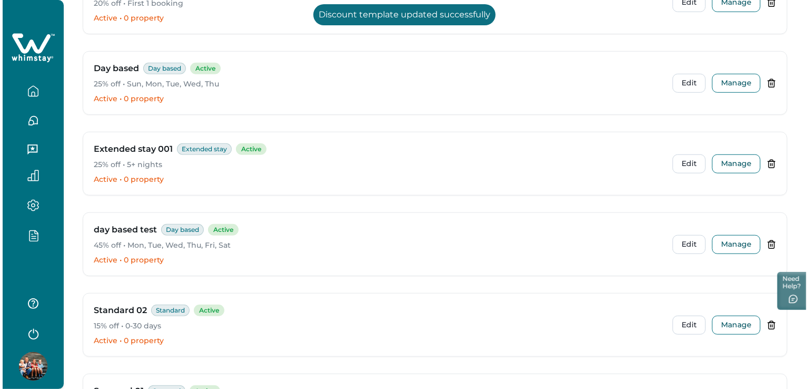
scroll to position [34, 0]
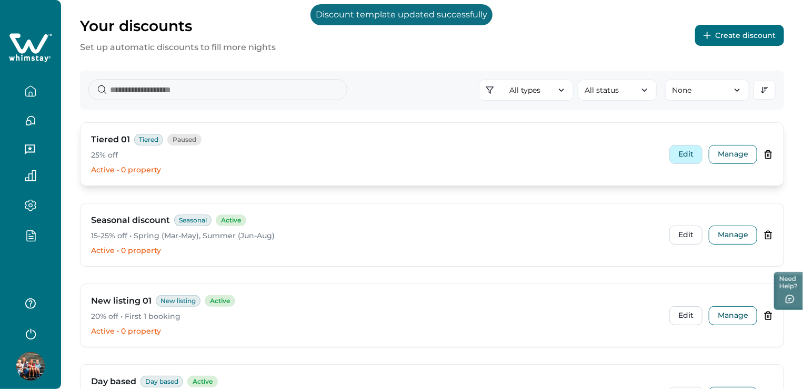
click at [690, 153] on button "Edit" at bounding box center [686, 154] width 33 height 19
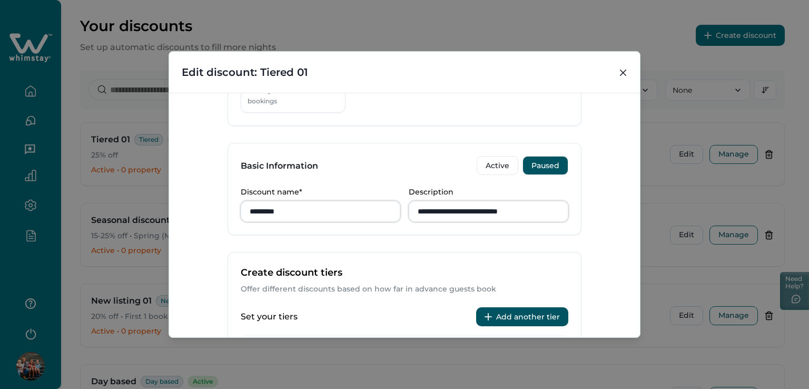
scroll to position [211, 0]
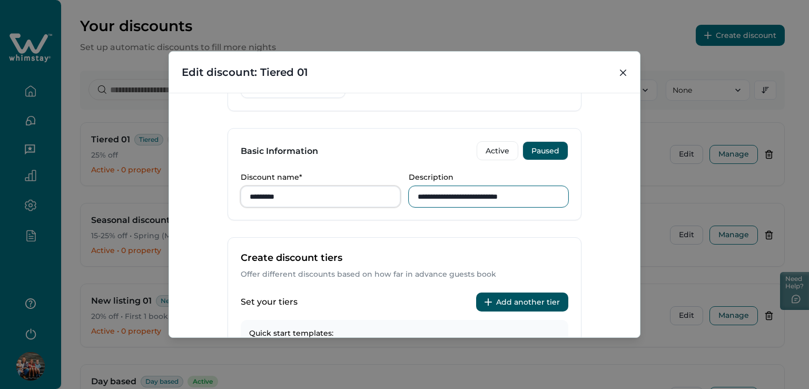
drag, startPoint x: 484, startPoint y: 198, endPoint x: 387, endPoint y: 197, distance: 96.9
click at [387, 197] on div "**********" at bounding box center [404, 190] width 327 height 34
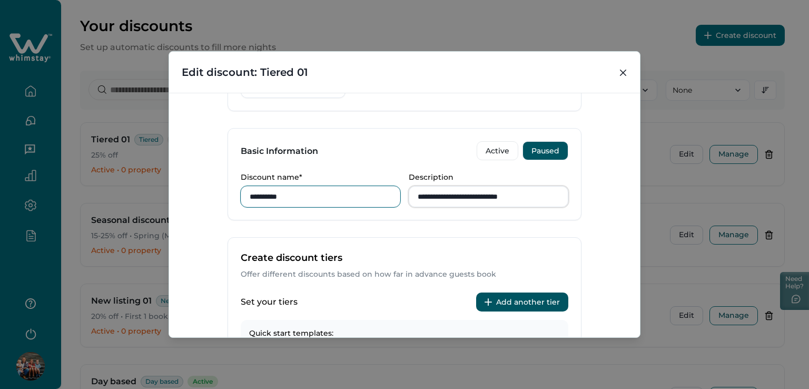
click at [387, 197] on input "*********" at bounding box center [321, 196] width 160 height 21
type input "*********"
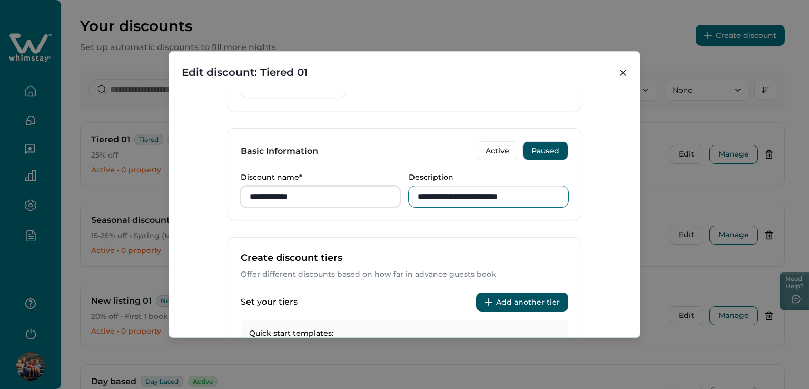
drag, startPoint x: 536, startPoint y: 198, endPoint x: 366, endPoint y: 212, distance: 170.1
click at [366, 212] on div "**********" at bounding box center [404, 196] width 353 height 47
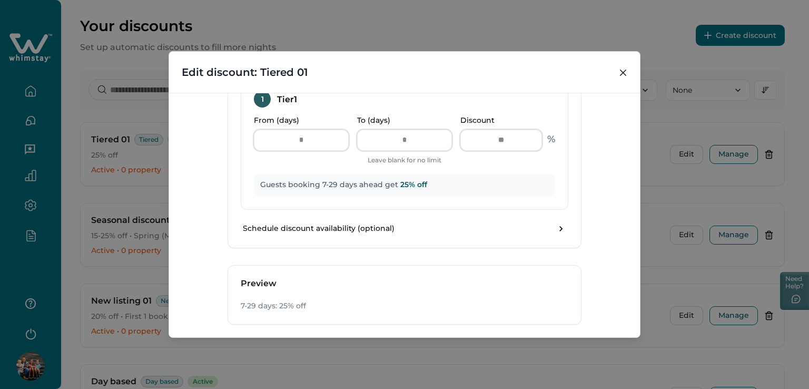
scroll to position [570, 0]
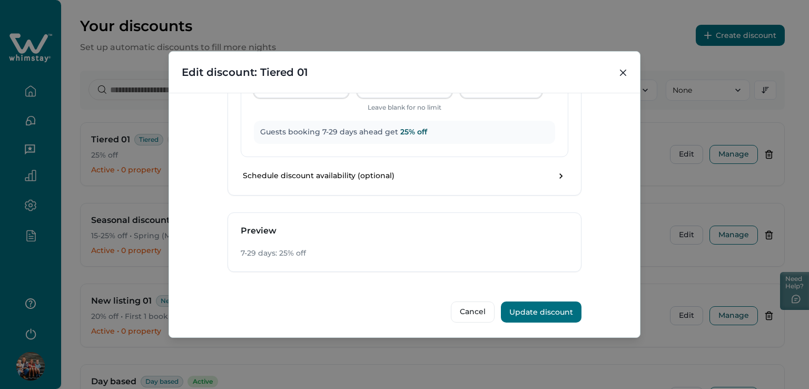
type input "**********"
click at [553, 312] on button "Update discount" at bounding box center [541, 311] width 81 height 21
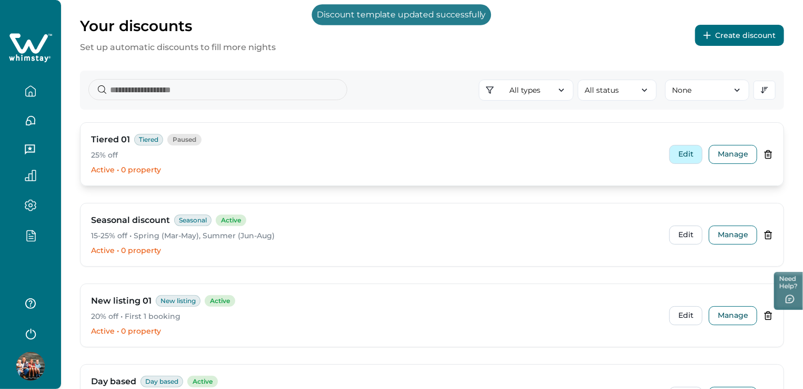
click at [687, 151] on button "Edit" at bounding box center [686, 154] width 33 height 19
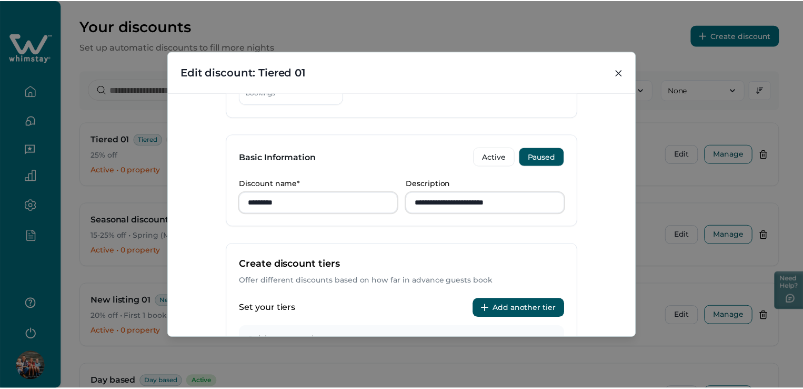
scroll to position [211, 0]
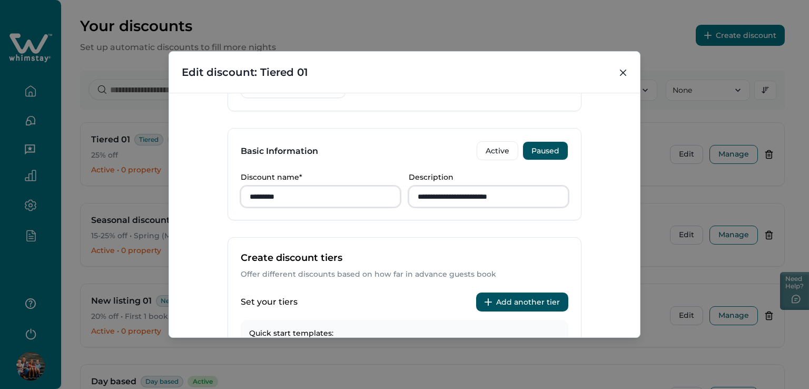
click at [613, 78] on header "Edit discount: Tiered 01" at bounding box center [404, 72] width 471 height 41
click at [623, 73] on icon "Close" at bounding box center [623, 72] width 6 height 6
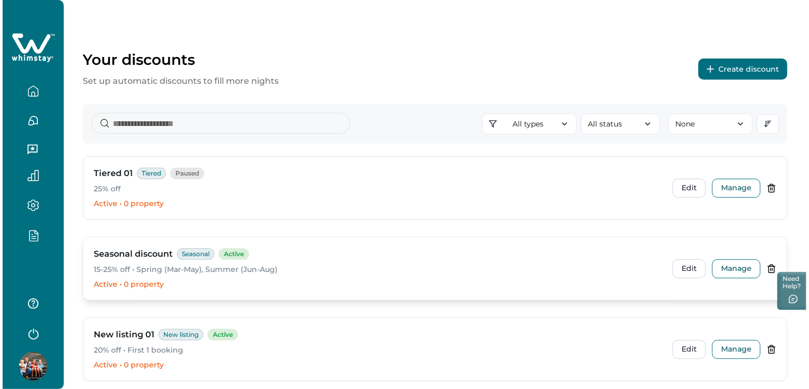
scroll to position [105, 0]
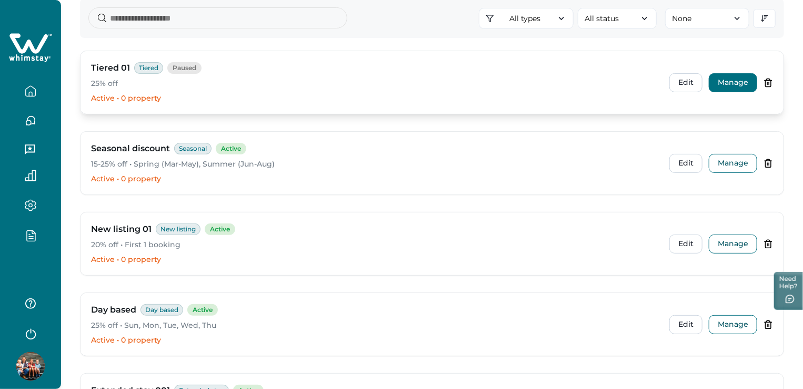
click at [742, 74] on button "Manage" at bounding box center [733, 82] width 48 height 19
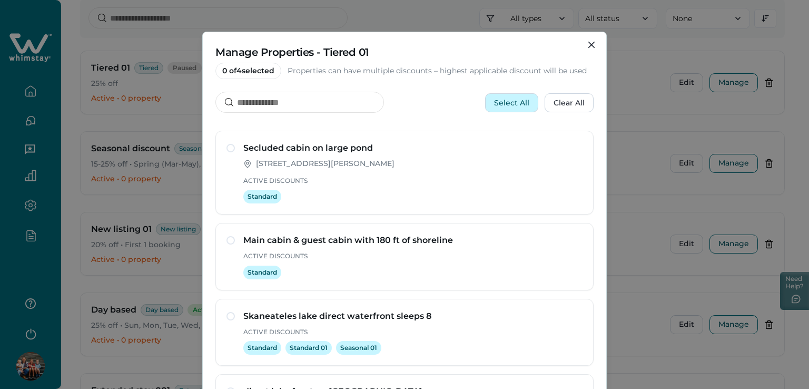
click at [514, 96] on button "Select All" at bounding box center [511, 102] width 53 height 19
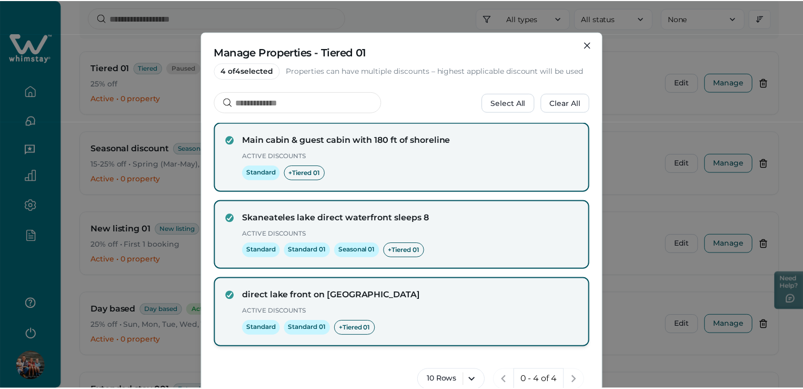
scroll to position [82, 0]
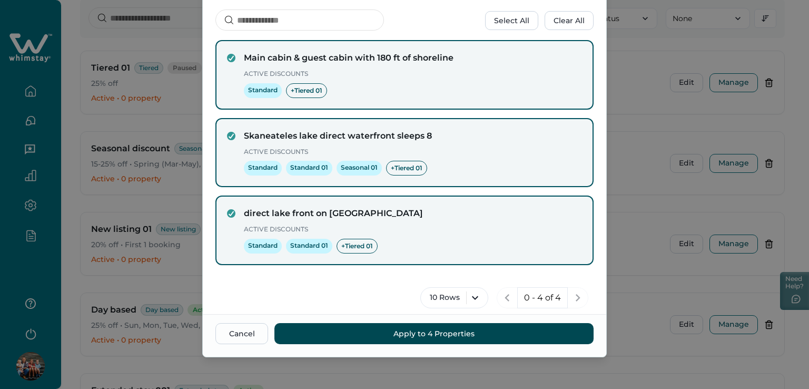
click at [419, 332] on button "Apply to 4 Properties" at bounding box center [433, 333] width 319 height 21
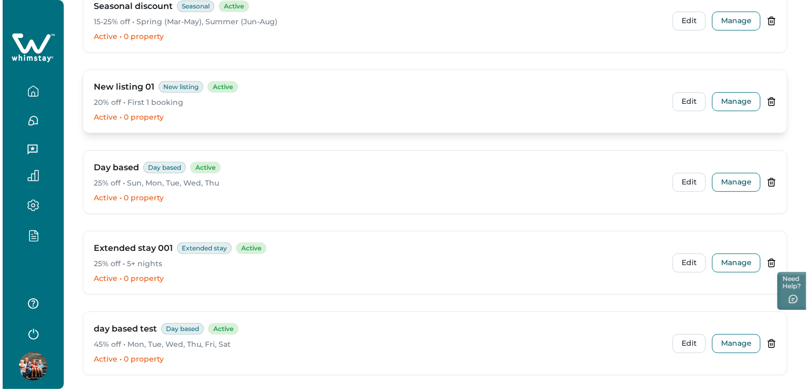
scroll to position [263, 0]
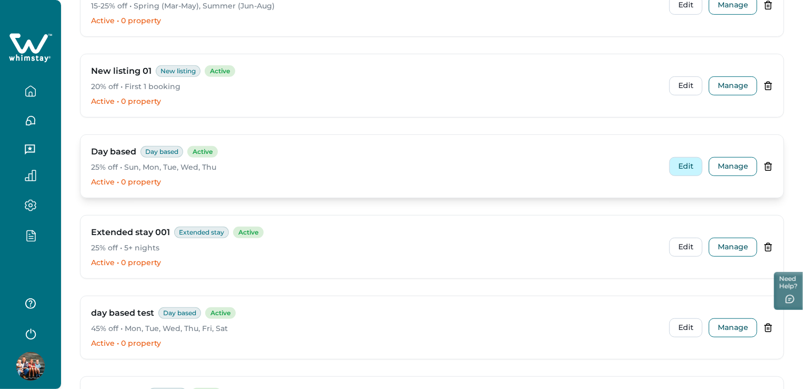
click at [680, 163] on button "Edit" at bounding box center [686, 166] width 33 height 19
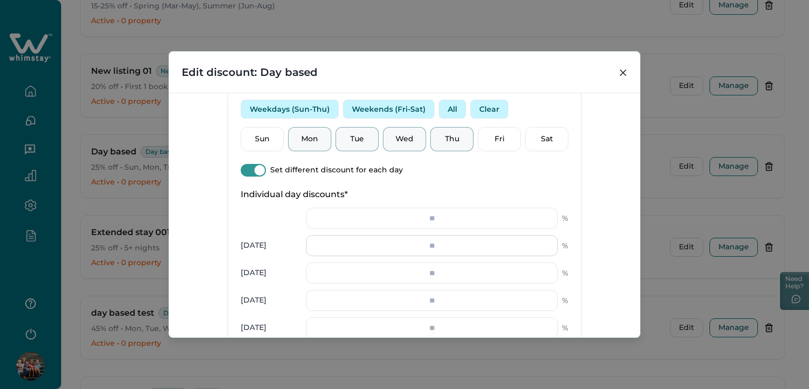
scroll to position [369, 0]
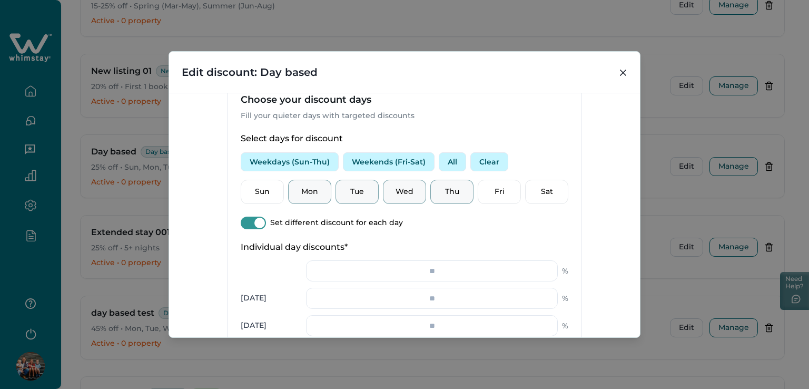
click at [266, 162] on button "Weekdays (Sun-Thu)" at bounding box center [290, 161] width 98 height 19
click at [280, 157] on button "Weekdays (Sun-Thu)" at bounding box center [290, 161] width 98 height 19
click at [403, 160] on button "Weekends (Fri-Sat)" at bounding box center [389, 161] width 92 height 19
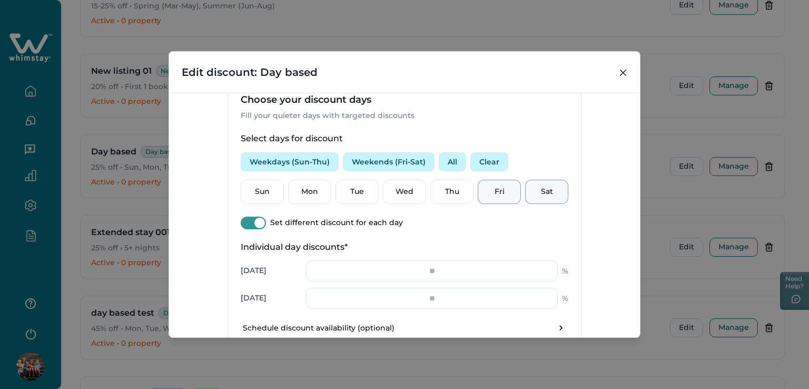
click at [291, 166] on button "Weekdays (Sun-Thu)" at bounding box center [290, 161] width 98 height 19
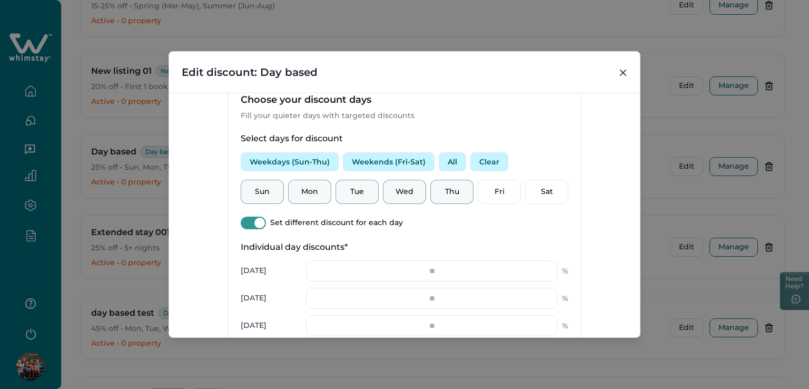
click at [258, 220] on span at bounding box center [259, 222] width 11 height 11
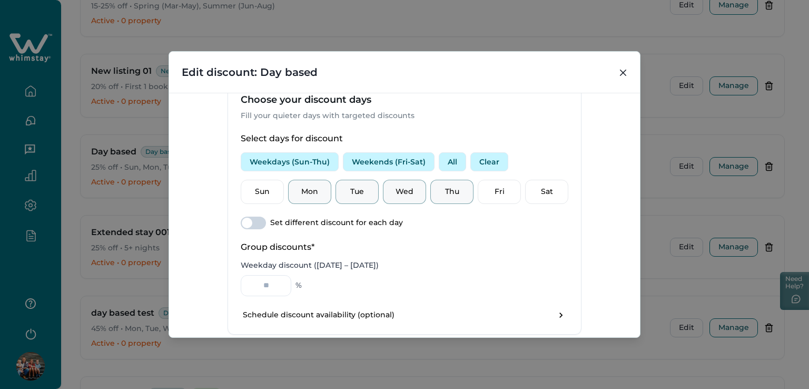
click at [300, 159] on button "Weekdays (Sun-Thu)" at bounding box center [290, 161] width 98 height 19
click at [382, 160] on button "Weekends (Fri-Sat)" at bounding box center [389, 161] width 92 height 19
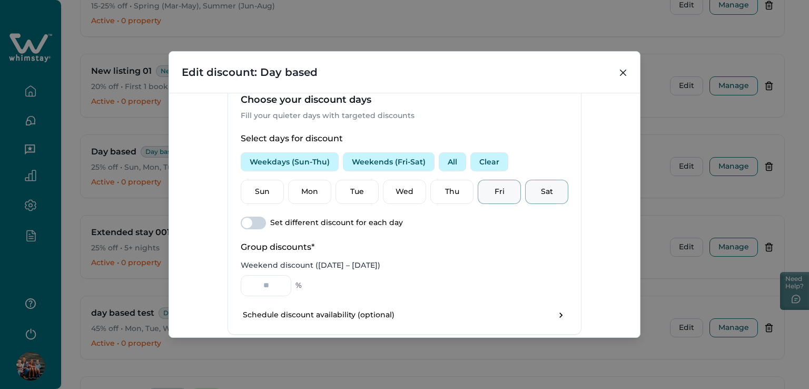
click at [244, 220] on span at bounding box center [247, 222] width 11 height 11
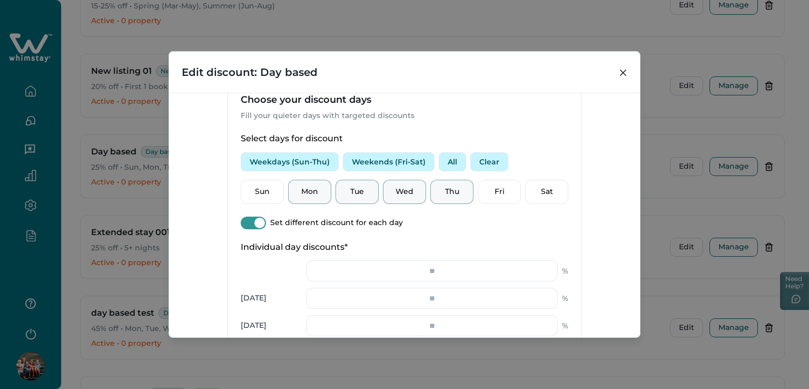
click at [447, 162] on button "All" at bounding box center [452, 161] width 27 height 19
click at [487, 157] on button "Clear" at bounding box center [489, 161] width 38 height 19
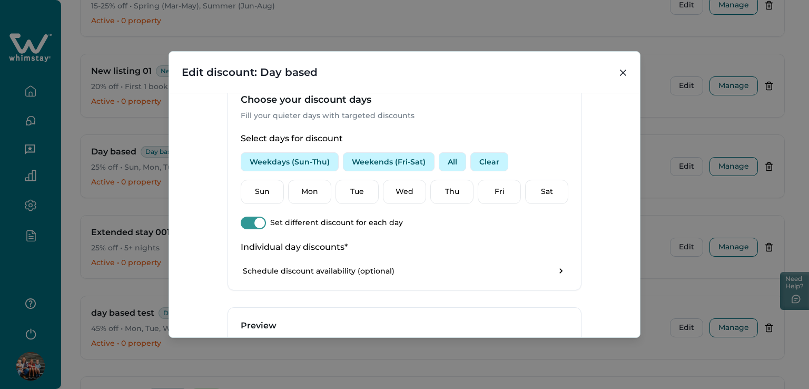
click at [257, 220] on span at bounding box center [259, 222] width 11 height 11
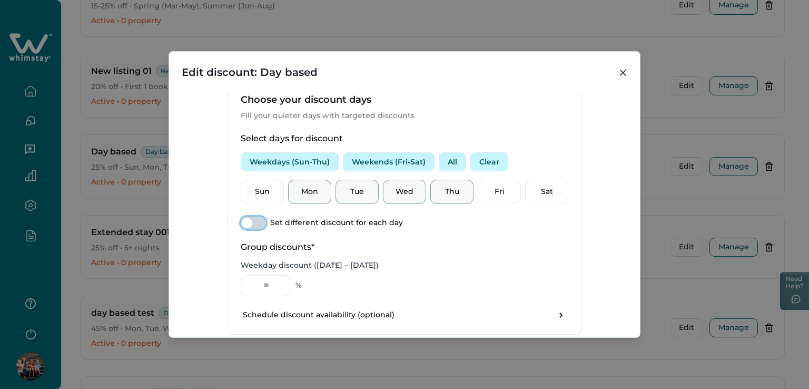
click at [265, 164] on button "Weekdays (Sun-Thu)" at bounding box center [290, 161] width 98 height 19
click at [251, 219] on span at bounding box center [253, 222] width 25 height 13
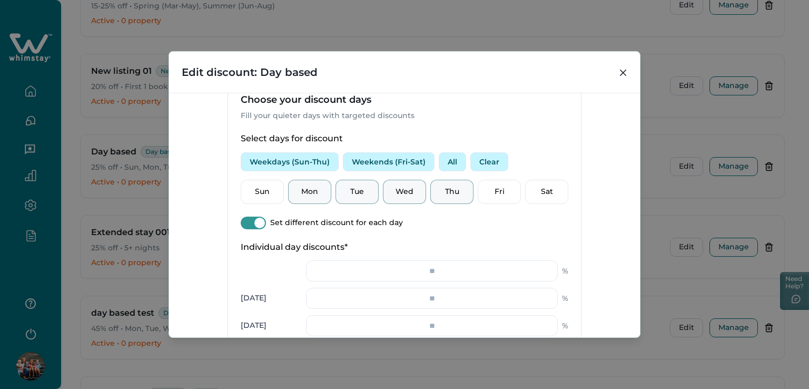
click at [251, 219] on span at bounding box center [253, 222] width 25 height 13
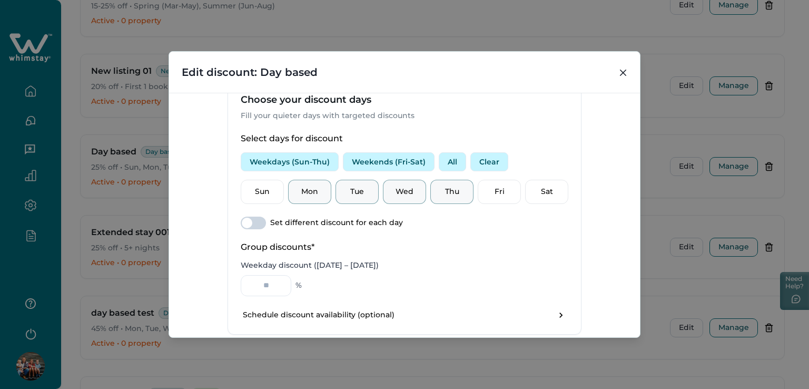
click at [251, 219] on span at bounding box center [253, 222] width 25 height 13
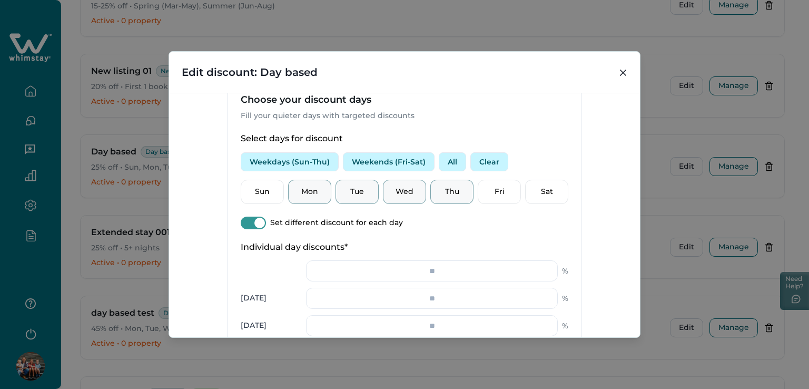
click at [256, 221] on span at bounding box center [259, 222] width 11 height 11
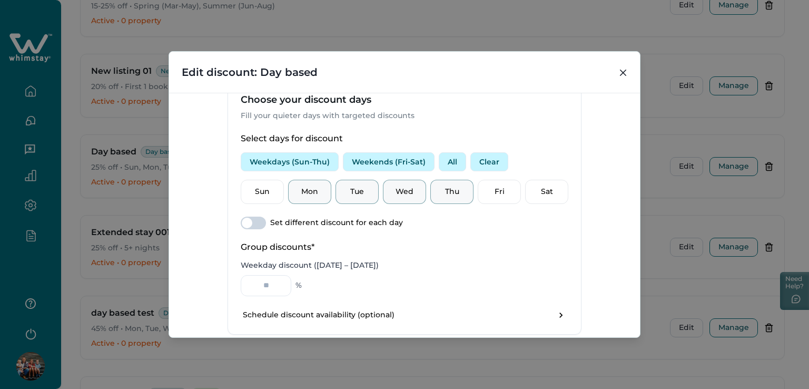
click at [399, 142] on p "Select days for discount" at bounding box center [404, 138] width 327 height 11
click at [395, 165] on button "Weekends (Fri-Sat)" at bounding box center [389, 161] width 92 height 19
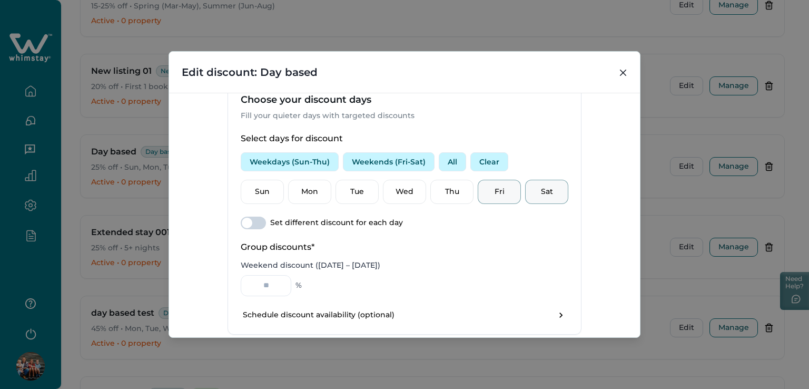
click at [443, 161] on button "All" at bounding box center [452, 161] width 27 height 19
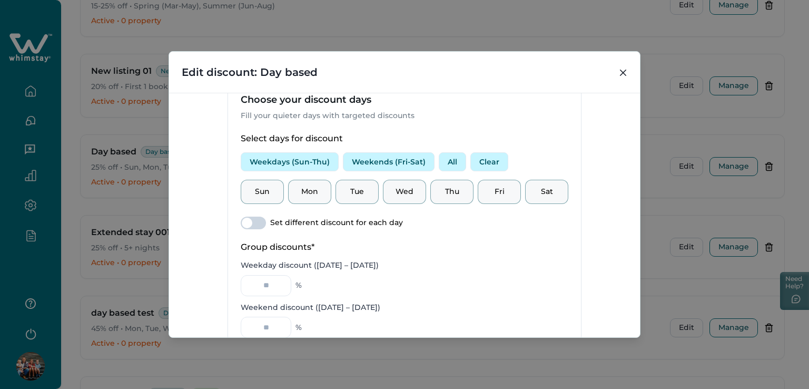
click at [250, 220] on span at bounding box center [253, 222] width 25 height 13
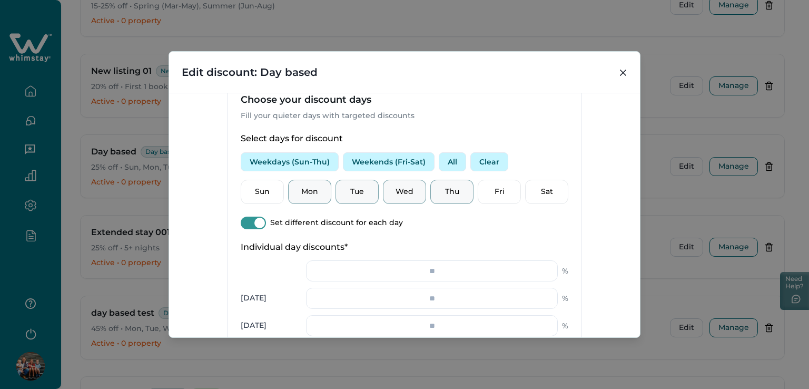
click at [474, 160] on button "Clear" at bounding box center [489, 161] width 38 height 19
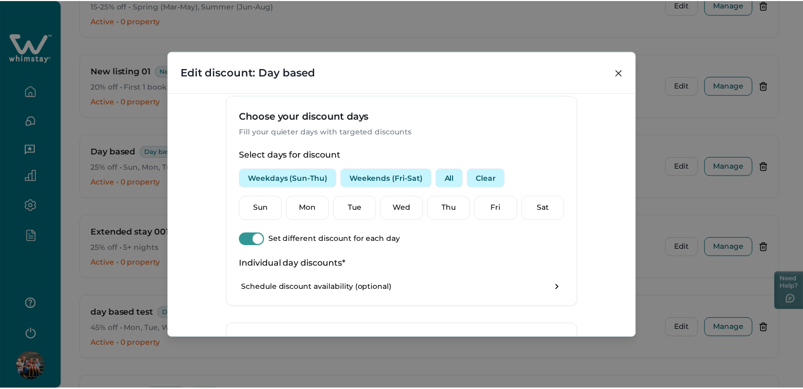
scroll to position [358, 0]
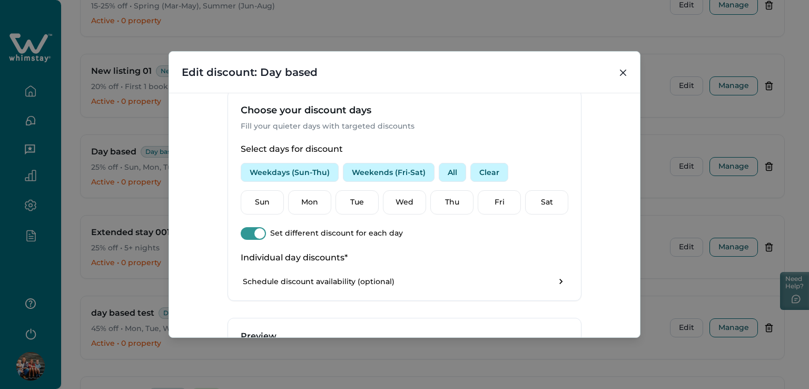
click at [254, 230] on span at bounding box center [259, 233] width 11 height 11
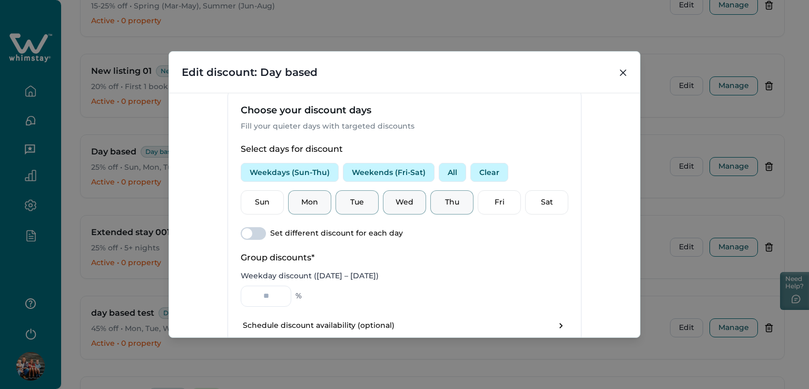
click at [243, 228] on span at bounding box center [247, 233] width 11 height 11
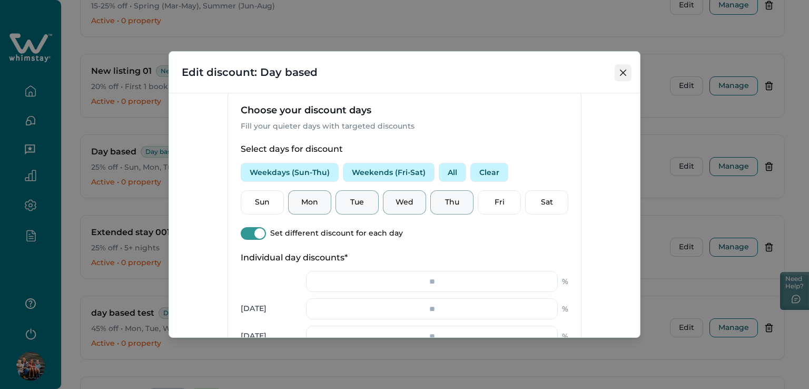
click at [627, 66] on button "Close" at bounding box center [622, 72] width 17 height 17
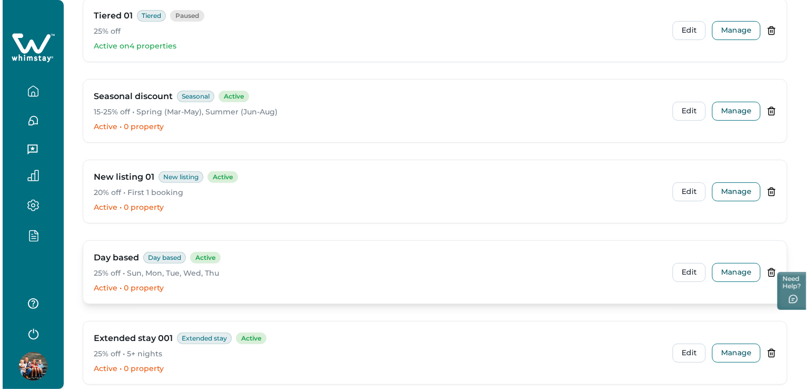
scroll to position [158, 0]
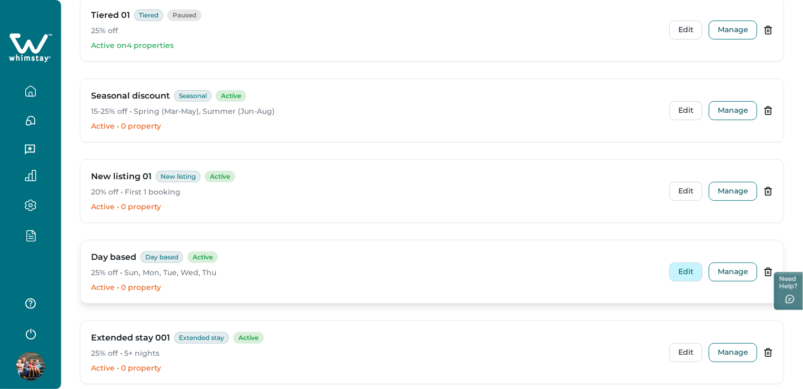
click at [699, 269] on button "Edit" at bounding box center [686, 271] width 33 height 19
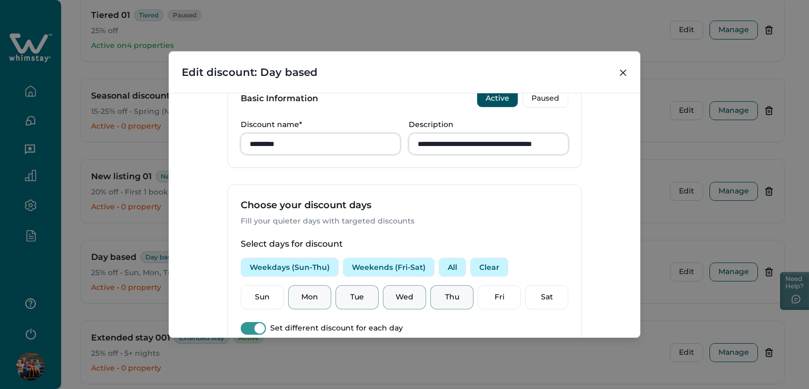
scroll to position [369, 0]
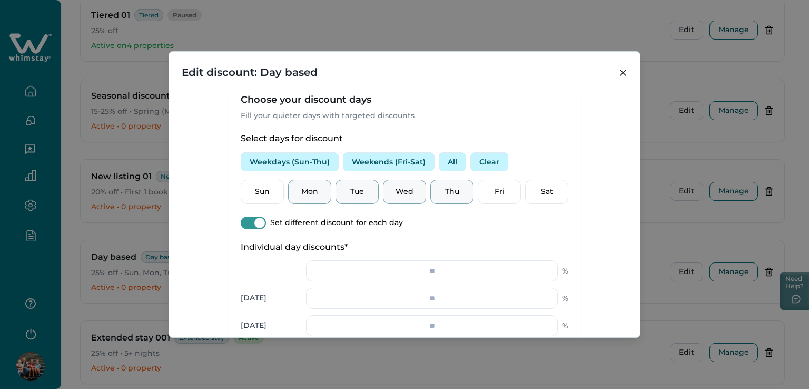
click at [292, 158] on button "Weekdays (Sun-Thu)" at bounding box center [290, 161] width 98 height 19
click at [257, 222] on span at bounding box center [259, 222] width 11 height 11
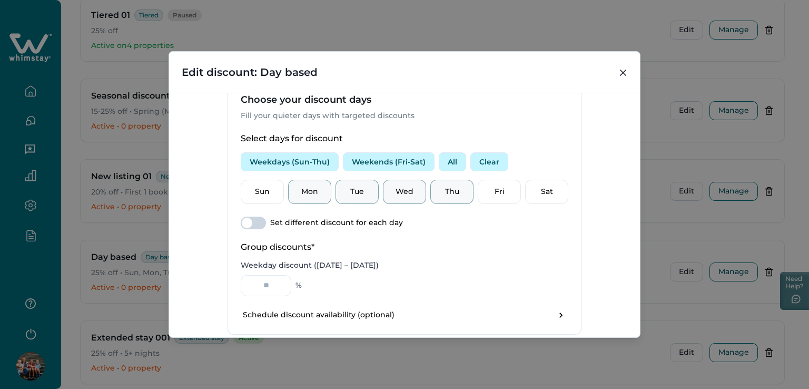
click at [242, 217] on span at bounding box center [247, 222] width 11 height 11
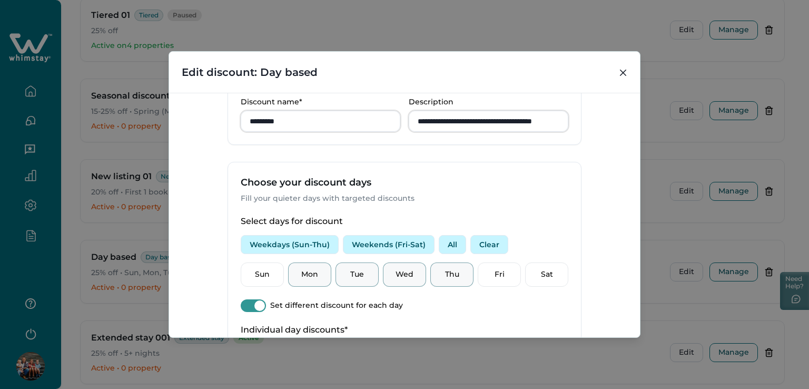
scroll to position [263, 0]
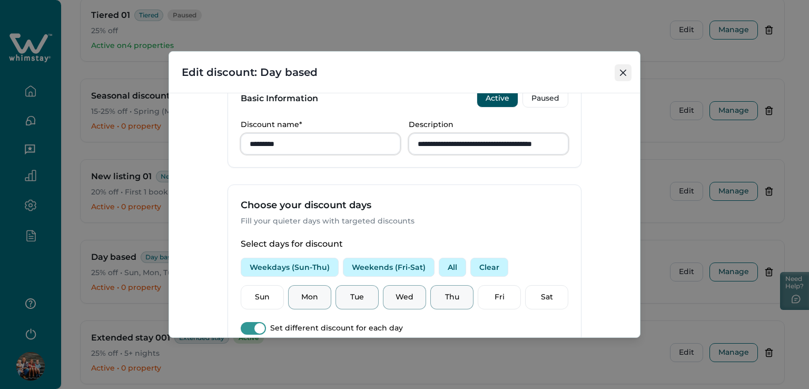
click at [620, 72] on icon "Close" at bounding box center [623, 72] width 6 height 6
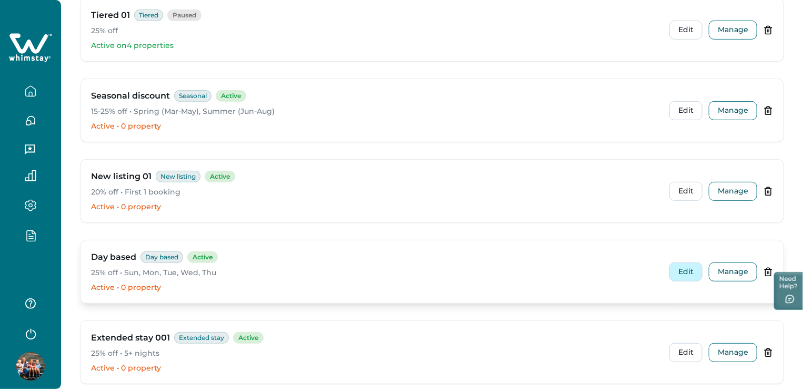
click at [693, 274] on button "Edit" at bounding box center [686, 271] width 33 height 19
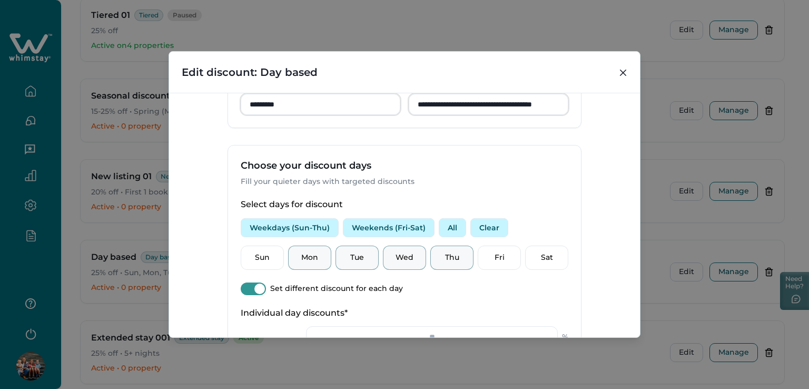
scroll to position [316, 0]
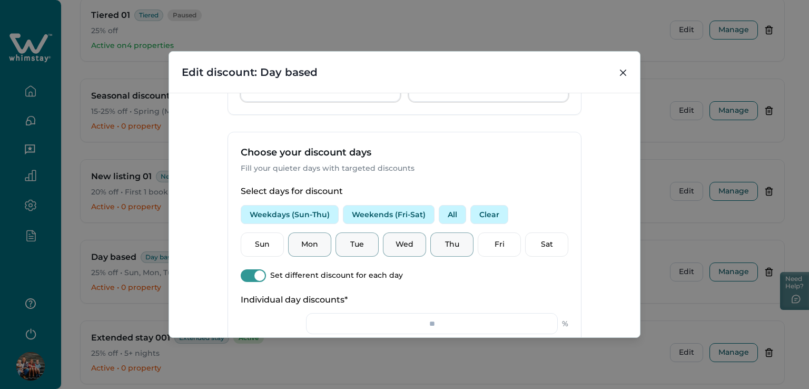
click at [265, 210] on button "Weekdays (Sun-Thu)" at bounding box center [290, 214] width 98 height 19
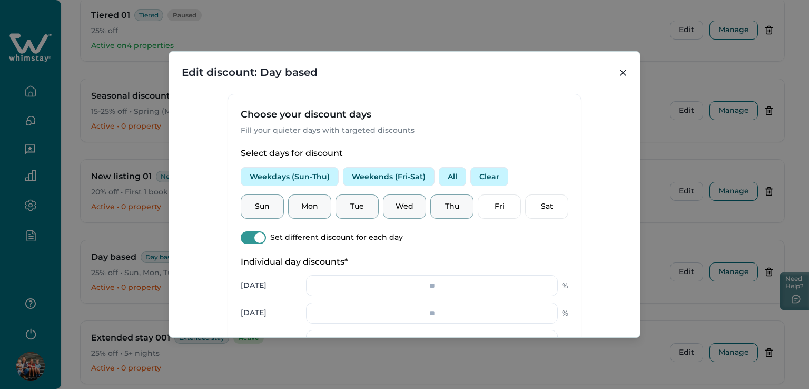
scroll to position [369, 0]
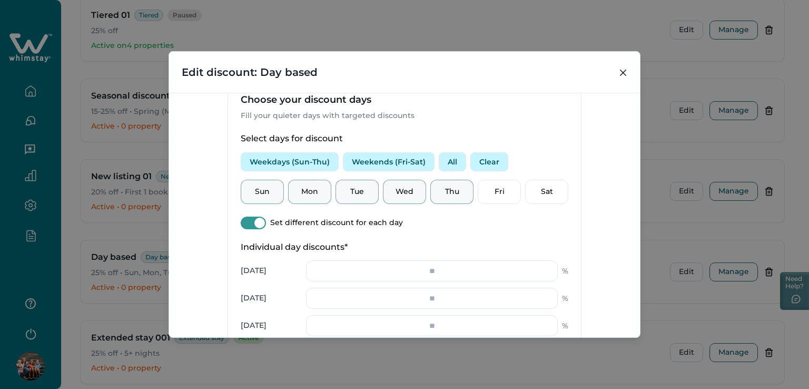
click at [388, 160] on button "Weekends (Fri-Sat)" at bounding box center [389, 161] width 92 height 19
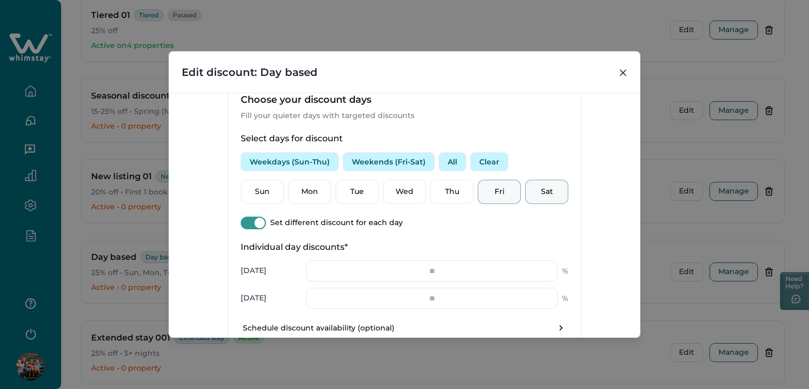
click at [447, 159] on button "All" at bounding box center [452, 161] width 27 height 19
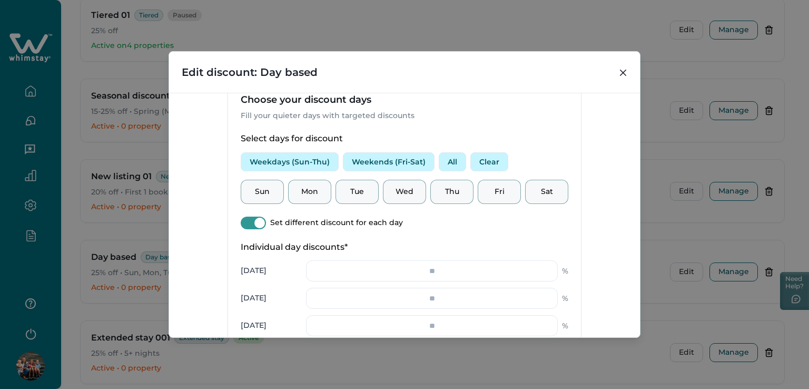
click at [477, 161] on button "Clear" at bounding box center [489, 161] width 38 height 19
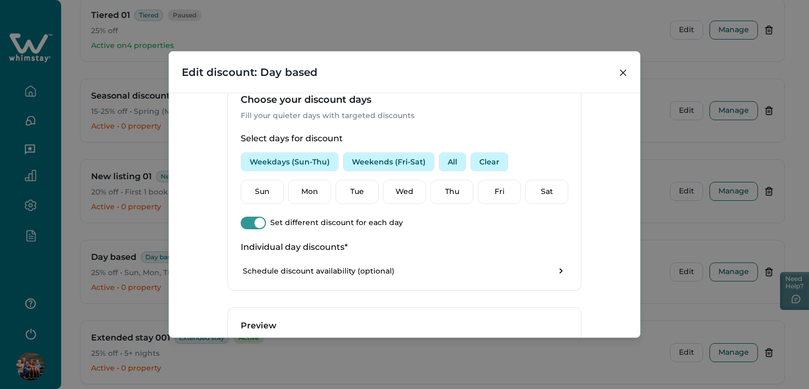
click at [284, 164] on button "Weekdays (Sun-Thu)" at bounding box center [290, 161] width 98 height 19
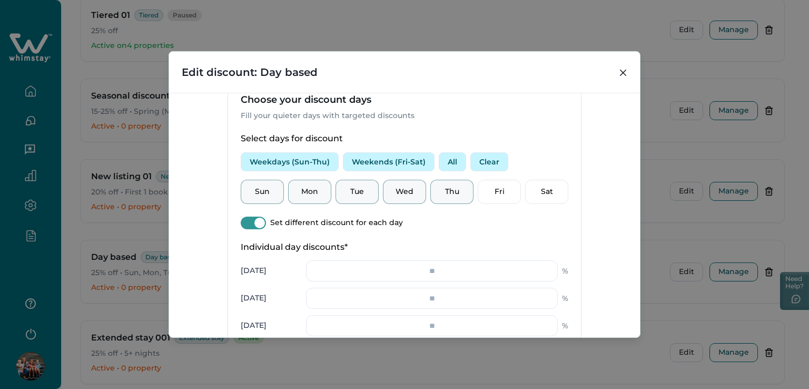
click at [254, 223] on span at bounding box center [259, 222] width 11 height 11
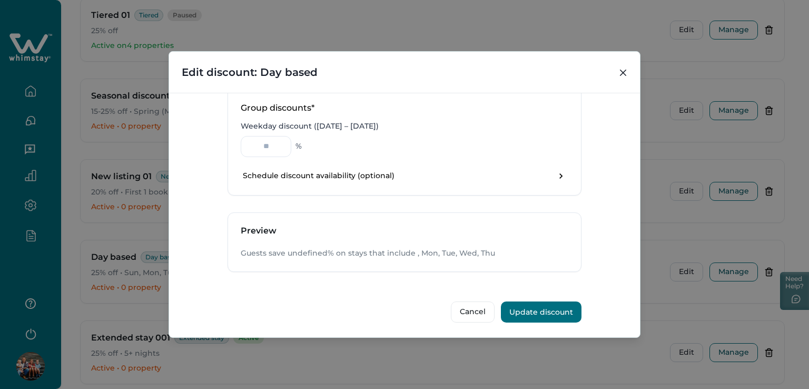
scroll to position [402, 0]
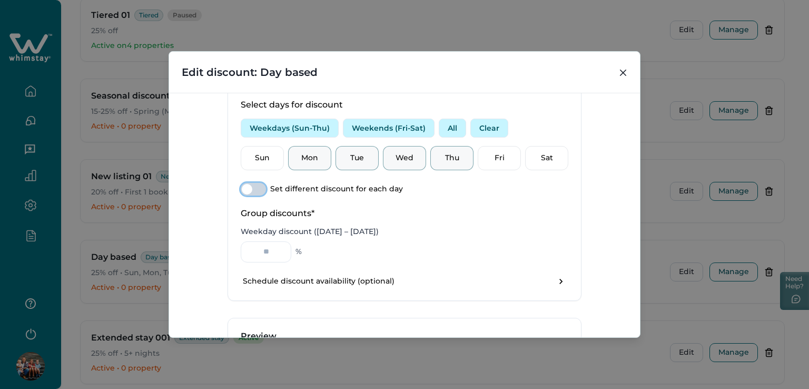
click at [370, 130] on button "Weekends (Fri-Sat)" at bounding box center [389, 127] width 92 height 19
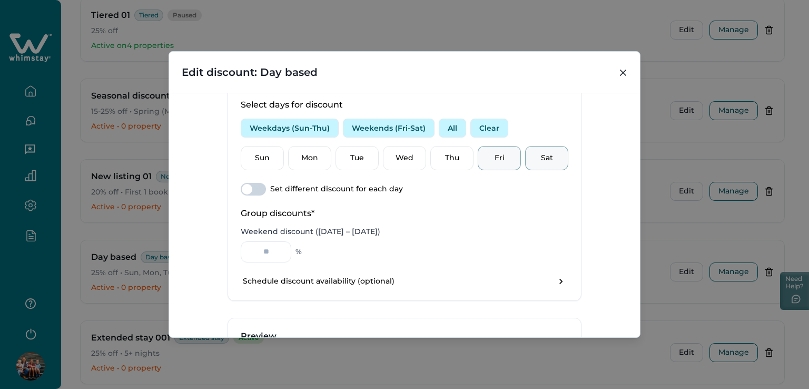
click at [255, 186] on span at bounding box center [253, 189] width 25 height 13
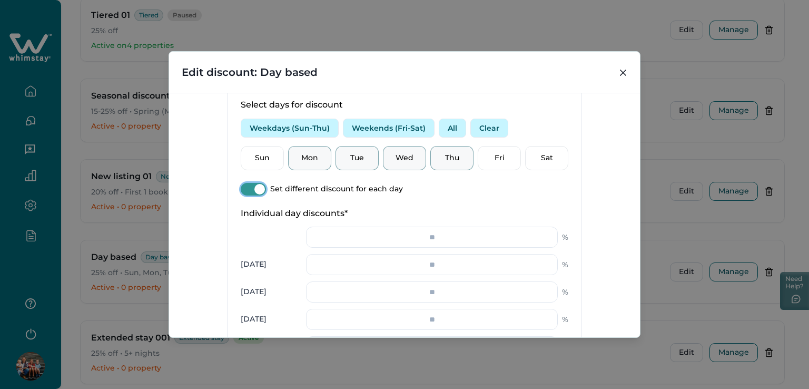
click at [254, 190] on span at bounding box center [259, 189] width 11 height 11
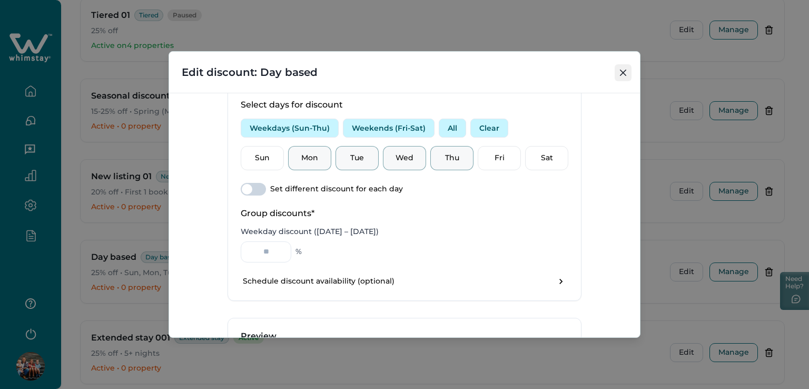
click at [616, 73] on section "**********" at bounding box center [404, 194] width 472 height 286
click at [619, 68] on button "Close" at bounding box center [622, 72] width 17 height 17
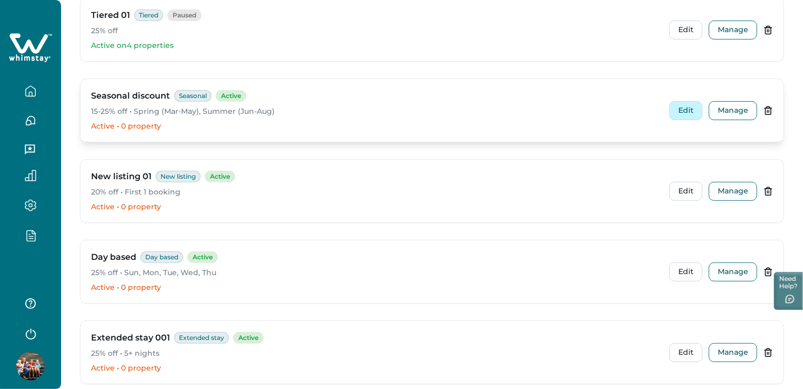
click at [693, 112] on button "Edit" at bounding box center [686, 110] width 33 height 19
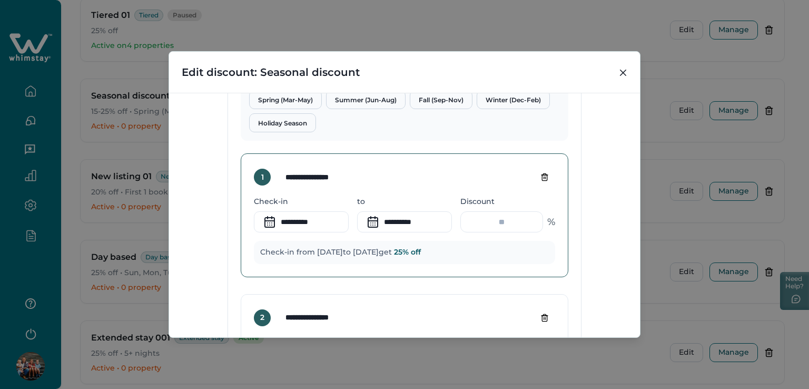
scroll to position [474, 0]
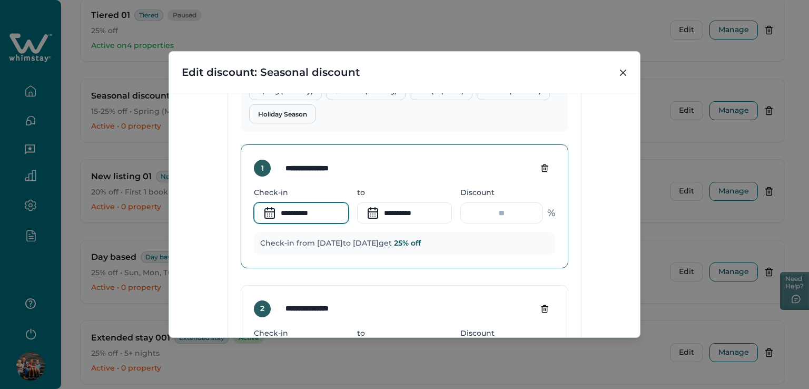
click at [297, 215] on input "**********" at bounding box center [301, 212] width 95 height 21
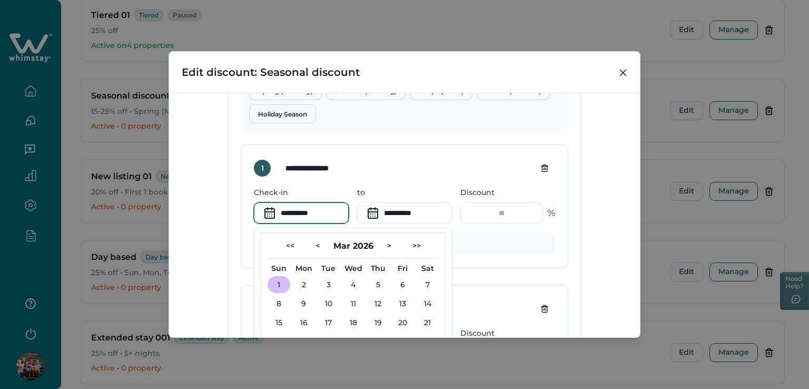
click at [560, 282] on div "**********" at bounding box center [404, 276] width 327 height 264
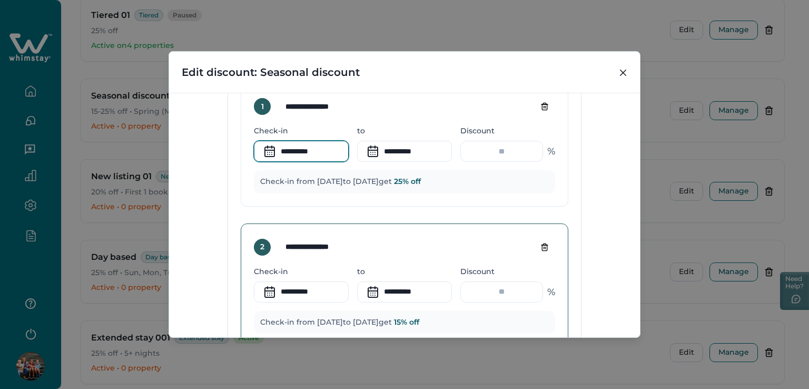
scroll to position [526, 0]
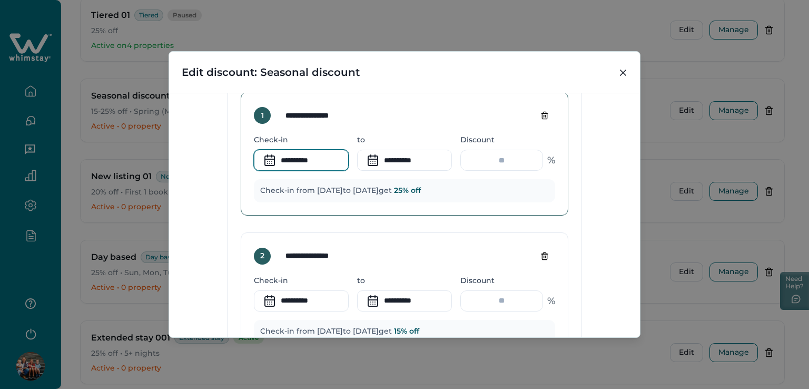
click at [295, 159] on input "**********" at bounding box center [301, 160] width 95 height 21
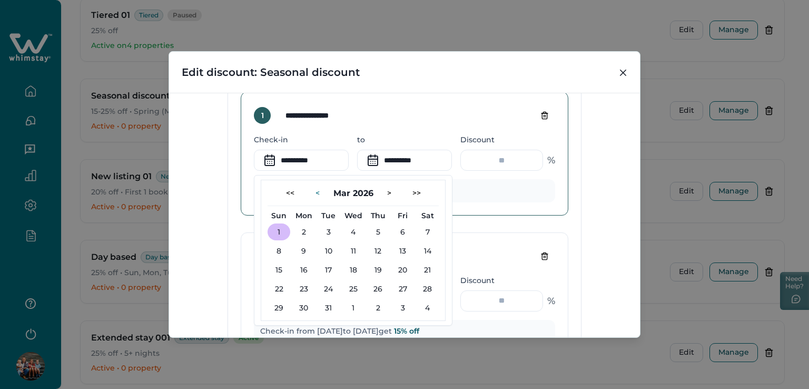
click at [307, 190] on button "<" at bounding box center [317, 192] width 21 height 17
click at [299, 228] on button "2" at bounding box center [303, 231] width 23 height 17
type input "**********"
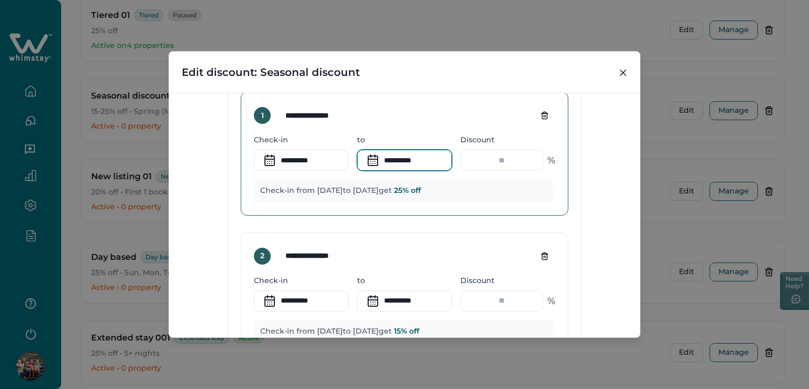
click at [407, 163] on input "**********" at bounding box center [404, 160] width 95 height 21
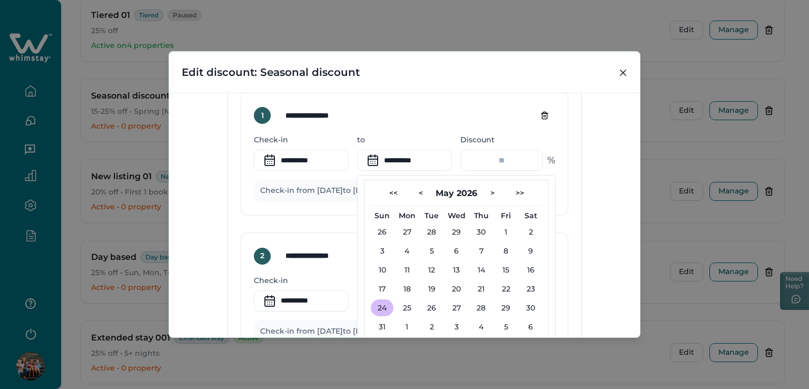
click at [308, 224] on div "**********" at bounding box center [404, 224] width 327 height 264
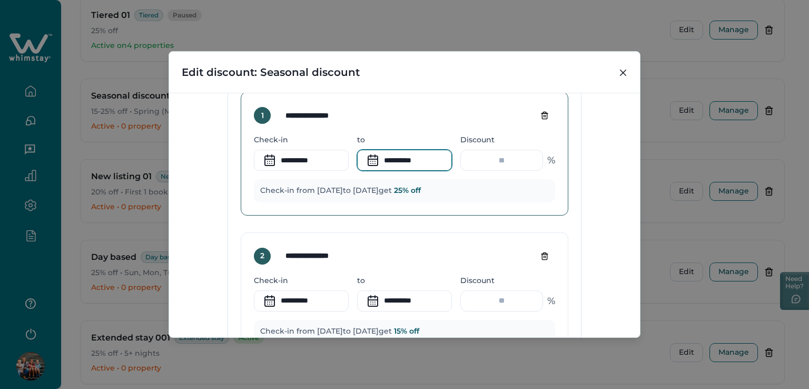
click at [428, 162] on input "**********" at bounding box center [404, 160] width 95 height 21
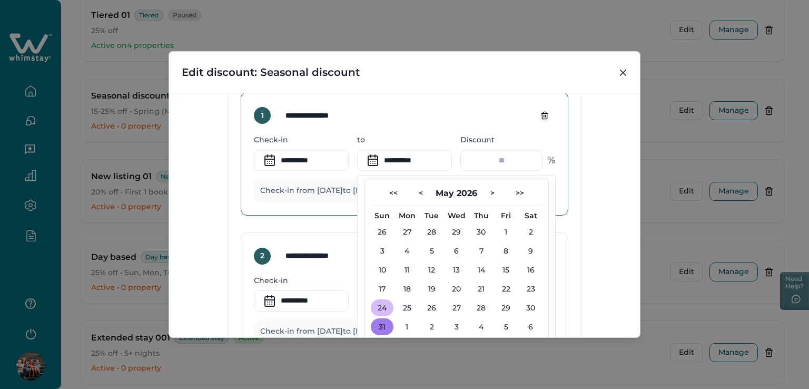
click at [379, 326] on button "31" at bounding box center [382, 326] width 23 height 17
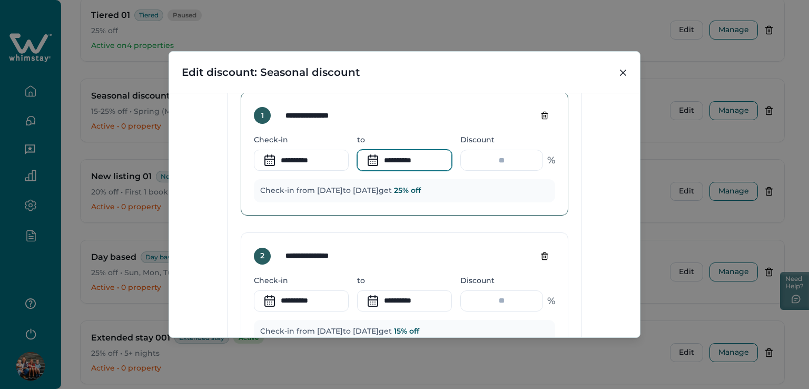
click at [401, 160] on input "**********" at bounding box center [404, 160] width 95 height 21
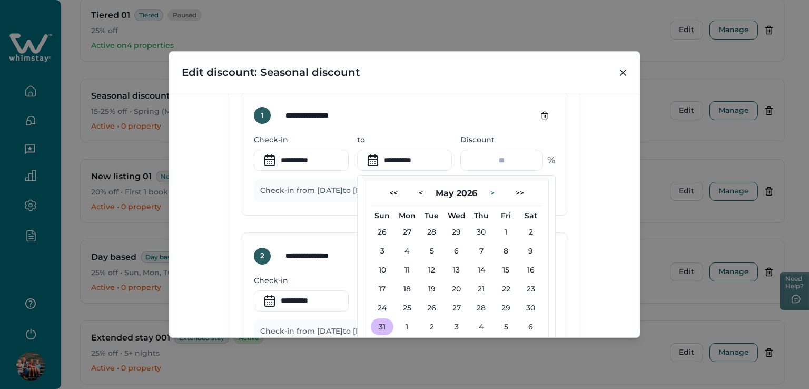
click at [491, 195] on button ">" at bounding box center [492, 192] width 21 height 17
click at [401, 247] on button "8" at bounding box center [406, 250] width 23 height 17
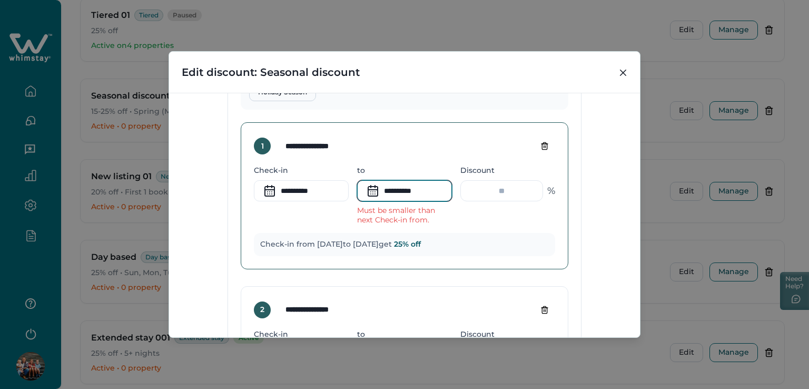
scroll to position [474, 0]
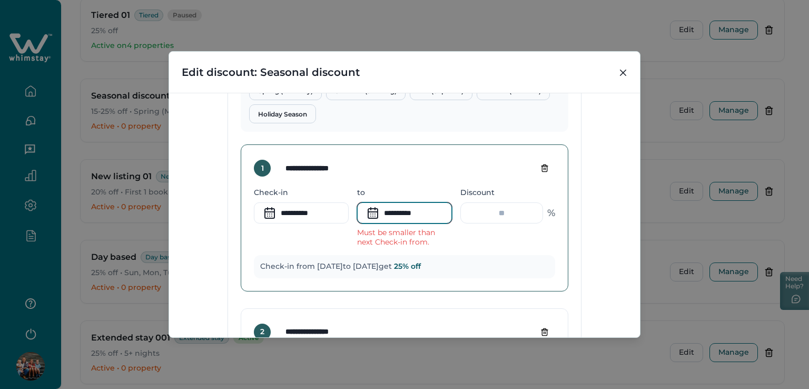
click at [409, 218] on input "**********" at bounding box center [404, 212] width 95 height 21
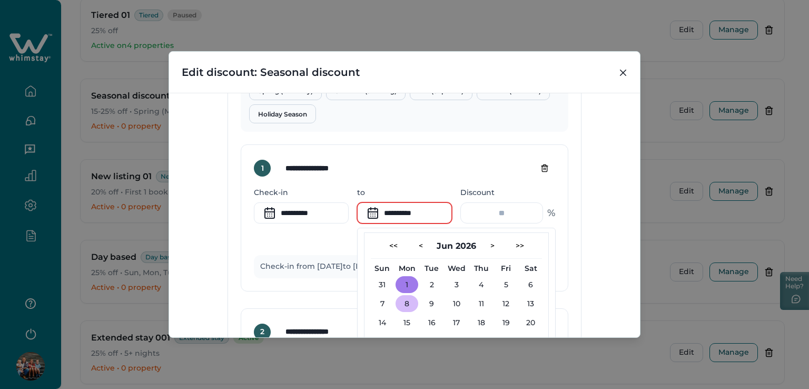
click at [406, 283] on button "1" at bounding box center [406, 284] width 23 height 17
type input "**********"
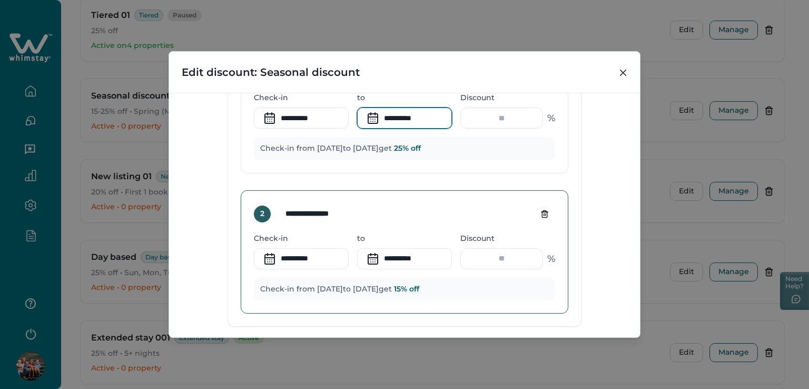
scroll to position [579, 0]
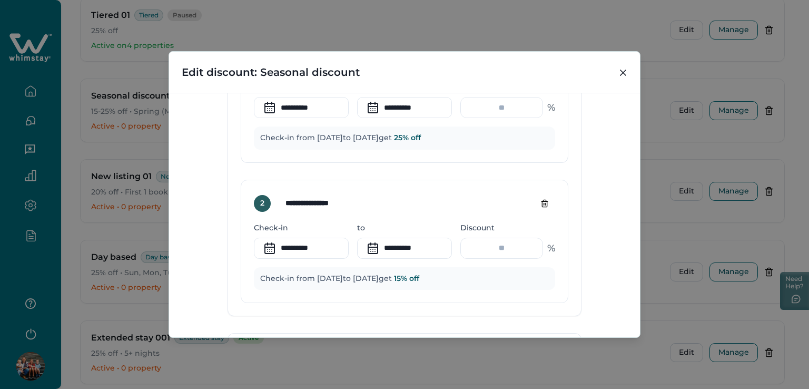
click at [274, 171] on div "**********" at bounding box center [404, 171] width 327 height 264
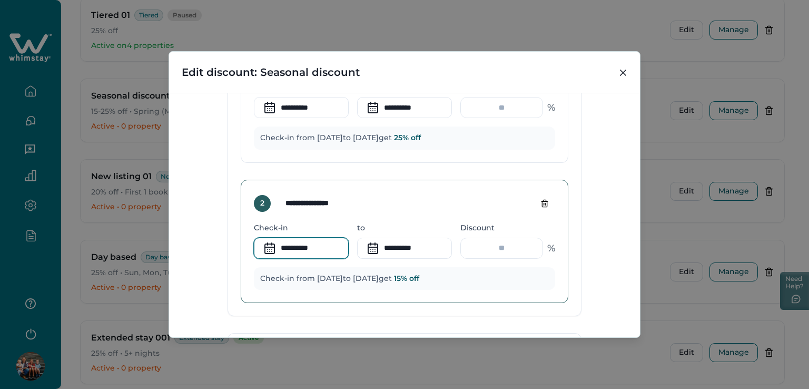
click at [316, 247] on input "**********" at bounding box center [301, 247] width 95 height 21
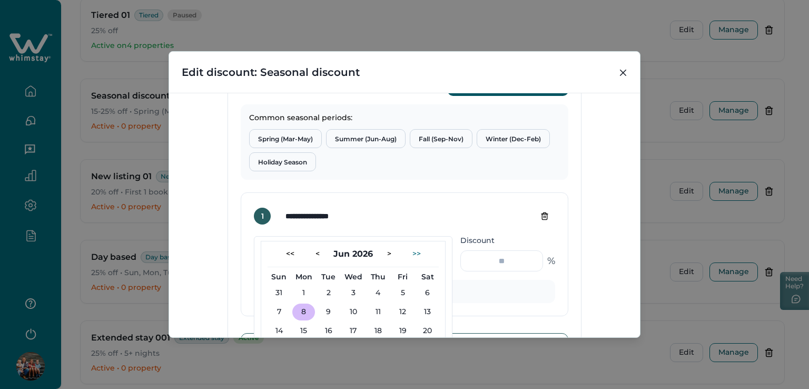
scroll to position [421, 0]
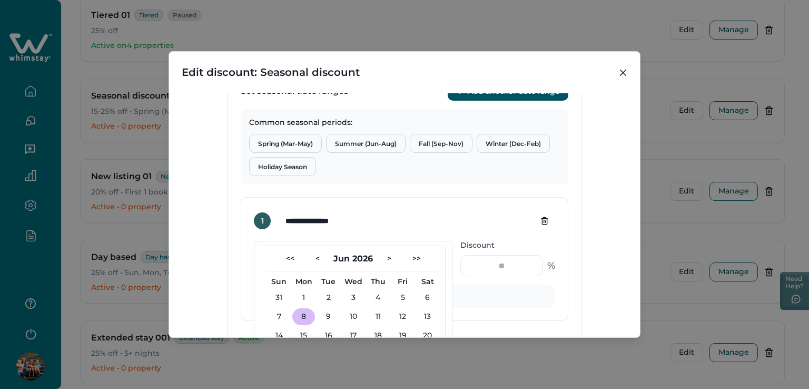
click at [590, 250] on div "**********" at bounding box center [404, 215] width 471 height 244
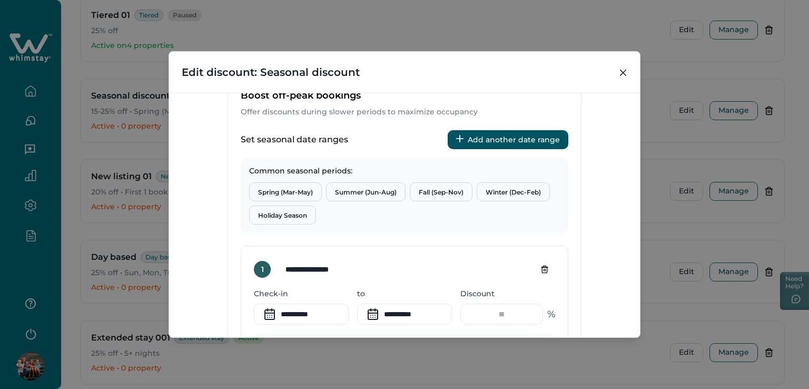
scroll to position [369, 0]
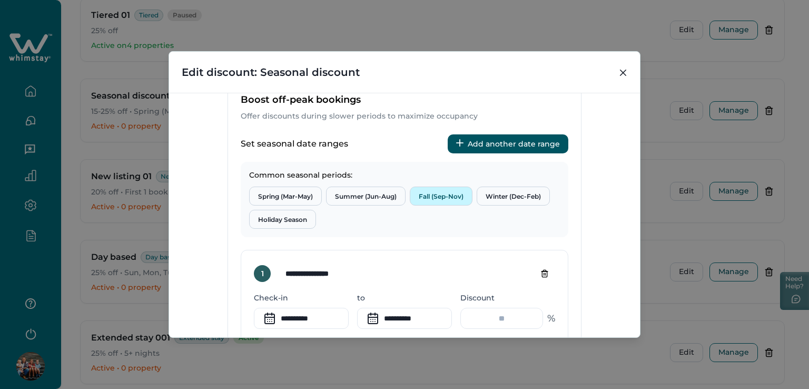
click at [439, 198] on button "Fall (Sep-Nov)" at bounding box center [441, 195] width 63 height 19
click at [508, 197] on button "Winter (Dec-Feb)" at bounding box center [512, 195] width 73 height 19
click at [281, 221] on button "Holiday Season" at bounding box center [282, 219] width 67 height 19
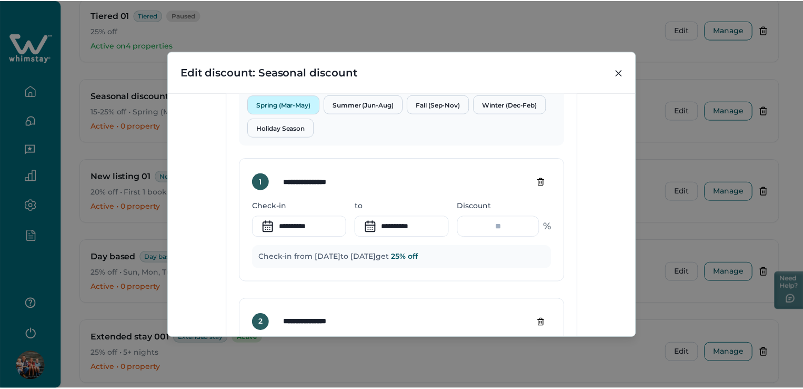
scroll to position [421, 0]
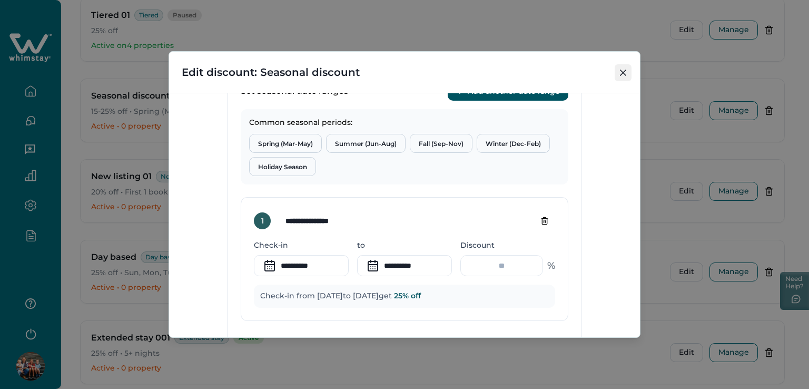
click at [623, 76] on button "Close" at bounding box center [622, 72] width 17 height 17
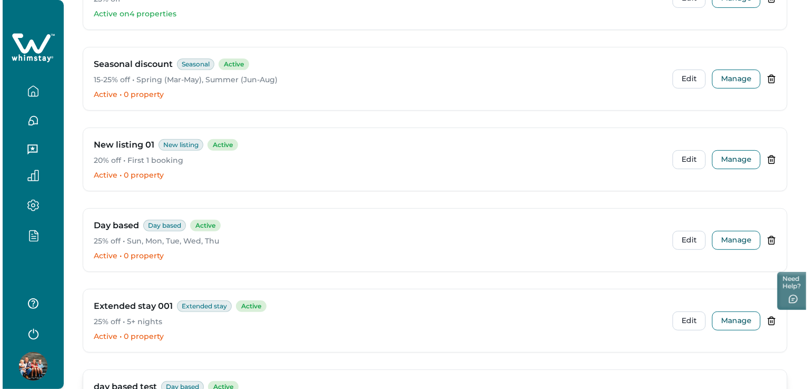
scroll to position [263, 0]
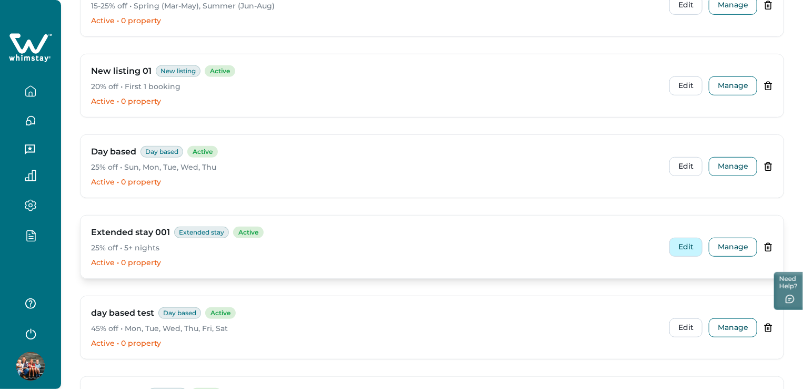
click at [693, 246] on button "Edit" at bounding box center [686, 246] width 33 height 19
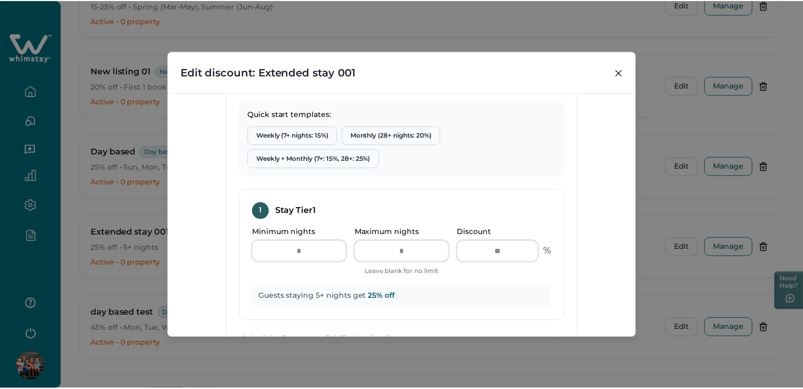
scroll to position [421, 0]
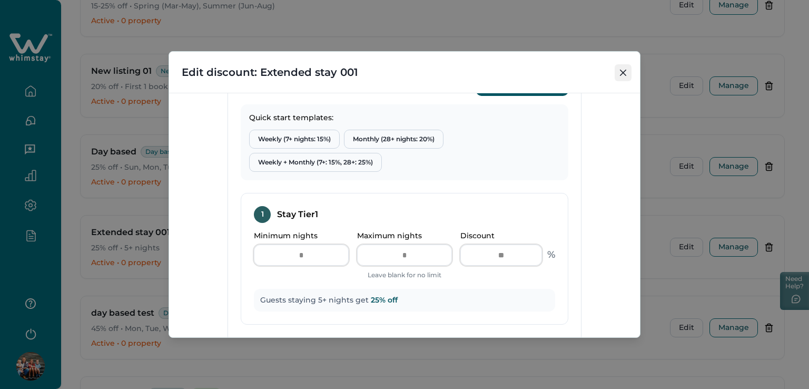
click at [629, 68] on button "Close" at bounding box center [622, 72] width 17 height 17
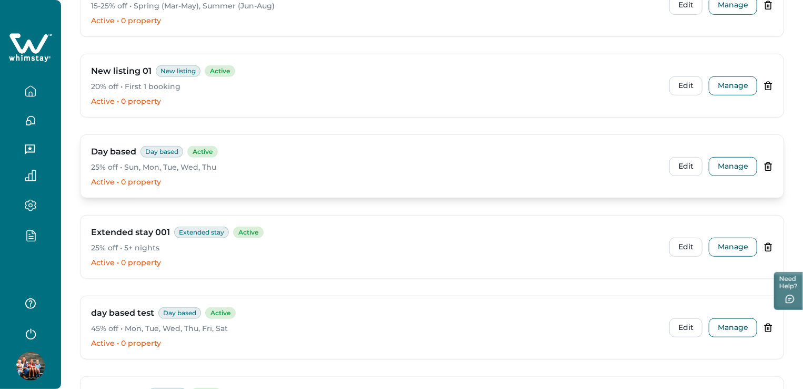
scroll to position [0, 0]
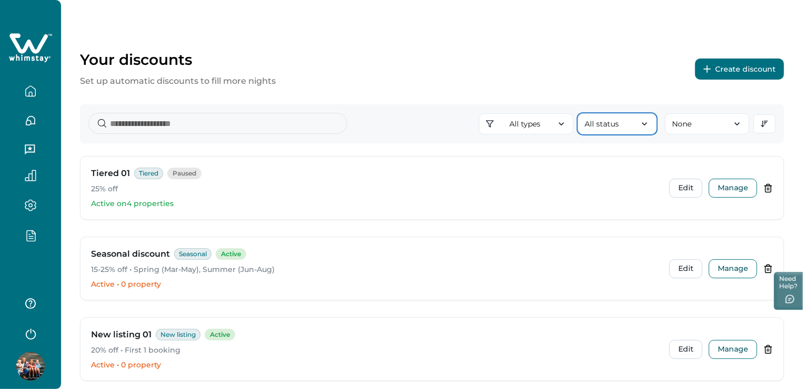
click at [639, 124] on button "All status" at bounding box center [617, 123] width 79 height 21
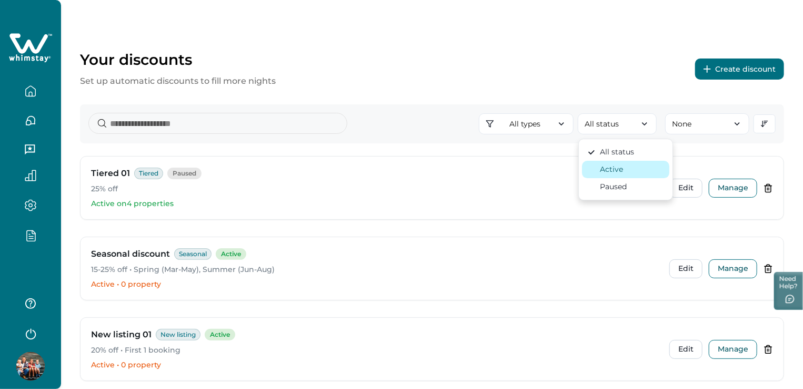
click at [623, 167] on div "Active" at bounding box center [626, 169] width 77 height 11
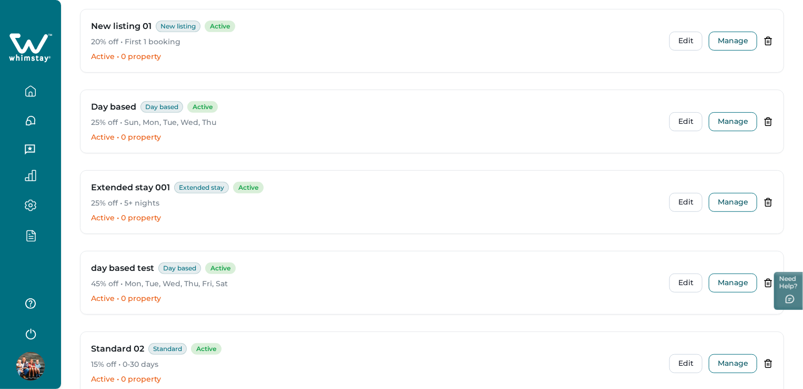
scroll to position [69, 0]
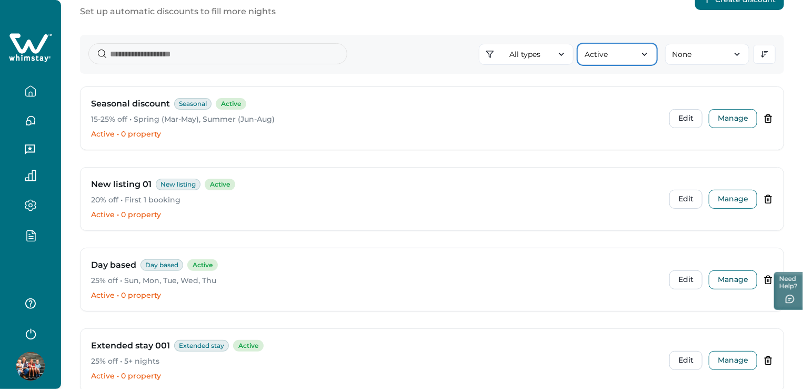
click at [629, 56] on button "Active" at bounding box center [617, 54] width 79 height 21
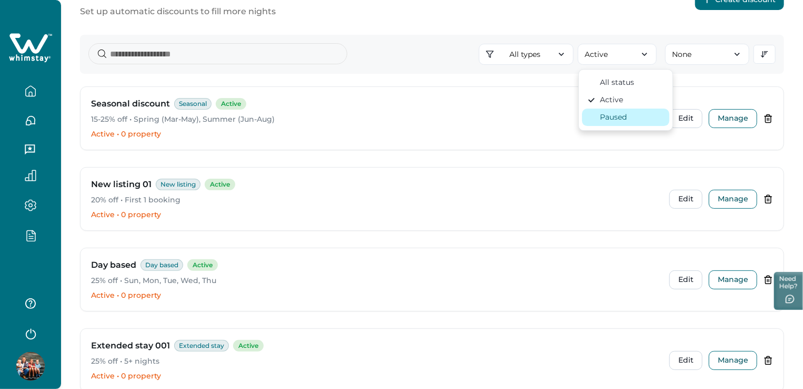
click at [621, 112] on div "Paused" at bounding box center [613, 117] width 27 height 11
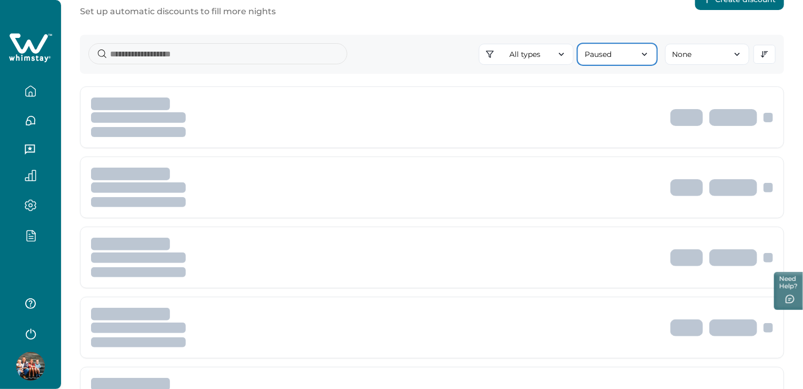
scroll to position [0, 0]
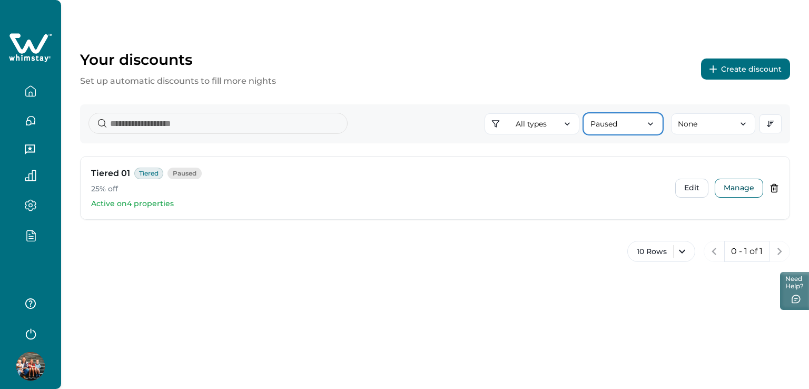
click at [653, 120] on icon "button" at bounding box center [650, 123] width 11 height 11
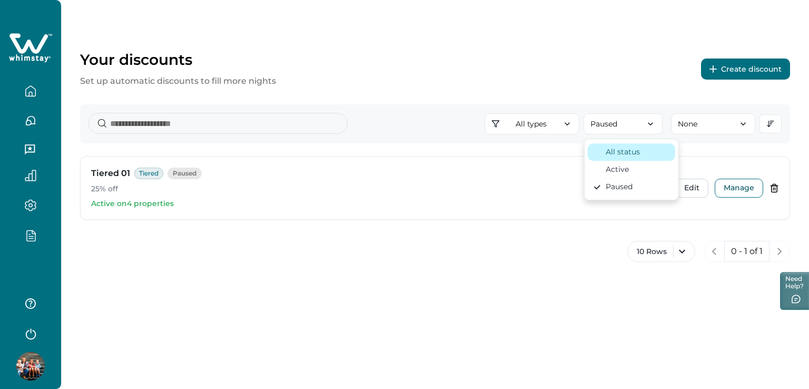
click at [640, 151] on div "All status" at bounding box center [631, 151] width 77 height 11
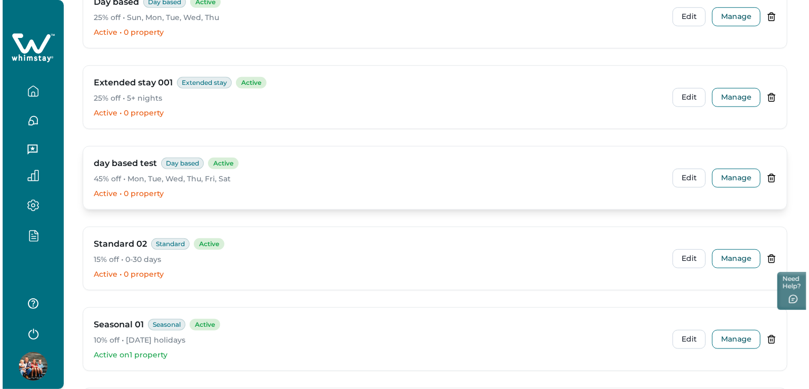
scroll to position [360, 0]
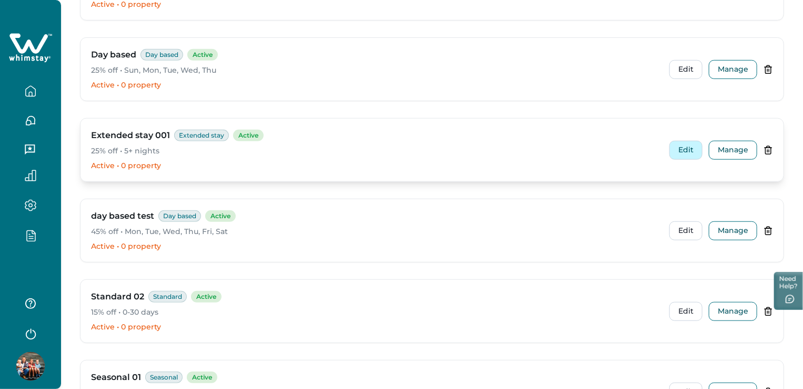
click at [691, 148] on button "Edit" at bounding box center [686, 150] width 33 height 19
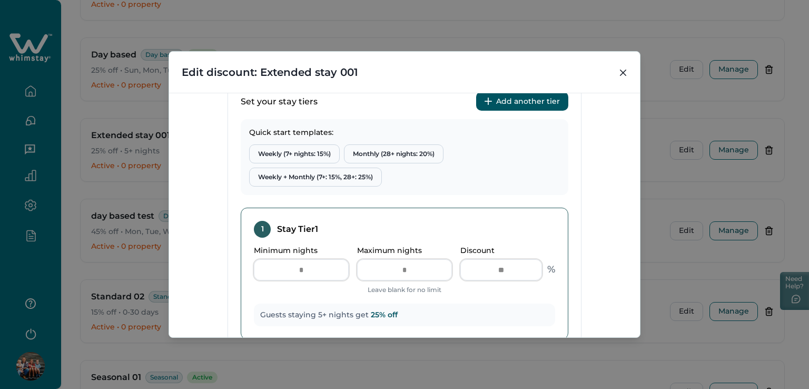
scroll to position [421, 0]
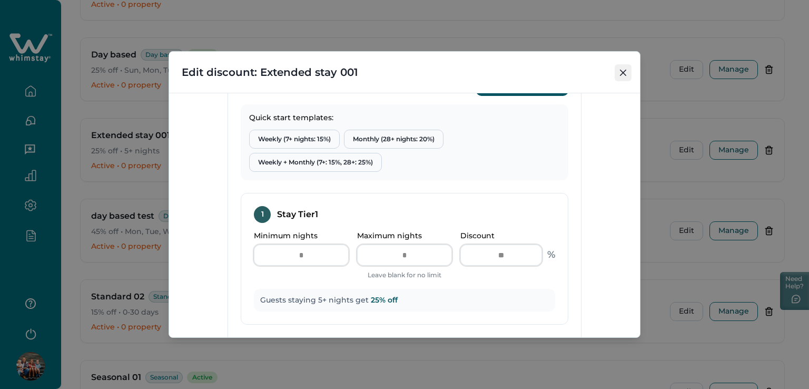
click at [620, 69] on icon "Close" at bounding box center [623, 72] width 6 height 6
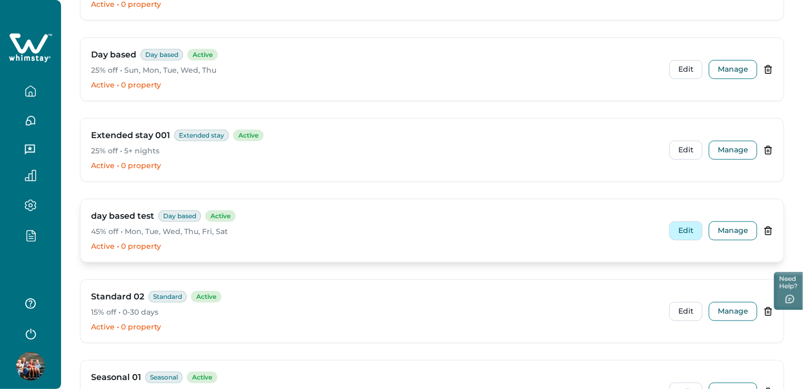
click at [694, 227] on button "Edit" at bounding box center [686, 230] width 33 height 19
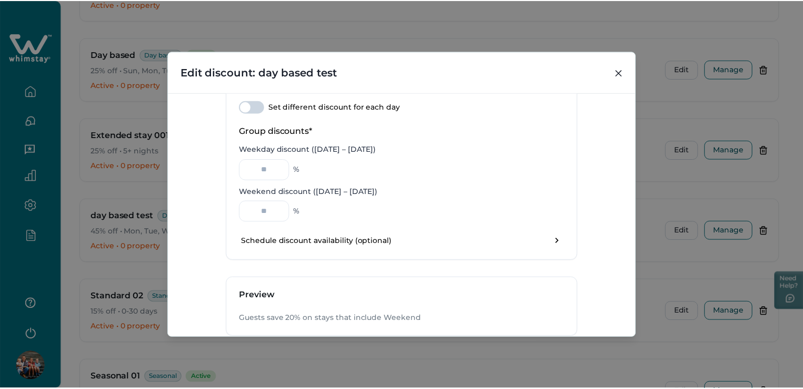
scroll to position [497, 0]
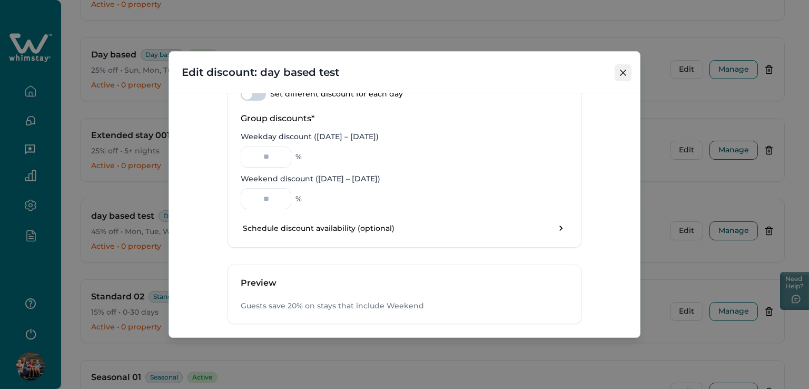
click at [623, 74] on icon "Close" at bounding box center [623, 72] width 6 height 6
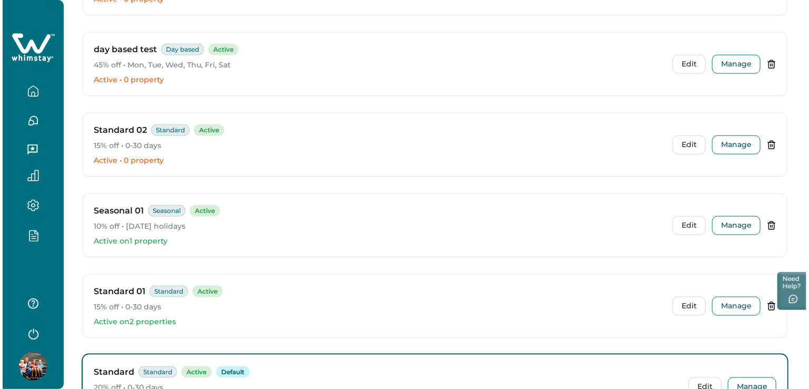
scroll to position [623, 0]
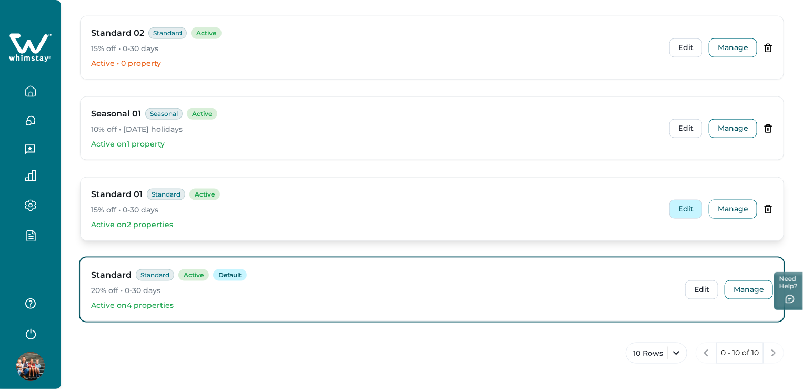
click at [697, 208] on button "Edit" at bounding box center [686, 209] width 33 height 19
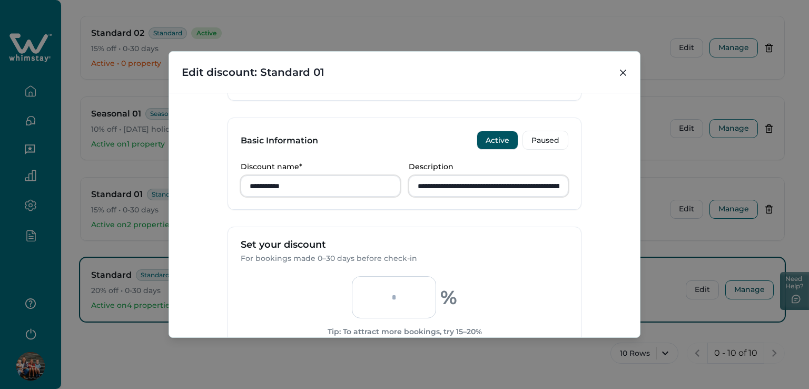
scroll to position [316, 0]
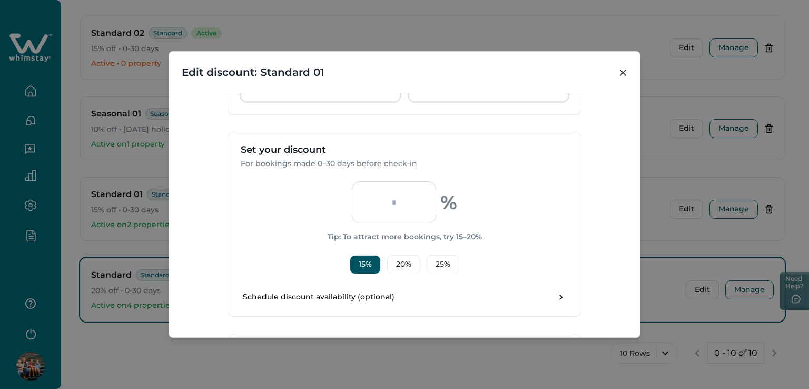
click at [405, 205] on input "**" at bounding box center [394, 202] width 84 height 42
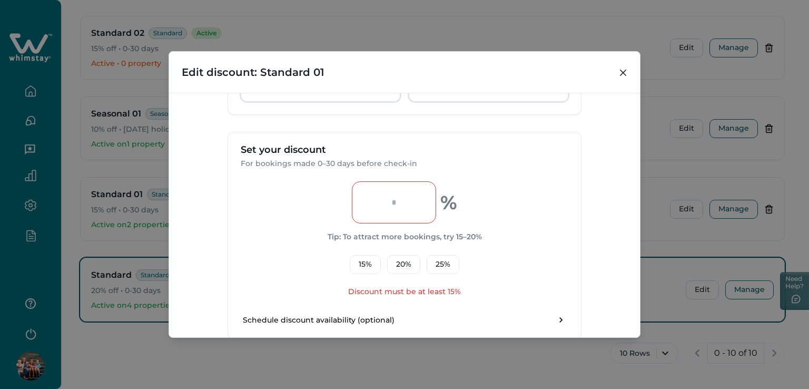
type input "*"
type input "**"
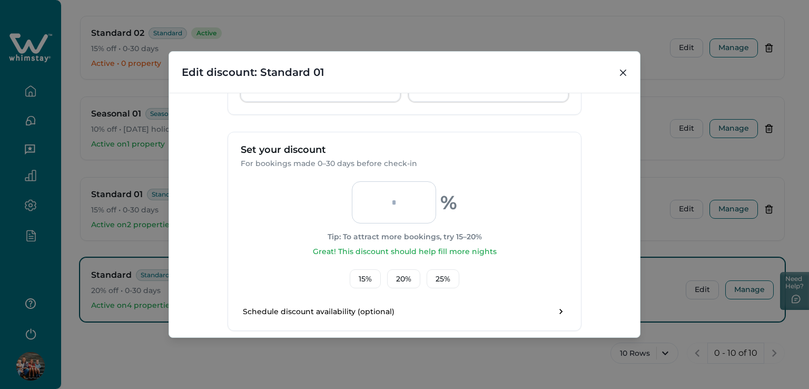
click at [491, 252] on p "Great! This discount should help fill more nights" at bounding box center [405, 251] width 184 height 11
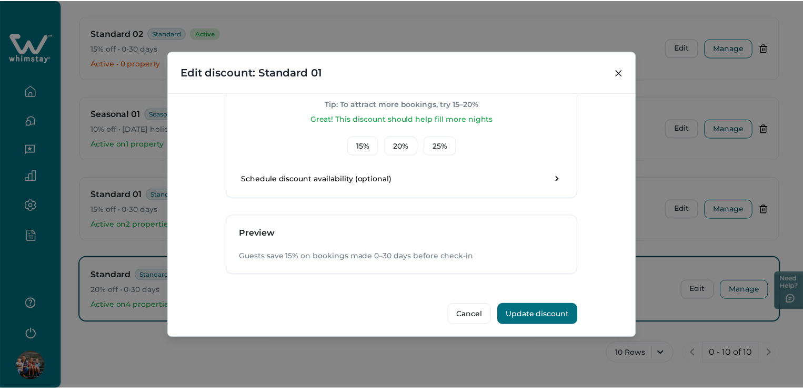
scroll to position [452, 0]
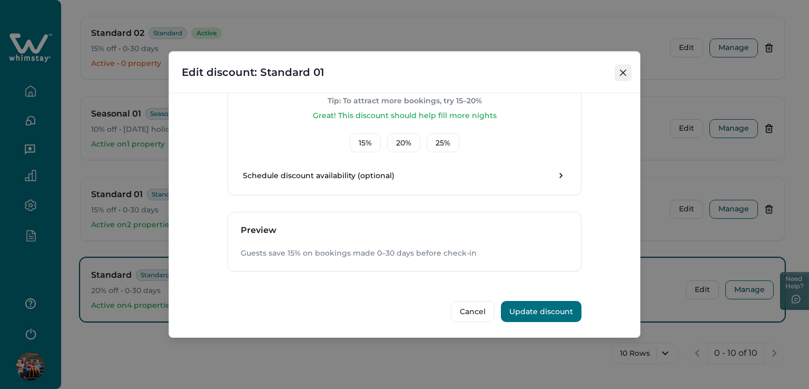
click at [621, 69] on icon "Close" at bounding box center [623, 72] width 6 height 6
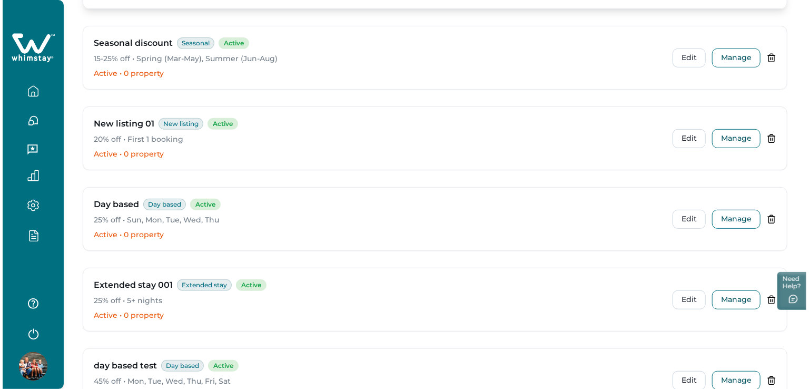
scroll to position [316, 0]
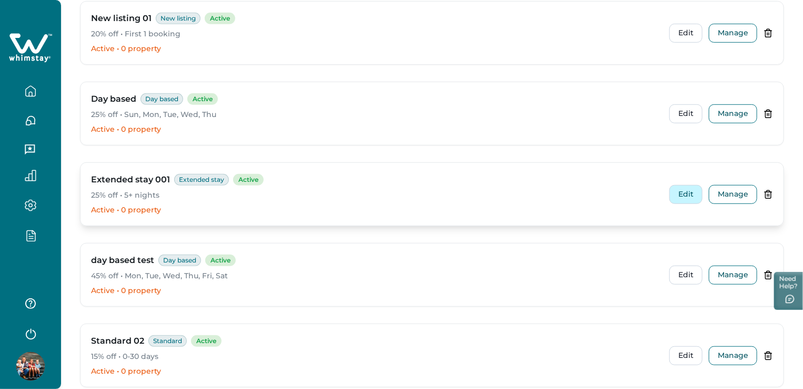
click at [687, 198] on button "Edit" at bounding box center [686, 194] width 33 height 19
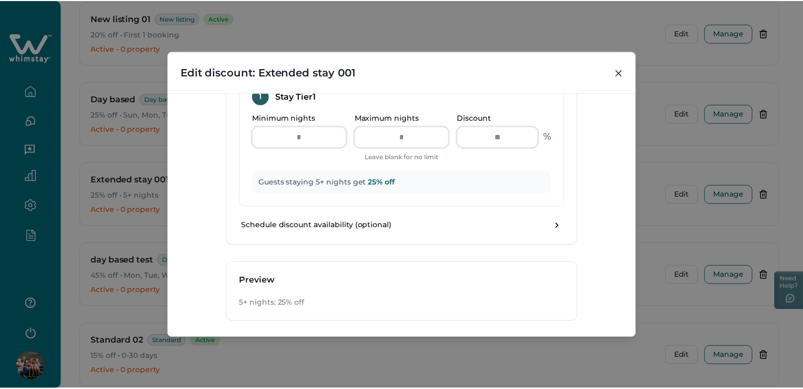
scroll to position [579, 0]
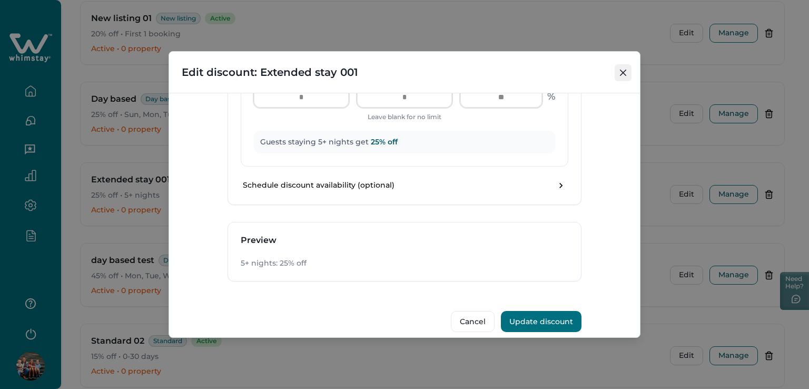
click at [625, 77] on button "Close" at bounding box center [622, 72] width 17 height 17
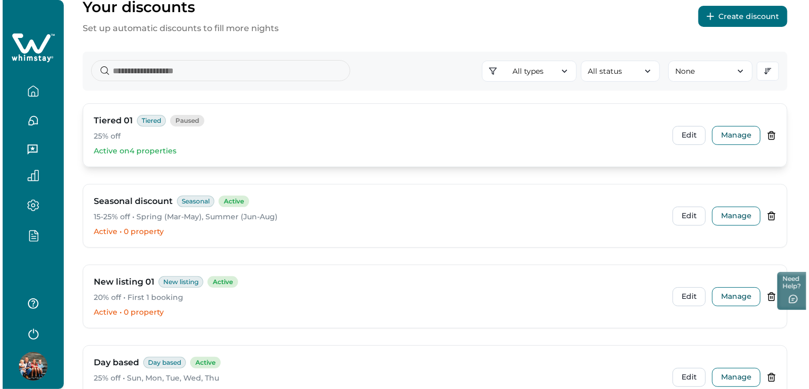
scroll to position [0, 0]
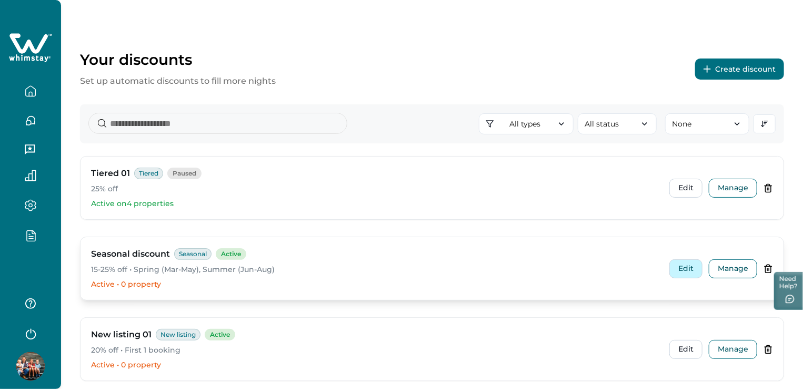
click at [684, 271] on button "Edit" at bounding box center [686, 268] width 33 height 19
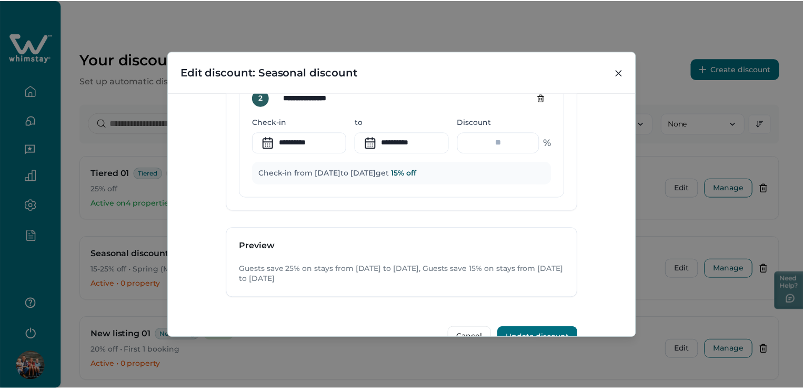
scroll to position [710, 0]
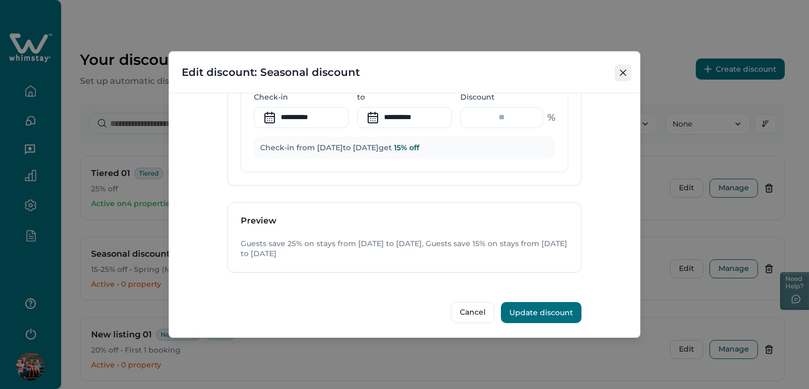
click at [618, 71] on button "Close" at bounding box center [622, 72] width 17 height 17
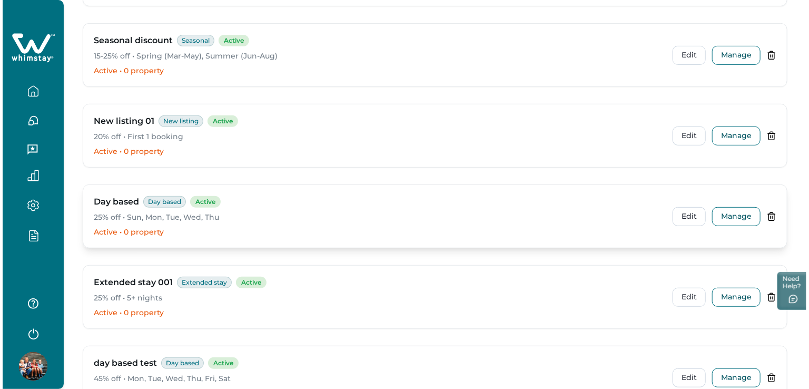
scroll to position [263, 0]
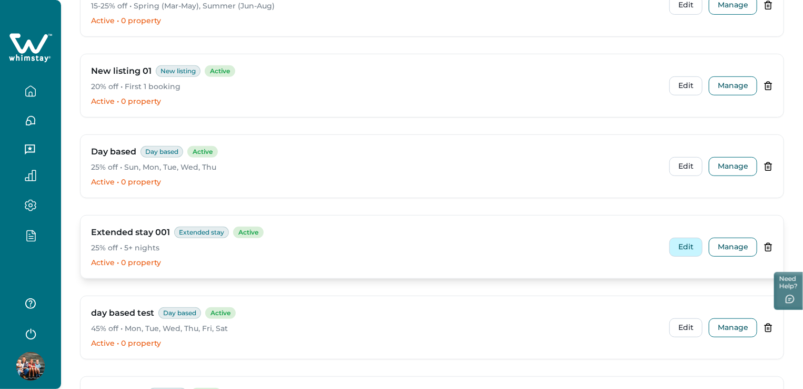
click at [689, 244] on button "Edit" at bounding box center [686, 246] width 33 height 19
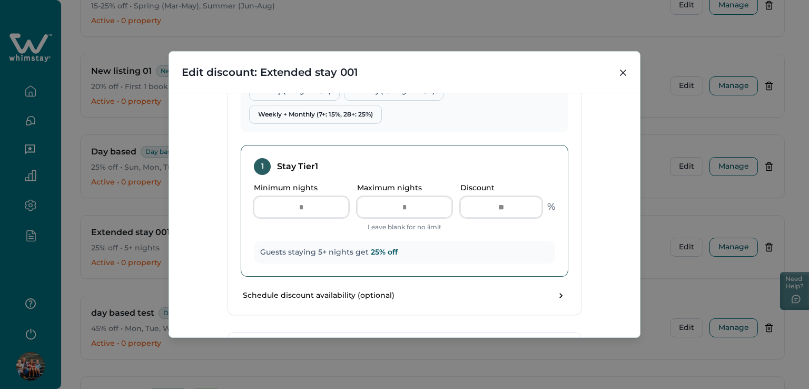
scroll to position [474, 0]
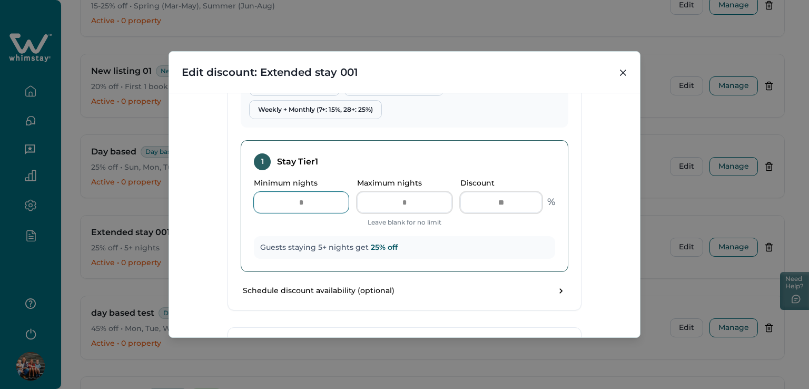
drag, startPoint x: 310, startPoint y: 205, endPoint x: 264, endPoint y: 201, distance: 46.0
click at [264, 201] on input "*" at bounding box center [301, 202] width 95 height 21
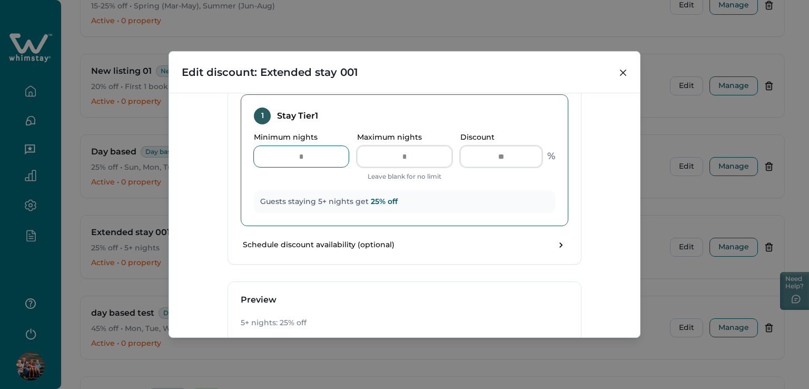
scroll to position [526, 0]
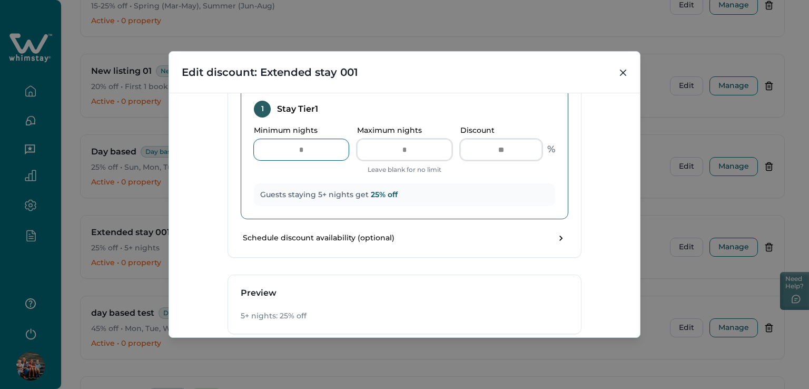
drag, startPoint x: 301, startPoint y: 148, endPoint x: 226, endPoint y: 161, distance: 75.7
click at [270, 149] on input "*" at bounding box center [301, 149] width 95 height 21
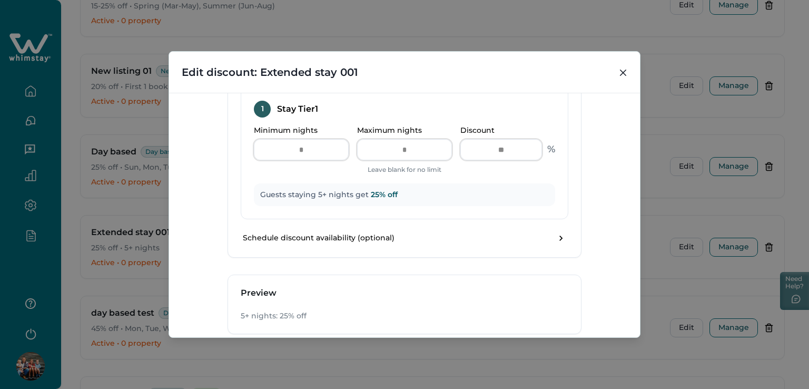
click at [208, 173] on div "**********" at bounding box center [404, 215] width 471 height 244
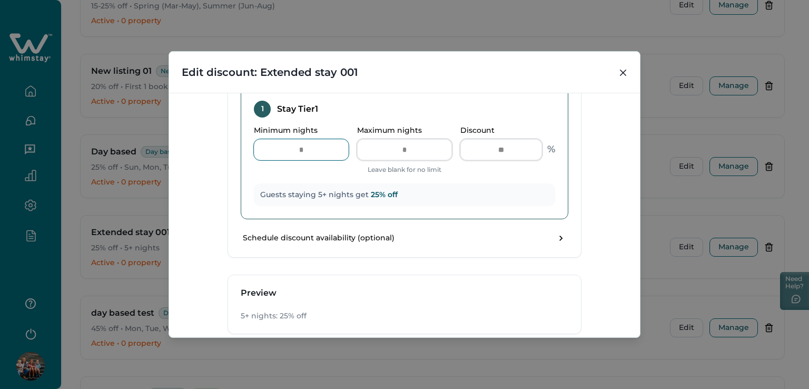
drag, startPoint x: 296, startPoint y: 155, endPoint x: 301, endPoint y: 152, distance: 5.7
click at [301, 152] on input "*" at bounding box center [301, 149] width 95 height 21
type input "*"
click at [248, 173] on div "1 Stay Tier 1 Minimum nights Required Maximum nights Leave blank for no limit D…" at bounding box center [404, 153] width 327 height 132
drag, startPoint x: 317, startPoint y: 146, endPoint x: 291, endPoint y: 148, distance: 26.4
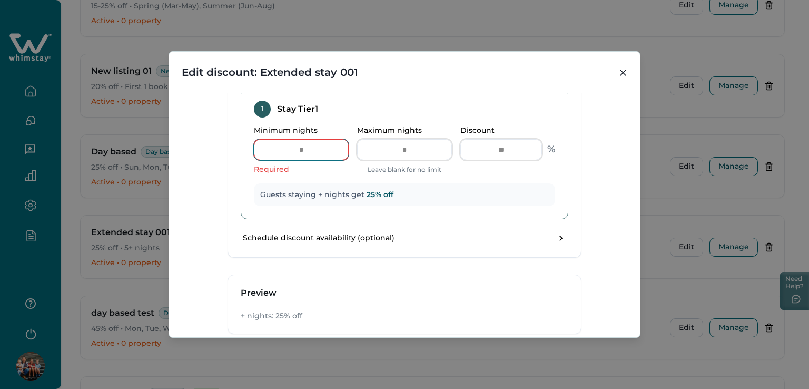
click at [291, 148] on input "Minimum nights" at bounding box center [301, 149] width 95 height 21
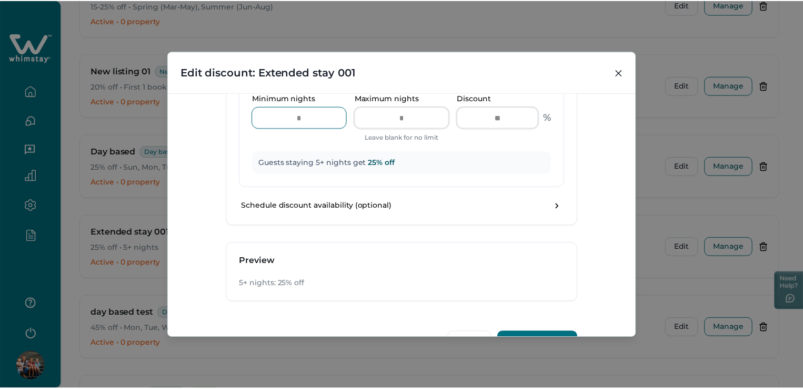
scroll to position [589, 0]
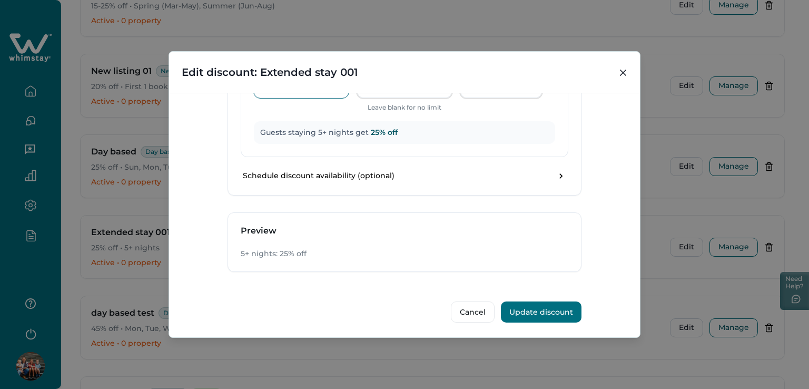
type input "*"
click at [543, 310] on button "Update discount" at bounding box center [541, 311] width 81 height 21
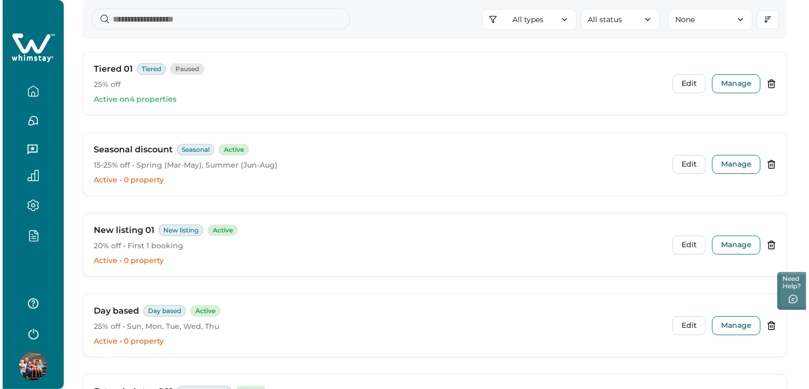
scroll to position [158, 0]
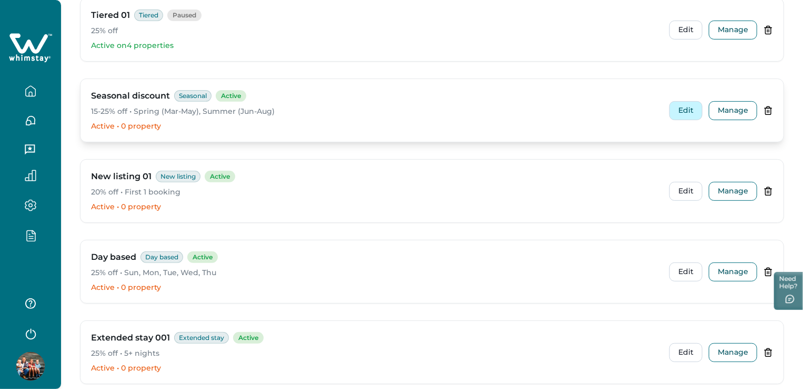
click at [691, 108] on button "Edit" at bounding box center [686, 110] width 33 height 19
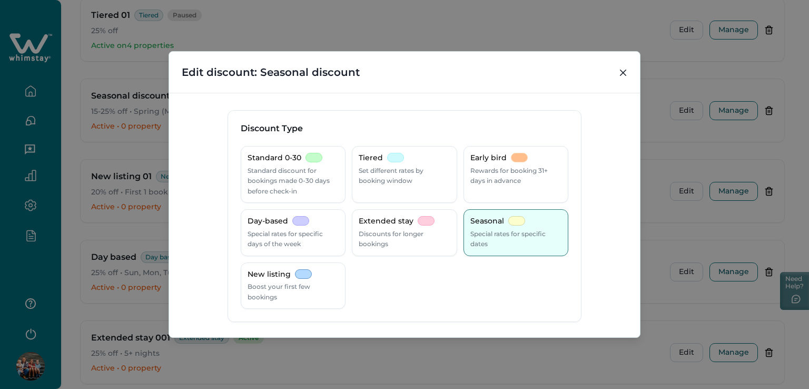
click at [692, 108] on div "**********" at bounding box center [404, 194] width 809 height 389
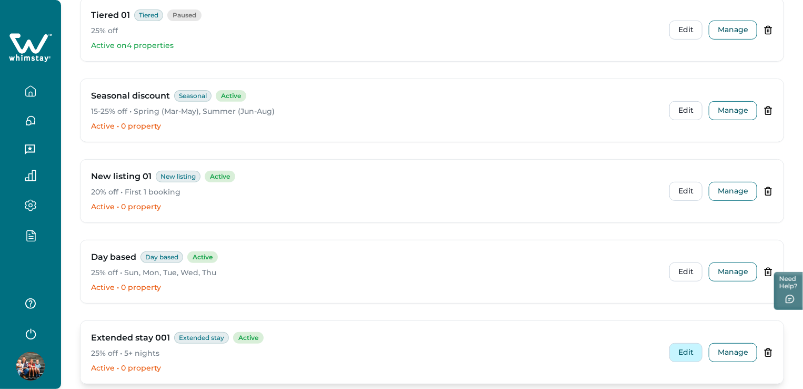
click at [689, 356] on button "Edit" at bounding box center [686, 352] width 33 height 19
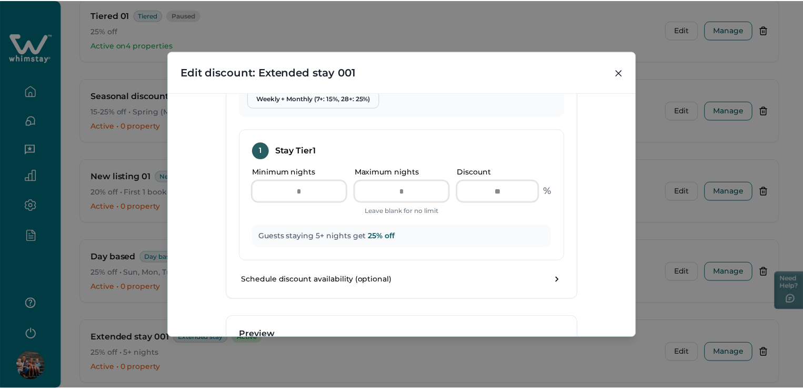
scroll to position [483, 0]
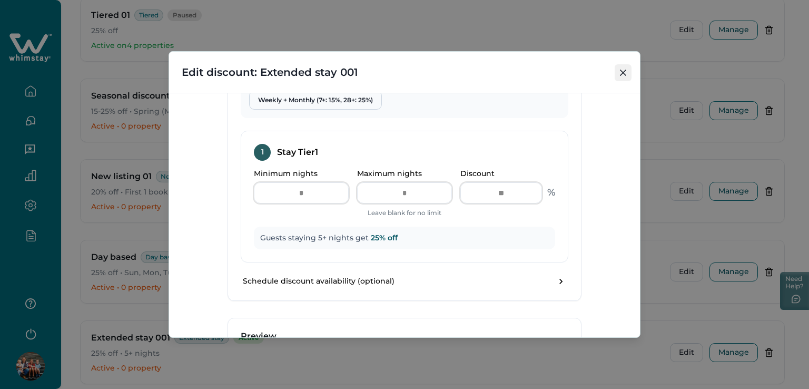
click at [619, 68] on button "Close" at bounding box center [622, 72] width 17 height 17
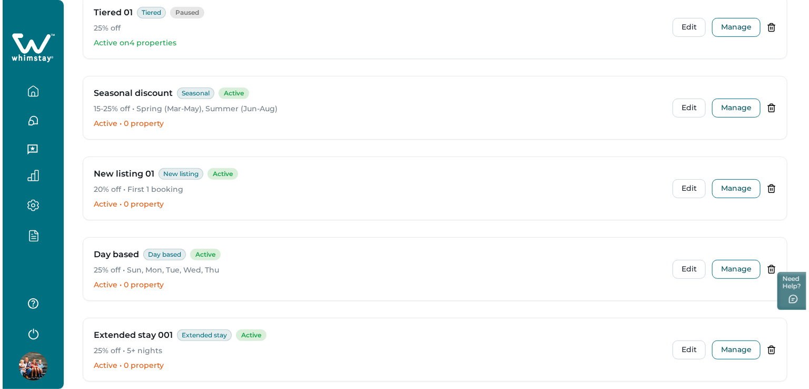
scroll to position [150, 0]
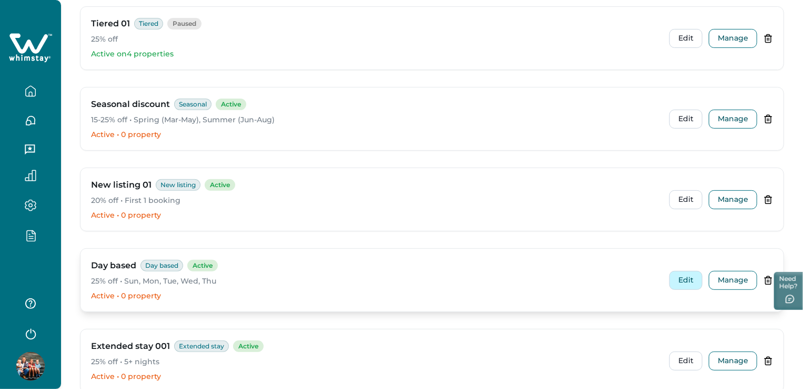
click at [681, 277] on button "Edit" at bounding box center [686, 280] width 33 height 19
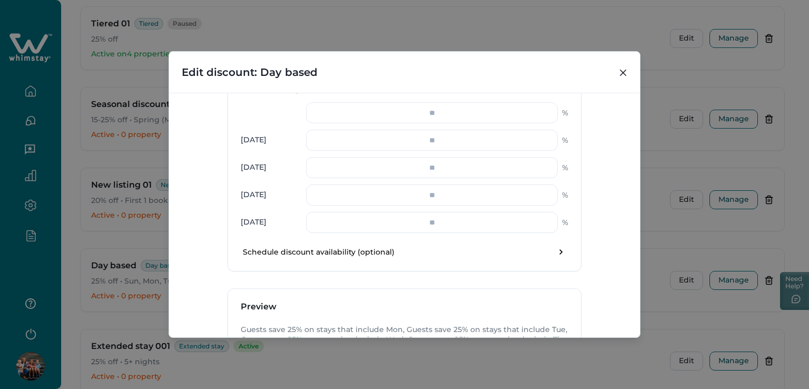
scroll to position [369, 0]
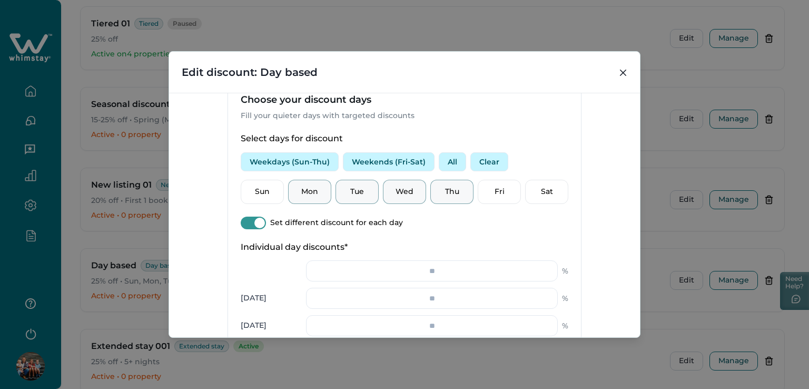
click at [265, 166] on button "Weekdays (Sun-Thu)" at bounding box center [290, 161] width 98 height 19
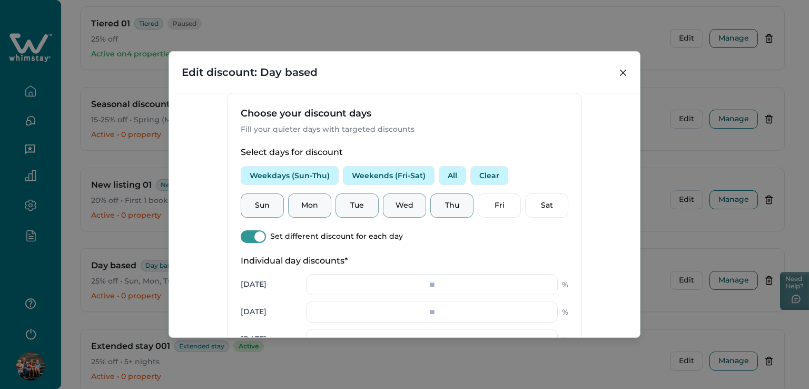
scroll to position [402, 0]
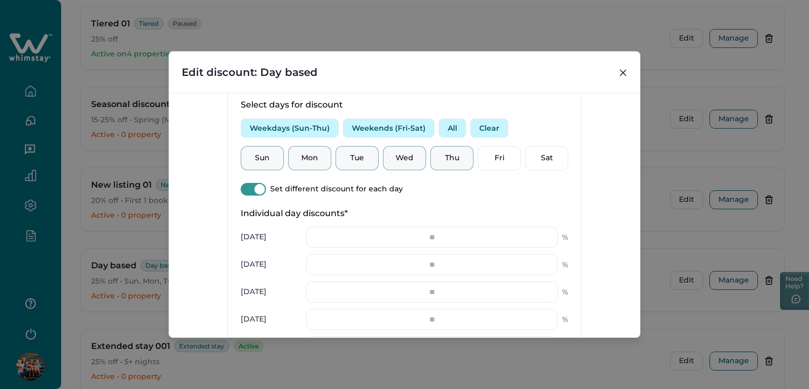
click at [258, 186] on span at bounding box center [259, 189] width 11 height 11
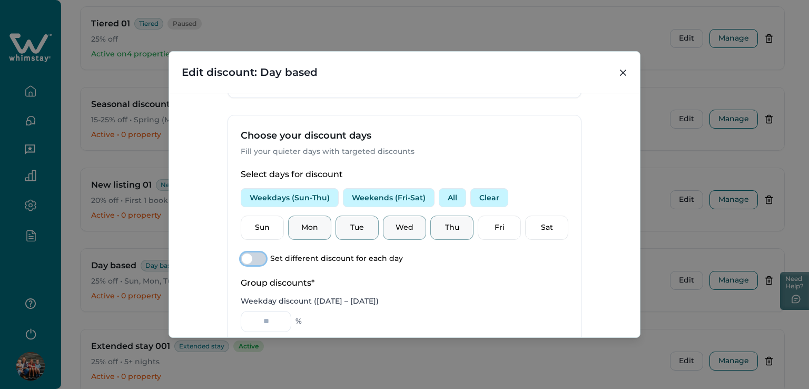
scroll to position [244, 0]
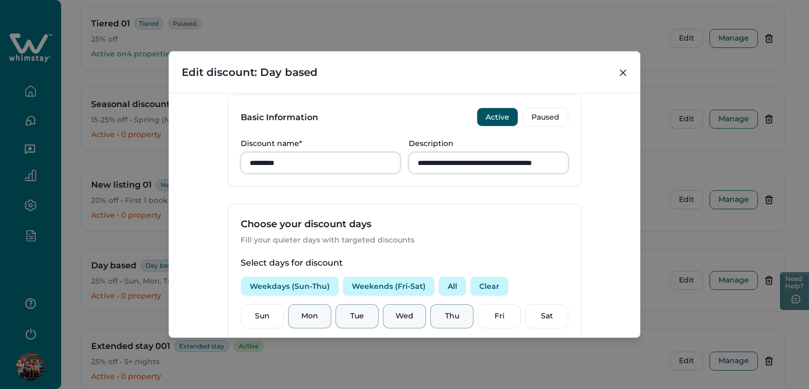
click at [379, 289] on button "Weekends (Fri-Sat)" at bounding box center [389, 285] width 92 height 19
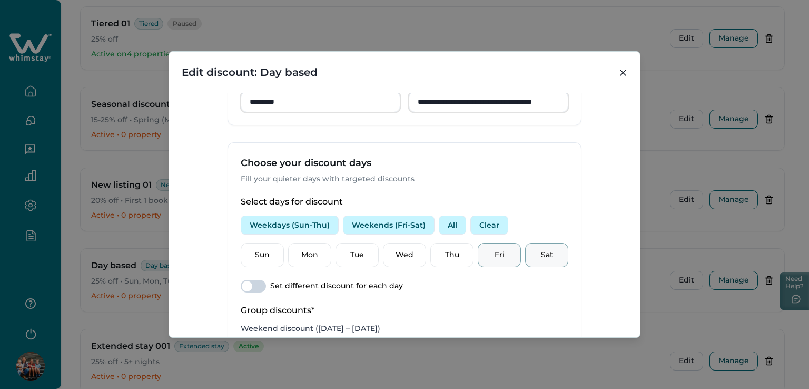
scroll to position [297, 0]
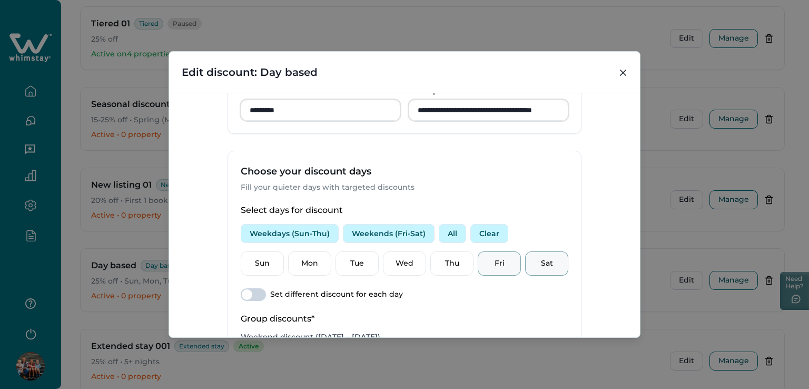
click at [446, 231] on button "All" at bounding box center [452, 233] width 27 height 19
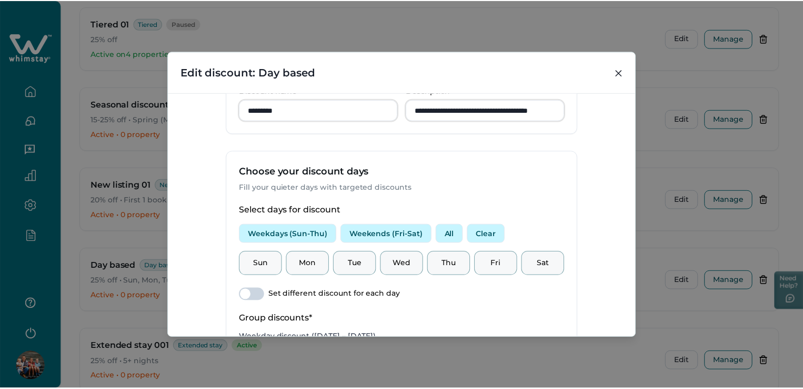
scroll to position [402, 0]
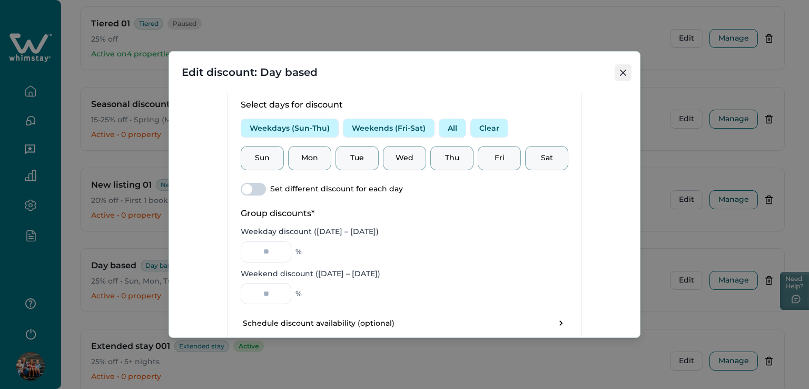
click at [615, 71] on button "Close" at bounding box center [622, 72] width 17 height 17
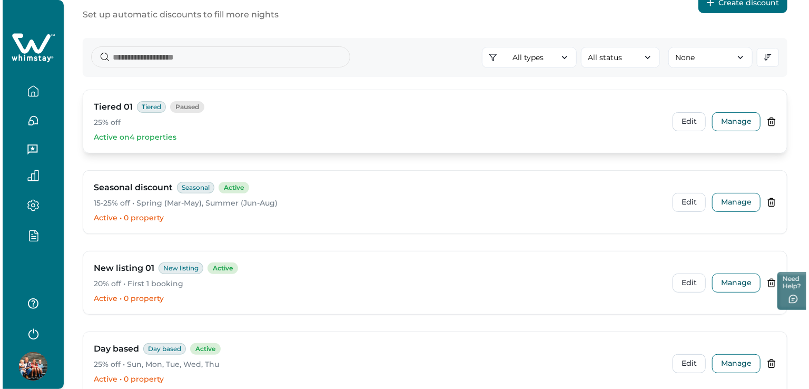
scroll to position [0, 0]
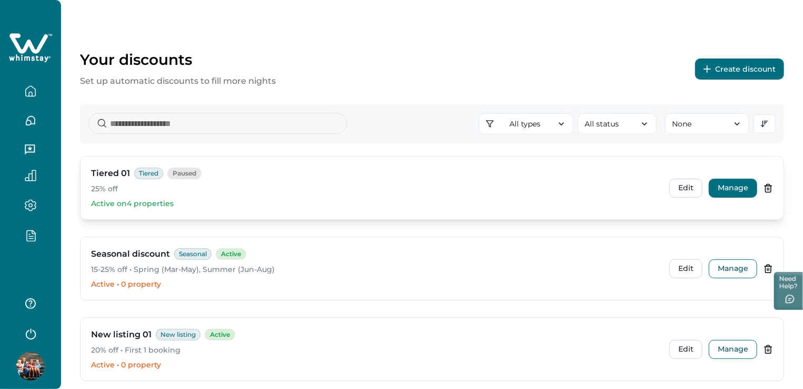
click at [752, 186] on button "Manage" at bounding box center [733, 187] width 48 height 19
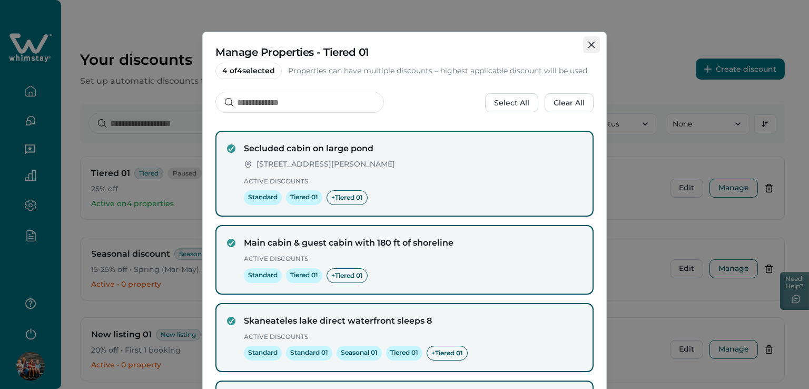
click at [584, 46] on button "Close" at bounding box center [591, 44] width 17 height 17
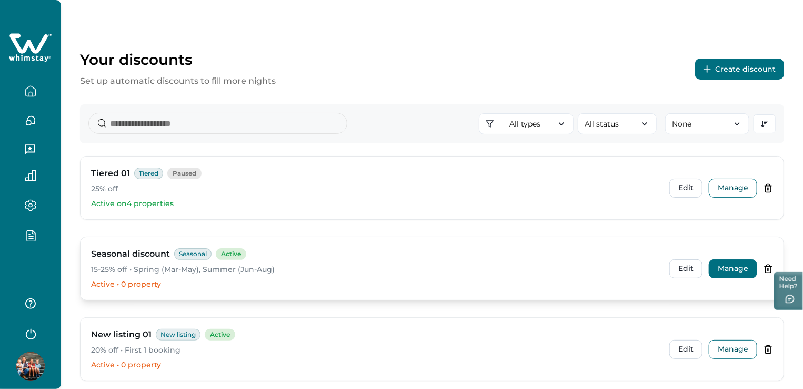
click at [741, 276] on button "Manage" at bounding box center [733, 268] width 48 height 19
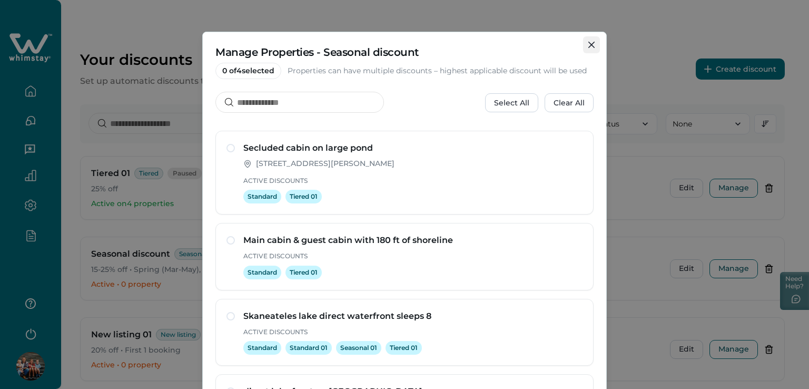
click at [583, 43] on button "Close" at bounding box center [591, 44] width 17 height 17
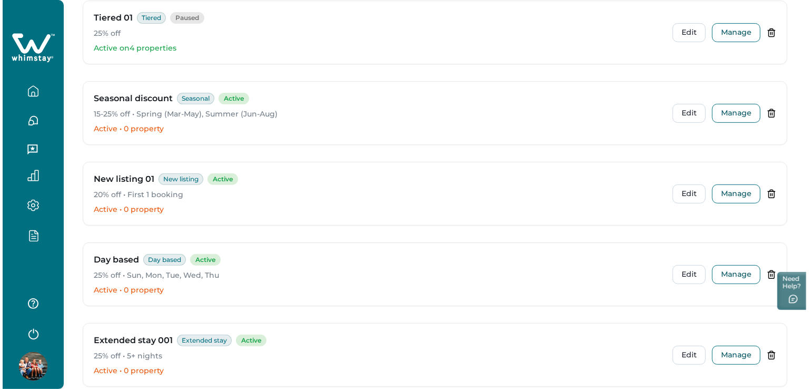
scroll to position [158, 0]
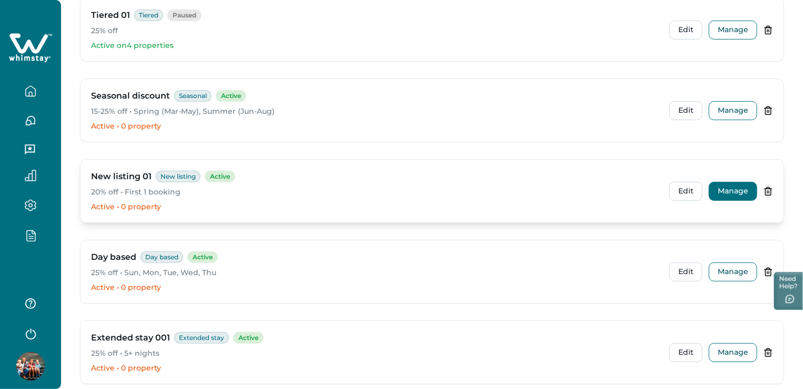
click at [737, 194] on button "Manage" at bounding box center [733, 191] width 48 height 19
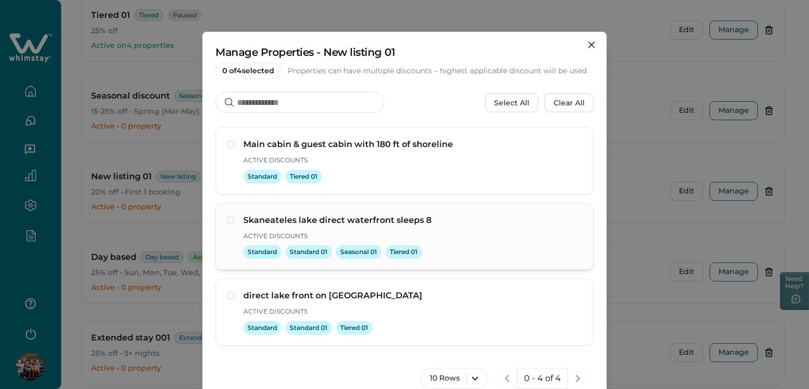
scroll to position [0, 0]
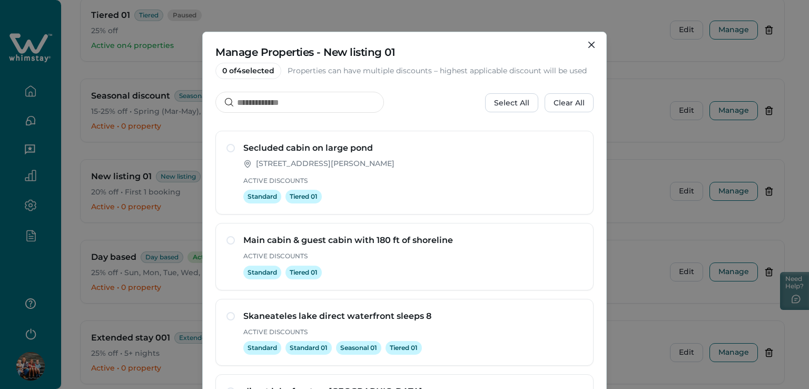
drag, startPoint x: 584, startPoint y: 45, endPoint x: 583, endPoint y: 53, distance: 7.9
click at [584, 46] on button "Close" at bounding box center [591, 44] width 17 height 17
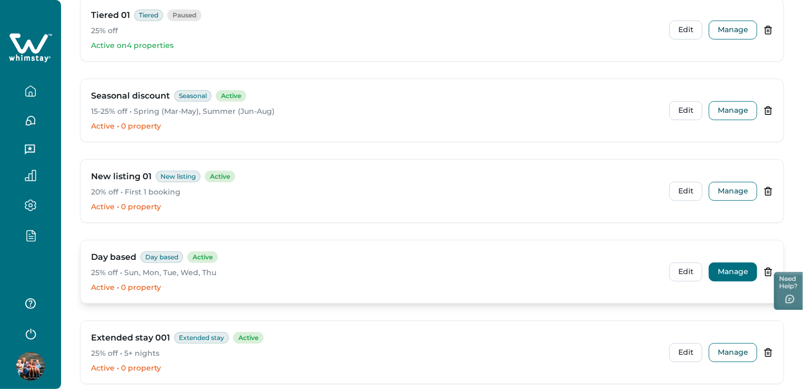
click at [728, 261] on div "Day based Day based Active 25% off • Sun, Mon, Tue, Wed, Thu Active • 0 propert…" at bounding box center [432, 271] width 703 height 63
click at [726, 268] on button "Manage" at bounding box center [733, 271] width 48 height 19
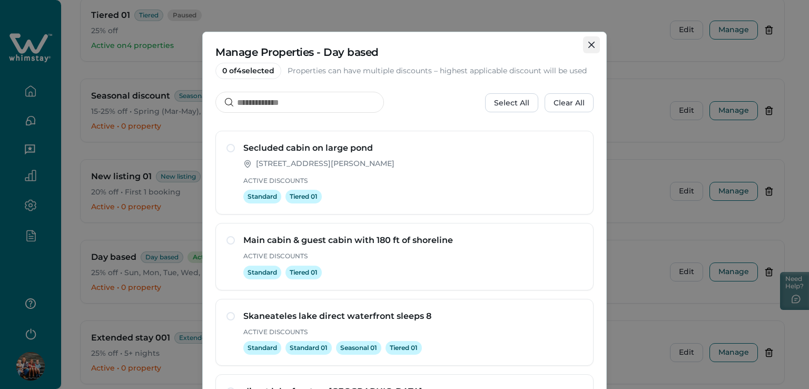
click at [595, 44] on button "Close" at bounding box center [591, 44] width 17 height 17
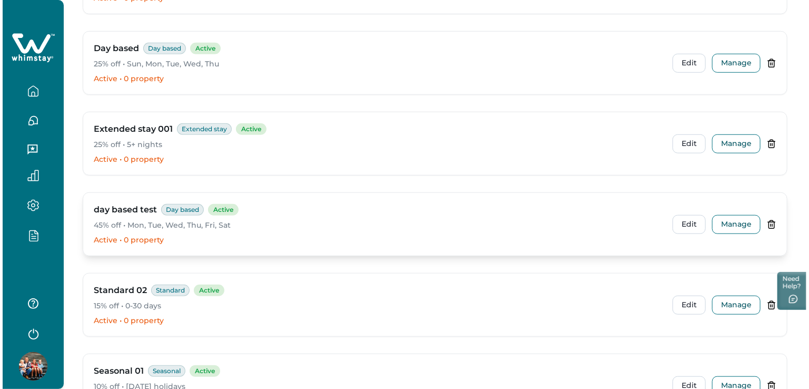
scroll to position [316, 0]
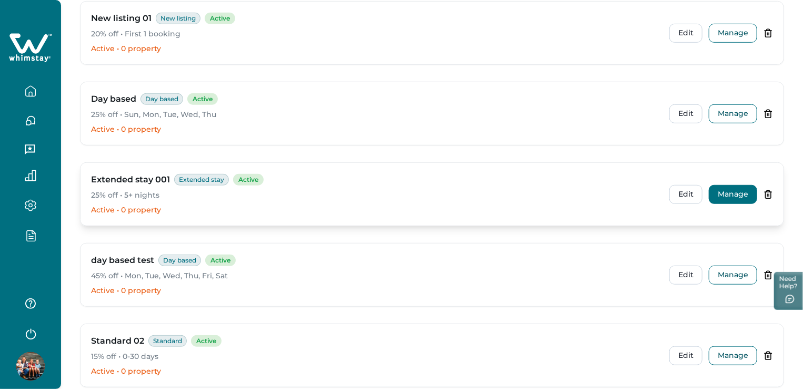
click at [735, 196] on button "Manage" at bounding box center [733, 194] width 48 height 19
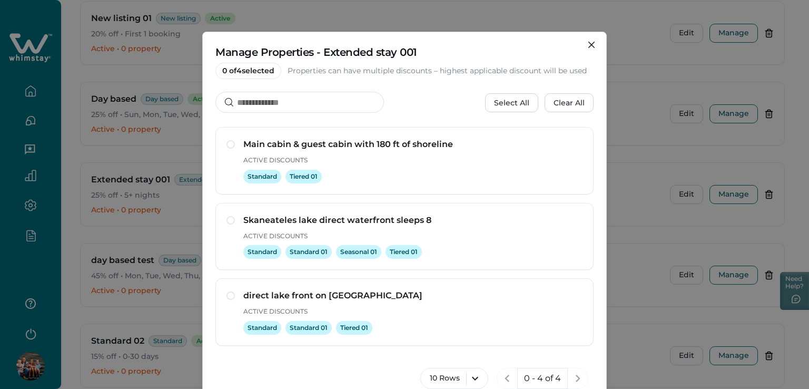
scroll to position [0, 0]
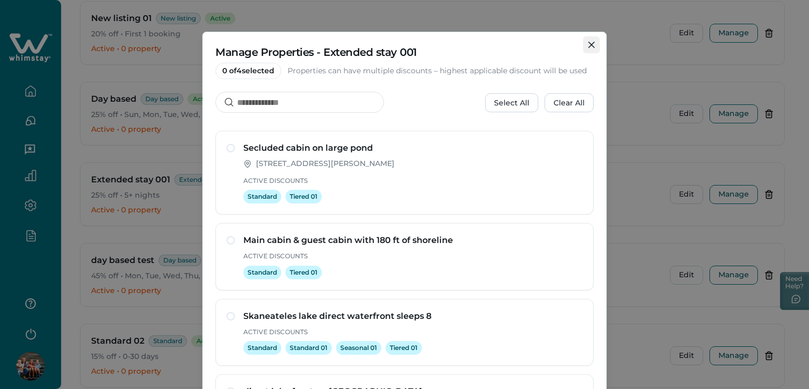
click at [585, 41] on button "Close" at bounding box center [591, 44] width 17 height 17
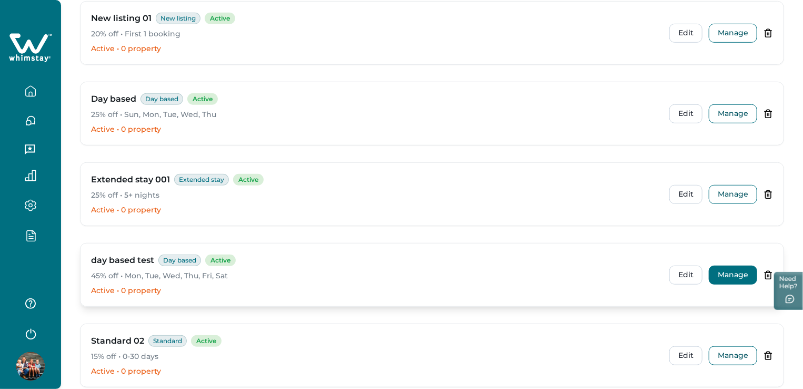
click at [731, 269] on button "Manage" at bounding box center [733, 274] width 48 height 19
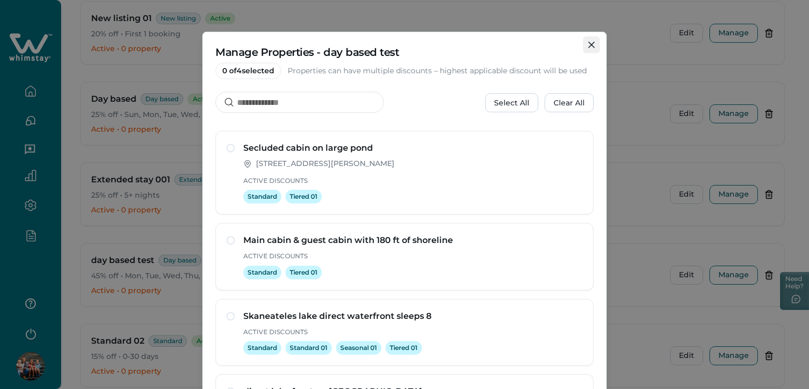
click at [592, 49] on button "Close" at bounding box center [591, 44] width 17 height 17
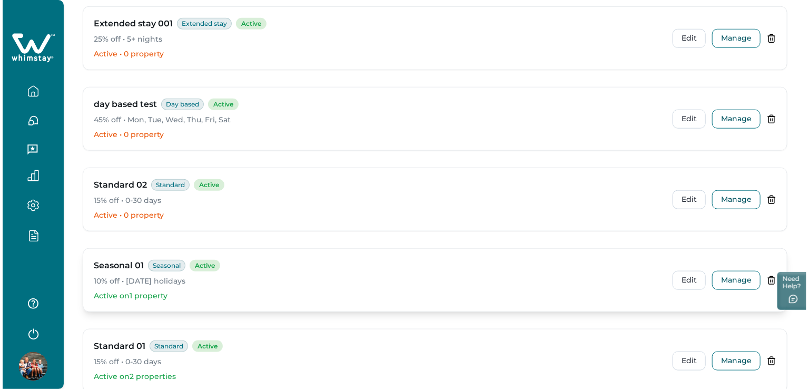
scroll to position [474, 0]
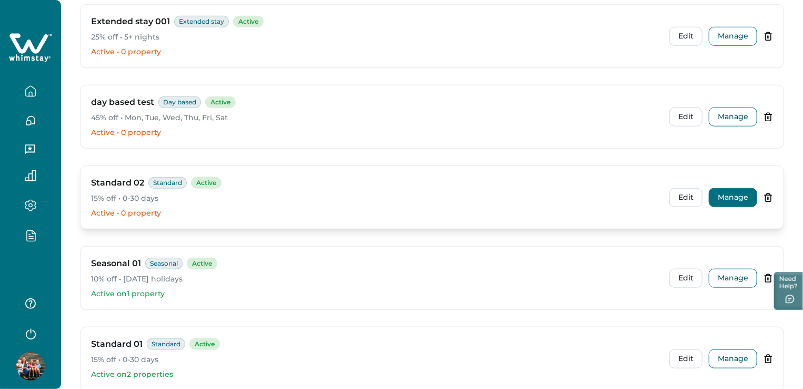
click at [724, 198] on button "Manage" at bounding box center [733, 197] width 48 height 19
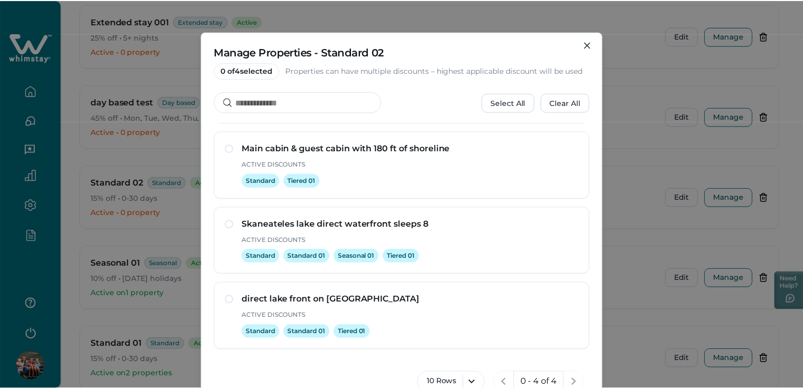
scroll to position [96, 0]
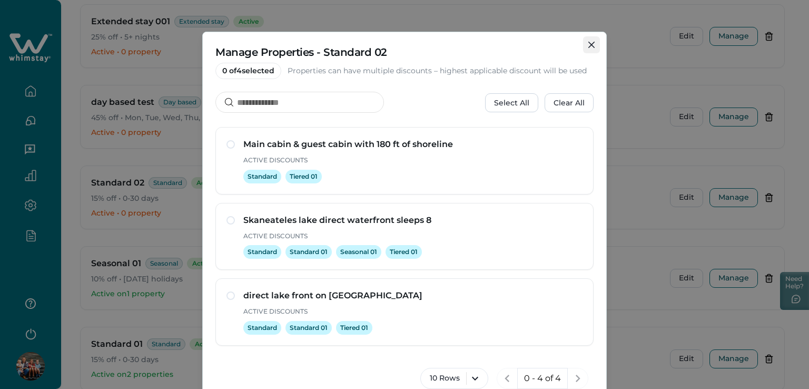
click at [596, 47] on button "Close" at bounding box center [591, 44] width 17 height 17
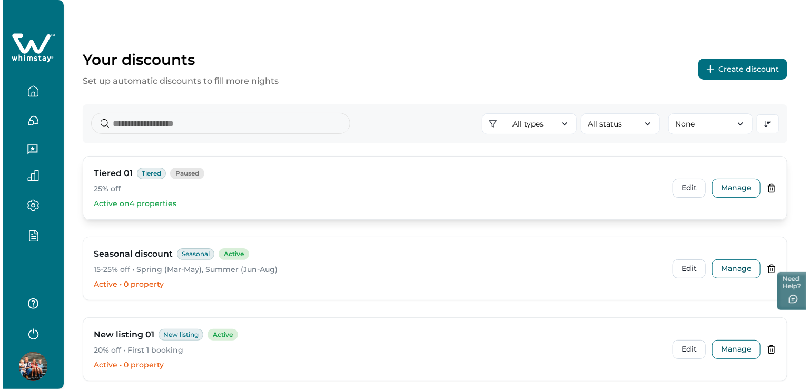
scroll to position [53, 0]
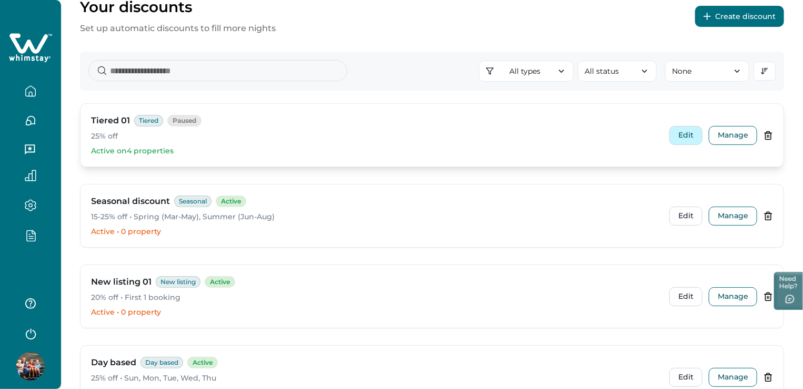
click at [683, 137] on button "Edit" at bounding box center [686, 135] width 33 height 19
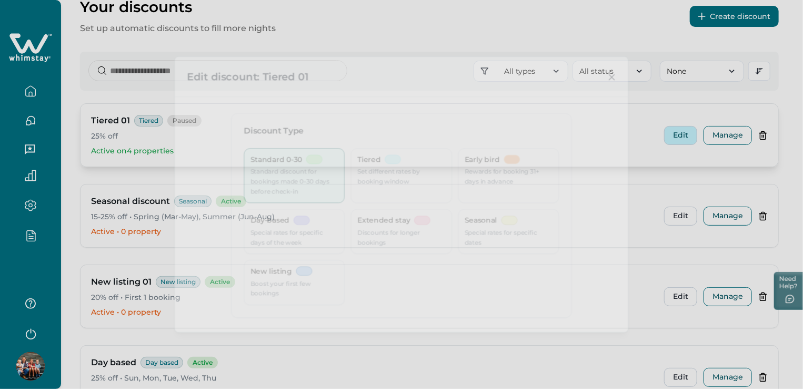
type input "*********"
type input "**********"
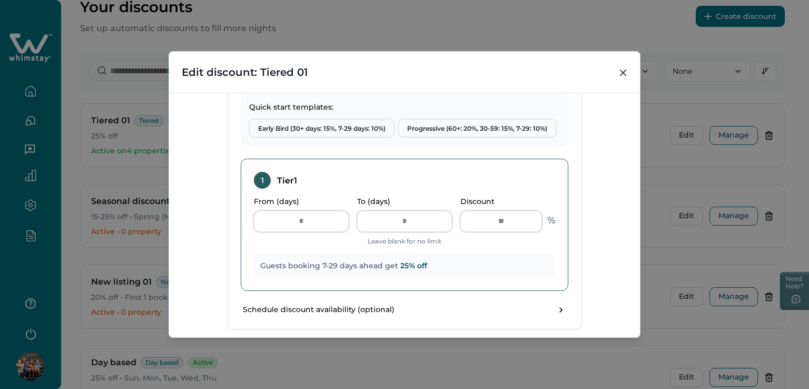
scroll to position [421, 0]
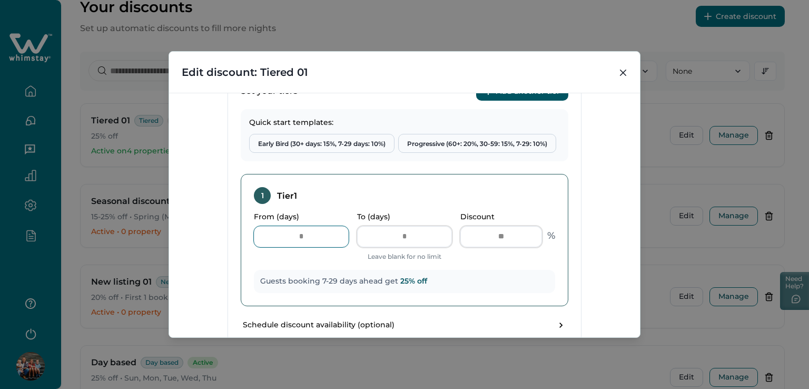
drag, startPoint x: 312, startPoint y: 233, endPoint x: 289, endPoint y: 232, distance: 22.7
click at [289, 232] on input "*" at bounding box center [301, 236] width 95 height 21
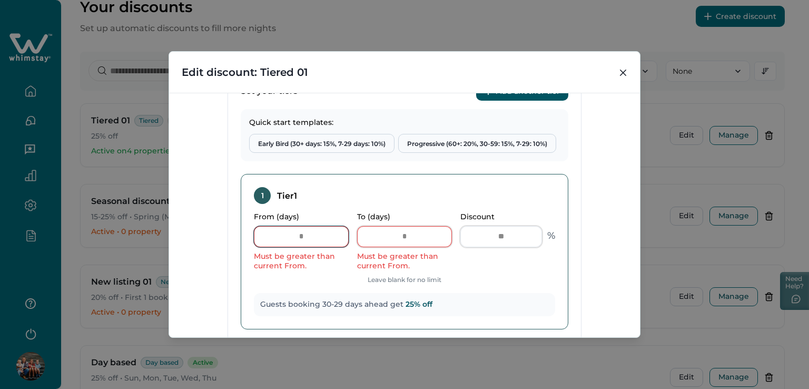
drag, startPoint x: 304, startPoint y: 244, endPoint x: 279, endPoint y: 243, distance: 25.3
click at [279, 243] on input "**" at bounding box center [301, 236] width 95 height 21
drag, startPoint x: 305, startPoint y: 236, endPoint x: 292, endPoint y: 236, distance: 13.7
click at [292, 236] on input "**" at bounding box center [301, 236] width 95 height 21
type input "**"
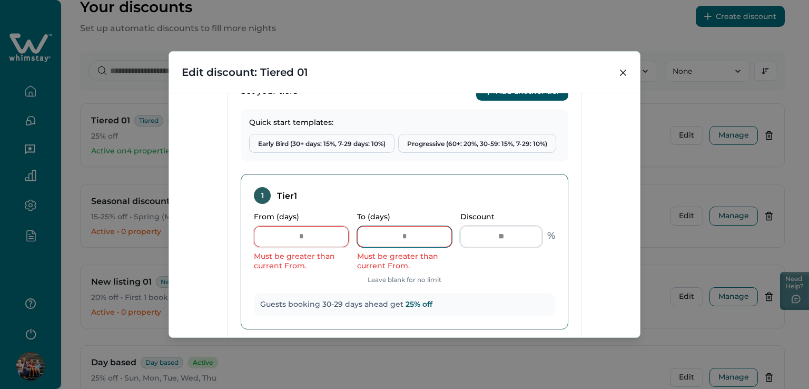
click at [379, 238] on input "**" at bounding box center [404, 236] width 95 height 21
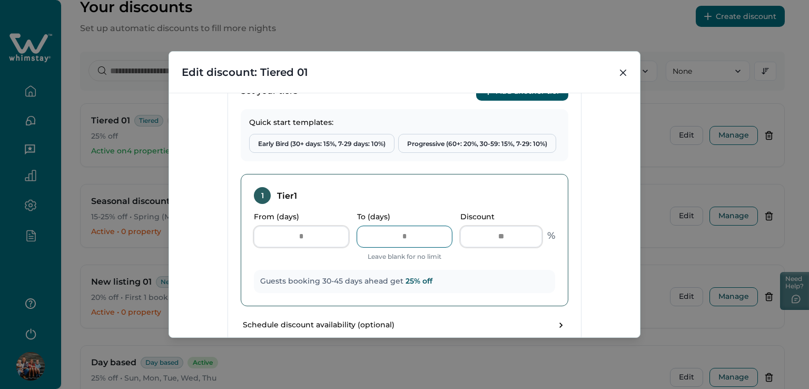
type input "**"
click at [324, 264] on div "1 Tier 1 From (days) ** To (days) ** Leave blank for no limit Discount ** % Gue…" at bounding box center [404, 240] width 327 height 132
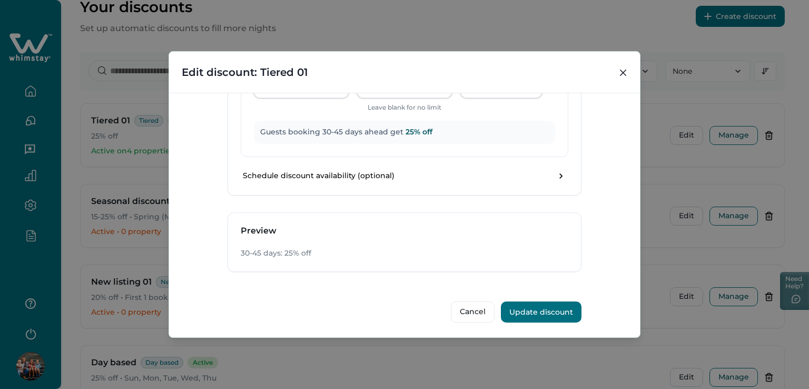
click at [533, 309] on button "Update discount" at bounding box center [541, 311] width 81 height 21
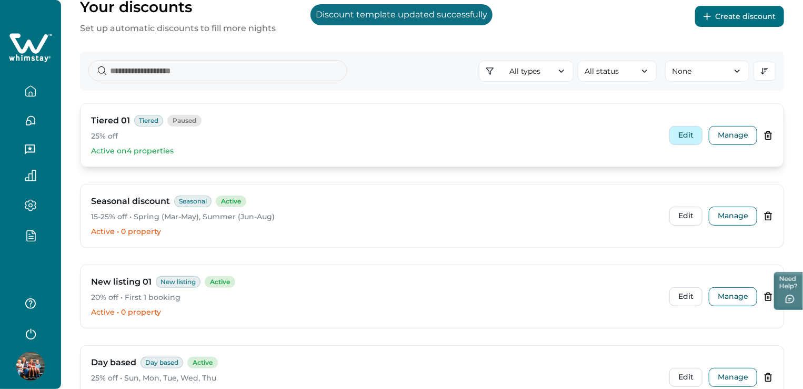
click at [685, 137] on button "Edit" at bounding box center [686, 135] width 33 height 19
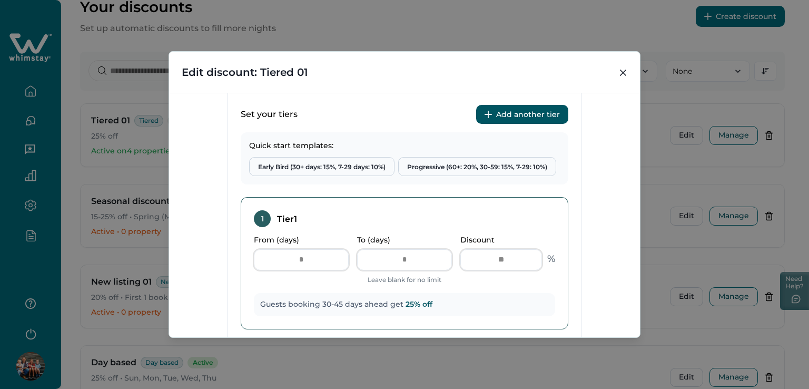
scroll to position [369, 0]
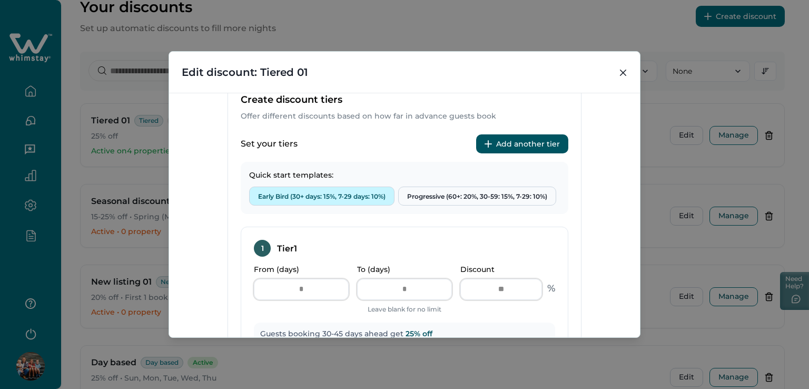
click at [307, 194] on button "Early Bird (30+ days: 15%, 7-29 days: 10%)" at bounding box center [321, 195] width 145 height 19
type input "*"
type input "**"
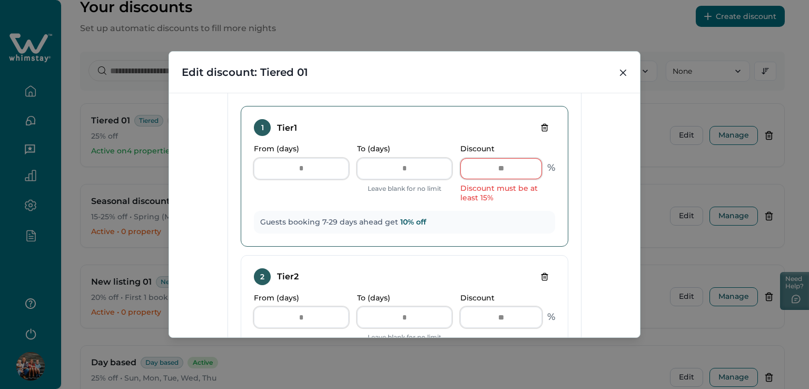
scroll to position [421, 0]
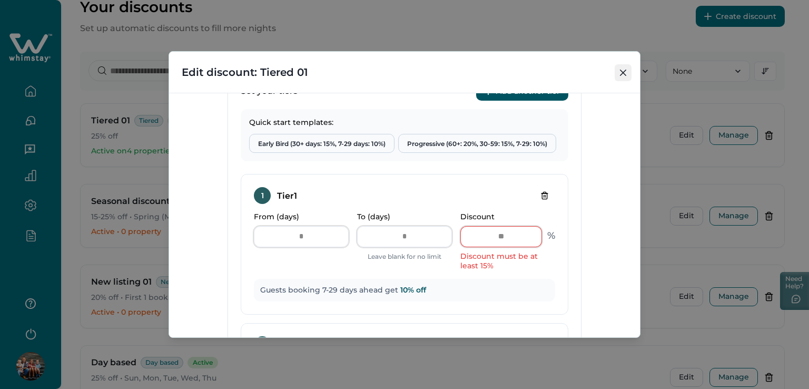
click at [623, 70] on icon "Close" at bounding box center [623, 72] width 6 height 6
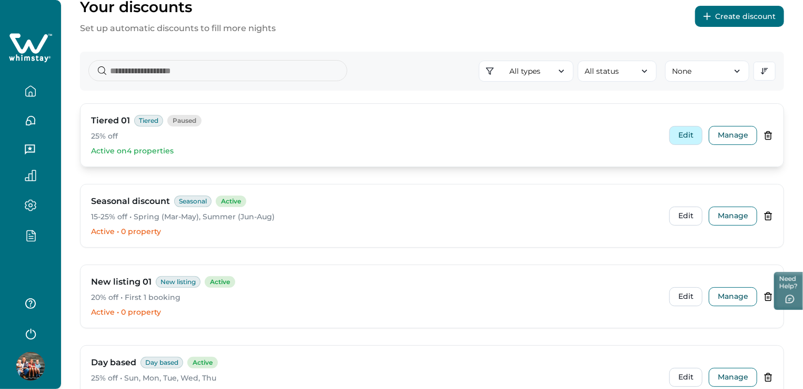
click at [690, 132] on button "Edit" at bounding box center [686, 135] width 33 height 19
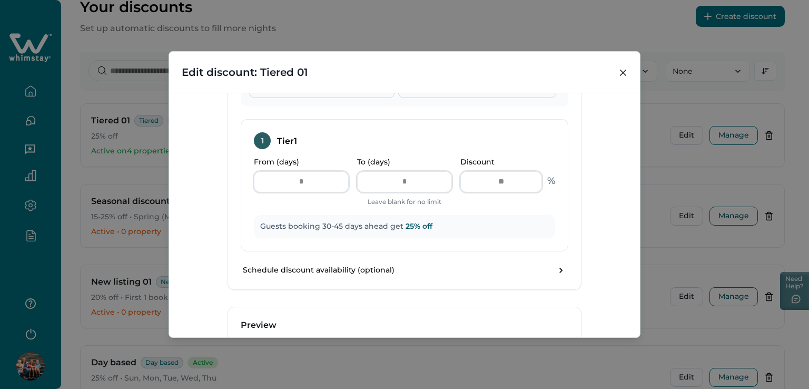
scroll to position [526, 0]
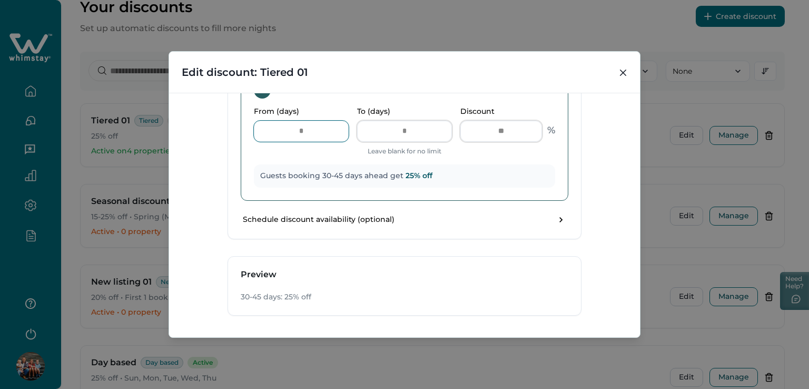
drag, startPoint x: 310, startPoint y: 131, endPoint x: 294, endPoint y: 129, distance: 15.9
click at [294, 129] on input "**" at bounding box center [301, 131] width 95 height 21
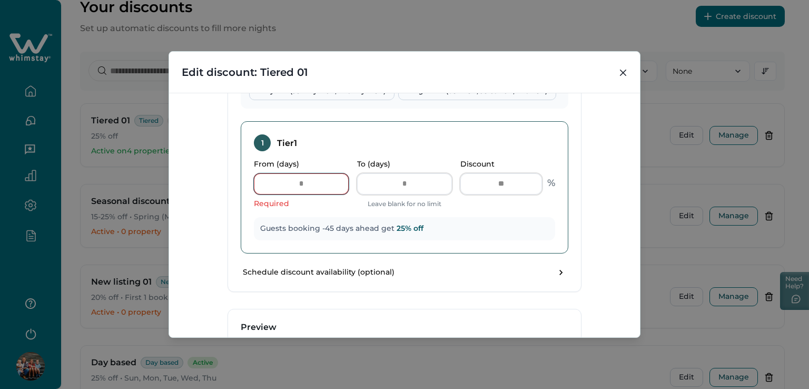
type input "*"
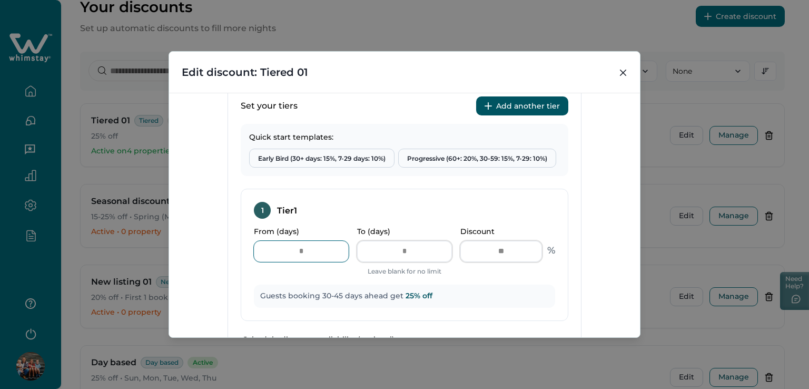
scroll to position [369, 0]
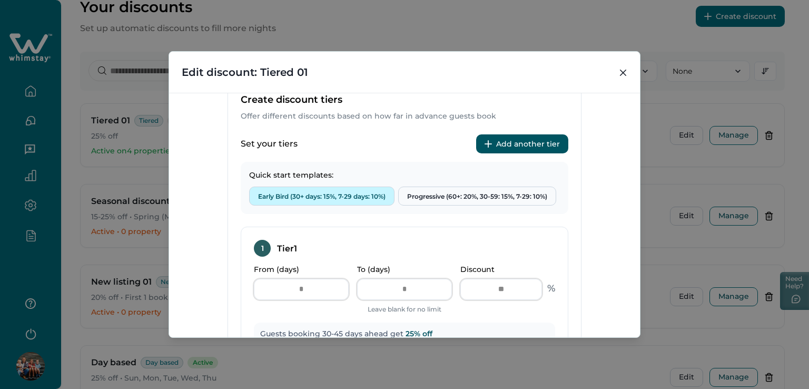
click at [352, 191] on button "Early Bird (30+ days: 15%, 7-29 days: 10%)" at bounding box center [321, 195] width 145 height 19
type input "*"
type input "**"
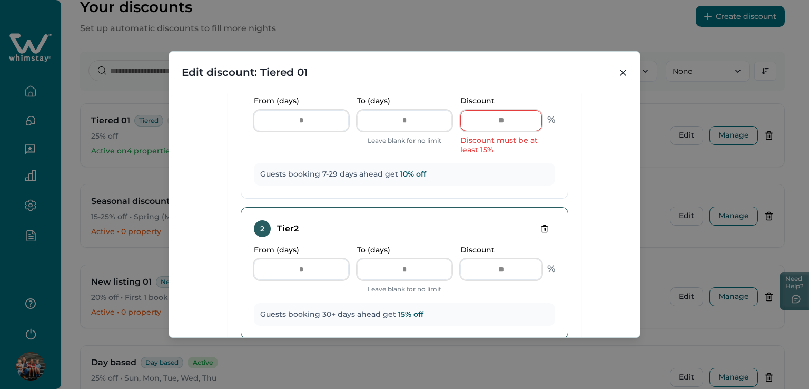
scroll to position [454, 0]
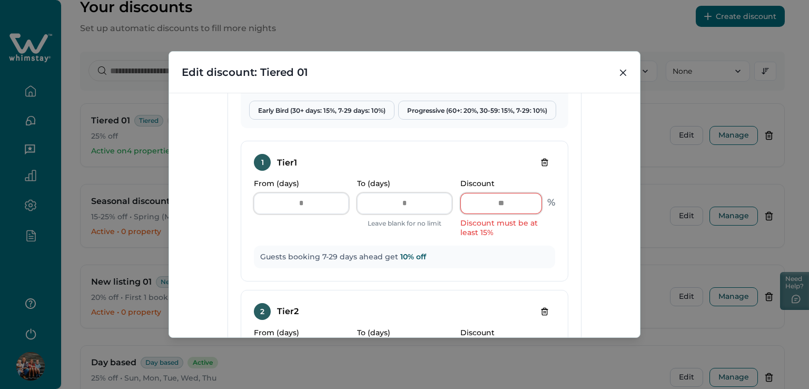
click at [403, 48] on div "**********" at bounding box center [404, 194] width 809 height 389
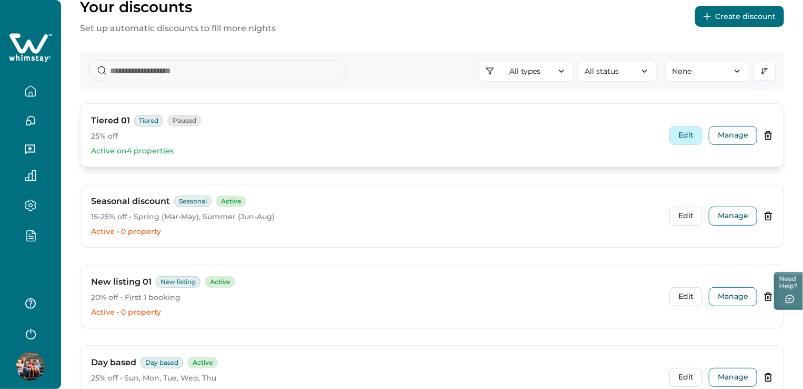
click at [685, 138] on button "Edit" at bounding box center [686, 135] width 33 height 19
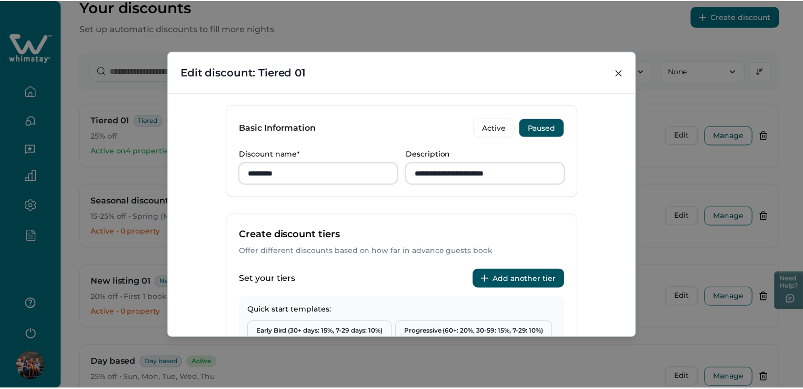
scroll to position [263, 0]
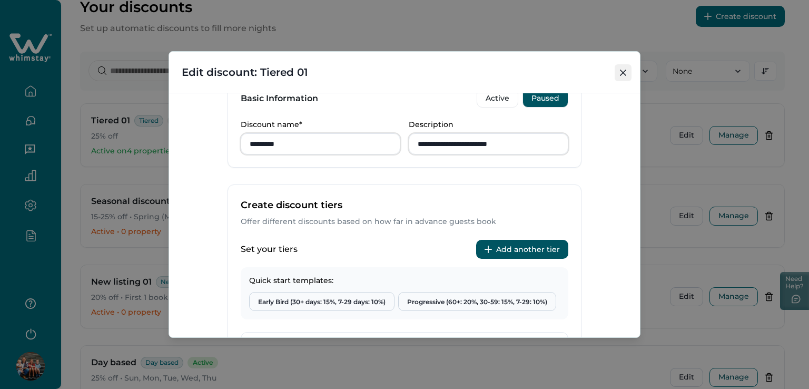
click at [623, 74] on icon "Close" at bounding box center [623, 72] width 6 height 6
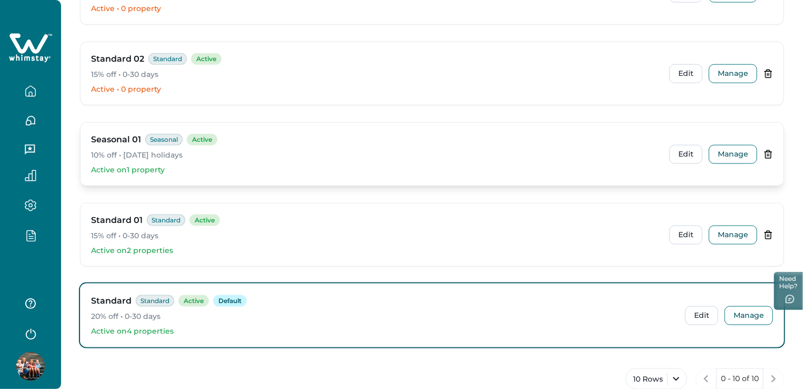
scroll to position [623, 0]
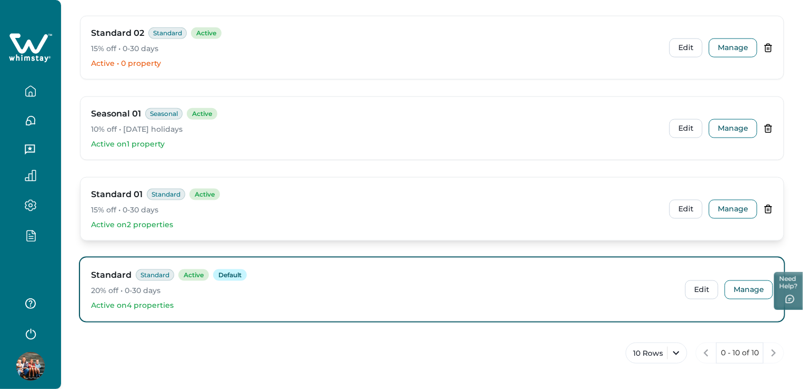
click at [283, 215] on div "Standard 01 Standard Active 15% off • 0-30 days Active on 2 properties" at bounding box center [376, 209] width 570 height 42
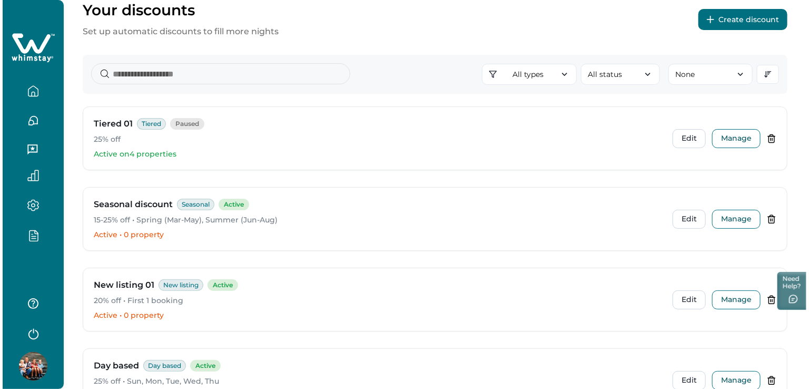
scroll to position [0, 0]
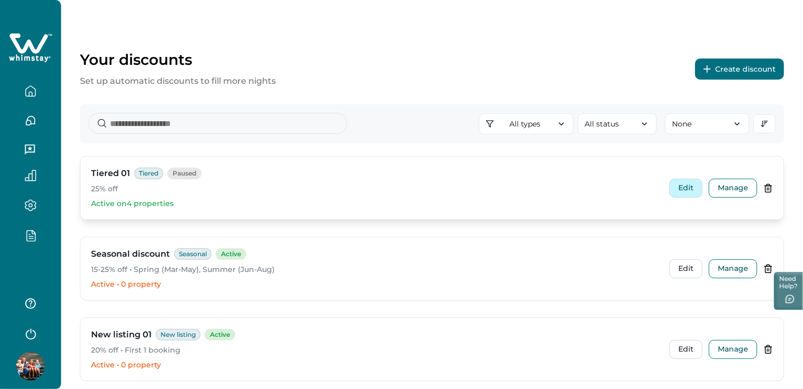
click at [690, 185] on button "Edit" at bounding box center [686, 187] width 33 height 19
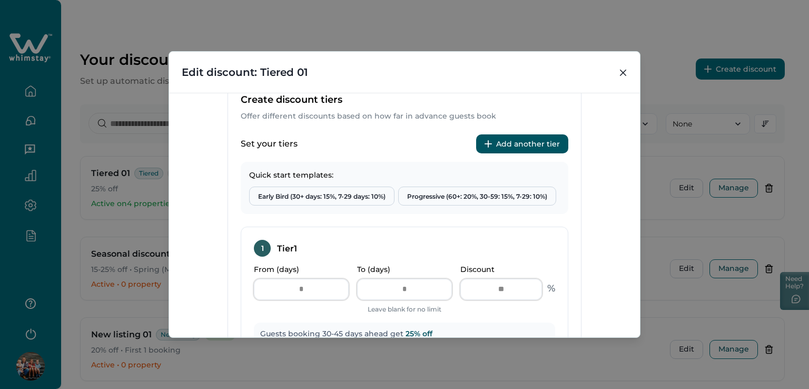
scroll to position [474, 0]
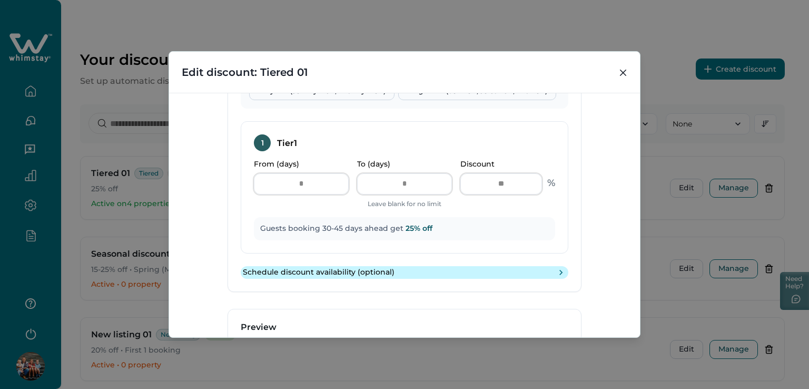
click at [555, 268] on icon "toggle schedule" at bounding box center [560, 272] width 11 height 11
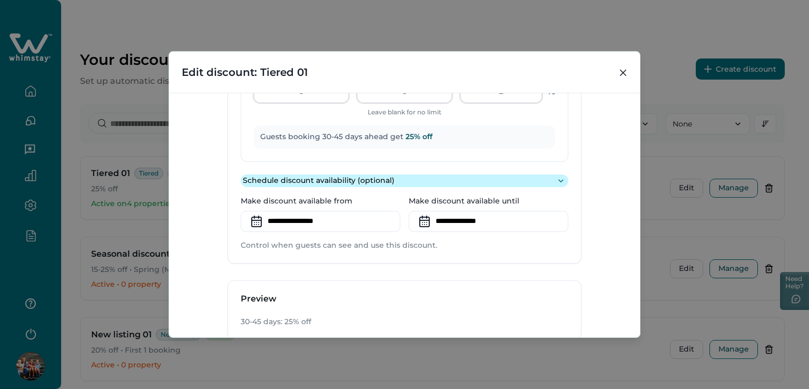
scroll to position [579, 0]
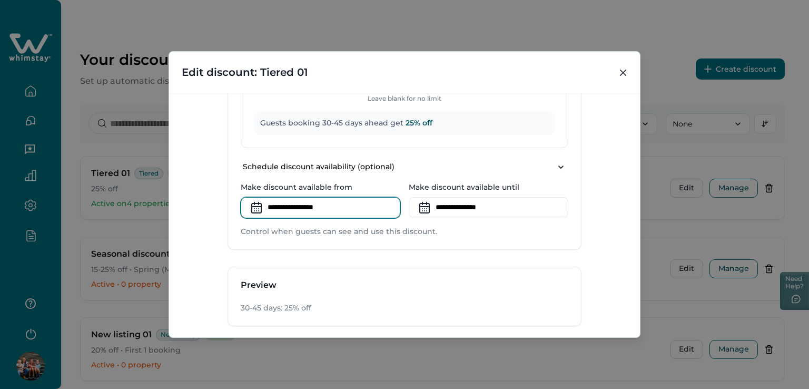
click at [270, 205] on input at bounding box center [321, 207] width 160 height 21
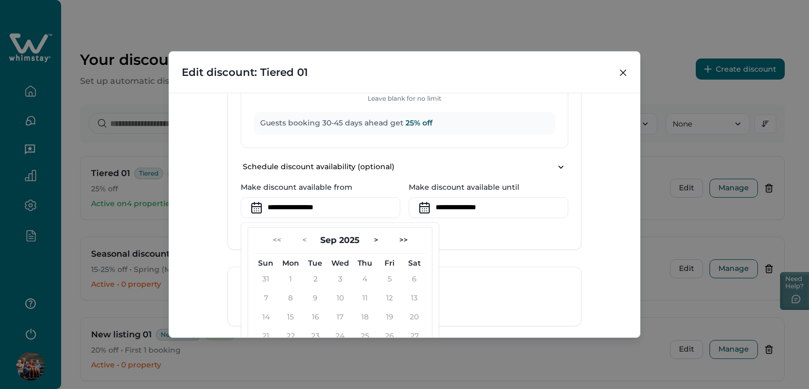
scroll to position [634, 0]
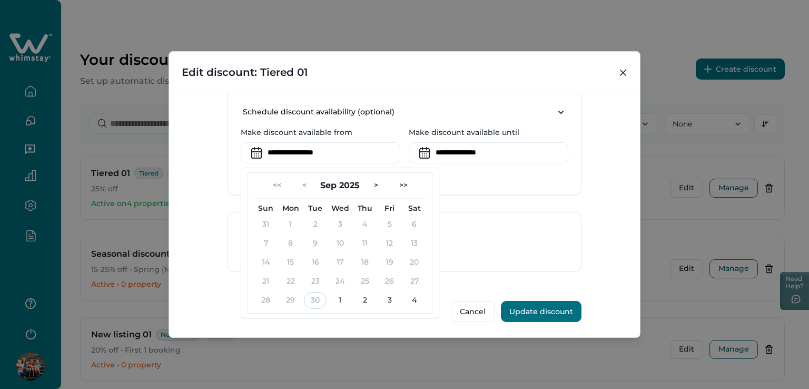
click at [451, 184] on div "Set your tiers Add another tier Quick start templates: Early Bird (30+ days: 15…" at bounding box center [404, 31] width 353 height 325
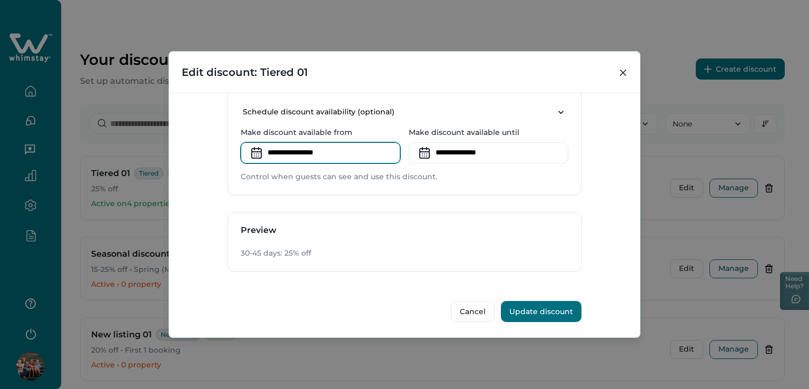
click at [316, 152] on input at bounding box center [321, 152] width 160 height 21
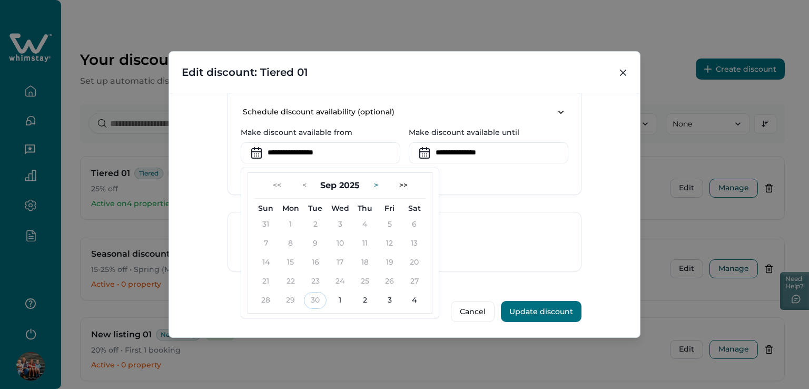
click at [375, 183] on button ">" at bounding box center [375, 185] width 21 height 17
click at [301, 184] on button "<" at bounding box center [304, 185] width 21 height 17
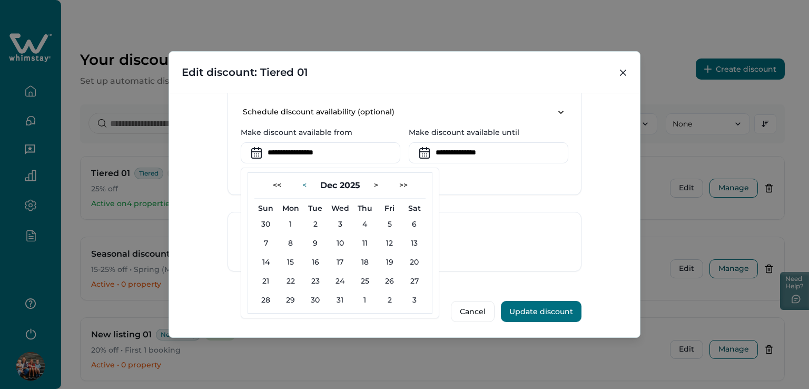
click at [301, 184] on button "<" at bounding box center [304, 185] width 21 height 17
click at [375, 184] on button ">" at bounding box center [375, 185] width 21 height 17
click at [442, 182] on div "Set your tiers Add another tier Quick start templates: Early Bird (30+ days: 15…" at bounding box center [404, 31] width 353 height 325
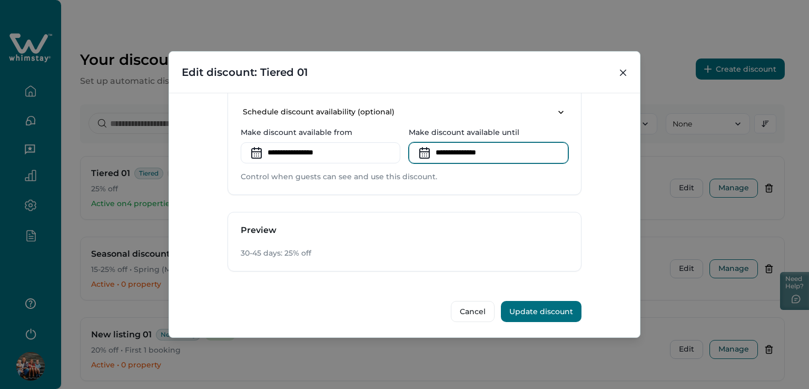
click at [450, 155] on input at bounding box center [489, 152] width 160 height 21
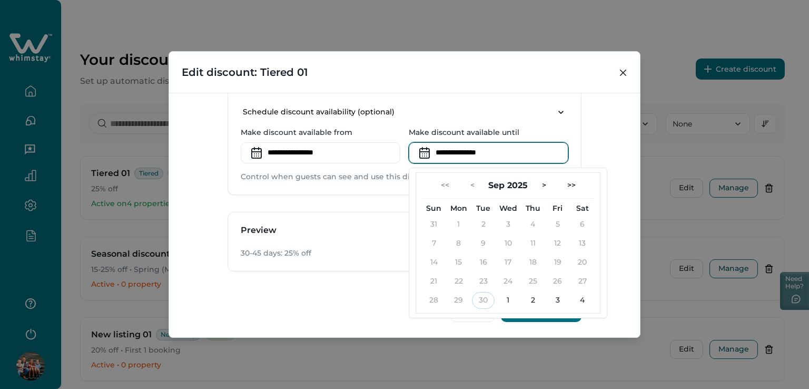
click at [326, 155] on input at bounding box center [321, 152] width 160 height 21
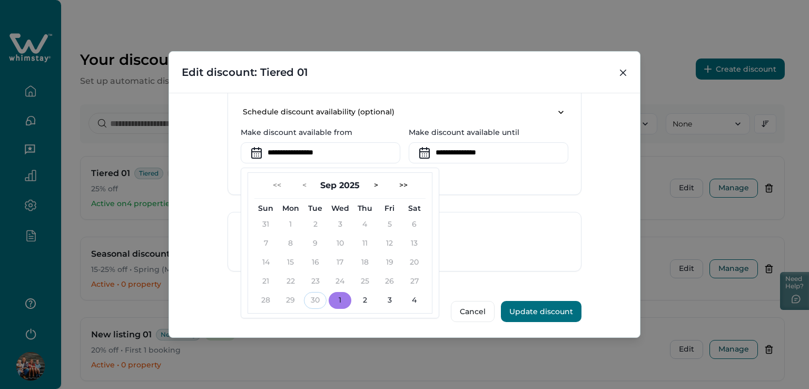
click at [336, 298] on button "1" at bounding box center [340, 300] width 23 height 17
type input "**********"
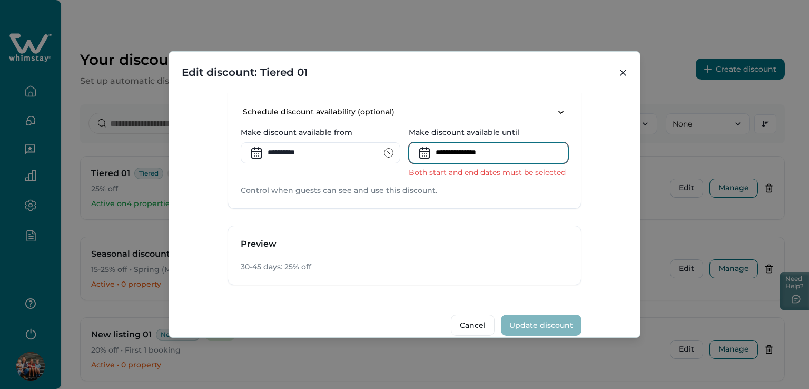
click at [488, 150] on input at bounding box center [489, 152] width 160 height 21
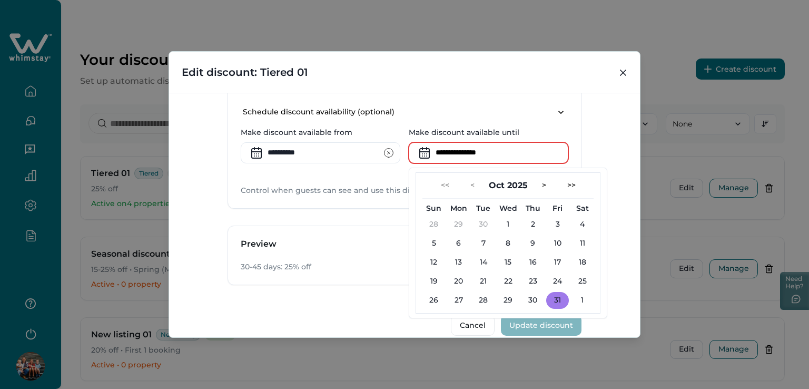
click at [556, 295] on button "31" at bounding box center [557, 300] width 23 height 17
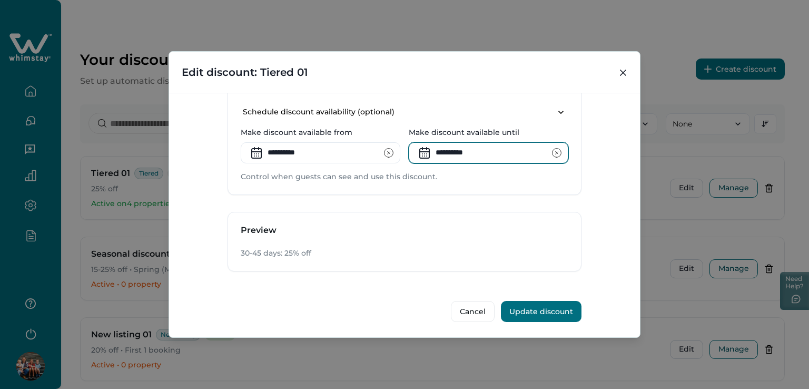
click at [443, 155] on input "**********" at bounding box center [489, 152] width 160 height 21
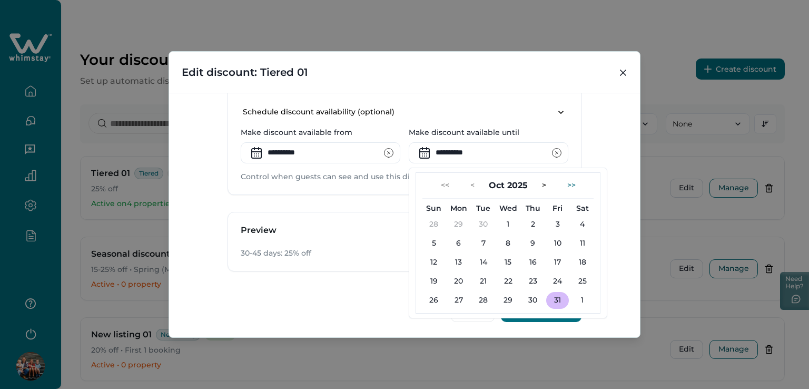
click at [562, 184] on button ">>" at bounding box center [571, 185] width 25 height 17
click at [540, 183] on button ">" at bounding box center [543, 185] width 21 height 17
click at [469, 183] on button "<" at bounding box center [472, 185] width 21 height 17
click at [439, 182] on button "<<" at bounding box center [444, 185] width 25 height 17
click at [541, 182] on button ">" at bounding box center [543, 185] width 21 height 17
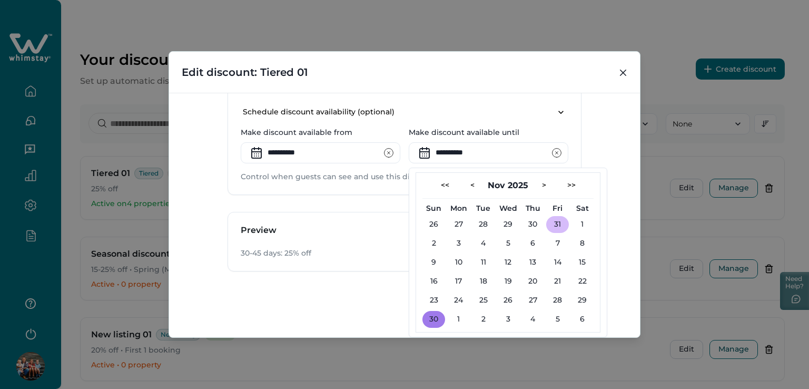
click at [425, 317] on button "30" at bounding box center [433, 319] width 23 height 17
type input "**********"
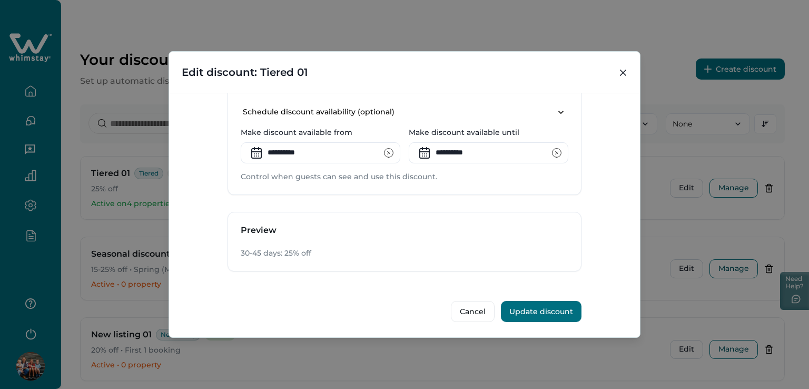
click at [356, 290] on div "Cancel Update discount" at bounding box center [404, 305] width 354 height 34
click at [552, 310] on button "Update discount" at bounding box center [541, 311] width 81 height 21
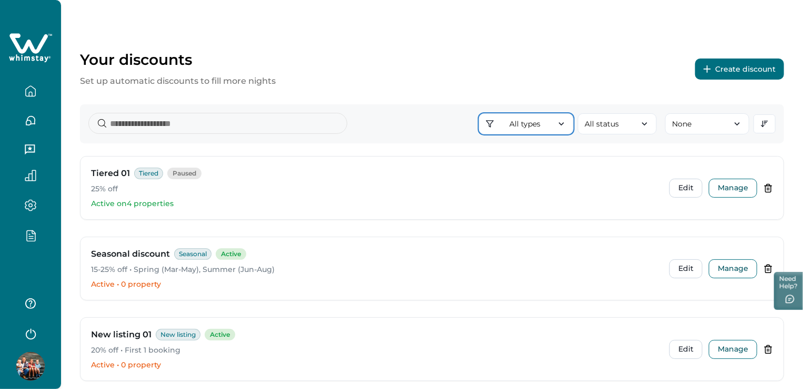
click at [569, 132] on button "All types" at bounding box center [526, 123] width 95 height 21
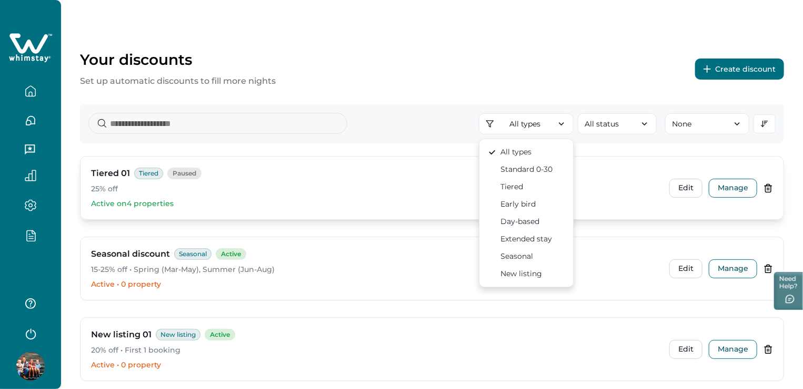
click at [322, 184] on p "25% off" at bounding box center [376, 189] width 570 height 11
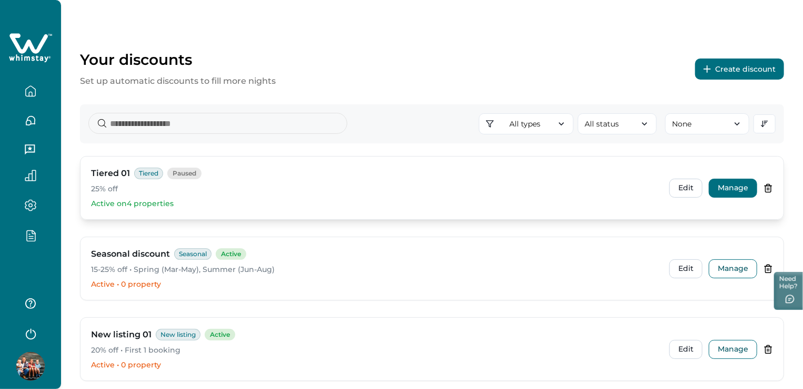
click at [726, 184] on button "Manage" at bounding box center [733, 187] width 48 height 19
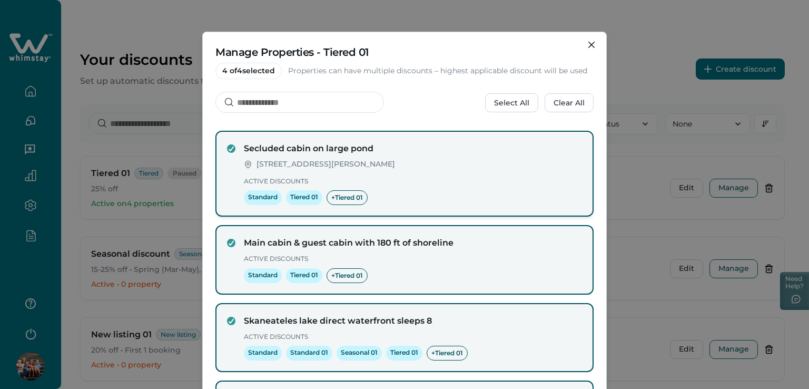
click at [234, 148] on div "Secluded cabin on large pond 100 Ruritan Rd, Sterling, VA, 20164, US Active Dis…" at bounding box center [404, 173] width 355 height 63
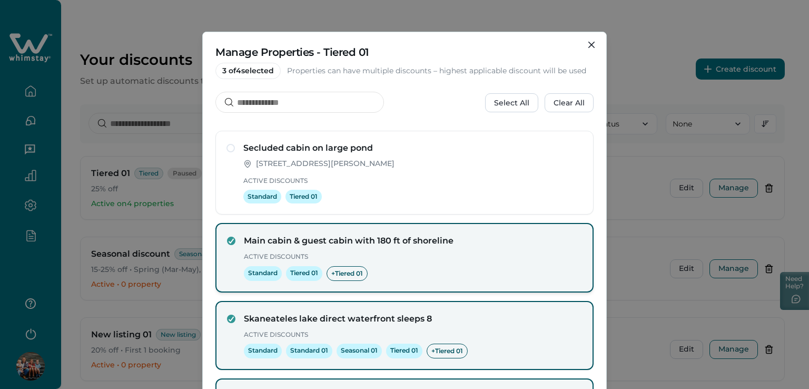
click at [227, 234] on div "Main cabin & guest cabin with 180 ft of shoreline Active Discounts Standard Tie…" at bounding box center [404, 257] width 355 height 46
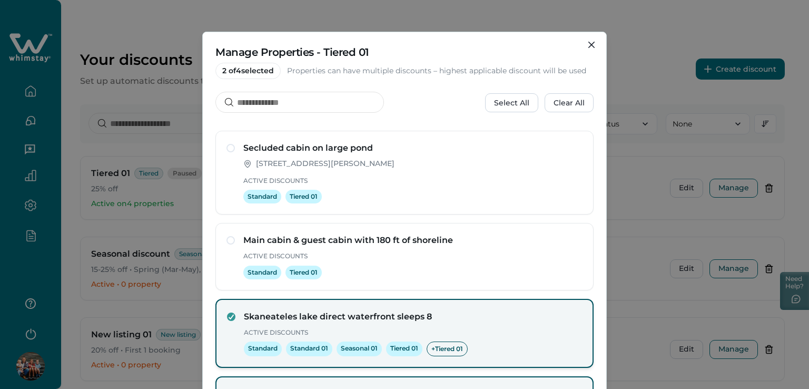
click at [223, 315] on div "Skaneateles lake direct waterfront sleeps 8 Active Discounts Standard Standard …" at bounding box center [404, 333] width 378 height 69
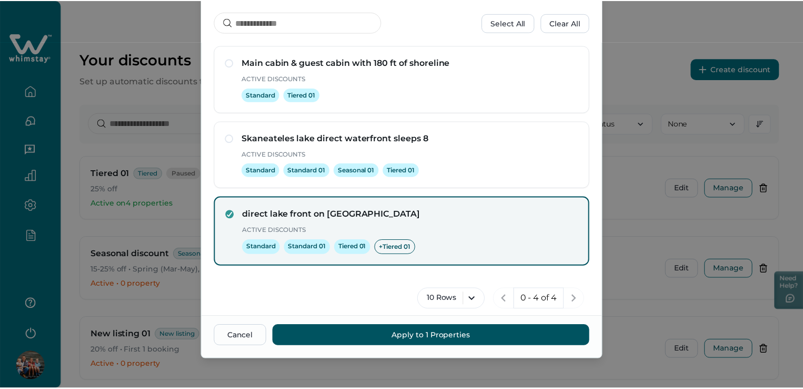
scroll to position [82, 0]
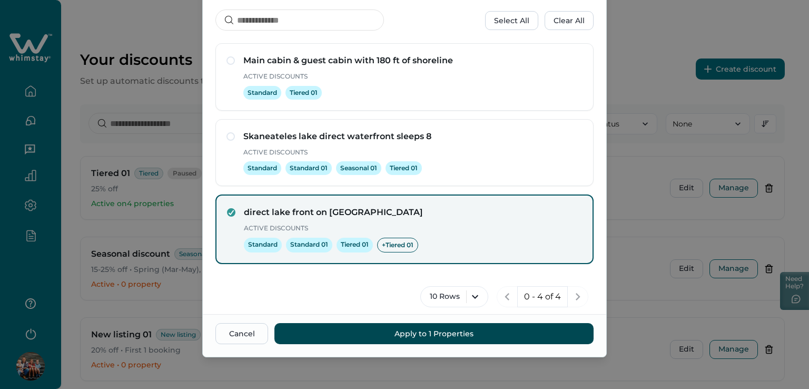
click at [426, 333] on button "Apply to 1 Properties" at bounding box center [433, 333] width 319 height 21
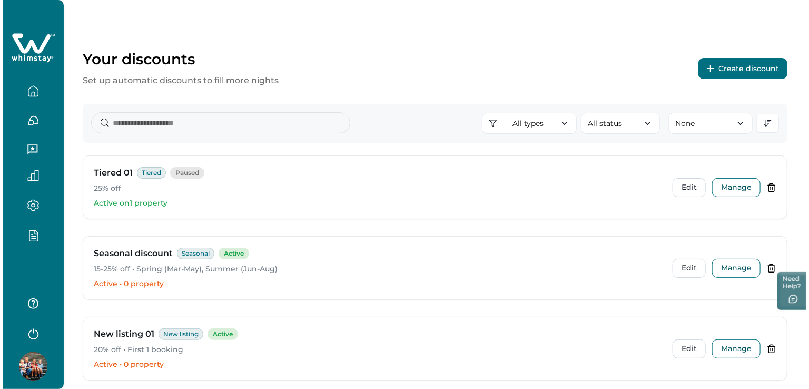
scroll to position [0, 0]
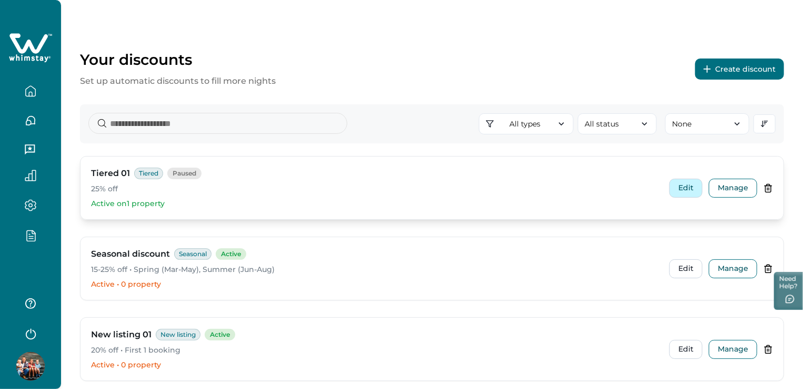
click at [689, 193] on button "Edit" at bounding box center [686, 187] width 33 height 19
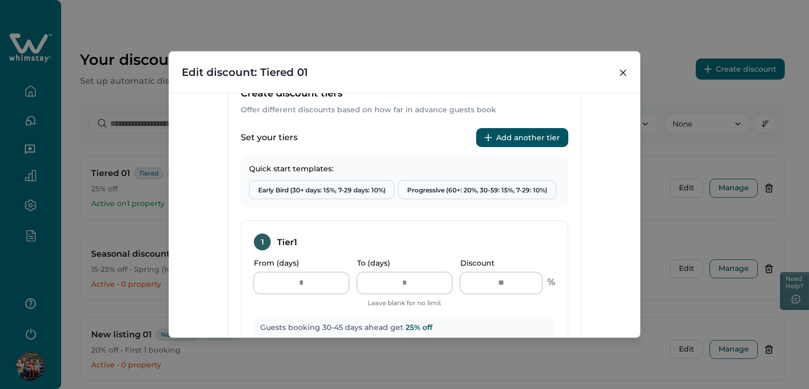
scroll to position [369, 0]
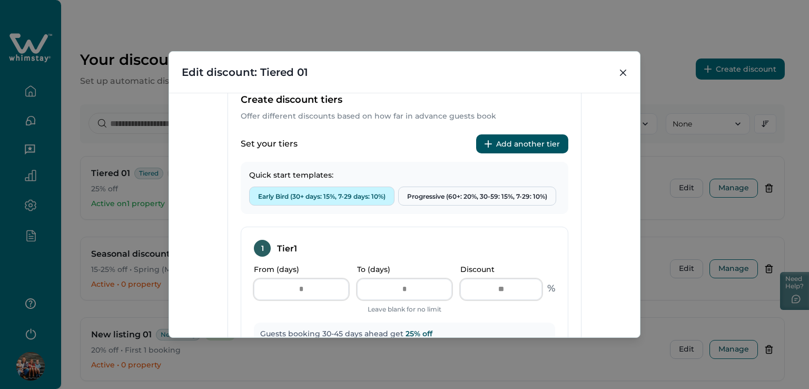
click at [324, 194] on button "Early Bird (30+ days: 15%, 7-29 days: 10%)" at bounding box center [321, 195] width 145 height 19
type input "*"
type input "**"
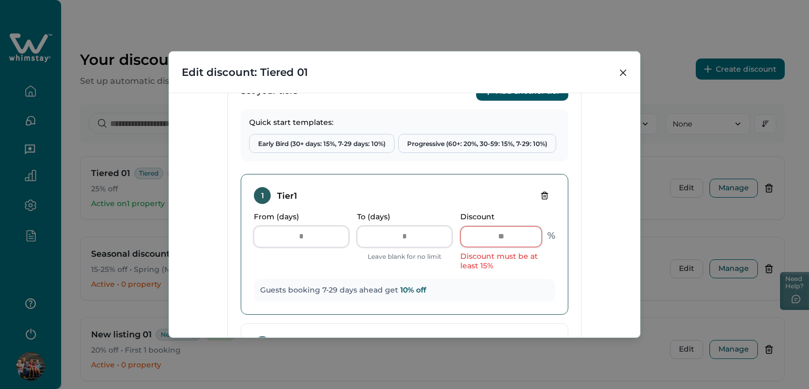
scroll to position [526, 0]
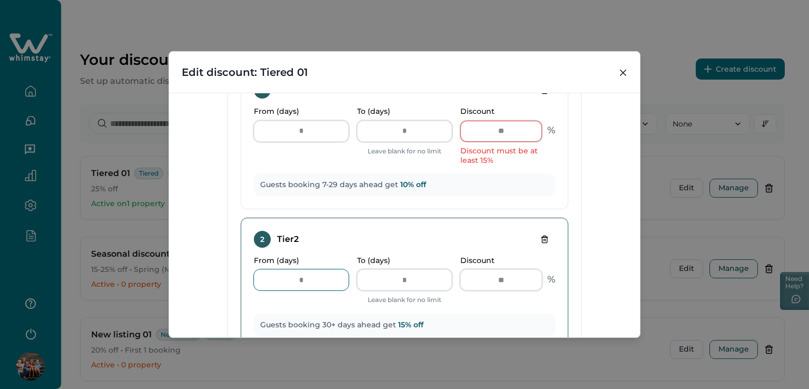
drag, startPoint x: 326, startPoint y: 276, endPoint x: 272, endPoint y: 282, distance: 55.1
click at [272, 282] on input "**" at bounding box center [301, 279] width 95 height 21
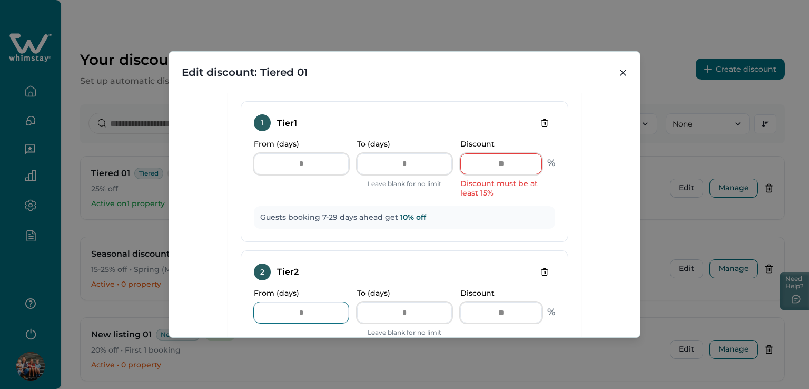
scroll to position [421, 0]
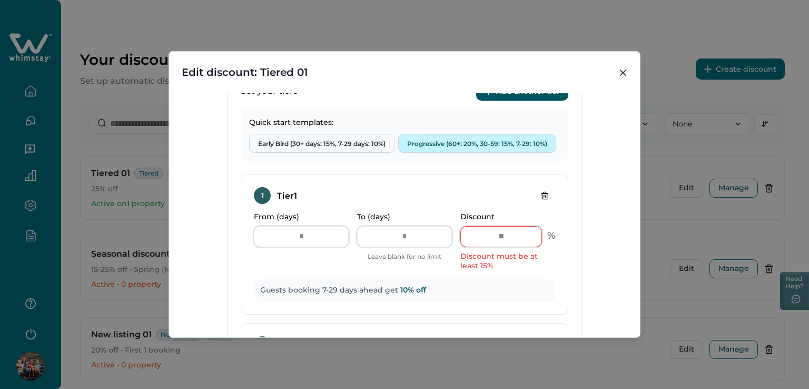
click at [458, 140] on button "Progressive (60+: 20%, 30-59: 15%, 7-29: 10%)" at bounding box center [477, 143] width 158 height 19
type input "**"
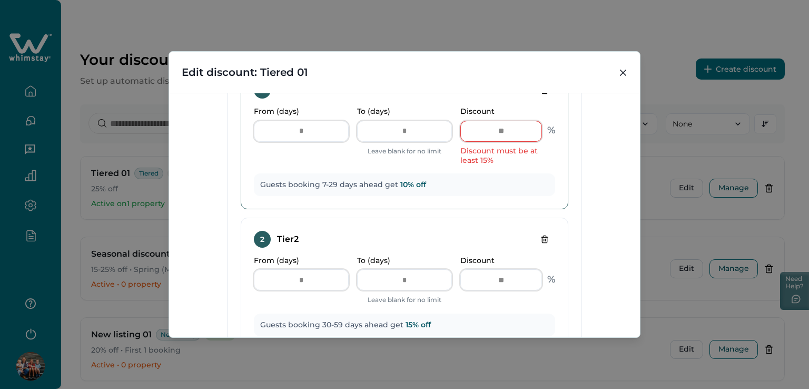
scroll to position [369, 0]
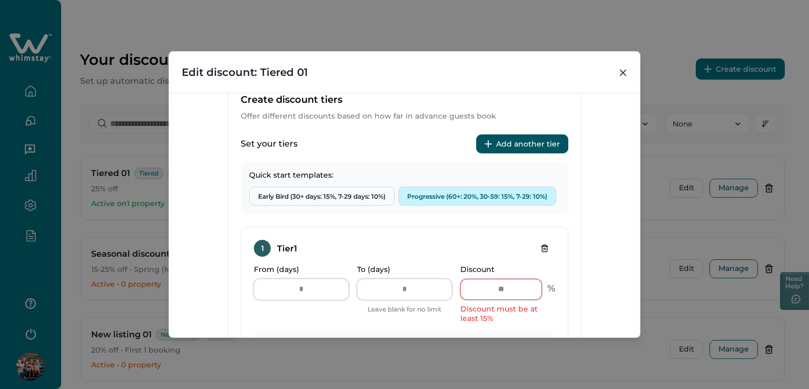
click at [447, 196] on button "Progressive (60+: 20%, 30-59: 15%, 7-29: 10%)" at bounding box center [477, 195] width 158 height 19
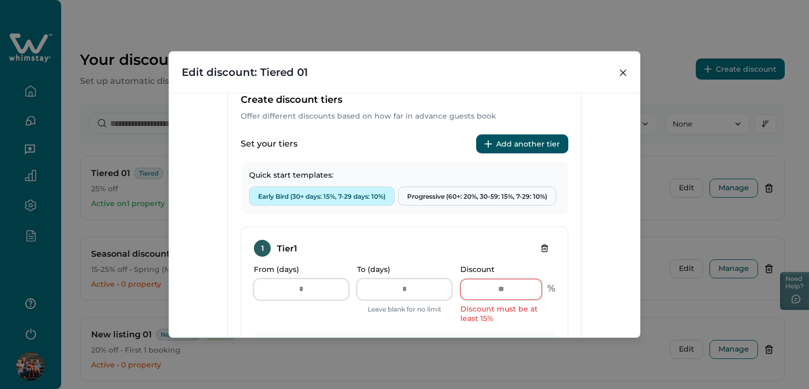
click at [332, 195] on button "Early Bird (30+ days: 15%, 7-29 days: 10%)" at bounding box center [321, 195] width 145 height 19
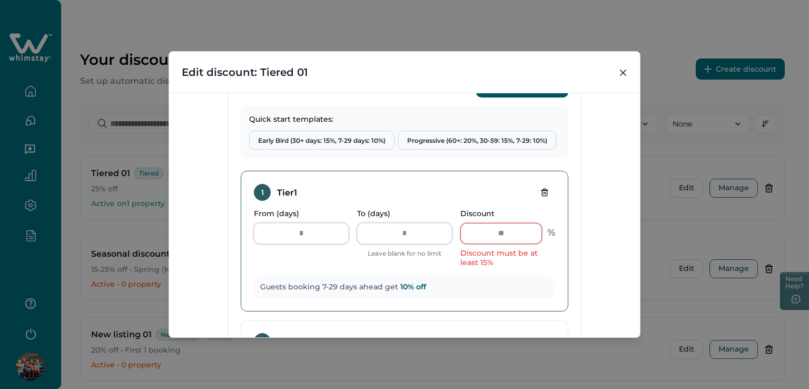
scroll to position [402, 0]
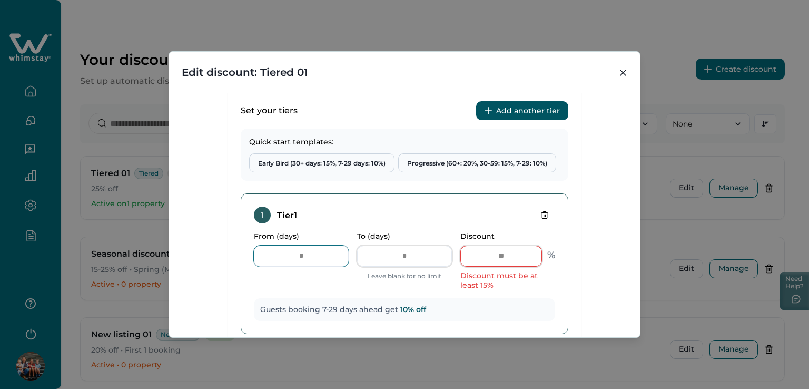
click at [283, 257] on input "*" at bounding box center [301, 255] width 95 height 21
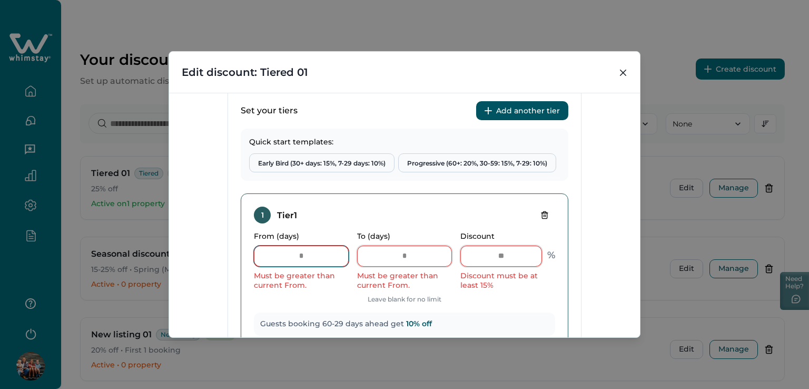
type input "**"
drag, startPoint x: 412, startPoint y: 250, endPoint x: 381, endPoint y: 251, distance: 31.1
click at [381, 251] on input "**" at bounding box center [404, 255] width 95 height 21
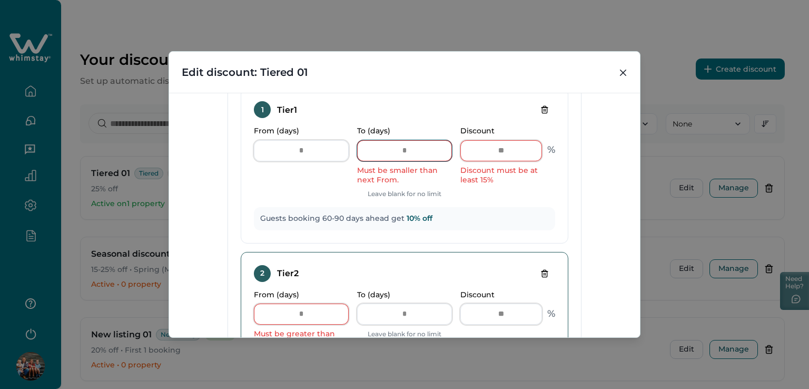
type input "**"
click at [290, 311] on input "**" at bounding box center [301, 313] width 95 height 21
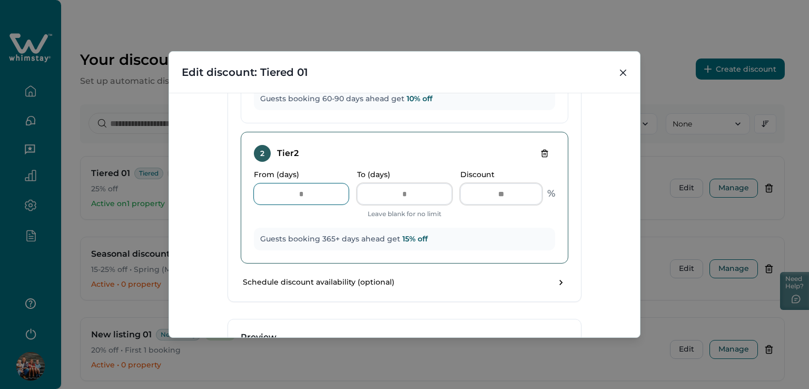
scroll to position [598, 0]
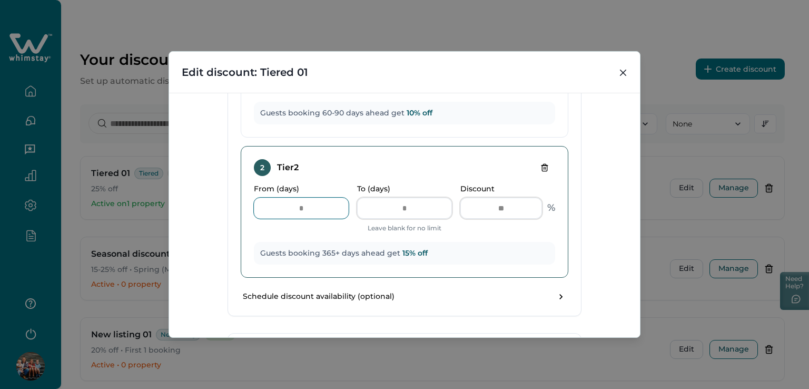
type input "*"
type input "**"
click at [527, 227] on div "From (days) ** To (days) Leave blank for no limit Discount ** %" at bounding box center [404, 208] width 301 height 49
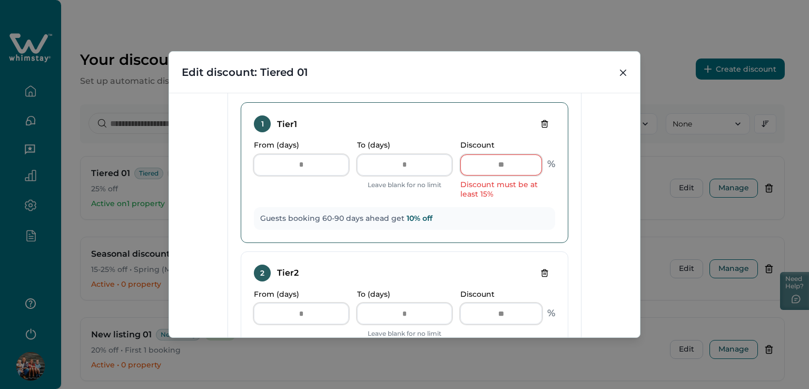
scroll to position [440, 0]
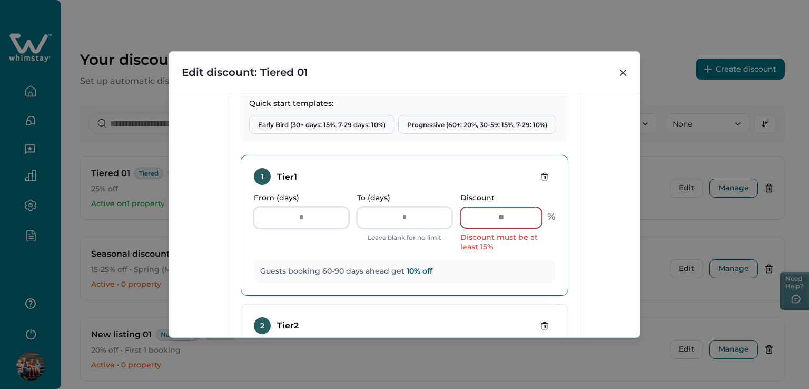
drag, startPoint x: 496, startPoint y: 216, endPoint x: 485, endPoint y: 214, distance: 10.7
click at [485, 214] on input "**" at bounding box center [501, 217] width 82 height 21
click at [498, 214] on input "**" at bounding box center [501, 217] width 82 height 21
drag, startPoint x: 511, startPoint y: 214, endPoint x: 486, endPoint y: 214, distance: 25.3
click at [486, 214] on input "**" at bounding box center [501, 217] width 82 height 21
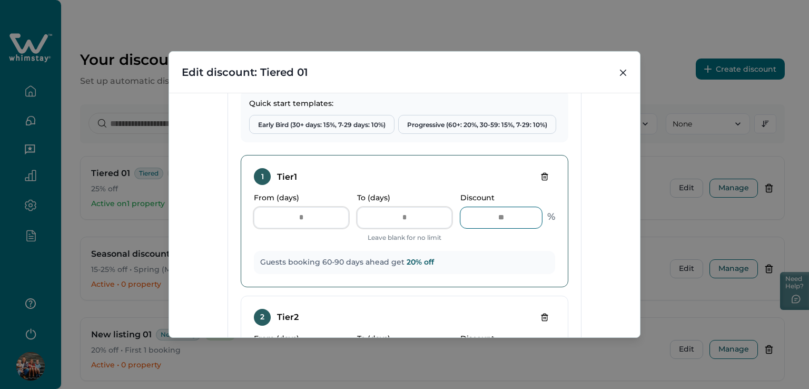
drag, startPoint x: 511, startPoint y: 223, endPoint x: 481, endPoint y: 223, distance: 30.5
click at [481, 223] on input "**" at bounding box center [501, 217] width 82 height 21
type input "**"
click at [481, 240] on div "From (days) ** To (days) ** Leave blank for no limit Discount ** %" at bounding box center [404, 217] width 301 height 49
drag, startPoint x: 492, startPoint y: 218, endPoint x: 510, endPoint y: 215, distance: 18.1
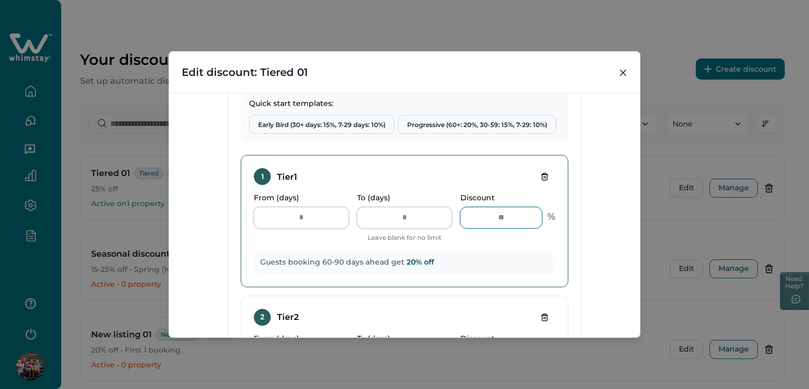
click at [510, 215] on input "**" at bounding box center [501, 217] width 82 height 21
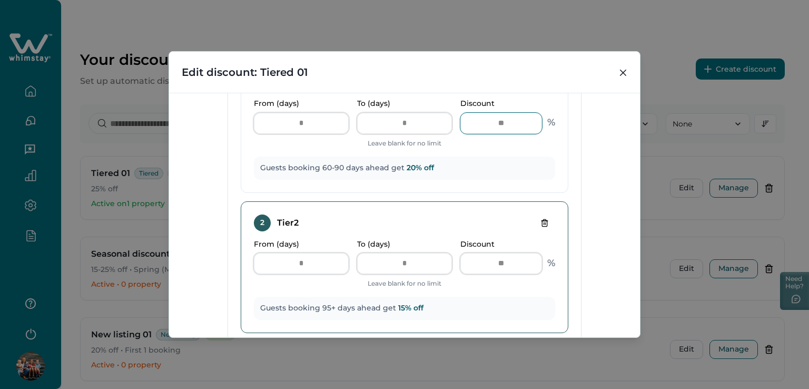
scroll to position [598, 0]
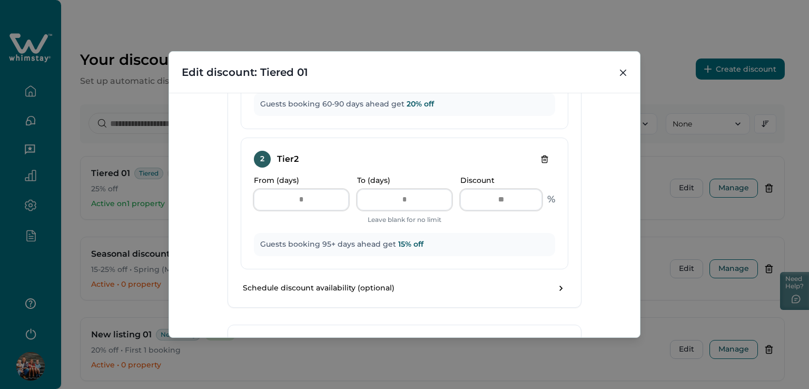
click at [590, 226] on div "**********" at bounding box center [404, 215] width 471 height 244
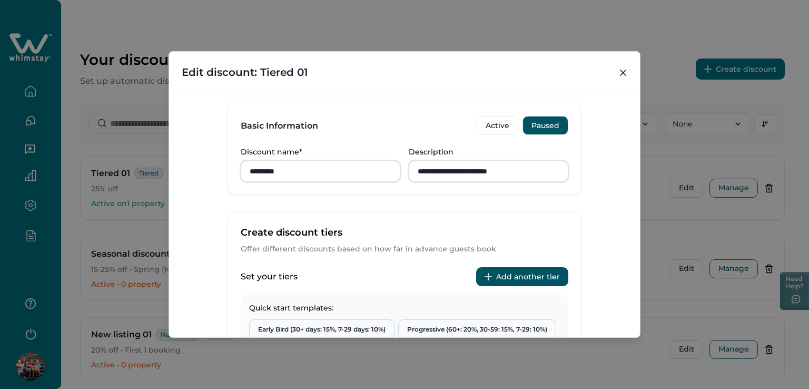
scroll to position [0, 0]
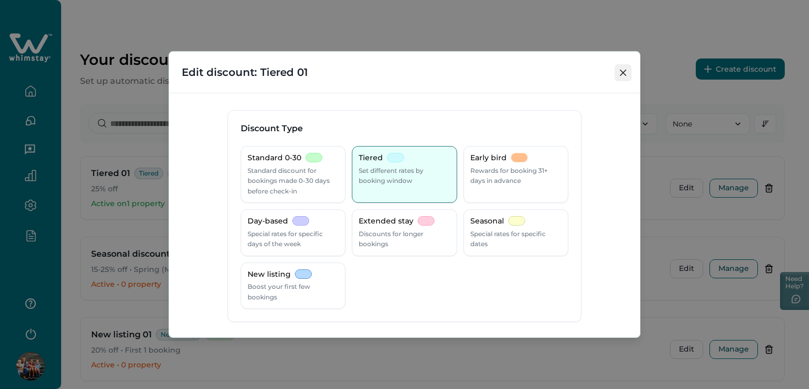
click at [622, 72] on icon "Close" at bounding box center [623, 72] width 6 height 6
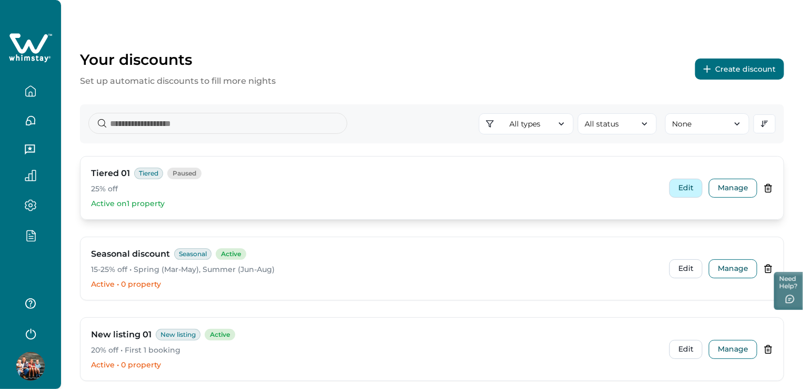
click at [683, 183] on button "Edit" at bounding box center [686, 187] width 33 height 19
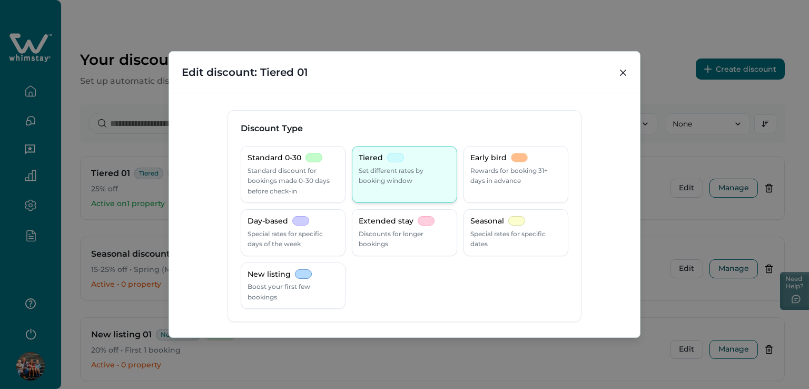
click at [404, 187] on div "Tiered Set different rates by booking window" at bounding box center [404, 174] width 105 height 57
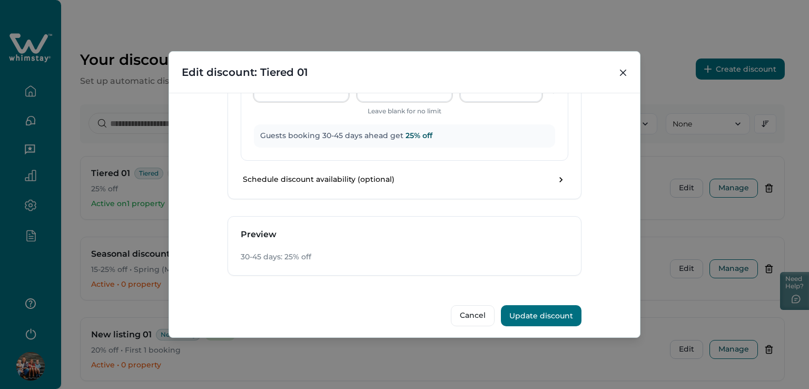
scroll to position [570, 0]
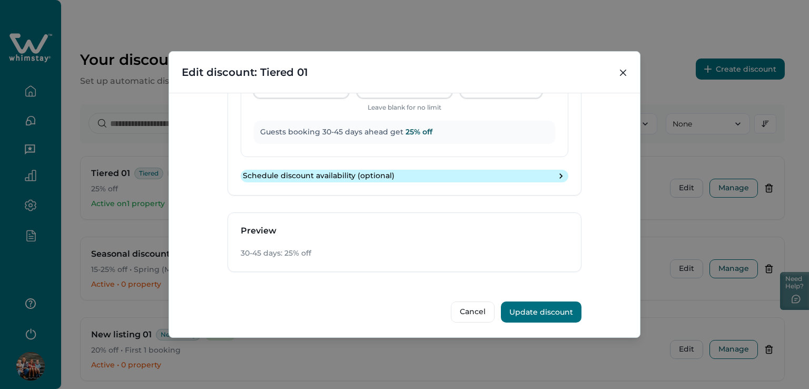
click at [285, 180] on button "Schedule discount availability (optional)" at bounding box center [404, 176] width 327 height 13
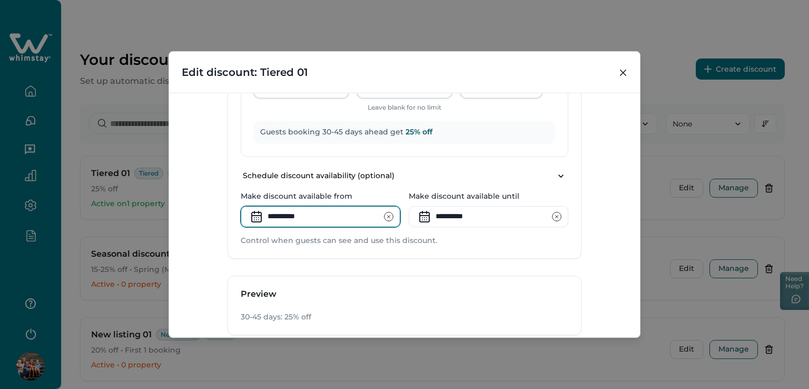
click at [297, 213] on input "**********" at bounding box center [321, 216] width 160 height 21
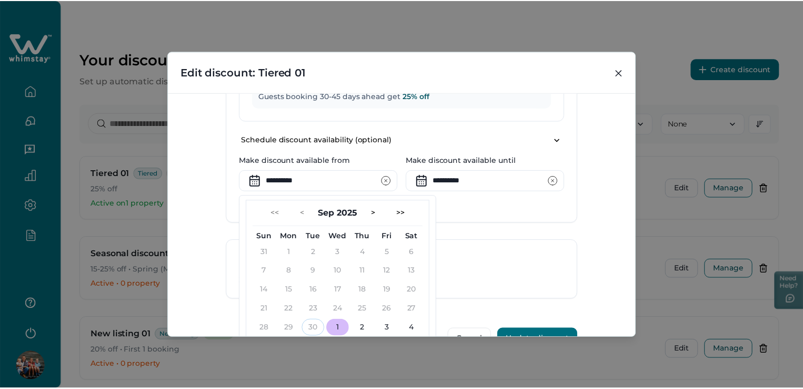
scroll to position [634, 0]
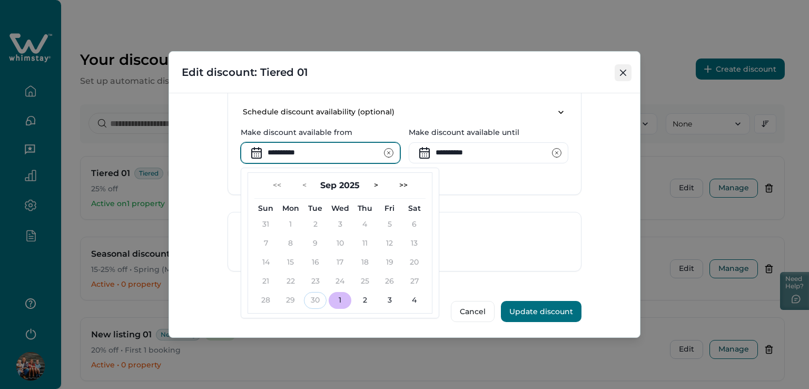
click at [627, 71] on button "Close" at bounding box center [622, 72] width 17 height 17
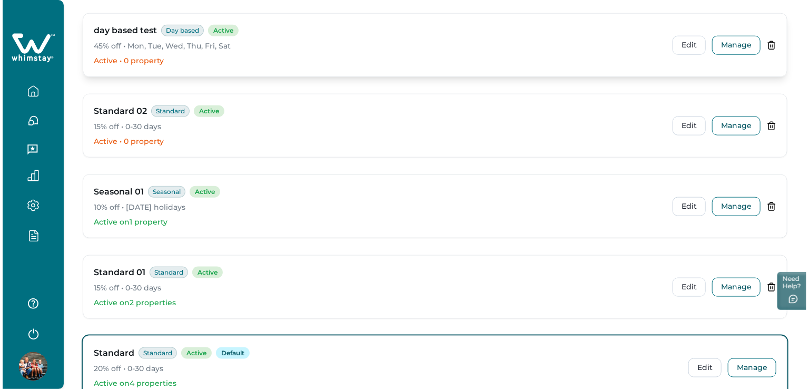
scroll to position [579, 0]
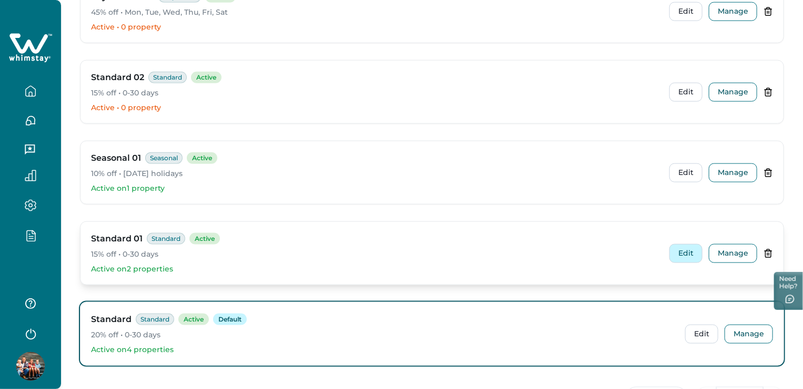
click at [691, 253] on button "Edit" at bounding box center [686, 253] width 33 height 19
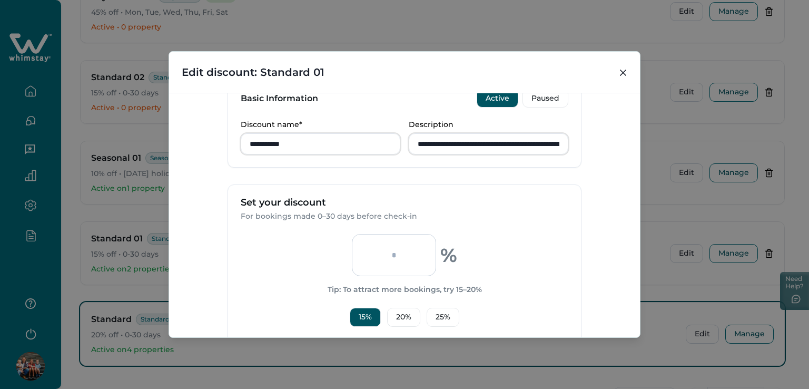
scroll to position [316, 0]
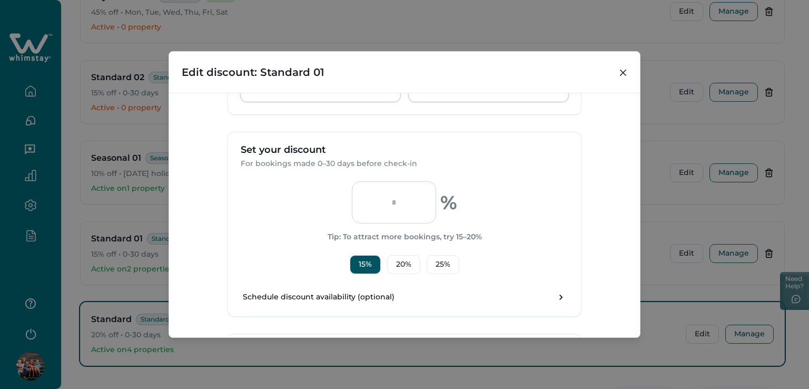
drag, startPoint x: 369, startPoint y: 199, endPoint x: 405, endPoint y: 199, distance: 36.3
click at [405, 199] on input "**" at bounding box center [394, 202] width 84 height 42
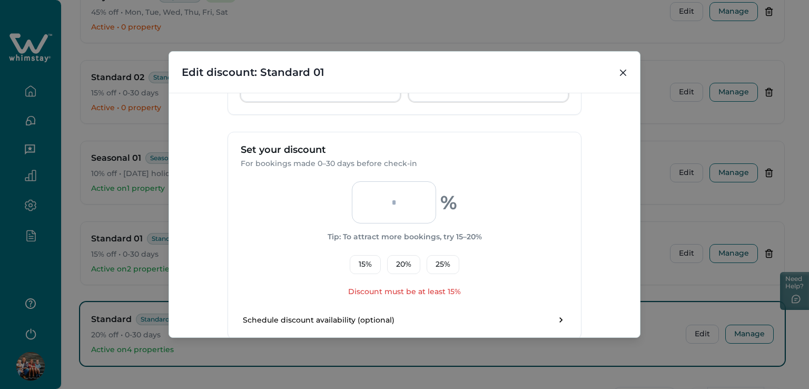
type input "*"
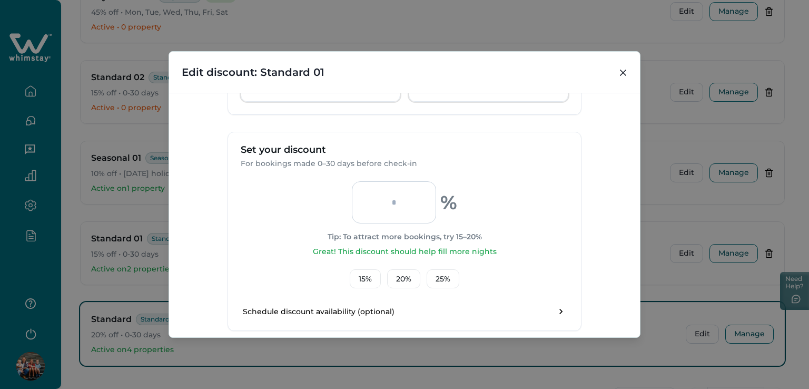
type input "**"
click at [508, 214] on div "** % Tip: To attract more bookings, try 15–20% Great! This discount should help…" at bounding box center [404, 234] width 327 height 107
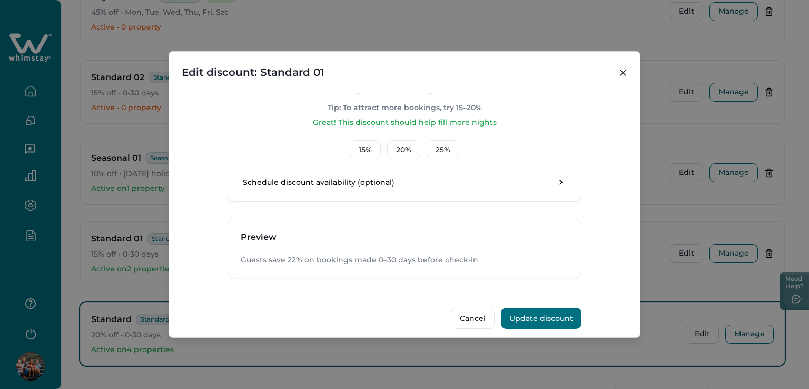
scroll to position [452, 0]
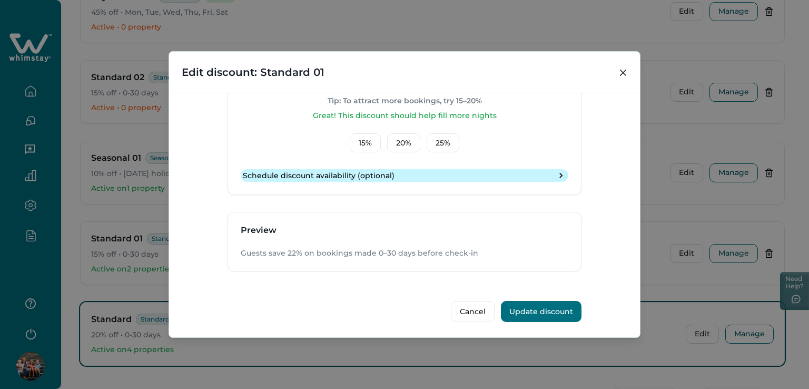
click at [335, 173] on p "Schedule discount availability (optional)" at bounding box center [319, 176] width 152 height 11
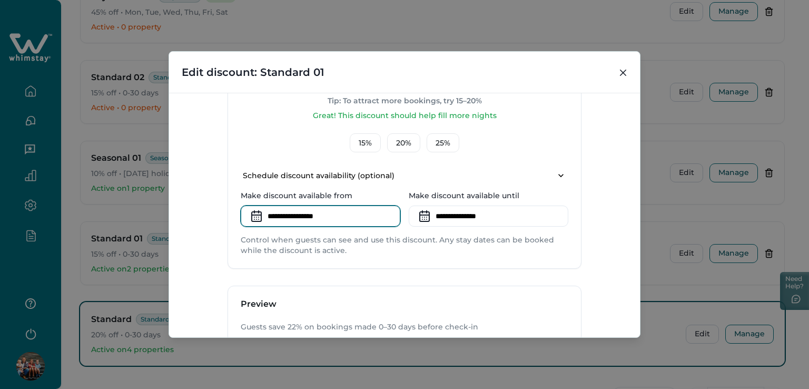
click at [294, 214] on input at bounding box center [321, 215] width 160 height 21
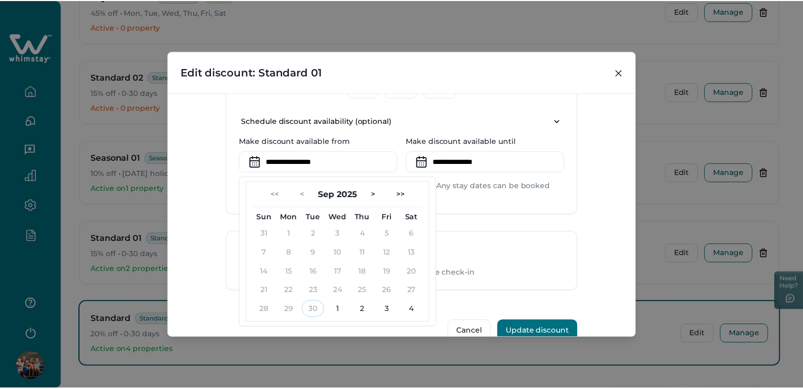
scroll to position [525, 0]
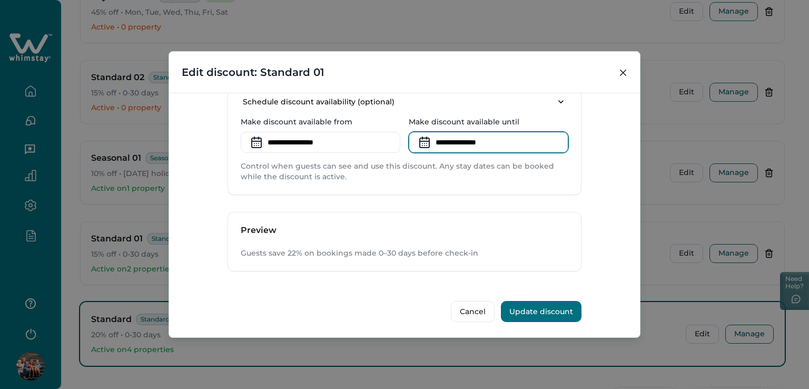
click at [478, 145] on input at bounding box center [489, 142] width 160 height 21
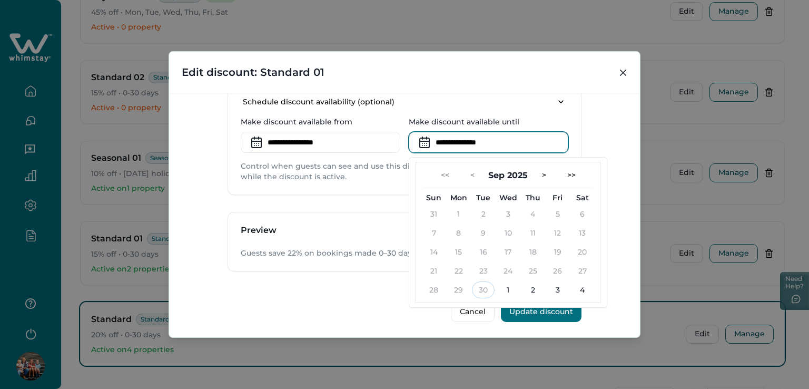
click at [617, 243] on div "**********" at bounding box center [404, 215] width 471 height 244
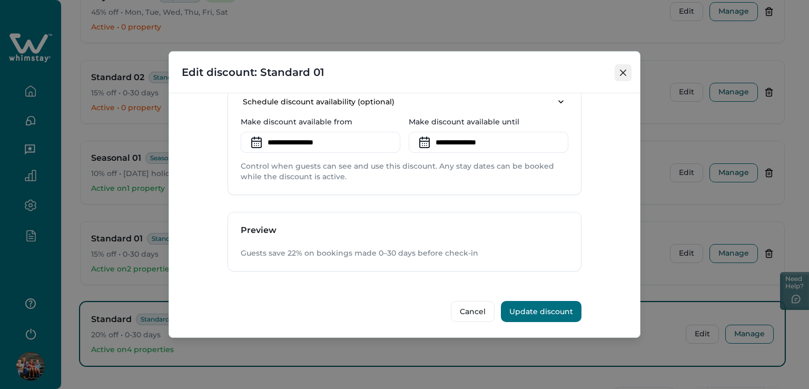
click at [617, 75] on button "Close" at bounding box center [622, 72] width 17 height 17
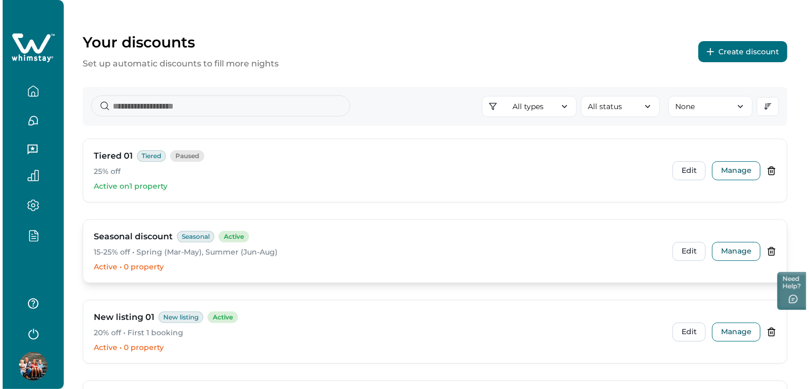
scroll to position [0, 0]
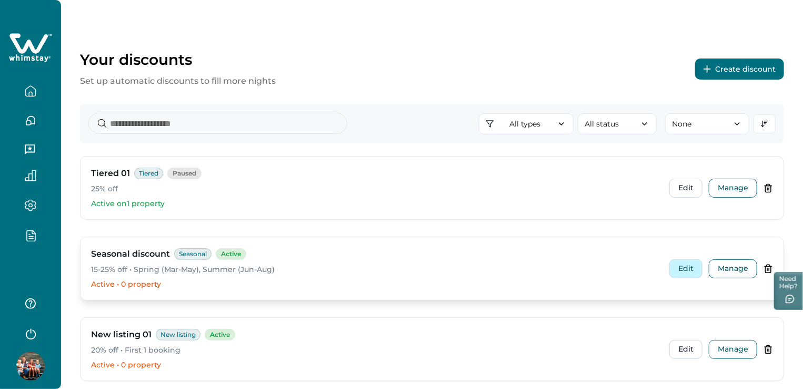
click at [676, 269] on button "Edit" at bounding box center [686, 268] width 33 height 19
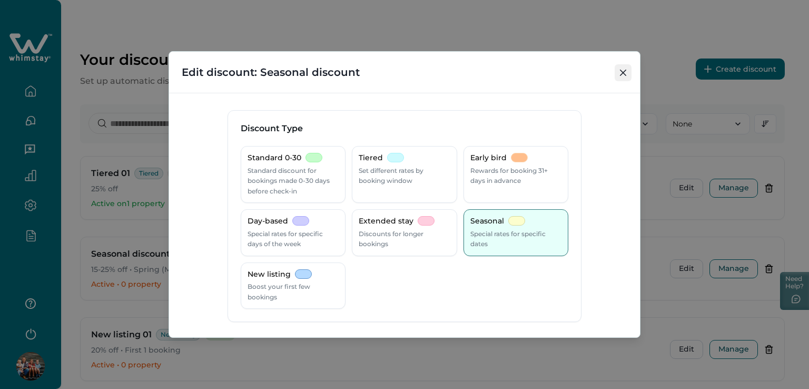
click at [626, 72] on button "Close" at bounding box center [622, 72] width 17 height 17
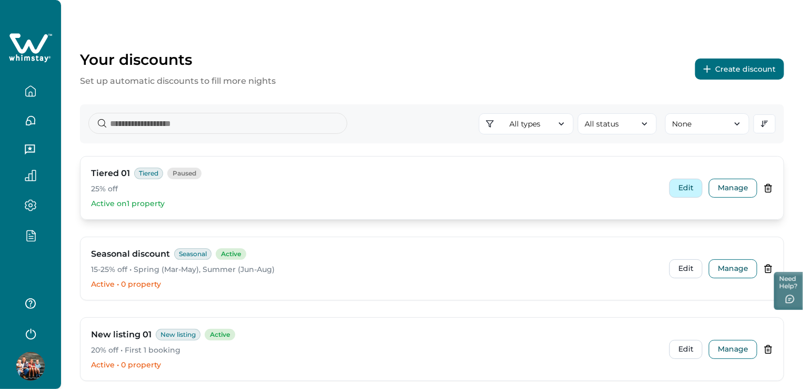
click at [680, 185] on button "Edit" at bounding box center [686, 187] width 33 height 19
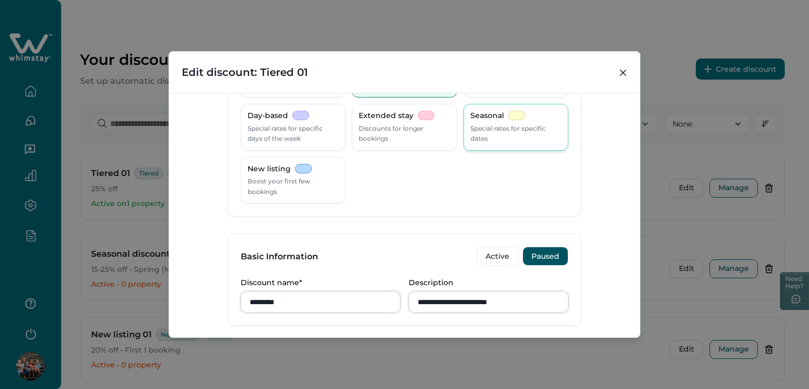
scroll to position [211, 0]
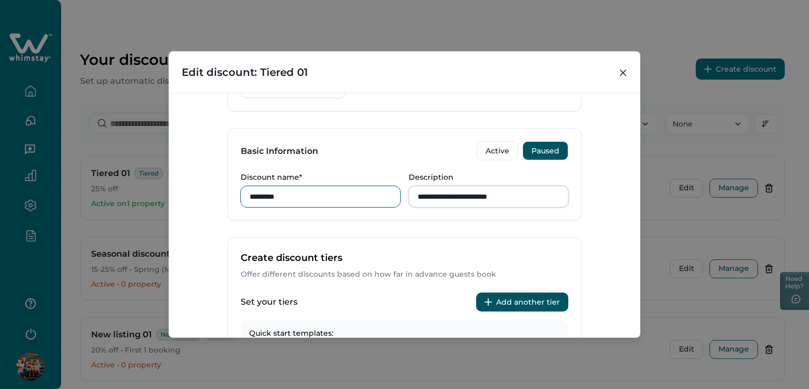
click at [297, 191] on input "*********" at bounding box center [321, 196] width 160 height 21
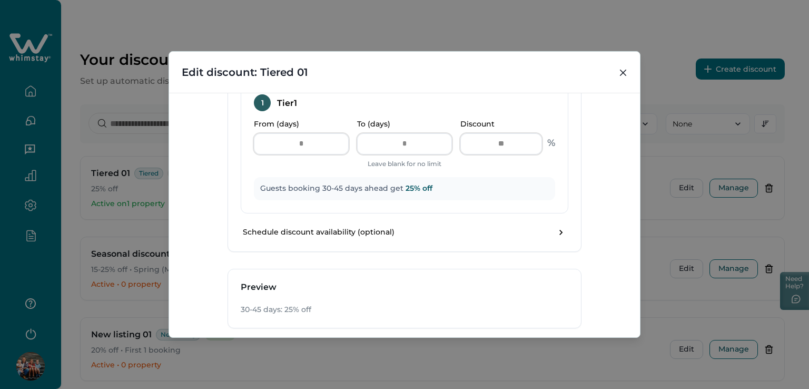
scroll to position [570, 0]
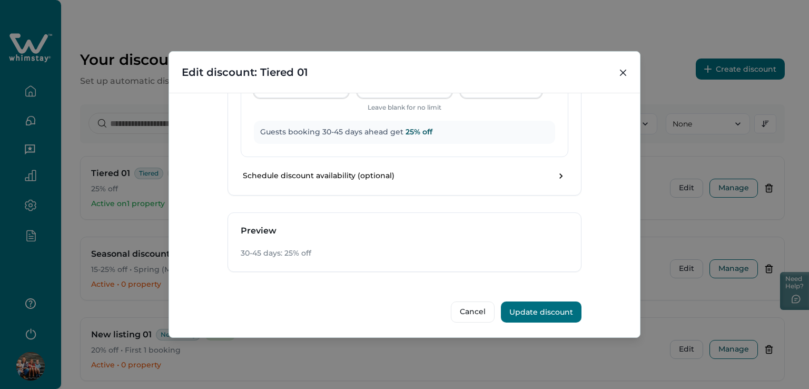
type input "**********"
click at [519, 309] on button "Update discount" at bounding box center [541, 311] width 81 height 21
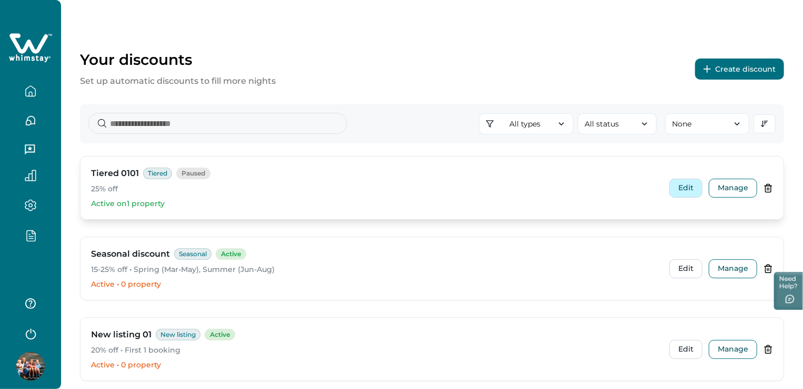
click at [694, 196] on button "Edit" at bounding box center [686, 187] width 33 height 19
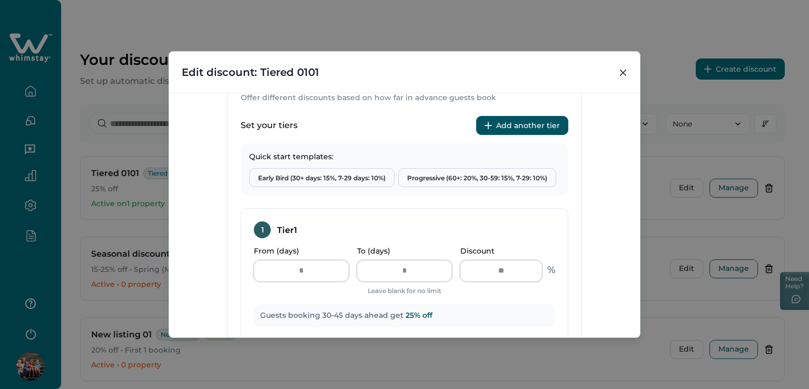
scroll to position [421, 0]
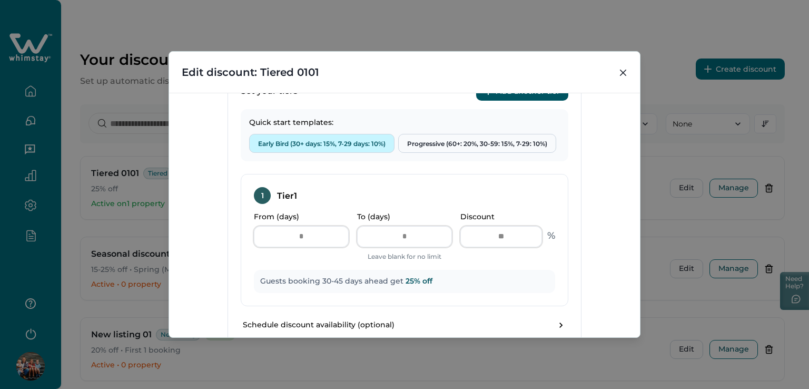
click at [327, 144] on button "Early Bird (30+ days: 15%, 7-29 days: 10%)" at bounding box center [321, 143] width 145 height 19
type input "*"
type input "**"
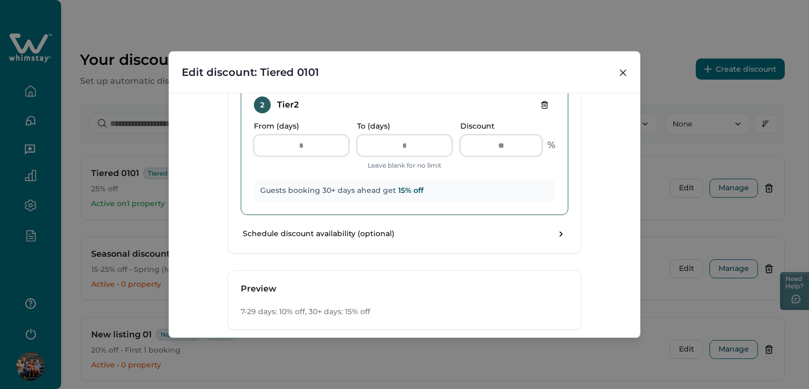
scroll to position [684, 0]
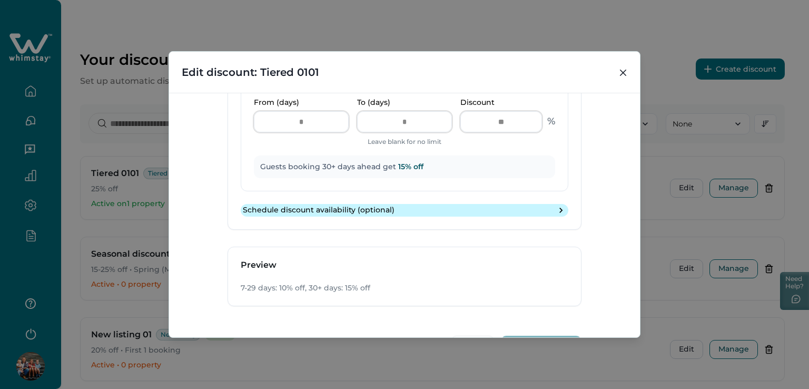
click at [307, 205] on p "Schedule discount availability (optional)" at bounding box center [319, 210] width 152 height 11
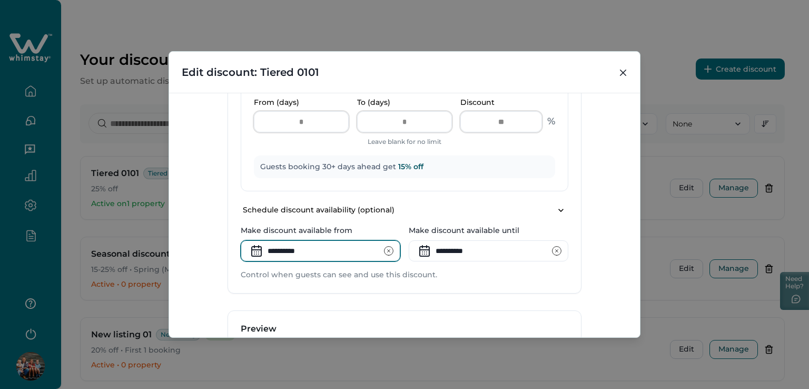
click at [288, 243] on input "**********" at bounding box center [321, 250] width 160 height 21
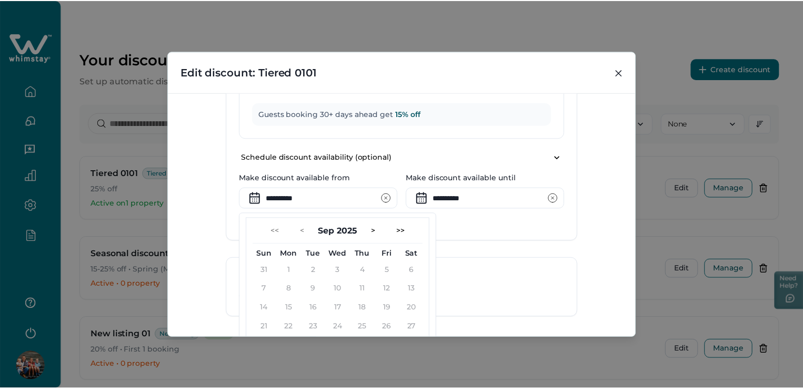
scroll to position [781, 0]
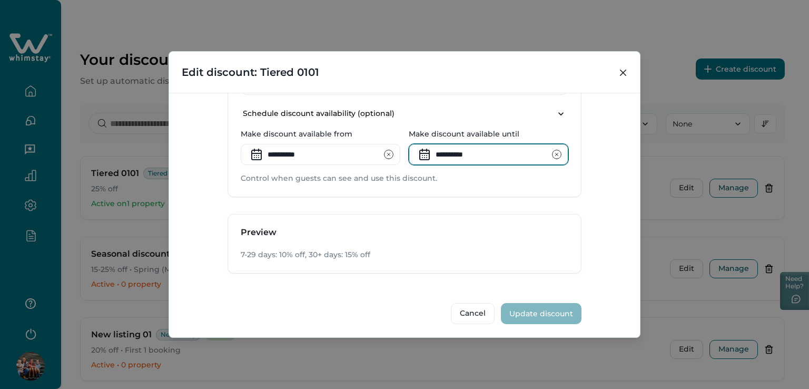
click at [453, 156] on input "**********" at bounding box center [489, 154] width 160 height 21
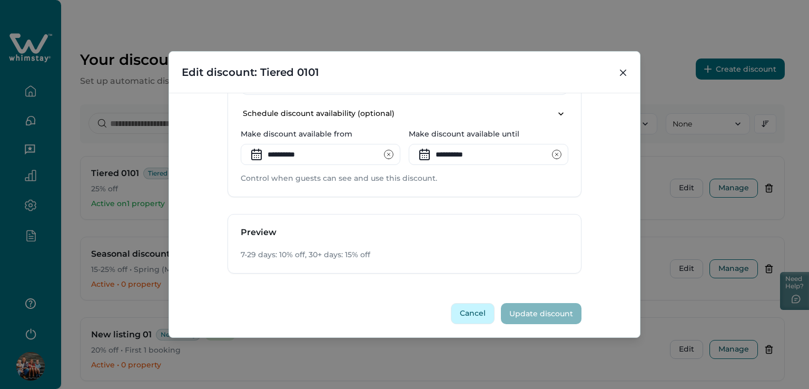
click at [472, 309] on button "Cancel" at bounding box center [473, 313] width 44 height 21
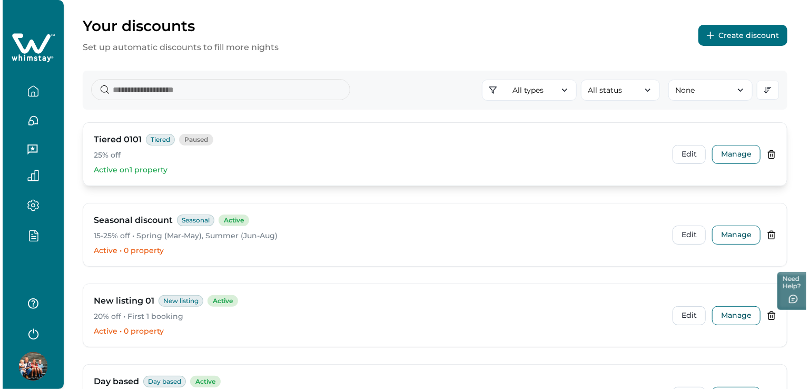
scroll to position [53, 0]
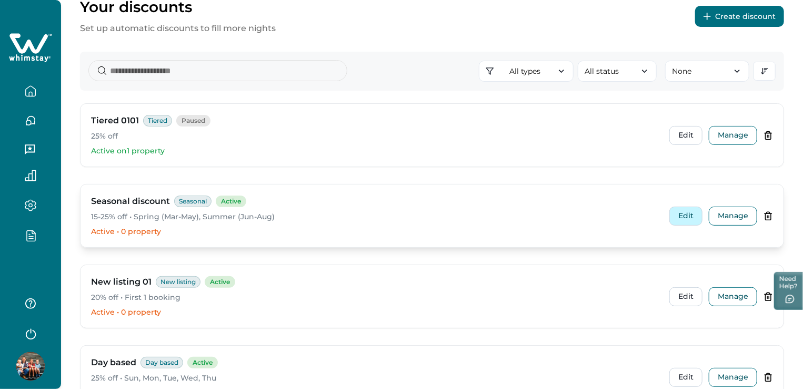
click at [682, 217] on button "Edit" at bounding box center [686, 215] width 33 height 19
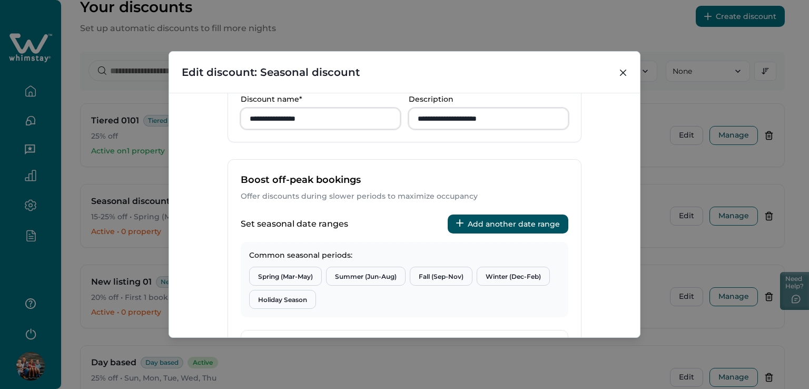
scroll to position [341, 0]
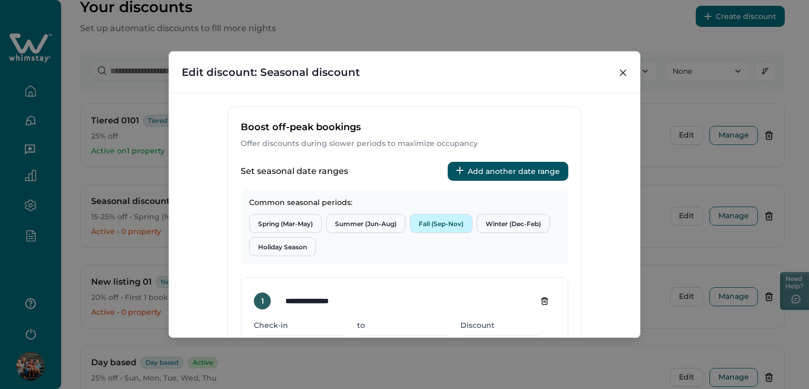
click at [443, 221] on button "Fall (Sep-Nov)" at bounding box center [441, 223] width 63 height 19
click at [494, 220] on button "Winter (Dec-Feb)" at bounding box center [512, 223] width 73 height 19
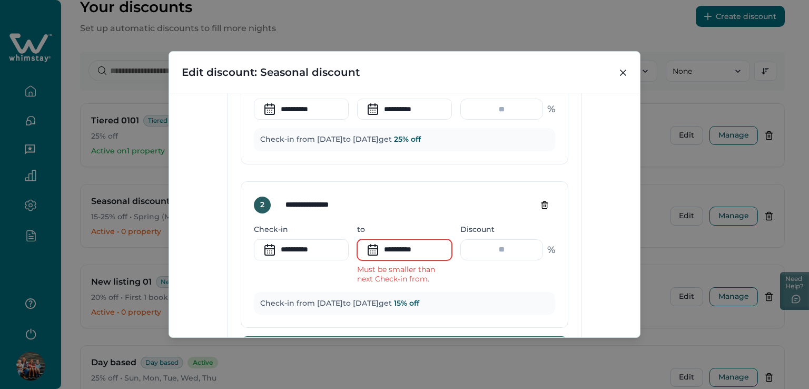
scroll to position [499, 0]
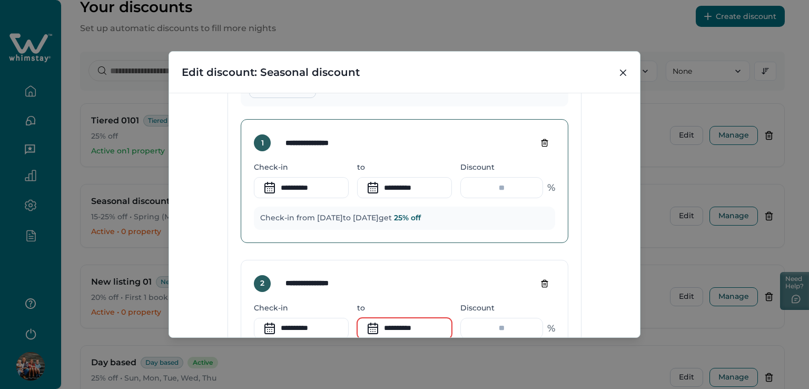
click at [543, 140] on icon "Delete tier" at bounding box center [544, 143] width 5 height 7
type input "**********"
type input "**"
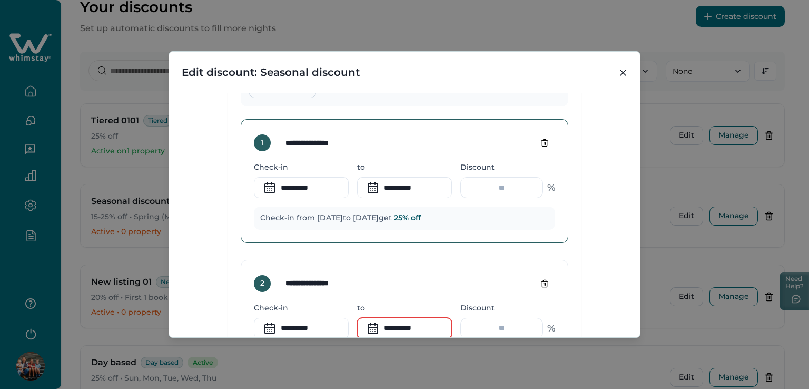
type input "**********"
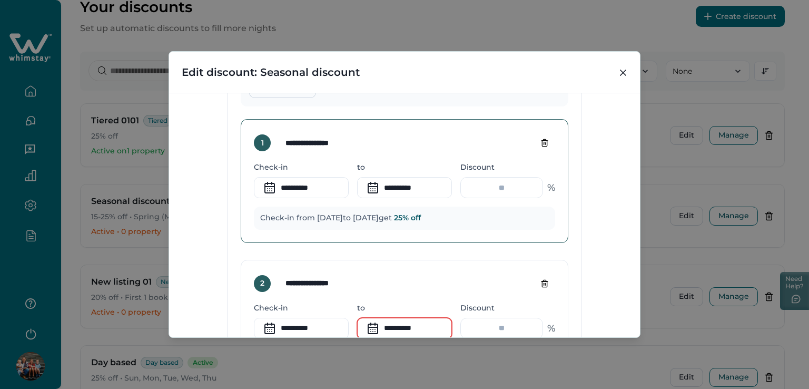
type input "**********"
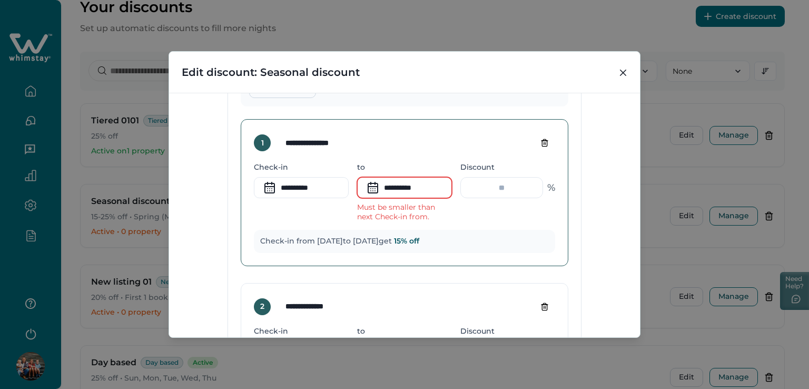
click at [541, 138] on icon "Delete tier" at bounding box center [544, 142] width 8 height 8
type input "**********"
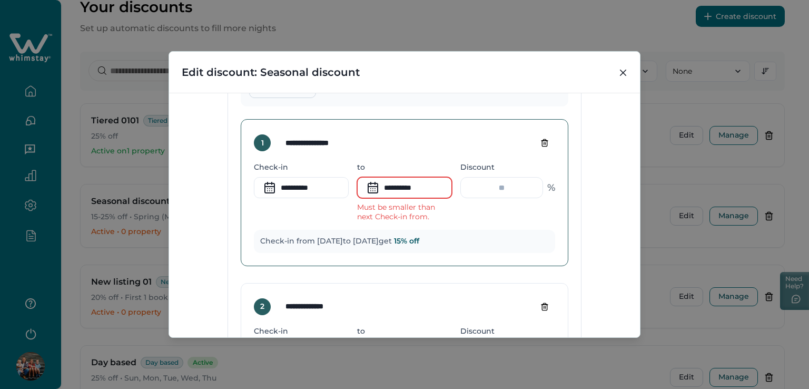
type input "**********"
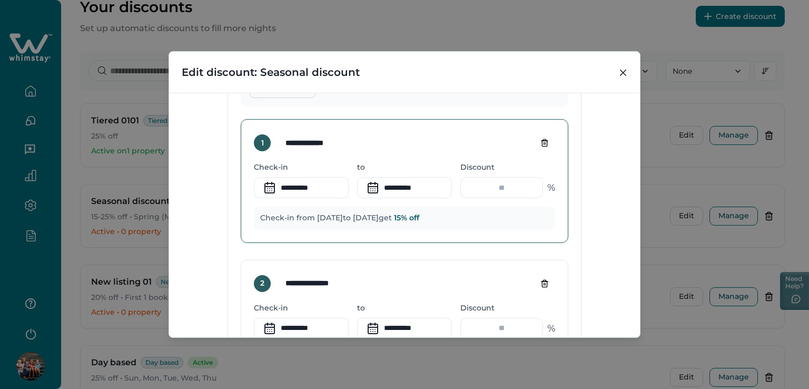
click at [541, 138] on icon "Delete tier" at bounding box center [544, 142] width 8 height 8
type input "**********"
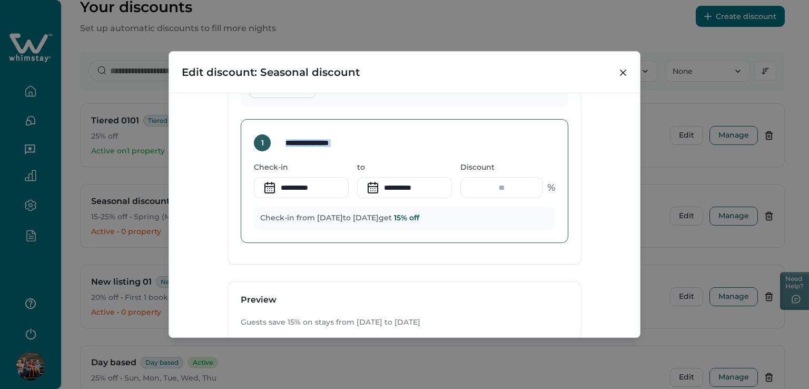
click at [541, 137] on div "**********" at bounding box center [404, 142] width 301 height 21
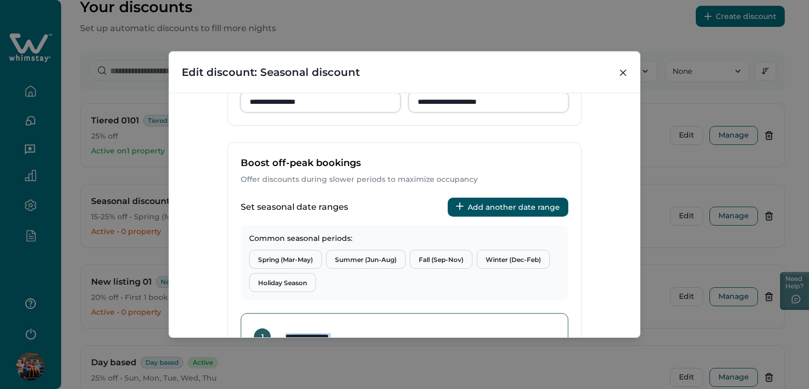
scroll to position [305, 0]
click at [285, 260] on button "Spring (Mar-May)" at bounding box center [285, 259] width 73 height 19
click at [358, 261] on button "Summer (Jun-Aug)" at bounding box center [365, 259] width 79 height 19
click at [446, 254] on button "Fall (Sep-Nov)" at bounding box center [441, 259] width 63 height 19
click at [283, 279] on button "Holiday Season" at bounding box center [282, 282] width 67 height 19
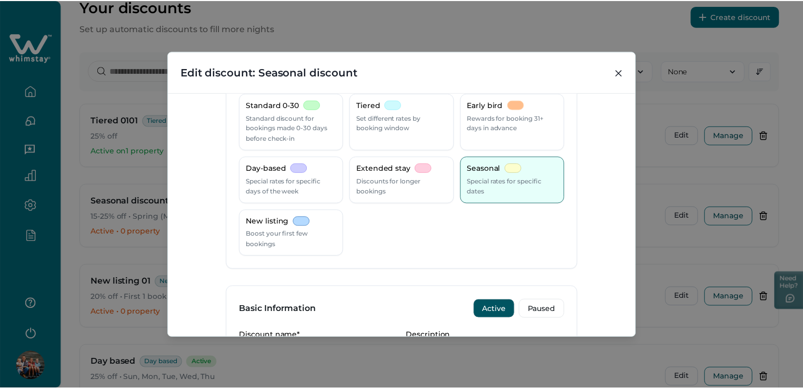
scroll to position [0, 0]
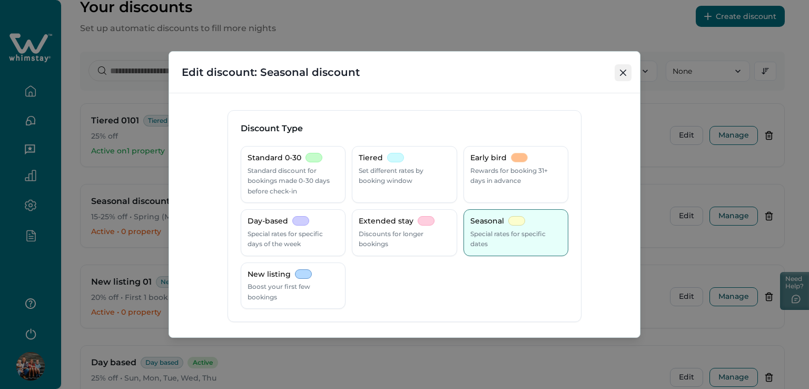
click at [619, 72] on button "Close" at bounding box center [622, 72] width 17 height 17
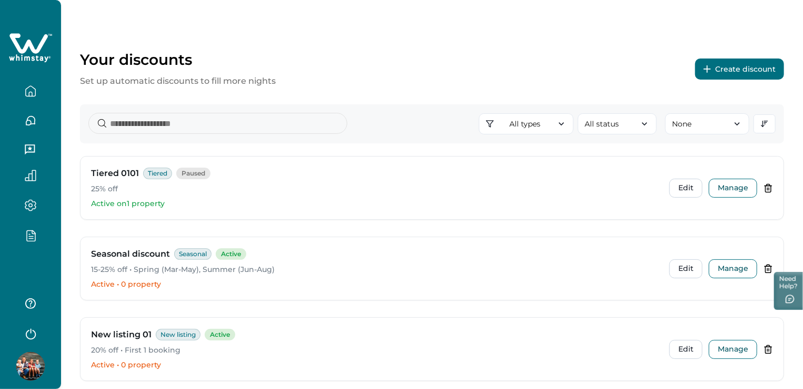
click at [750, 68] on button "Create discount" at bounding box center [739, 68] width 89 height 21
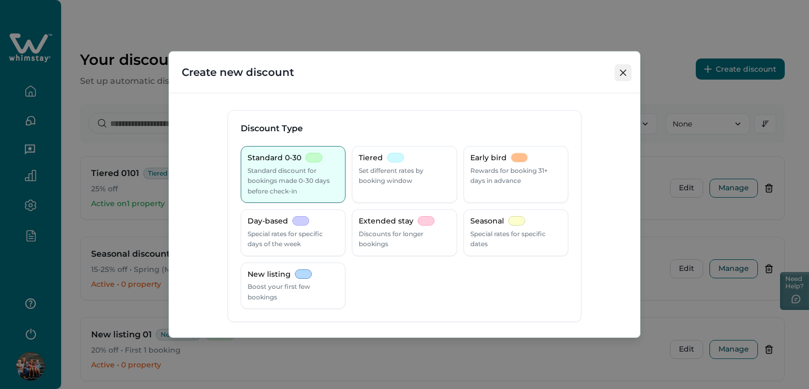
drag, startPoint x: 625, startPoint y: 74, endPoint x: 606, endPoint y: 78, distance: 19.4
click at [623, 74] on icon "Close" at bounding box center [623, 72] width 6 height 6
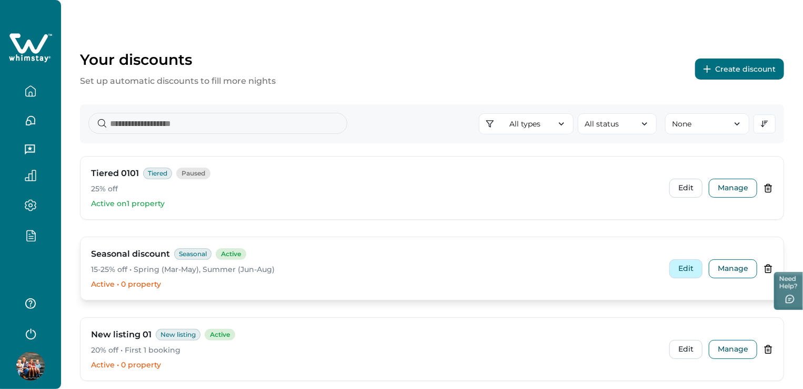
click at [682, 265] on button "Edit" at bounding box center [686, 268] width 33 height 19
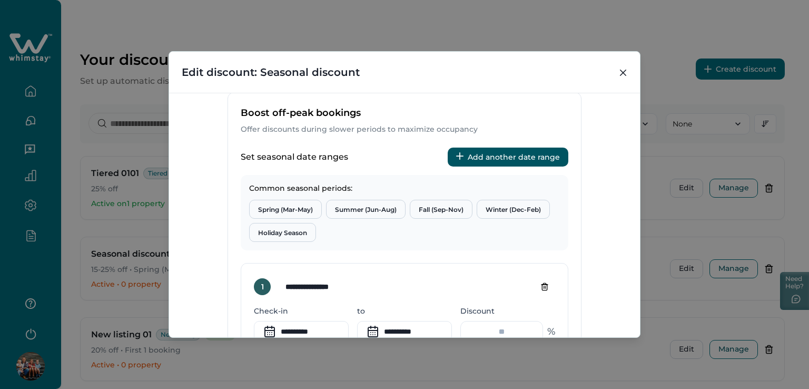
scroll to position [474, 0]
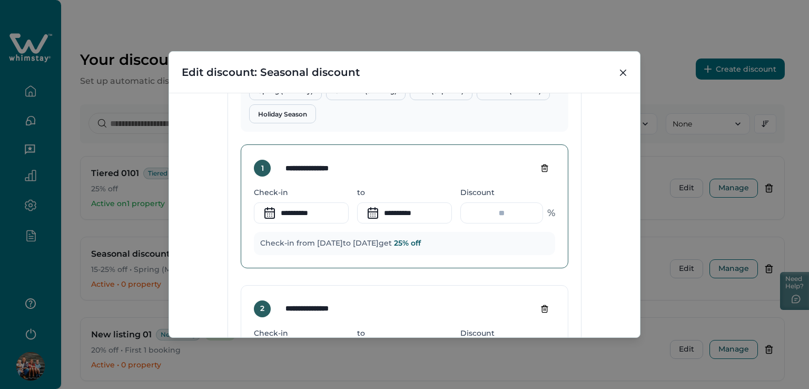
click at [540, 171] on icon "Delete tier" at bounding box center [544, 168] width 8 height 8
type input "**********"
type input "**"
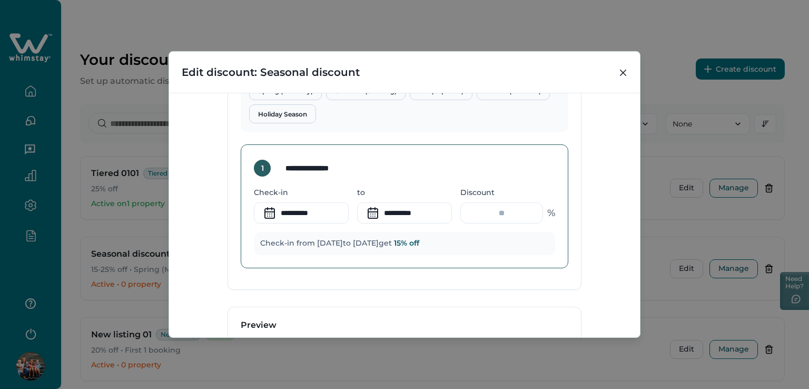
click at [540, 171] on div "**********" at bounding box center [404, 167] width 301 height 21
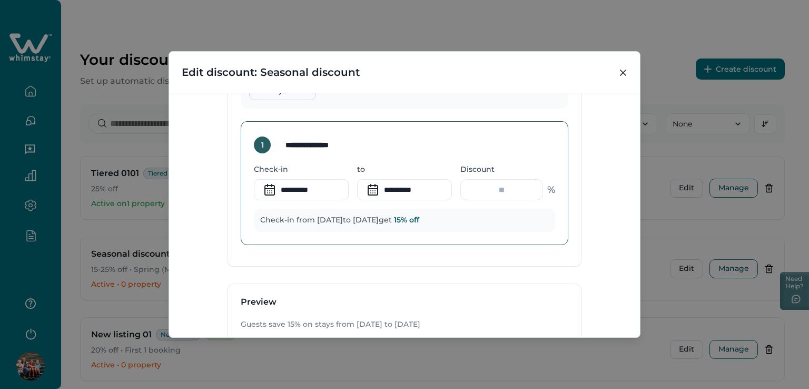
scroll to position [463, 0]
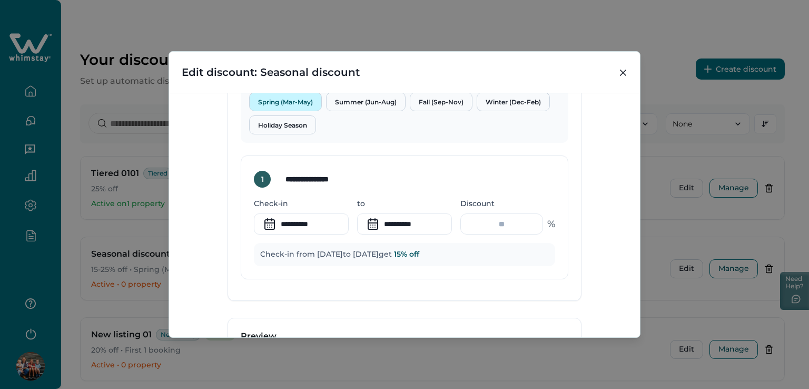
click at [279, 103] on button "Spring (Mar-May)" at bounding box center [285, 101] width 73 height 19
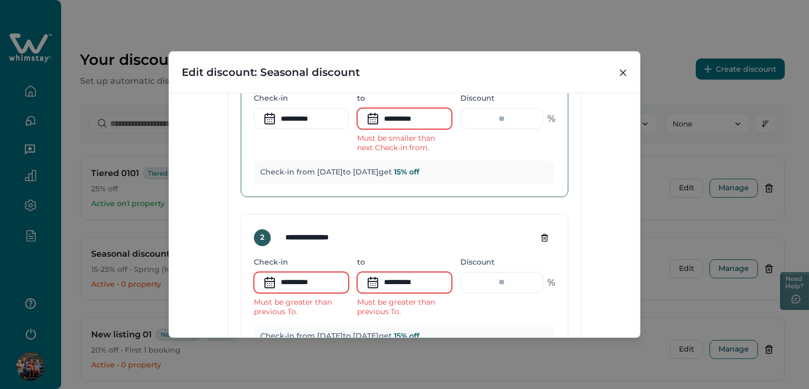
scroll to position [515, 0]
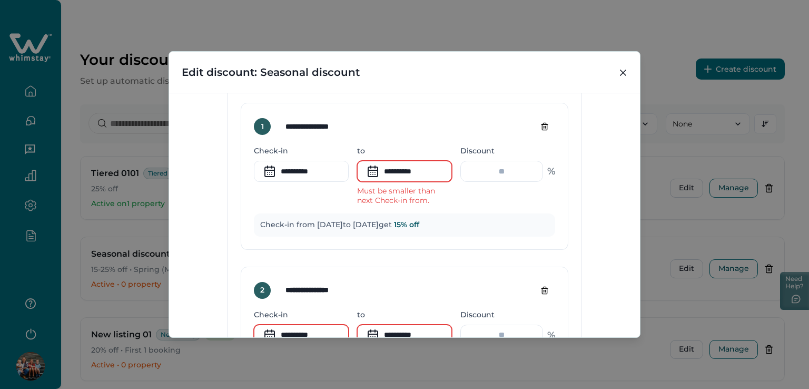
click at [542, 123] on icon "Delete tier" at bounding box center [544, 126] width 5 height 7
type input "**********"
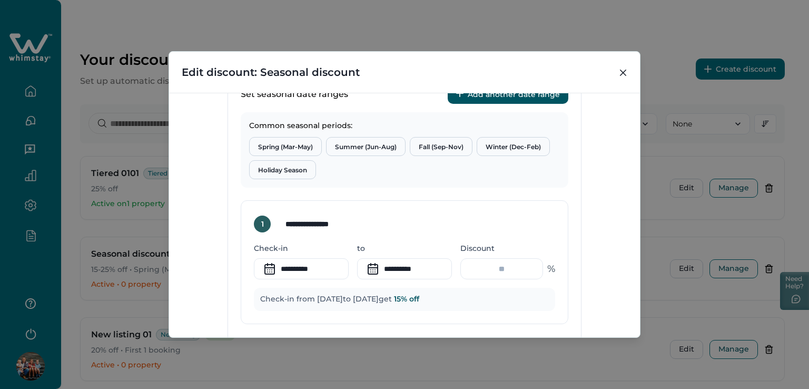
scroll to position [463, 0]
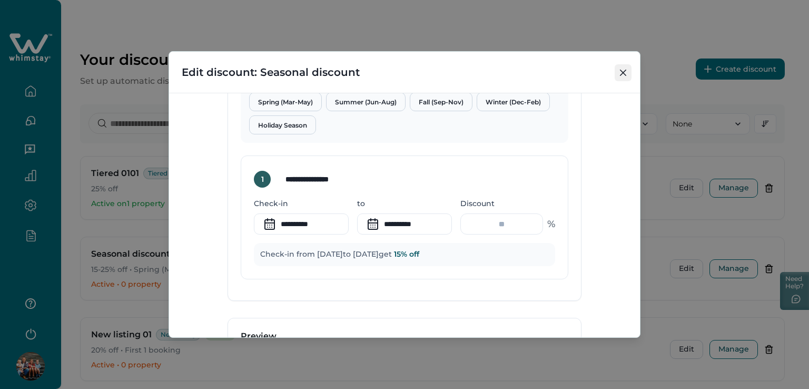
click at [620, 69] on icon "Close" at bounding box center [623, 72] width 6 height 6
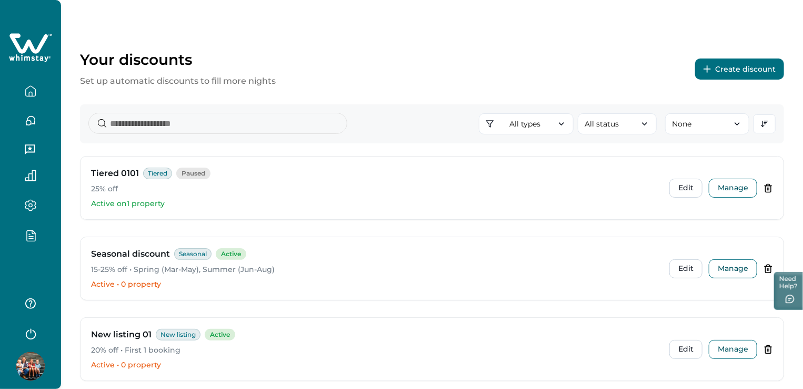
click at [758, 66] on button "Create discount" at bounding box center [739, 68] width 89 height 21
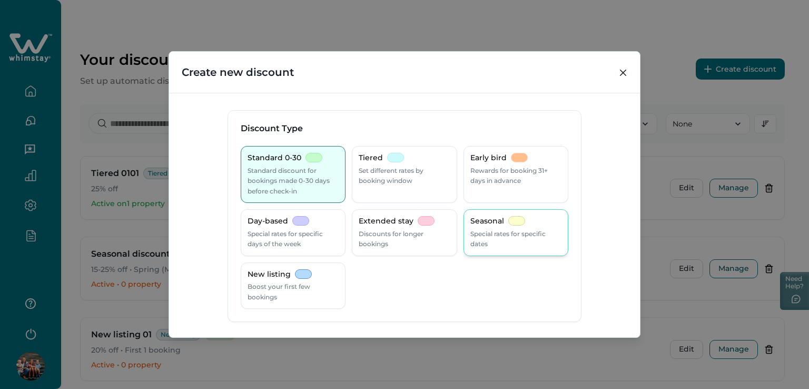
click at [520, 226] on div "Seasonal Special rates for specific dates" at bounding box center [515, 232] width 91 height 33
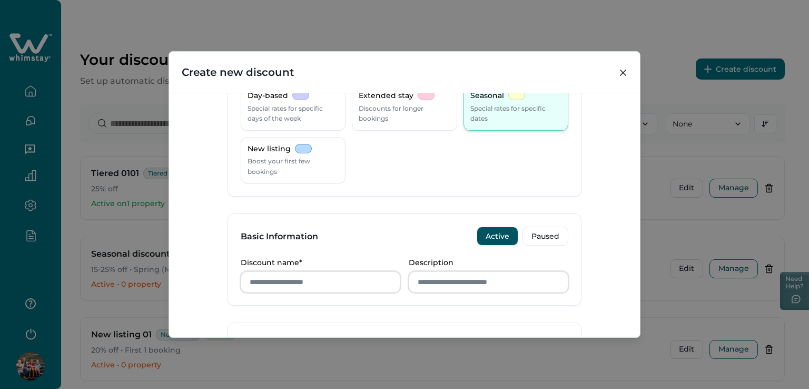
scroll to position [211, 0]
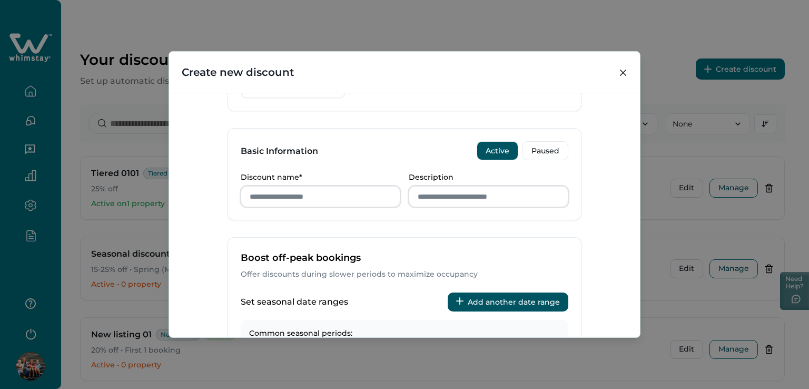
click at [296, 184] on div "Discount name*" at bounding box center [321, 190] width 160 height 34
click at [291, 198] on input "Discount name*" at bounding box center [321, 196] width 160 height 21
type input "*"
type input "***"
click at [621, 72] on icon "Close" at bounding box center [623, 72] width 6 height 6
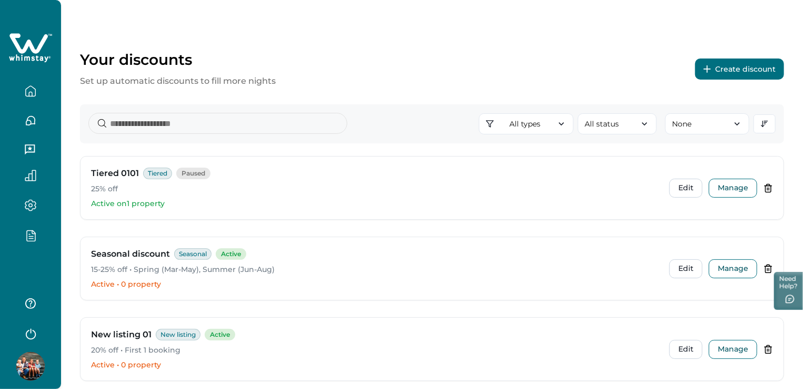
click at [747, 70] on button "Create discount" at bounding box center [739, 68] width 89 height 21
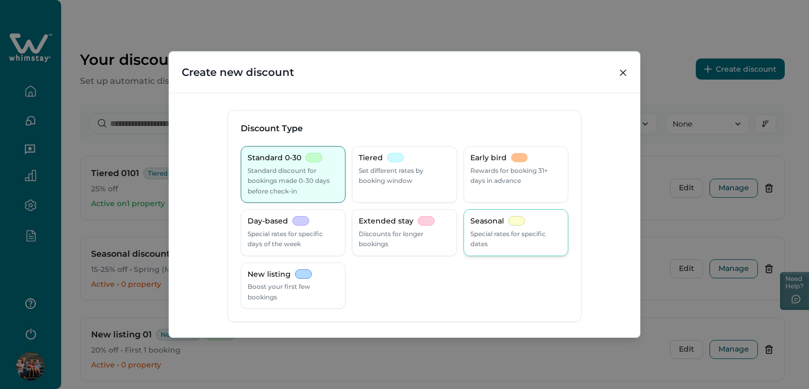
click at [508, 238] on p "Special rates for specific dates" at bounding box center [515, 238] width 91 height 21
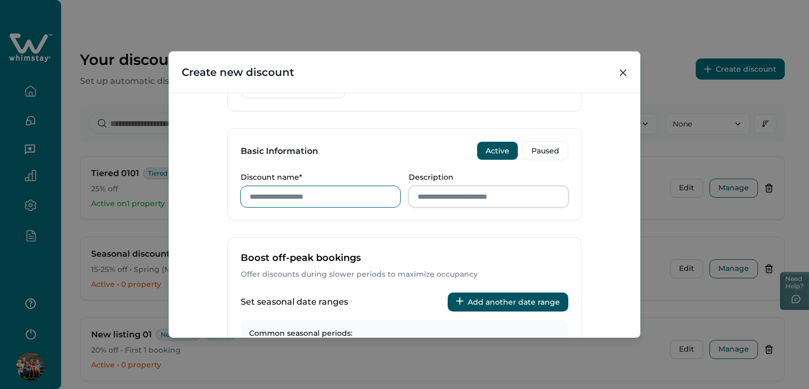
click at [289, 197] on input "Discount name*" at bounding box center [321, 196] width 160 height 21
type input "**********"
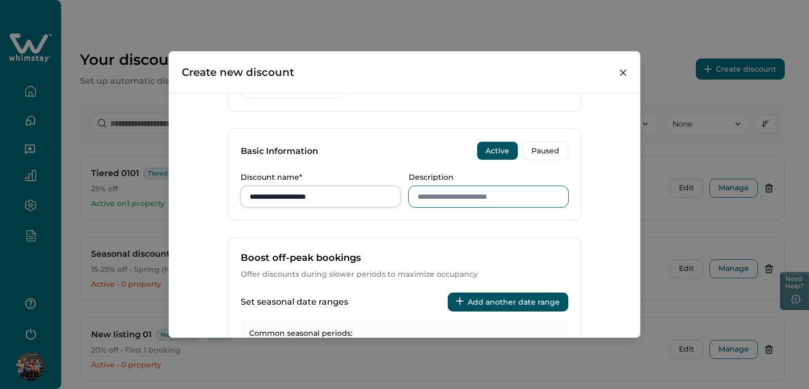
click at [468, 197] on input "Description" at bounding box center [489, 196] width 160 height 21
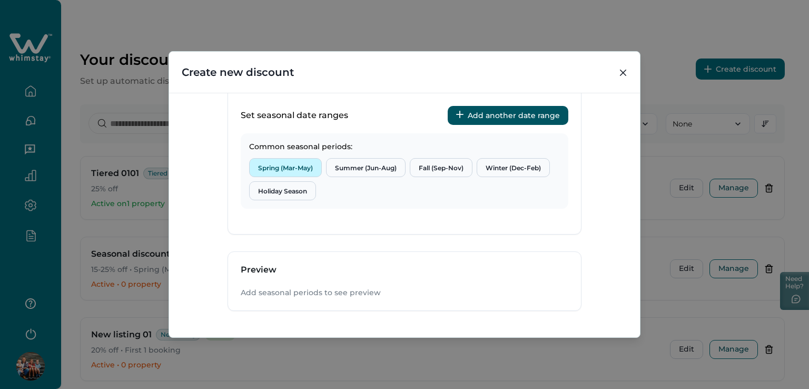
scroll to position [344, 0]
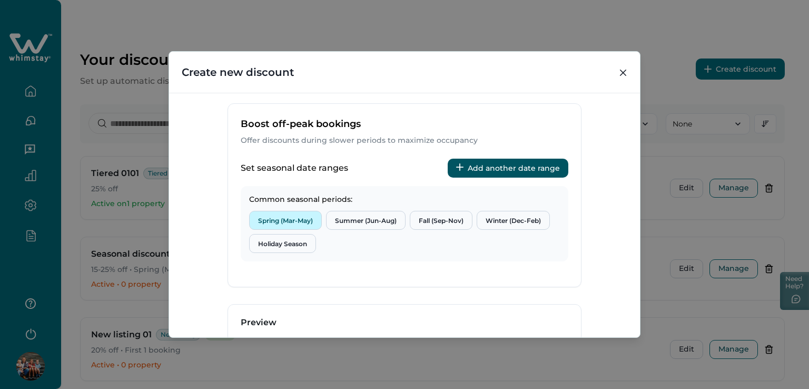
type input "**********"
click at [287, 217] on button "Spring (Mar-May)" at bounding box center [285, 220] width 73 height 19
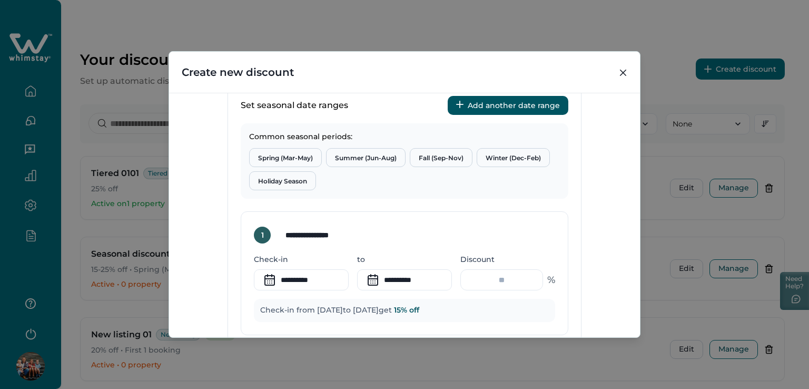
scroll to position [397, 0]
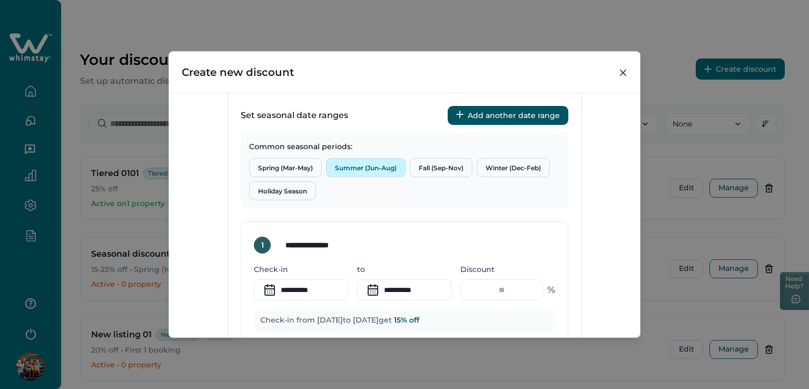
click at [350, 165] on button "Summer (Jun-Aug)" at bounding box center [365, 167] width 79 height 19
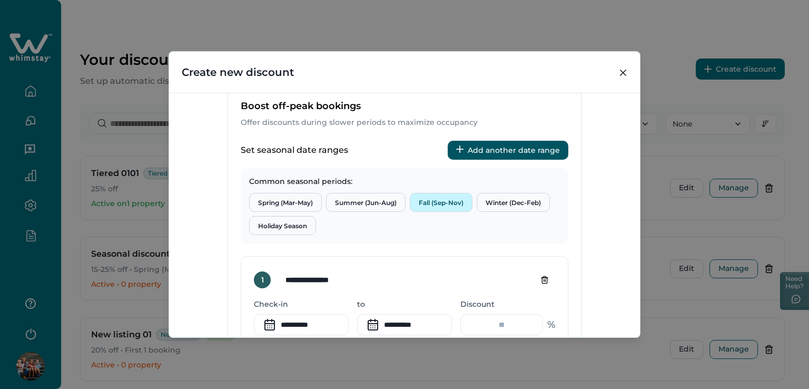
scroll to position [344, 0]
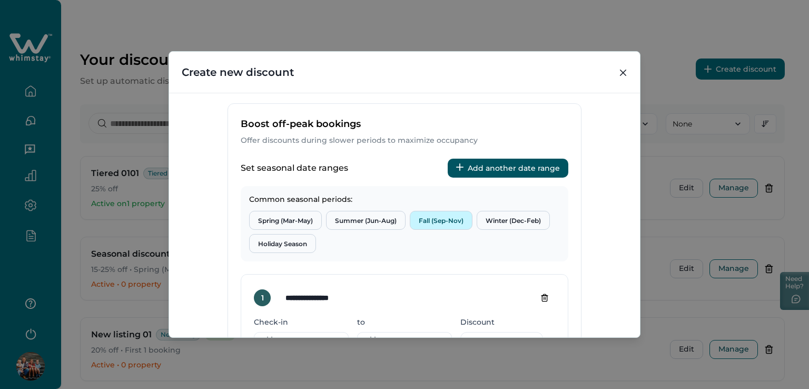
click at [440, 218] on button "Fall (Sep-Nov)" at bounding box center [441, 220] width 63 height 19
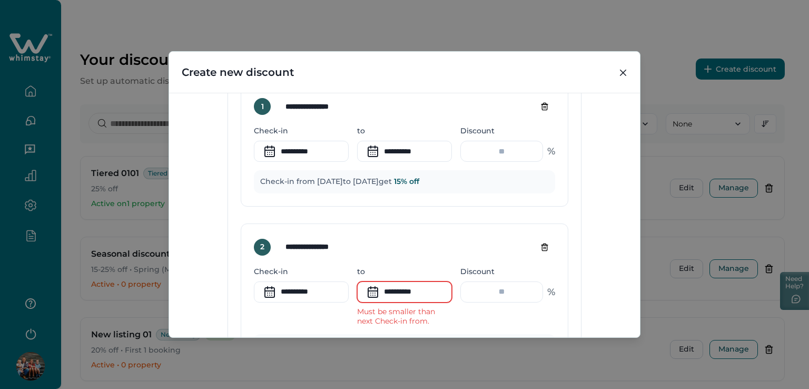
scroll to position [397, 0]
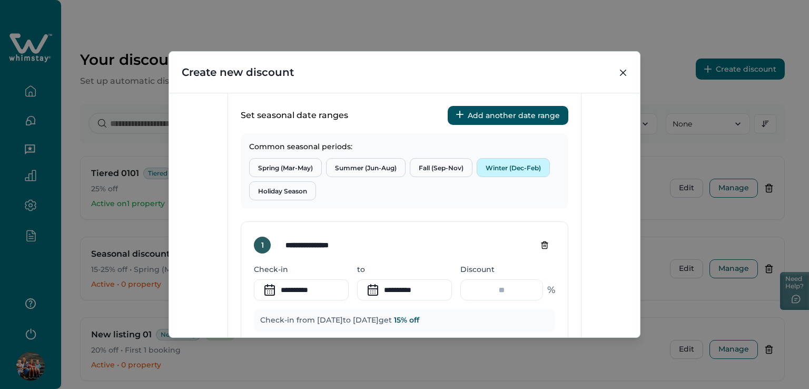
click at [513, 163] on button "Winter (Dec-Feb)" at bounding box center [512, 167] width 73 height 19
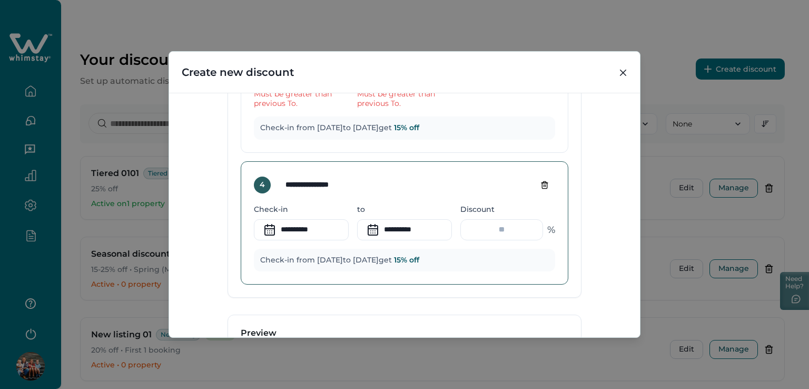
scroll to position [923, 0]
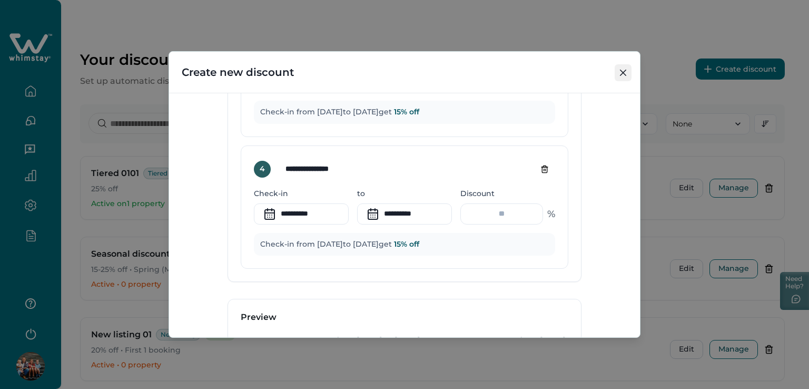
click at [628, 75] on button "Close" at bounding box center [622, 72] width 17 height 17
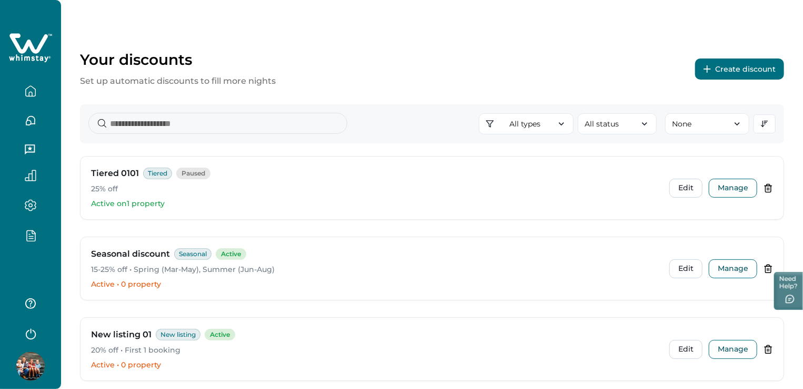
click at [734, 70] on button "Create discount" at bounding box center [739, 68] width 89 height 21
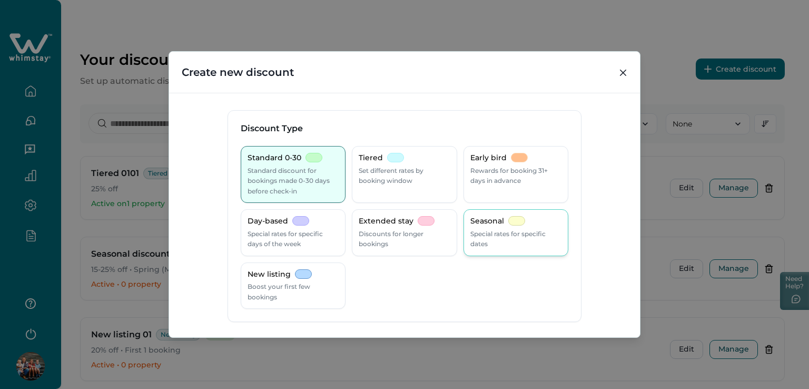
click at [524, 236] on p "Special rates for specific dates" at bounding box center [515, 238] width 91 height 21
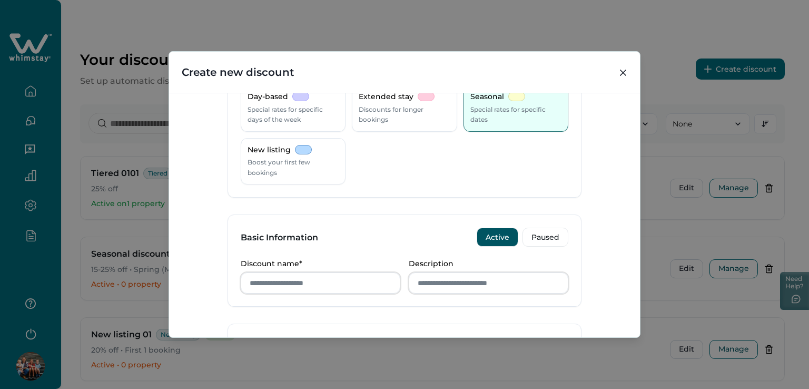
scroll to position [211, 0]
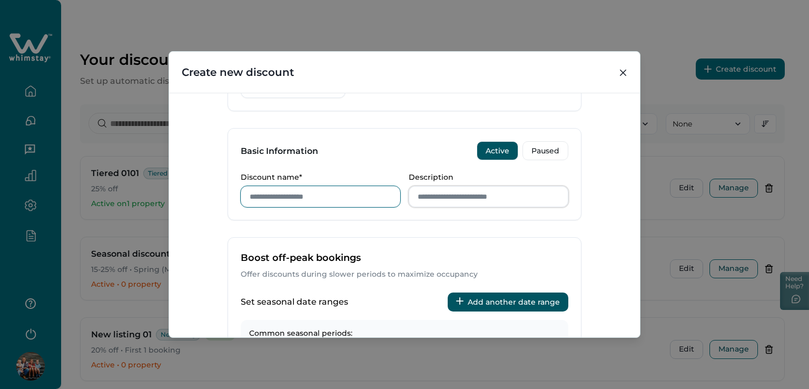
click at [258, 203] on input "Discount name*" at bounding box center [321, 196] width 160 height 21
type input "**********"
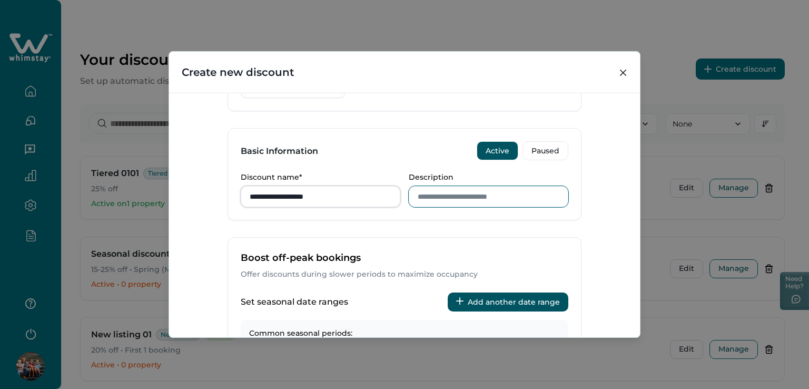
click at [439, 199] on input "Description" at bounding box center [489, 196] width 160 height 21
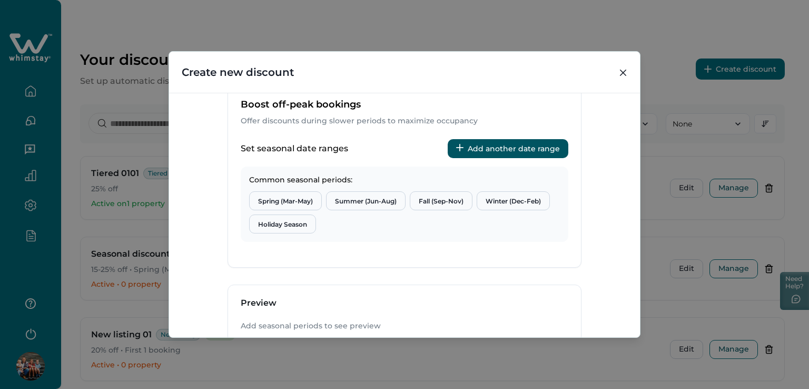
scroll to position [369, 0]
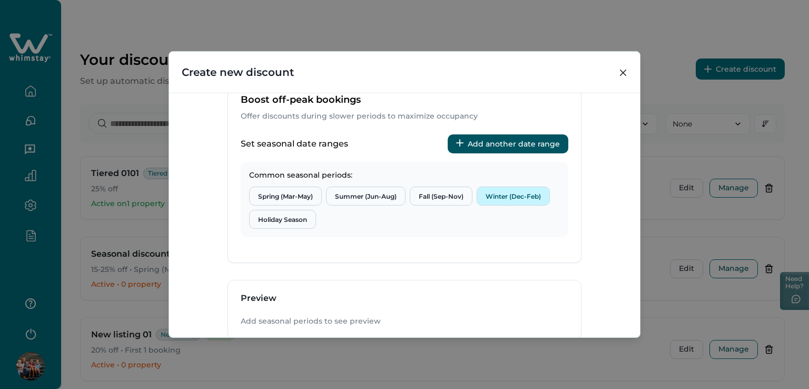
type input "**********"
click at [505, 194] on button "Winter (Dec-Feb)" at bounding box center [512, 195] width 73 height 19
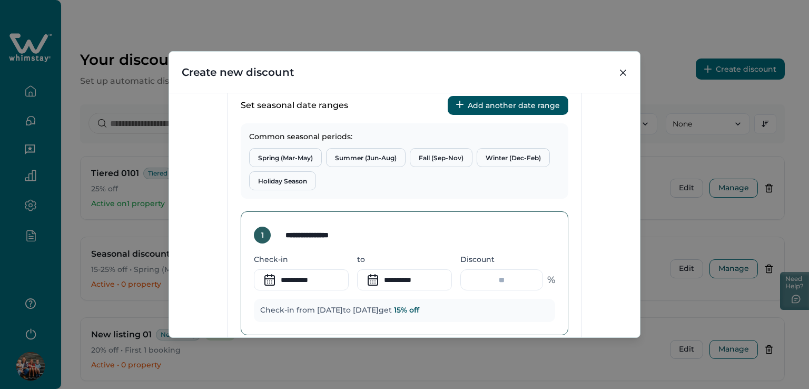
scroll to position [421, 0]
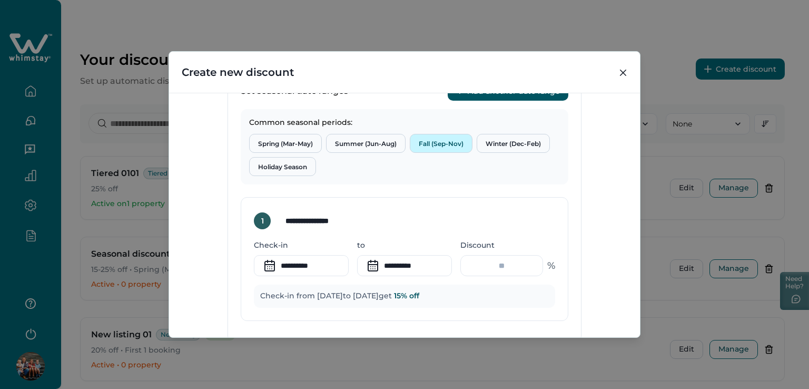
click at [442, 142] on button "Fall (Sep-Nov)" at bounding box center [441, 143] width 63 height 19
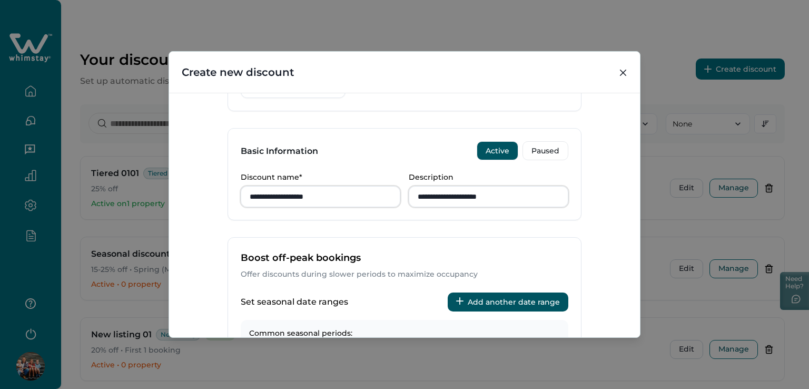
scroll to position [316, 0]
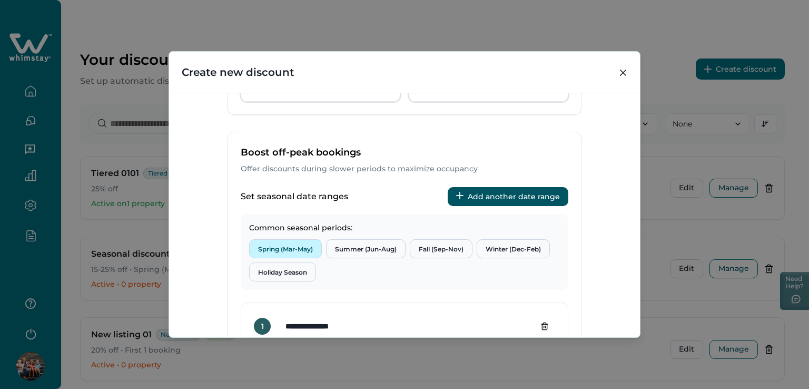
click at [293, 250] on button "Spring (Mar-May)" at bounding box center [285, 248] width 73 height 19
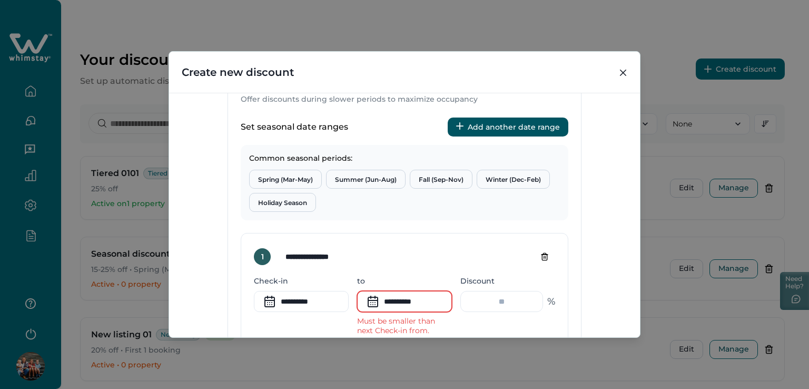
scroll to position [306, 0]
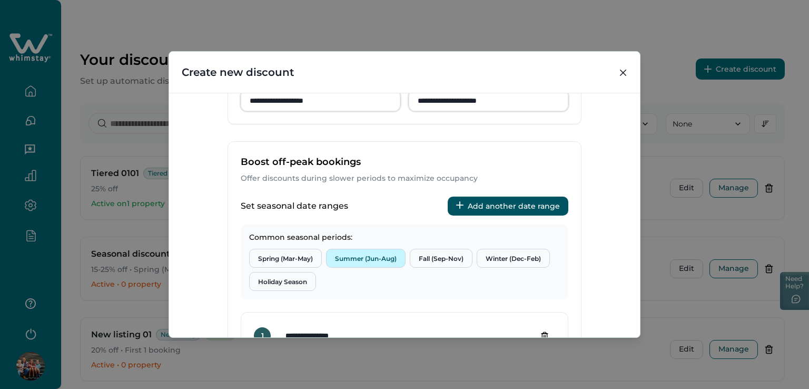
click at [365, 255] on button "Summer (Jun-Aug)" at bounding box center [365, 257] width 79 height 19
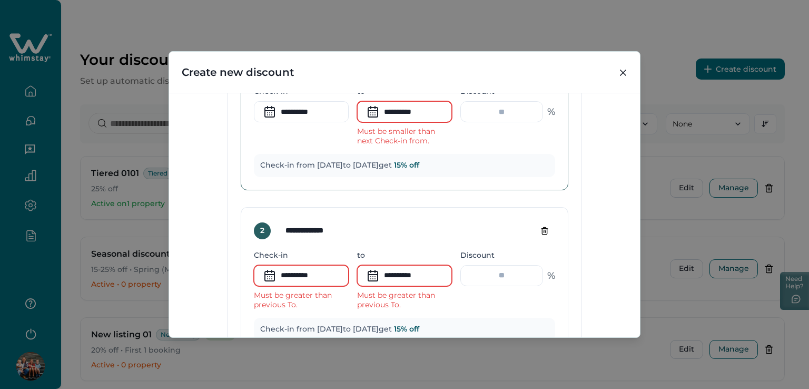
scroll to position [464, 0]
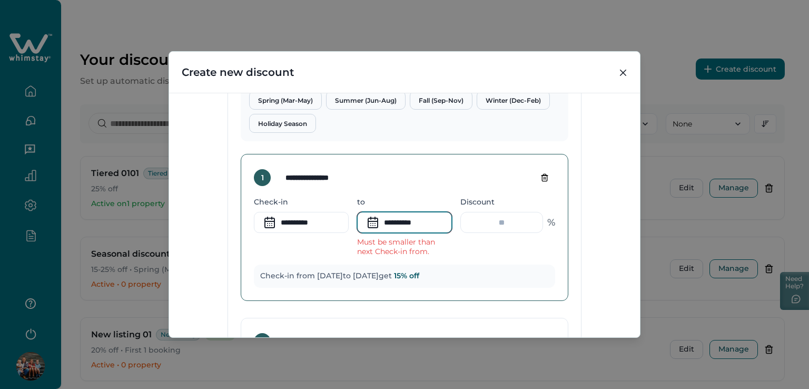
click at [420, 219] on input "**********" at bounding box center [404, 222] width 95 height 21
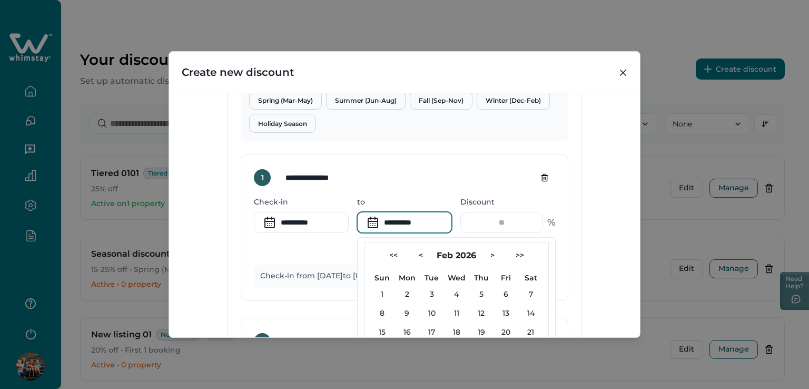
click at [590, 247] on div "**********" at bounding box center [404, 215] width 471 height 244
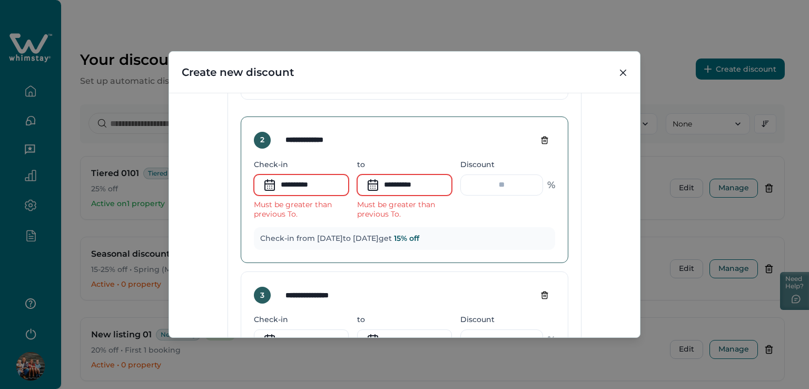
scroll to position [606, 0]
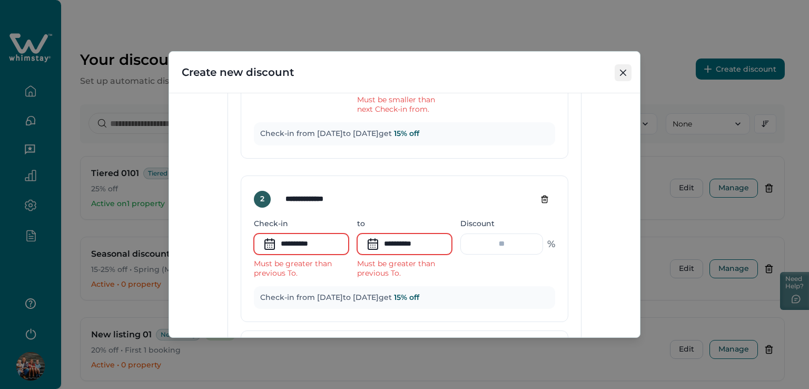
click at [625, 74] on button "Close" at bounding box center [622, 72] width 17 height 17
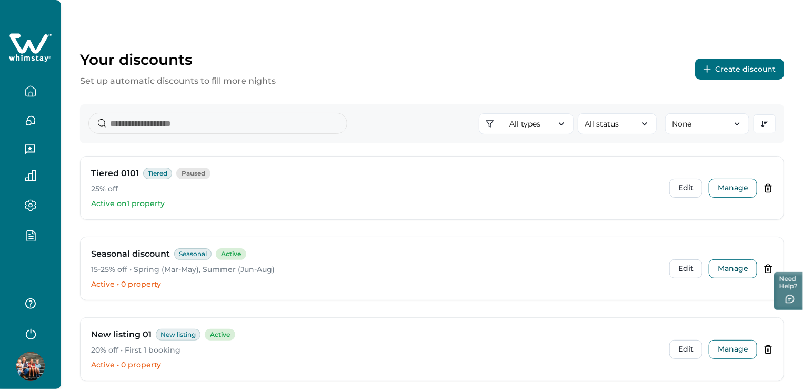
click at [740, 68] on button "Create discount" at bounding box center [739, 68] width 89 height 21
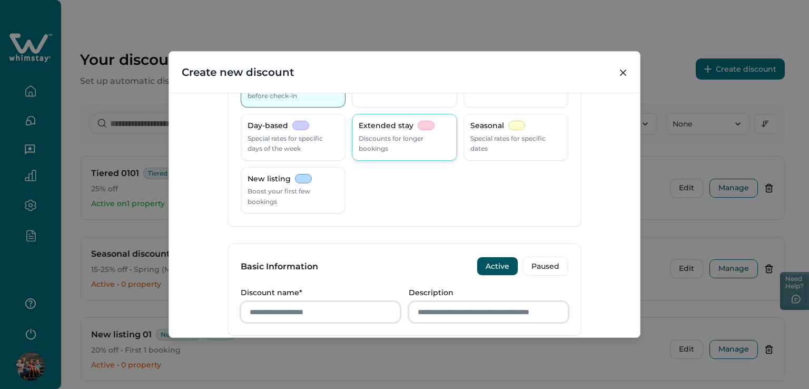
scroll to position [0, 0]
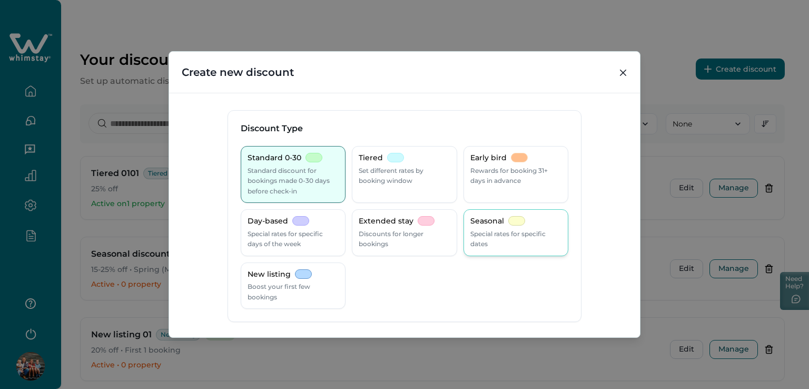
click at [499, 222] on p "Seasonal" at bounding box center [487, 221] width 34 height 11
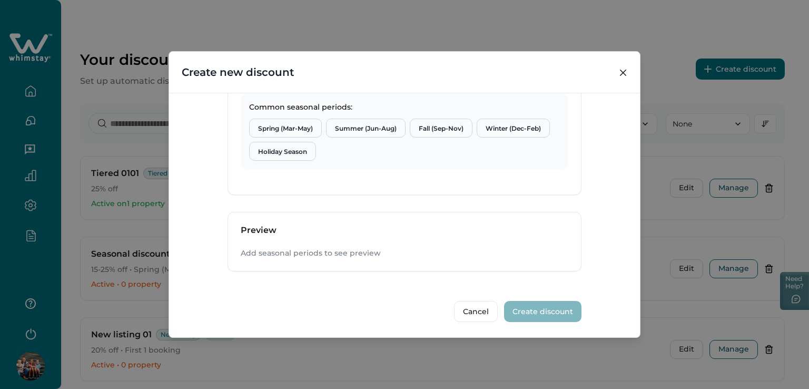
scroll to position [384, 0]
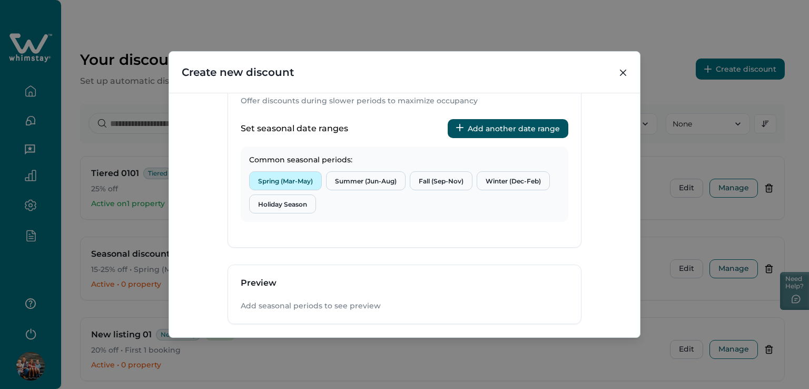
click at [280, 183] on button "Spring (Mar-May)" at bounding box center [285, 180] width 73 height 19
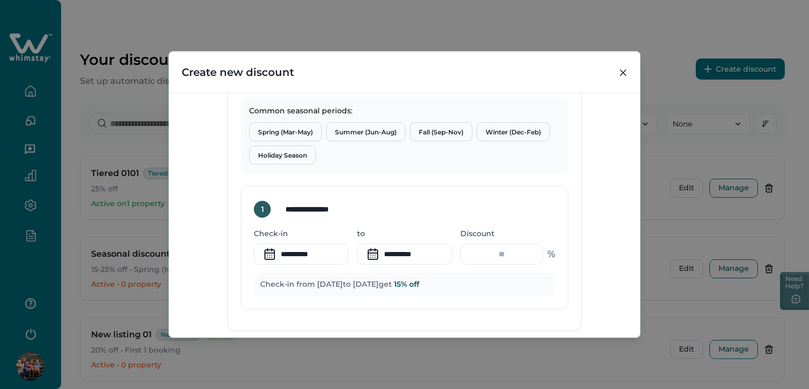
scroll to position [489, 0]
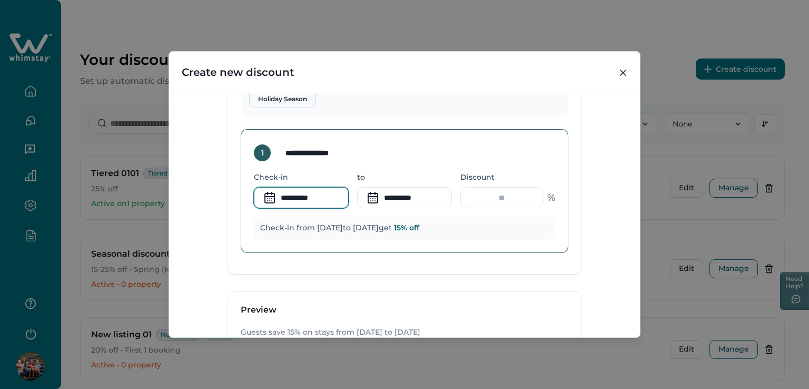
click at [287, 194] on input "**********" at bounding box center [301, 197] width 95 height 21
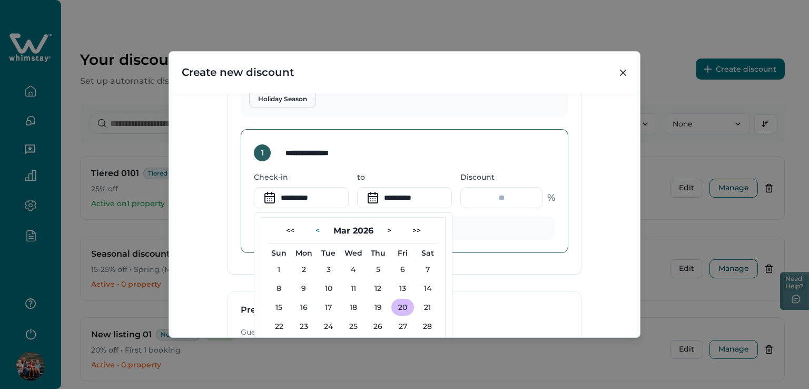
click at [316, 226] on button "<" at bounding box center [317, 230] width 21 height 17
click at [315, 226] on button "<" at bounding box center [317, 230] width 21 height 17
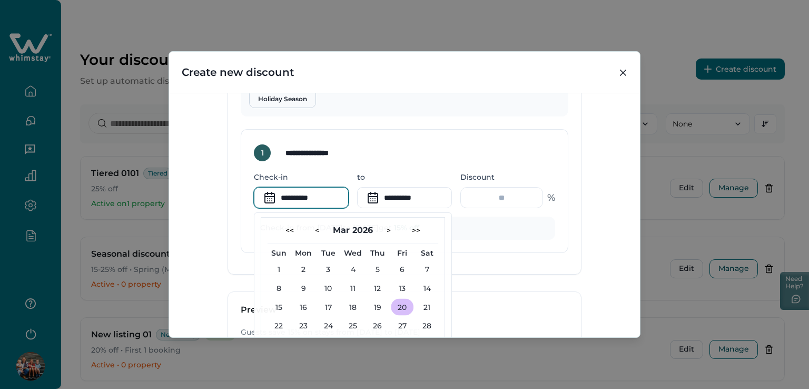
click at [521, 268] on div "**********" at bounding box center [404, 144] width 353 height 260
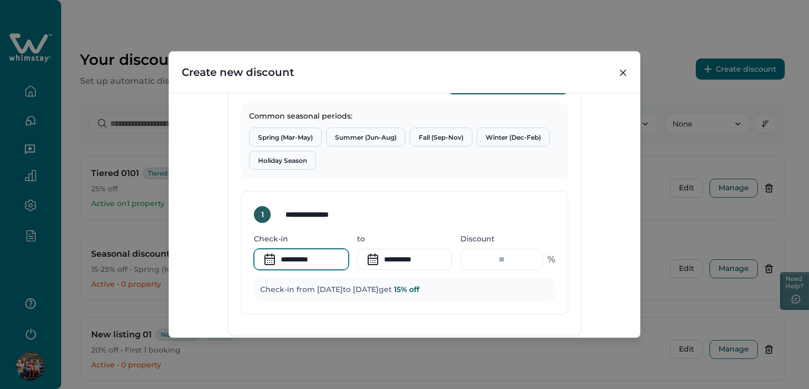
scroll to position [331, 0]
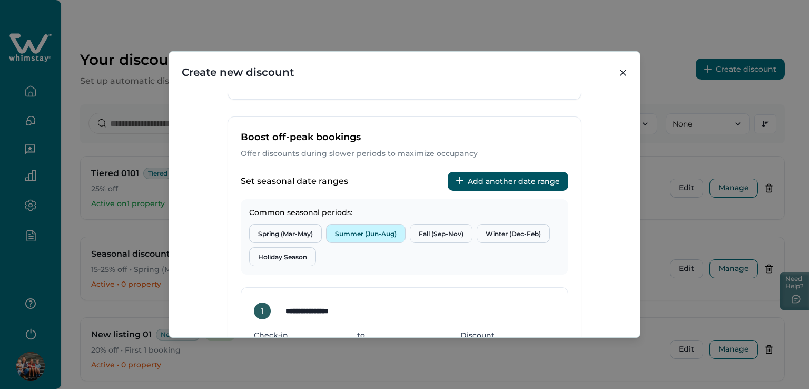
click at [383, 231] on button "Summer (Jun-Aug)" at bounding box center [365, 233] width 79 height 19
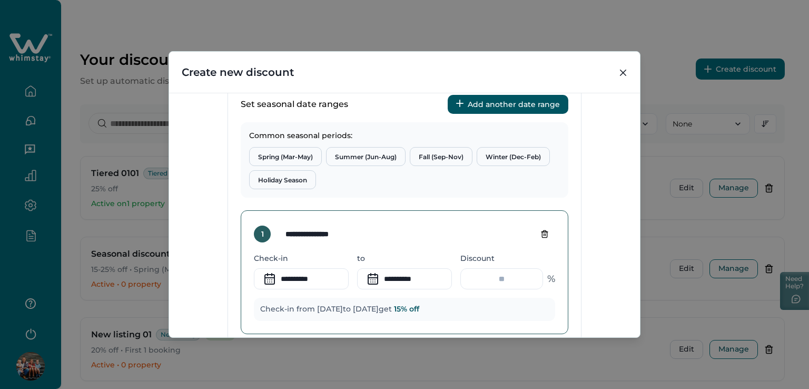
scroll to position [384, 0]
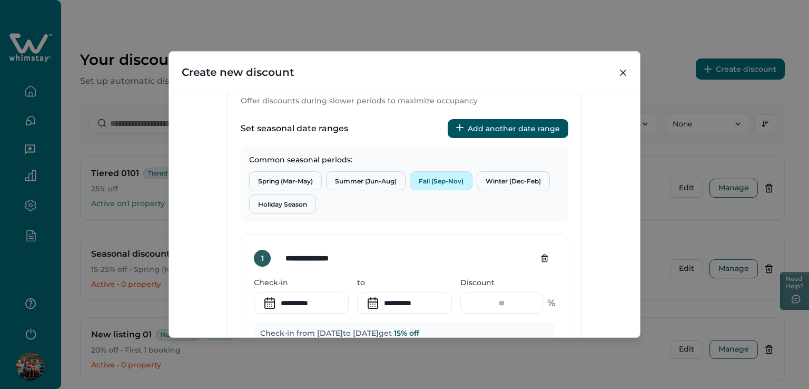
click at [436, 180] on button "Fall (Sep-Nov)" at bounding box center [441, 180] width 63 height 19
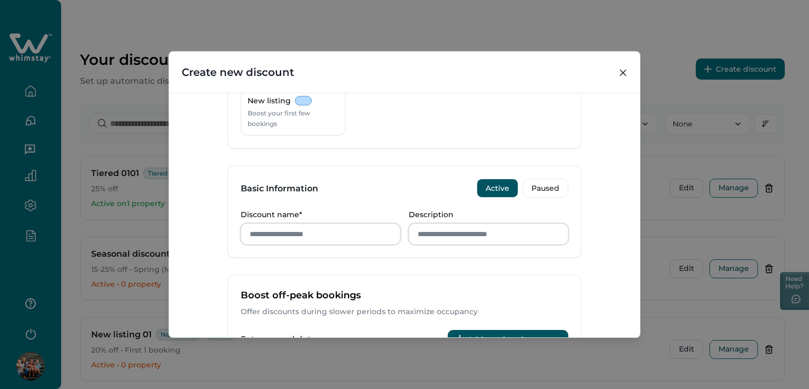
scroll to position [331, 0]
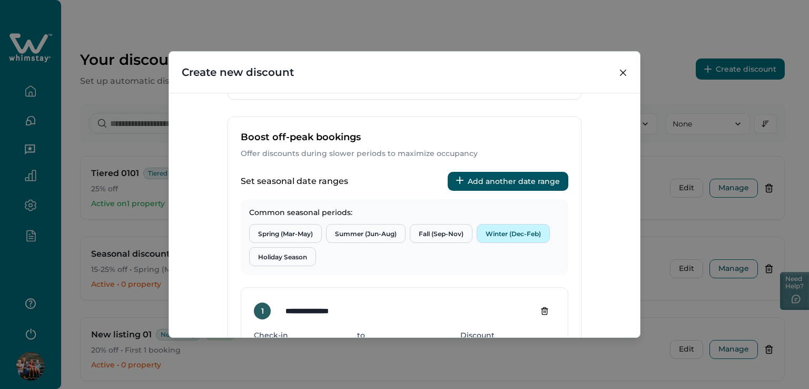
click at [516, 228] on button "Winter (Dec-Feb)" at bounding box center [512, 233] width 73 height 19
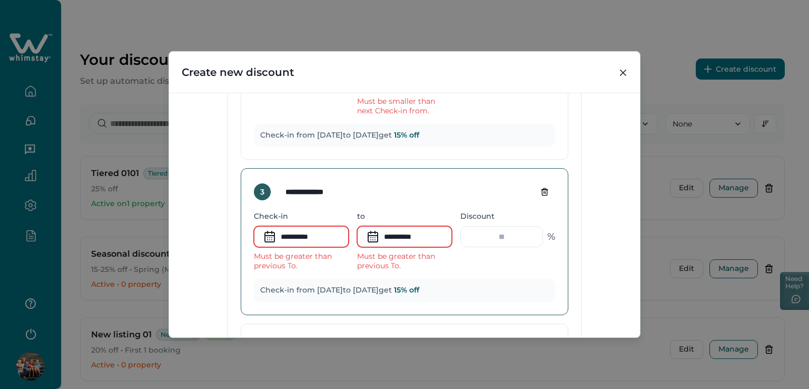
scroll to position [752, 0]
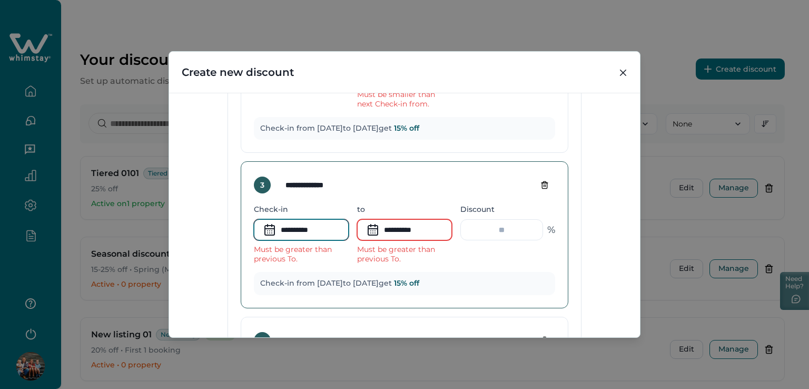
click at [293, 230] on input "**********" at bounding box center [301, 229] width 95 height 21
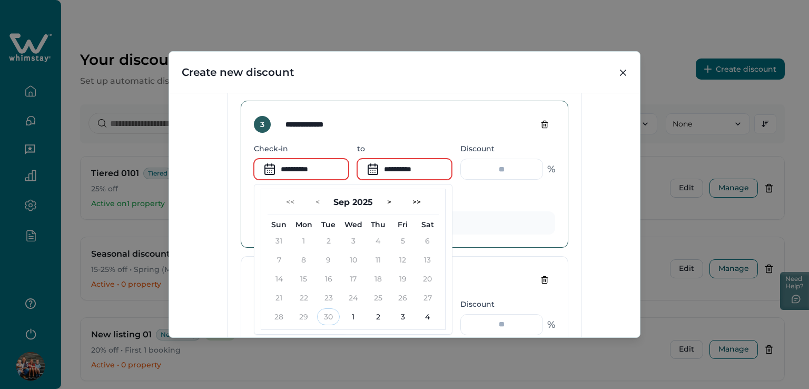
scroll to position [858, 0]
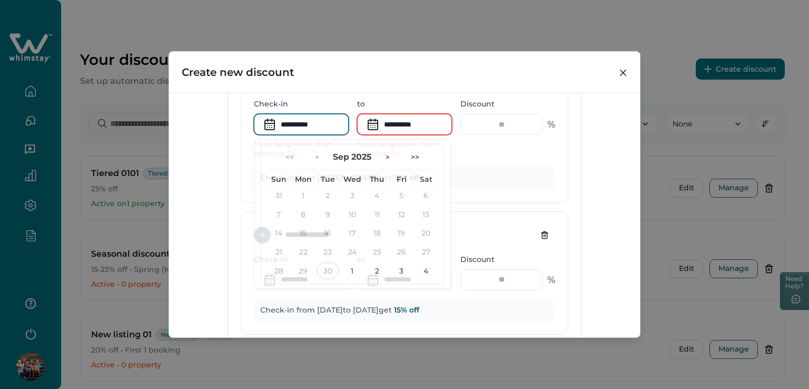
click at [510, 201] on div "**********" at bounding box center [404, 47] width 327 height 574
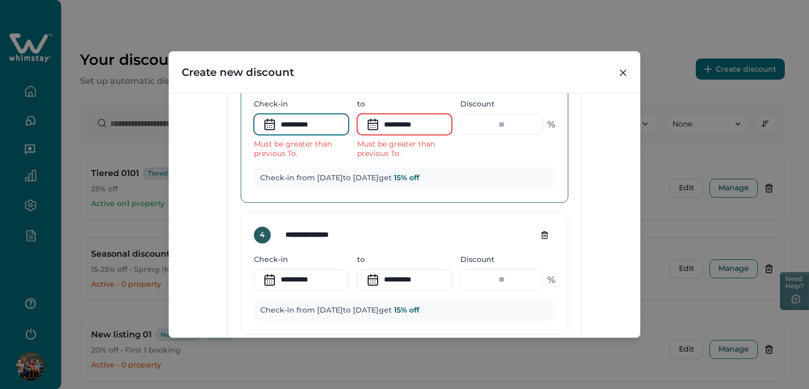
click at [290, 114] on input "**********" at bounding box center [301, 124] width 95 height 21
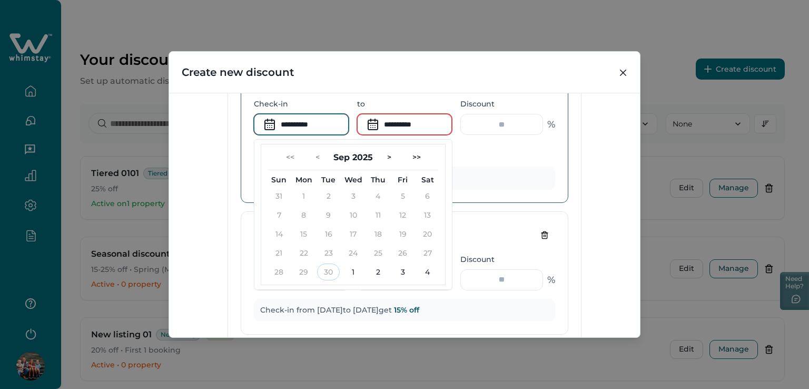
click at [474, 197] on div "**********" at bounding box center [404, 129] width 327 height 147
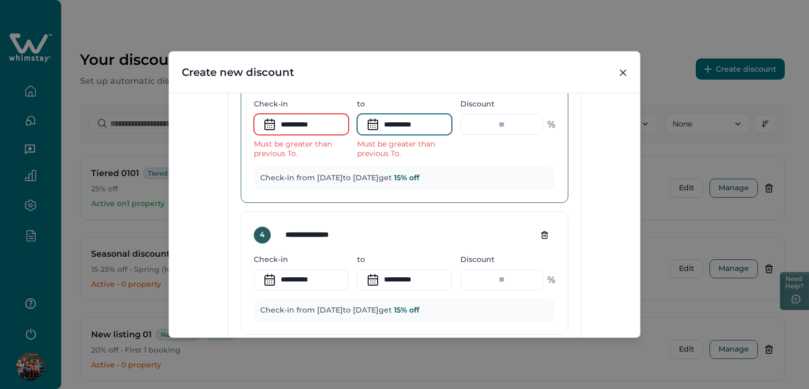
click at [386, 116] on input "**********" at bounding box center [404, 124] width 95 height 21
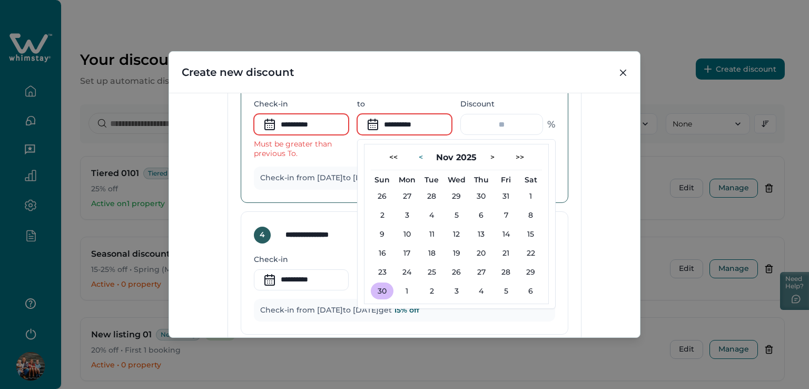
click at [417, 154] on button "<" at bounding box center [420, 156] width 21 height 17
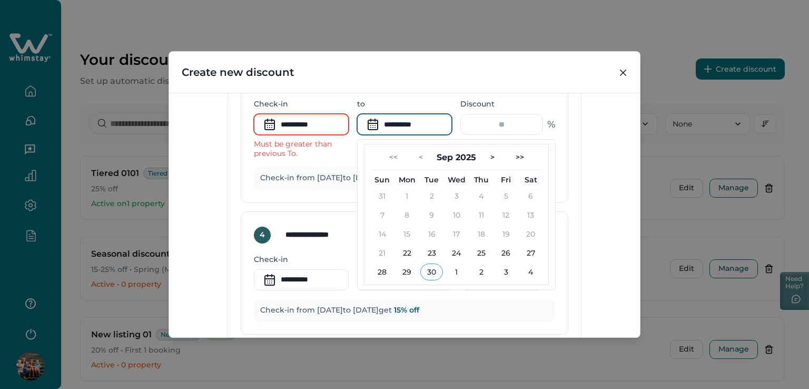
click at [584, 167] on div "**********" at bounding box center [404, 215] width 471 height 244
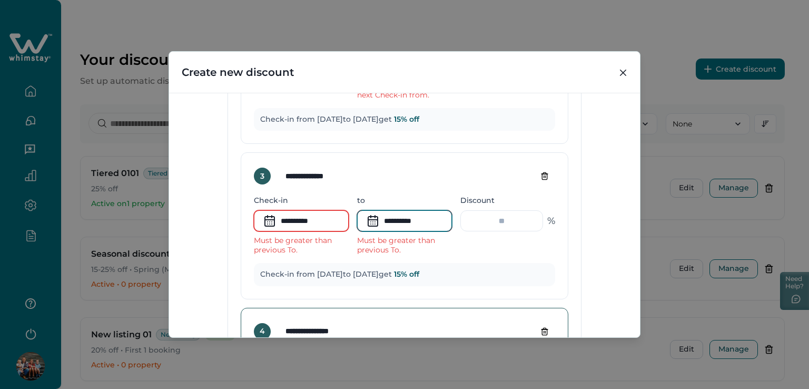
scroll to position [752, 0]
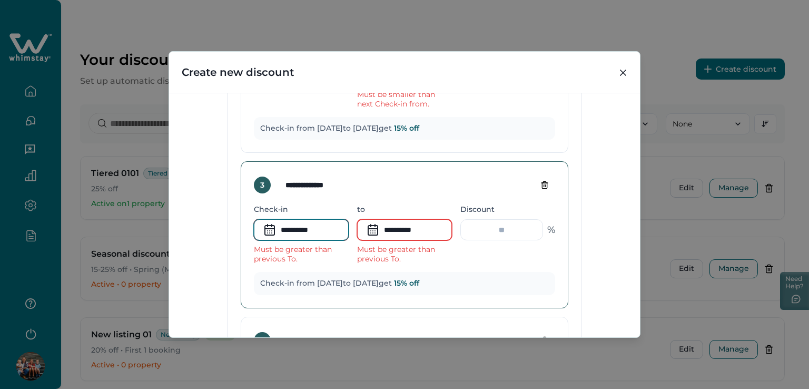
click at [308, 224] on input "**********" at bounding box center [301, 229] width 95 height 21
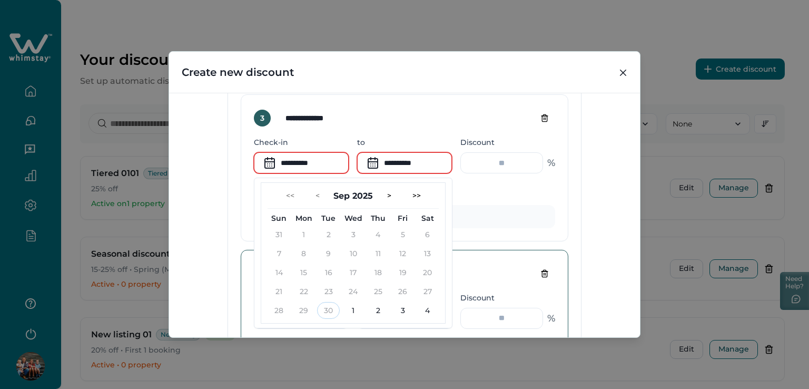
scroll to position [910, 0]
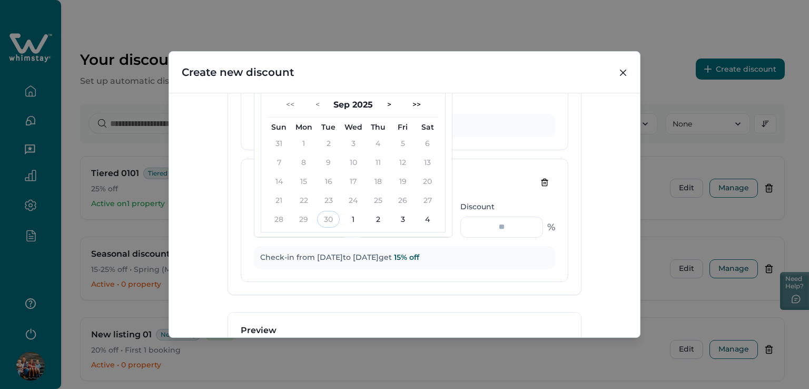
click at [603, 146] on div "**********" at bounding box center [404, 215] width 471 height 244
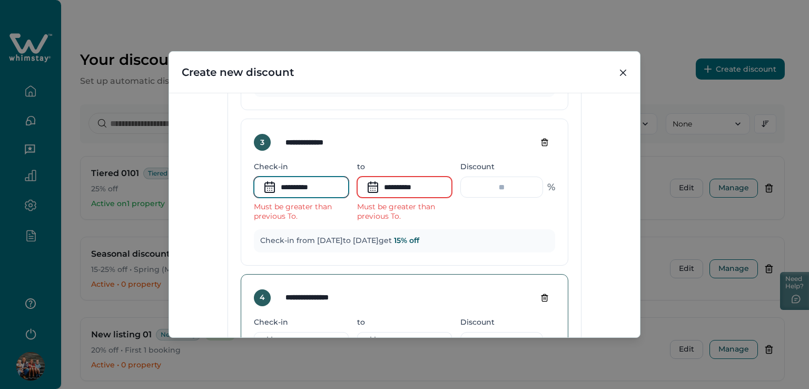
scroll to position [752, 0]
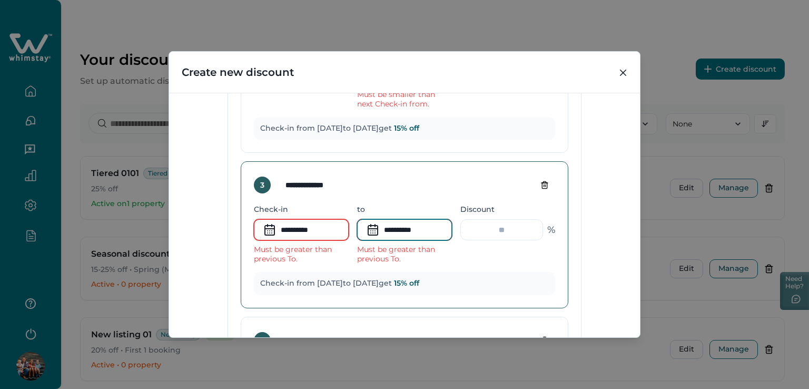
click at [387, 228] on input "**********" at bounding box center [404, 229] width 95 height 21
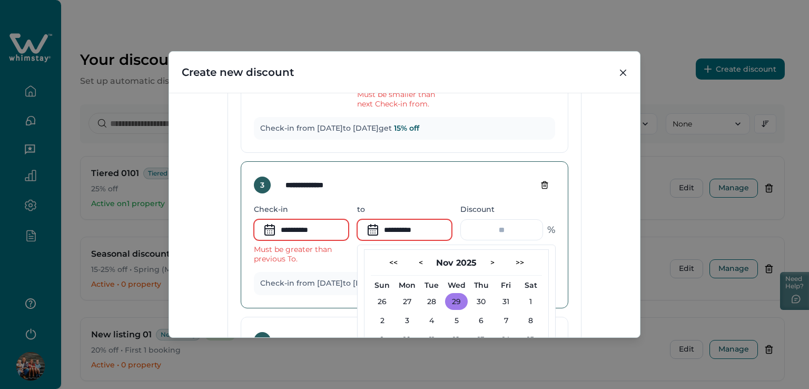
scroll to position [805, 0]
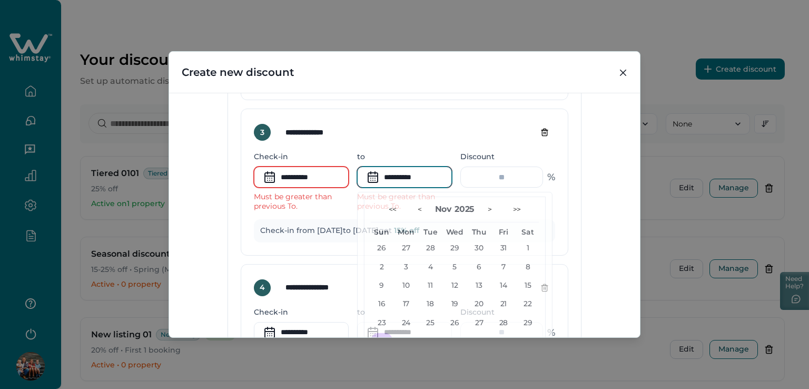
click at [605, 271] on div "**********" at bounding box center [404, 215] width 471 height 244
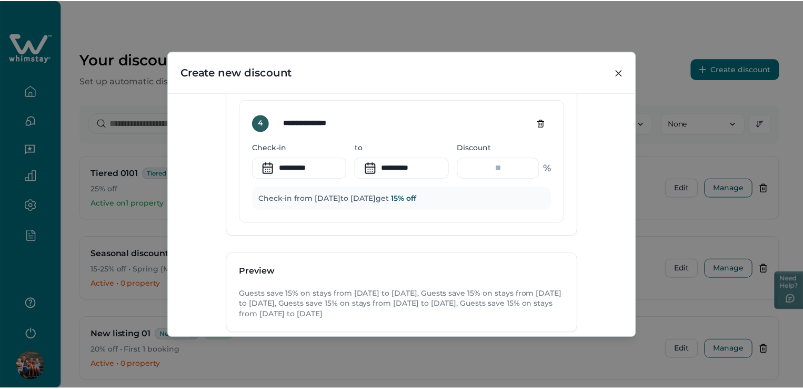
scroll to position [1028, 0]
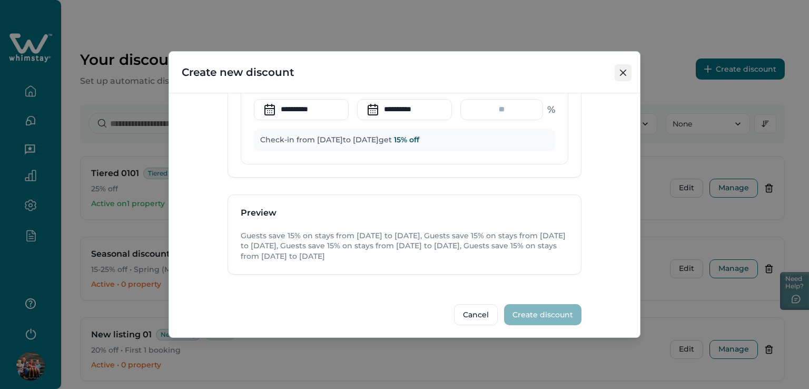
click at [625, 72] on icon "Close" at bounding box center [623, 72] width 6 height 6
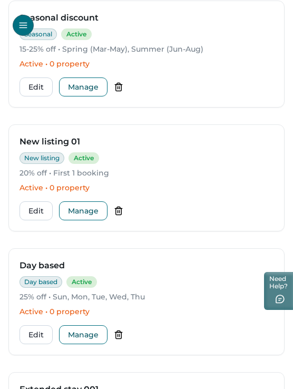
scroll to position [0, 0]
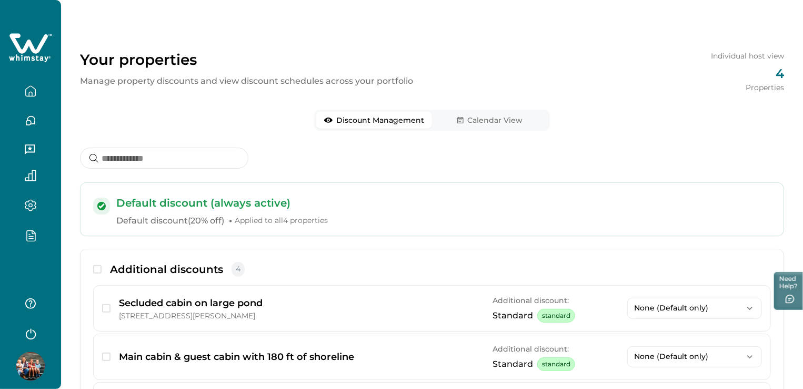
click at [31, 232] on icon "button" at bounding box center [31, 235] width 12 height 12
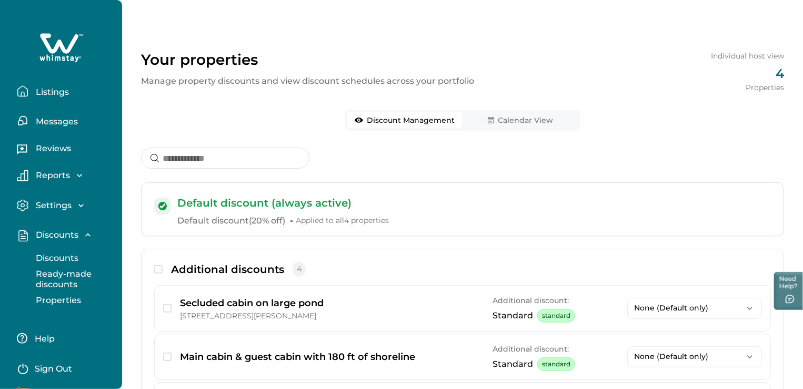
click at [59, 282] on p "Ready-made discounts" at bounding box center [77, 279] width 88 height 21
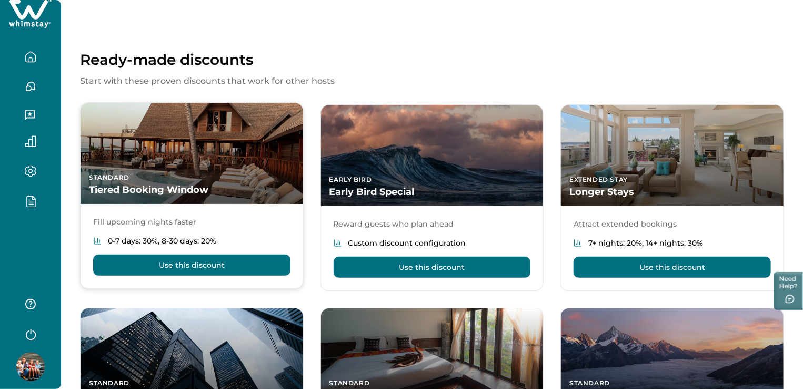
click at [226, 175] on p "Standard" at bounding box center [192, 177] width 206 height 8
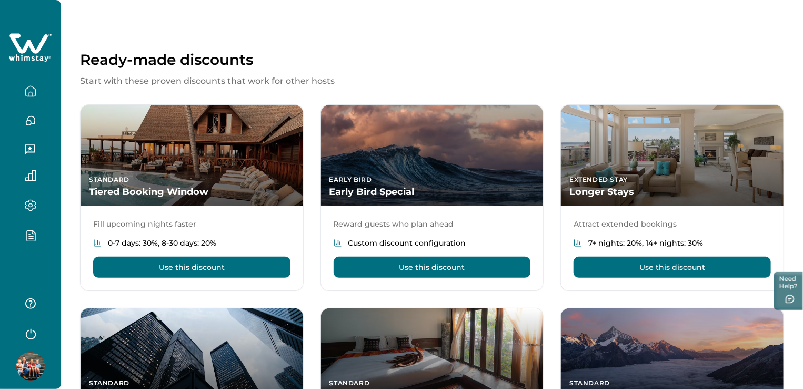
drag, startPoint x: 412, startPoint y: 60, endPoint x: 401, endPoint y: 71, distance: 15.3
click at [412, 60] on p "Ready-made discounts" at bounding box center [432, 60] width 704 height 18
click at [37, 268] on div at bounding box center [30, 194] width 61 height 389
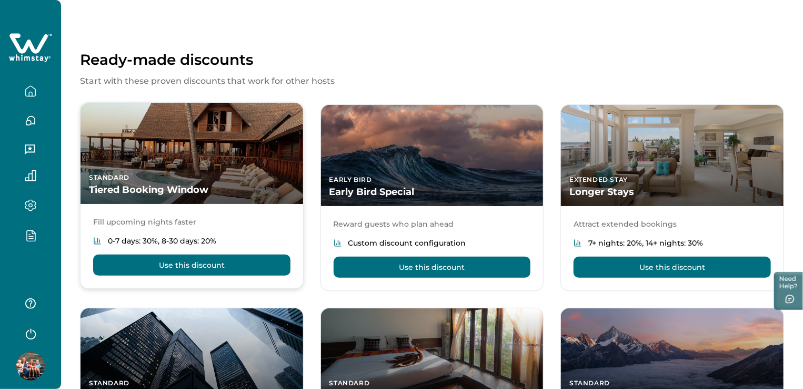
click at [281, 267] on button "Use this discount" at bounding box center [191, 264] width 197 height 21
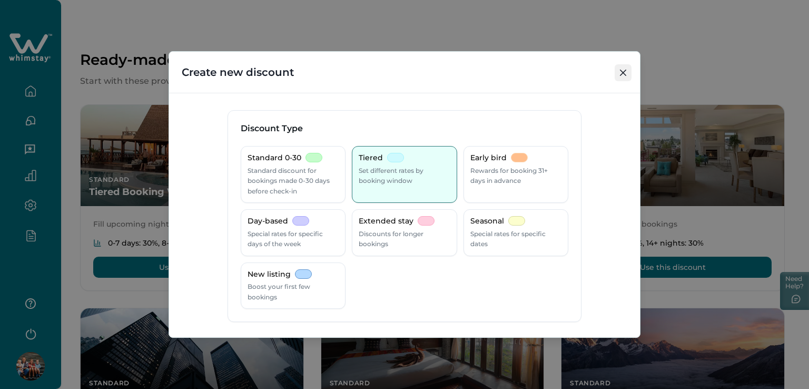
click at [619, 68] on button "Close" at bounding box center [622, 72] width 17 height 17
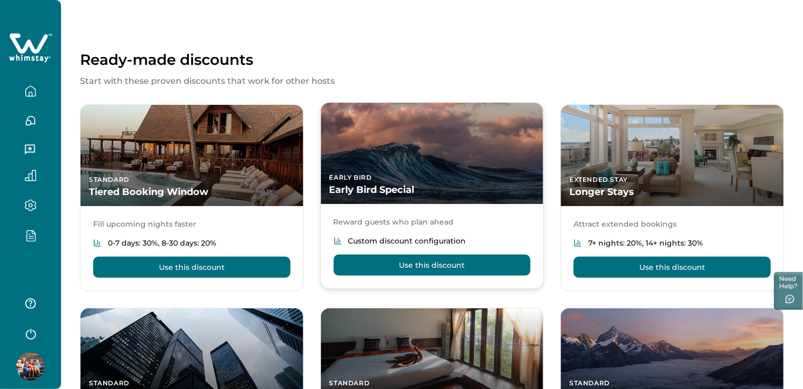
click at [416, 264] on button "Use this discount" at bounding box center [432, 264] width 197 height 21
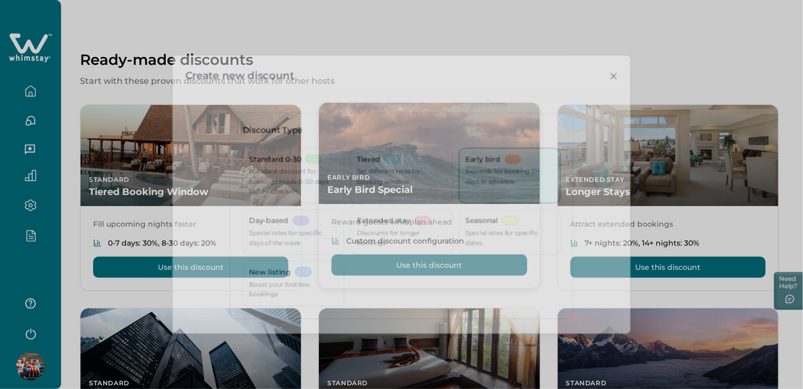
type input "**"
type input "***"
type input "**"
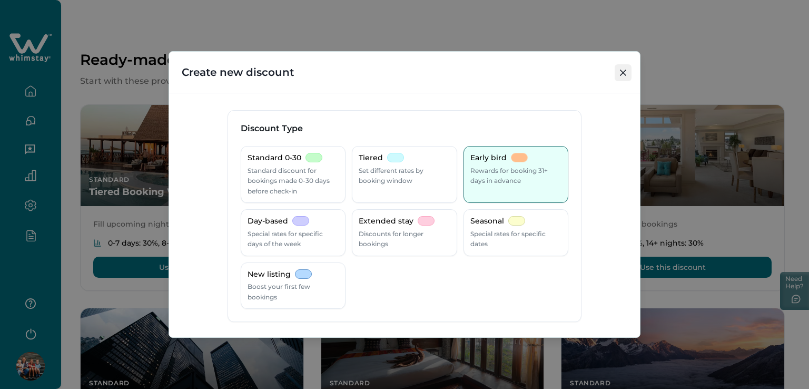
click at [628, 68] on button "Close" at bounding box center [622, 72] width 17 height 17
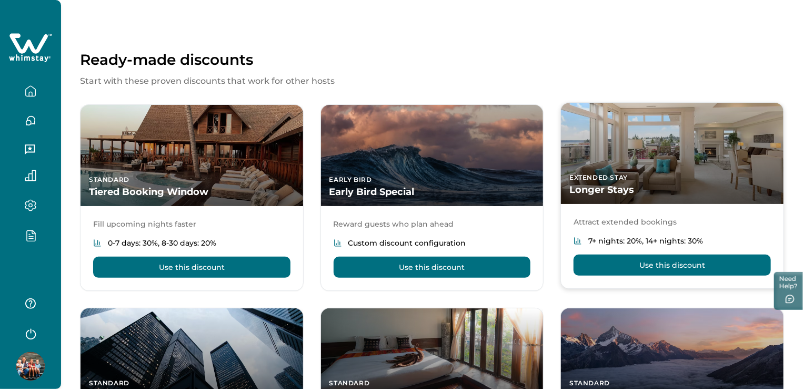
click at [699, 267] on button "Use this discount" at bounding box center [672, 264] width 197 height 21
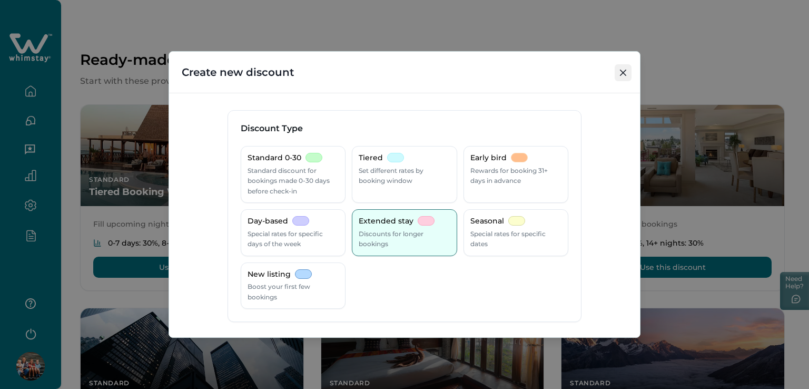
click at [621, 70] on icon "Close" at bounding box center [623, 72] width 6 height 6
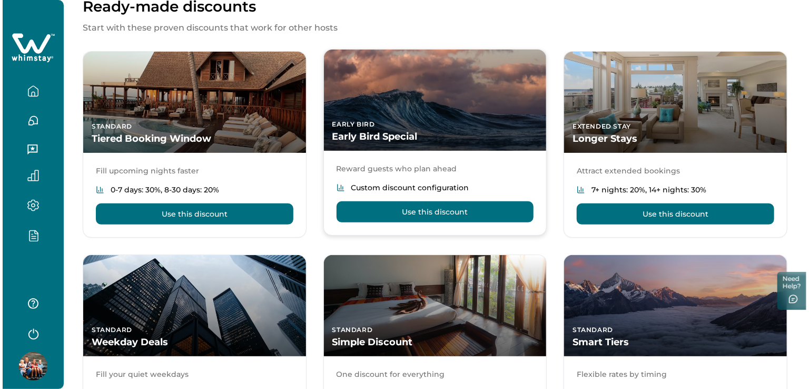
scroll to position [131, 0]
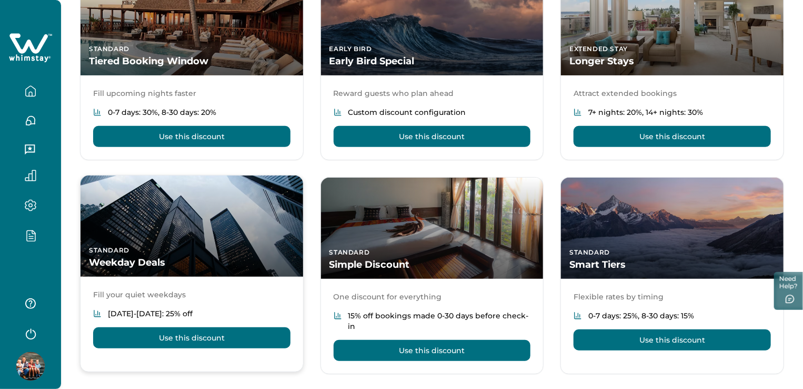
click at [223, 337] on button "Use this discount" at bounding box center [191, 337] width 197 height 21
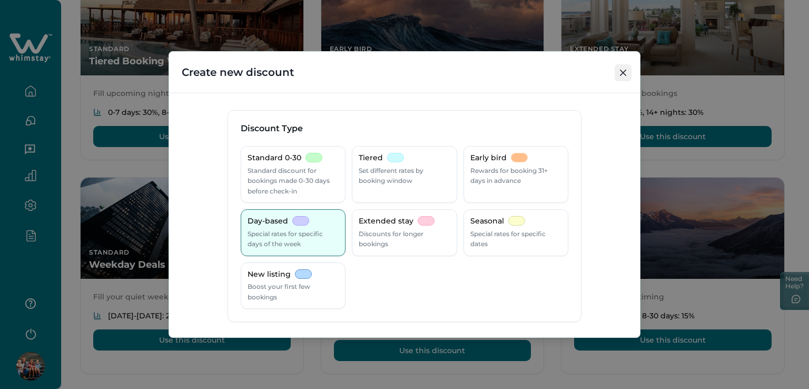
click at [620, 71] on icon "Close" at bounding box center [623, 72] width 6 height 6
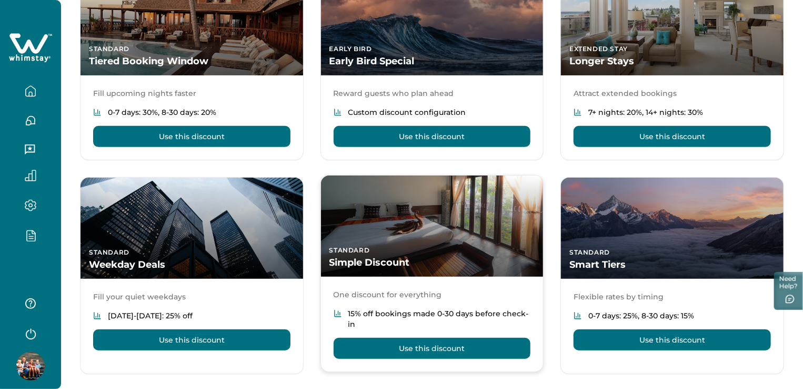
click at [432, 343] on button "Use this discount" at bounding box center [432, 347] width 197 height 21
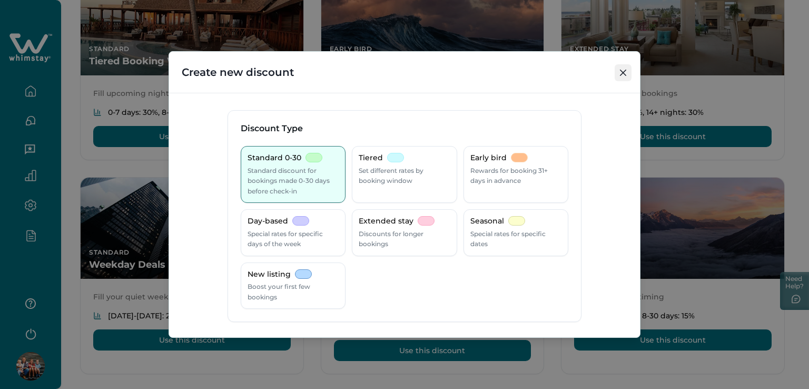
click at [626, 72] on button "Close" at bounding box center [622, 72] width 17 height 17
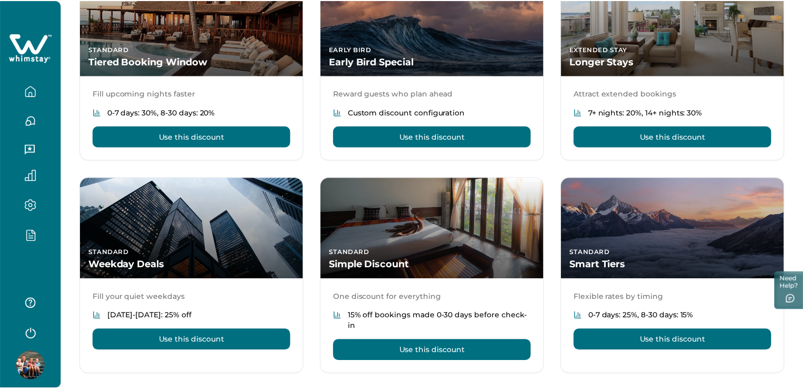
scroll to position [120, 0]
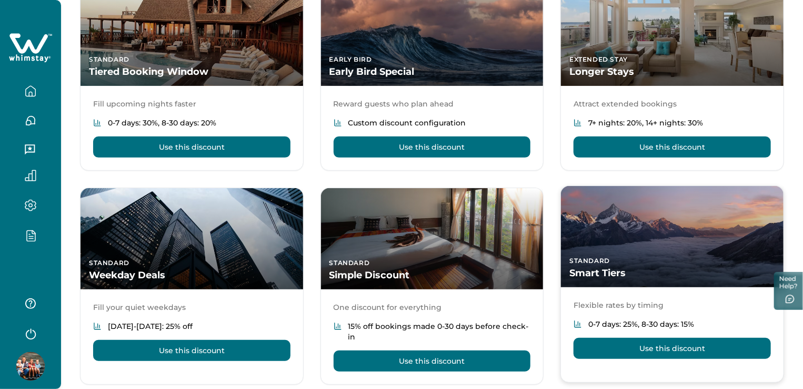
click at [660, 343] on button "Use this discount" at bounding box center [672, 347] width 197 height 21
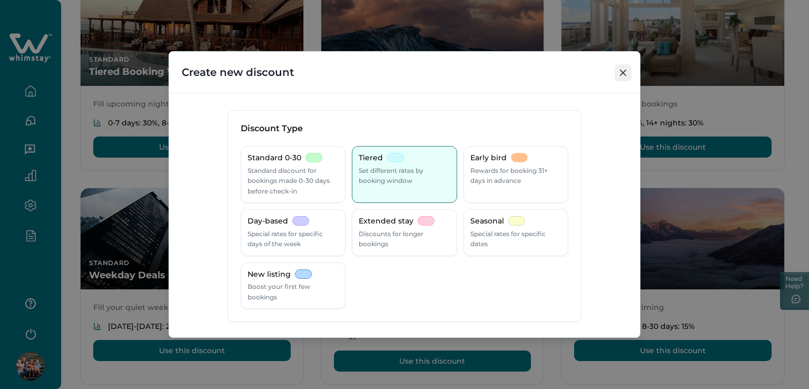
click at [622, 68] on button "Close" at bounding box center [622, 72] width 17 height 17
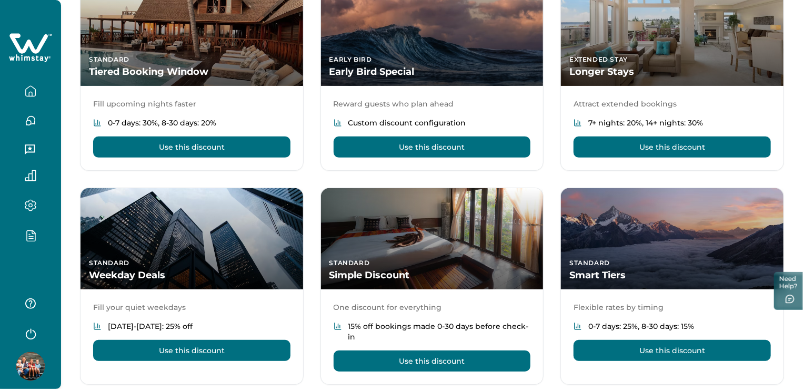
click at [28, 235] on icon "button" at bounding box center [31, 235] width 12 height 12
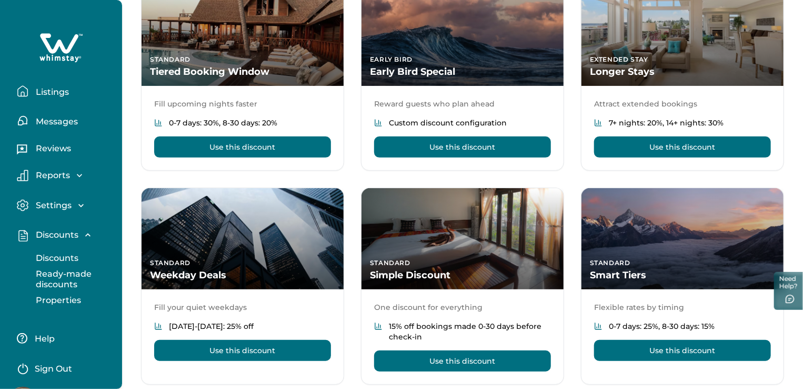
click at [67, 253] on p "Discounts" at bounding box center [56, 258] width 46 height 11
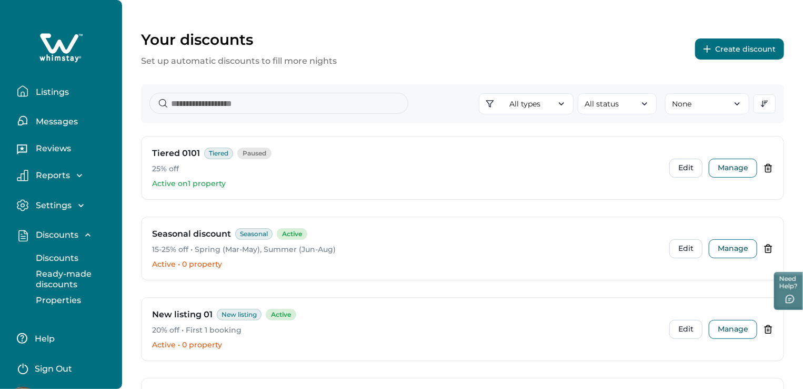
scroll to position [53, 0]
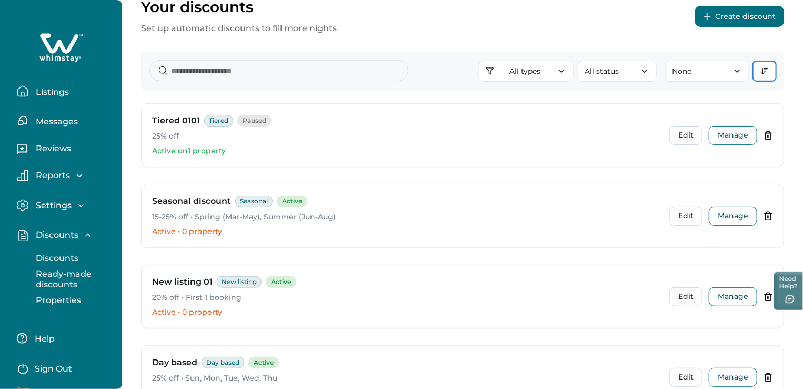
click at [769, 72] on icon "button" at bounding box center [765, 71] width 8 height 8
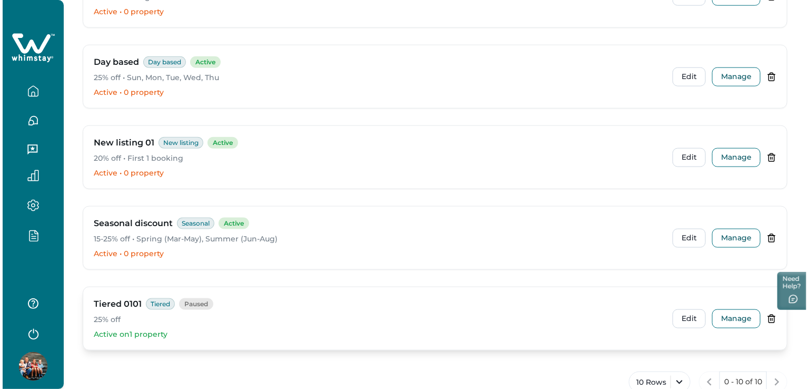
scroll to position [571, 0]
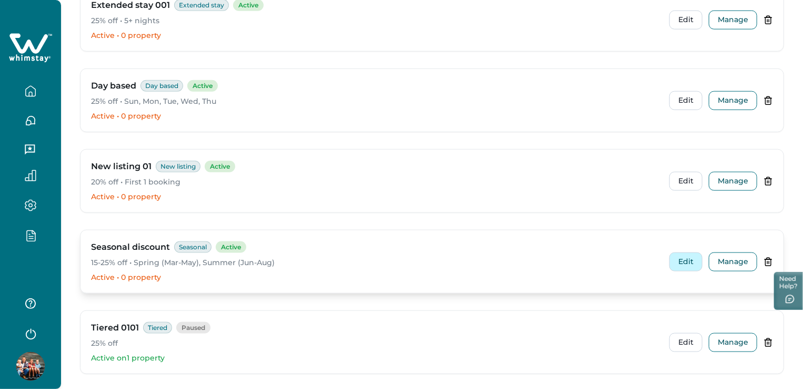
click at [686, 258] on button "Edit" at bounding box center [686, 261] width 33 height 19
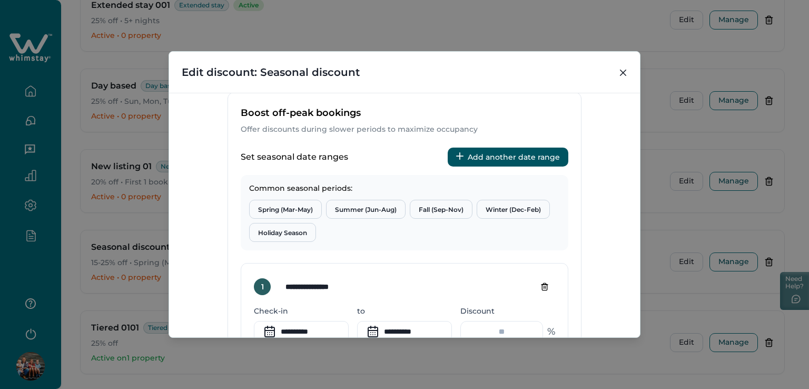
scroll to position [341, 0]
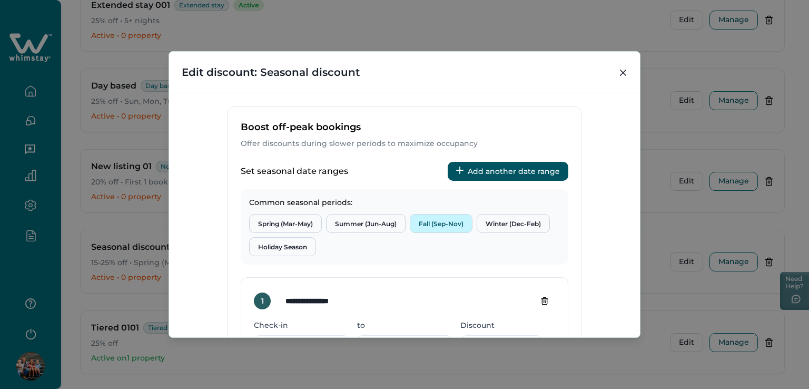
click at [453, 223] on button "Fall (Sep-Nov)" at bounding box center [441, 223] width 63 height 19
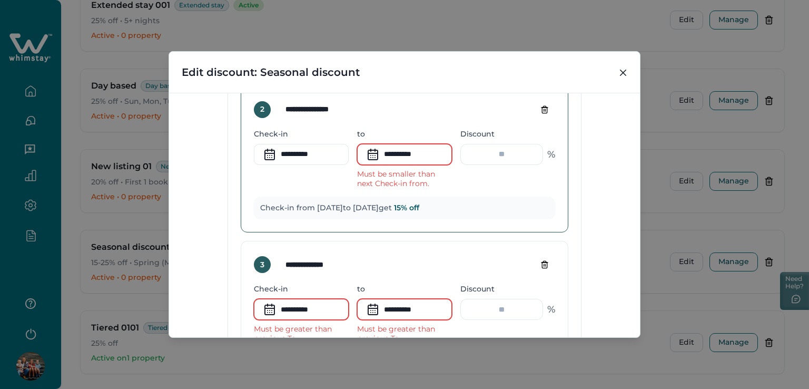
scroll to position [657, 0]
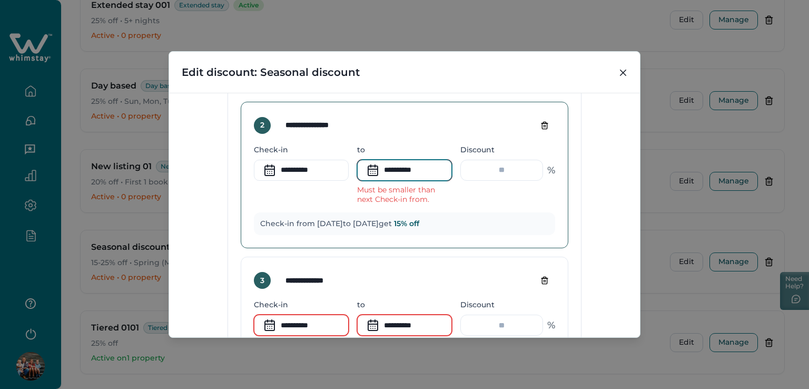
click at [416, 171] on input "**********" at bounding box center [404, 170] width 95 height 21
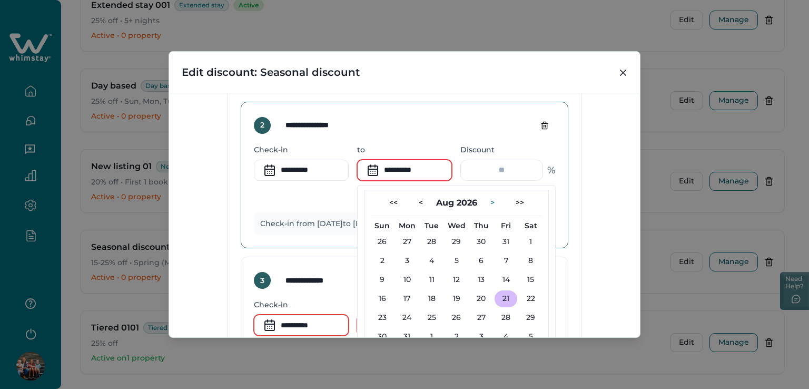
click at [488, 197] on button ">" at bounding box center [492, 202] width 21 height 17
click at [453, 317] on button "30" at bounding box center [456, 317] width 23 height 17
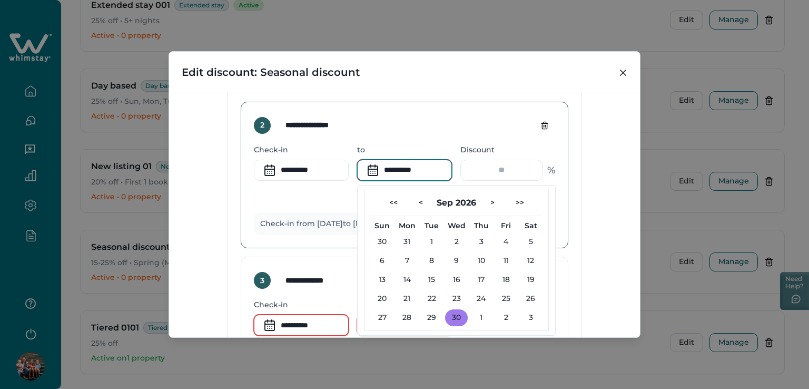
type input "**********"
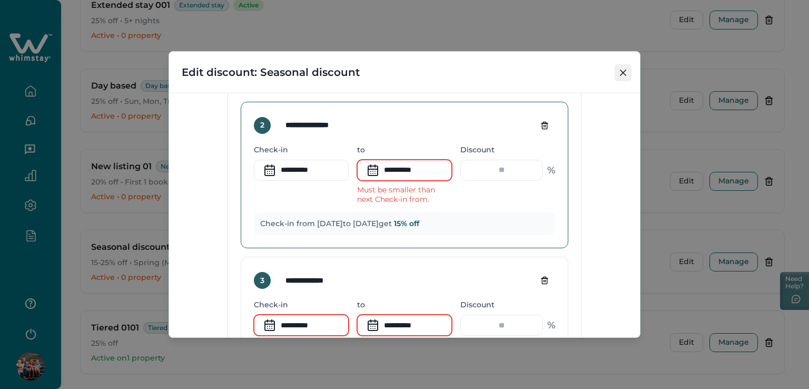
click at [625, 74] on icon "Close" at bounding box center [623, 72] width 6 height 6
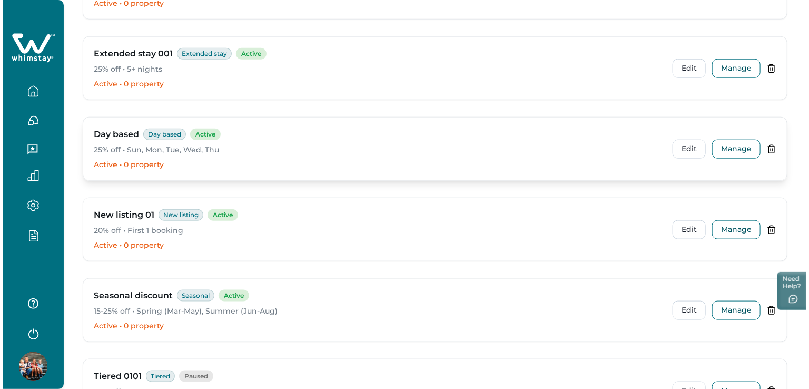
scroll to position [465, 0]
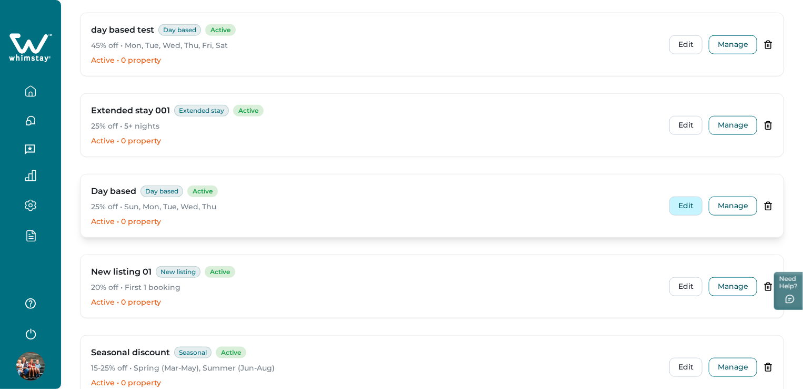
click at [693, 210] on button "Edit" at bounding box center [686, 205] width 33 height 19
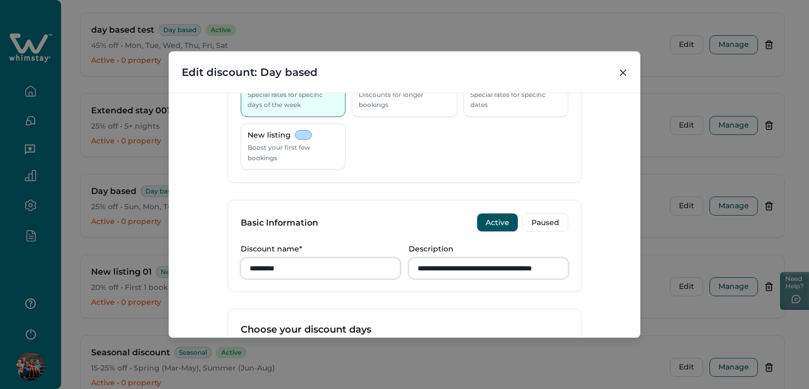
scroll to position [34, 0]
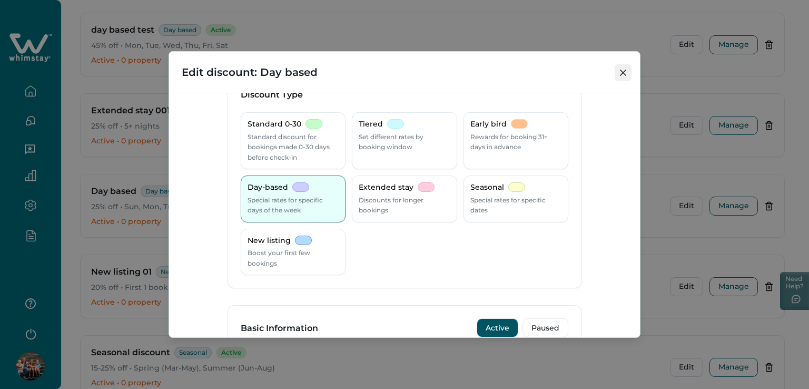
click at [624, 78] on button "Close" at bounding box center [622, 72] width 17 height 17
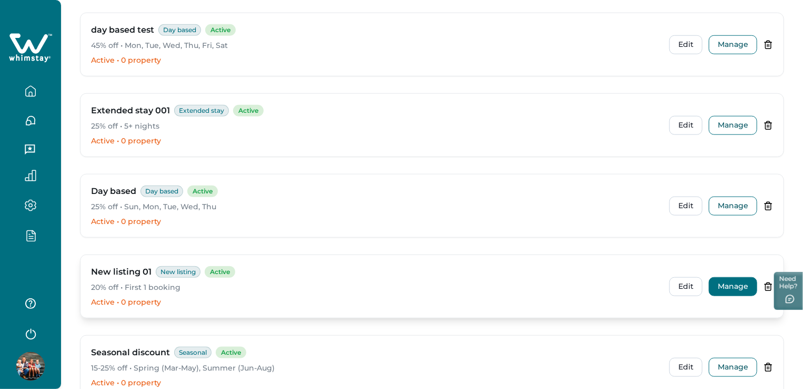
click at [729, 287] on button "Manage" at bounding box center [733, 286] width 48 height 19
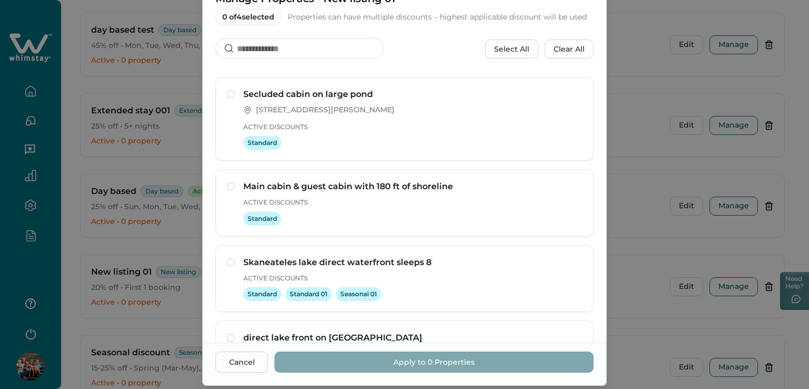
scroll to position [0, 0]
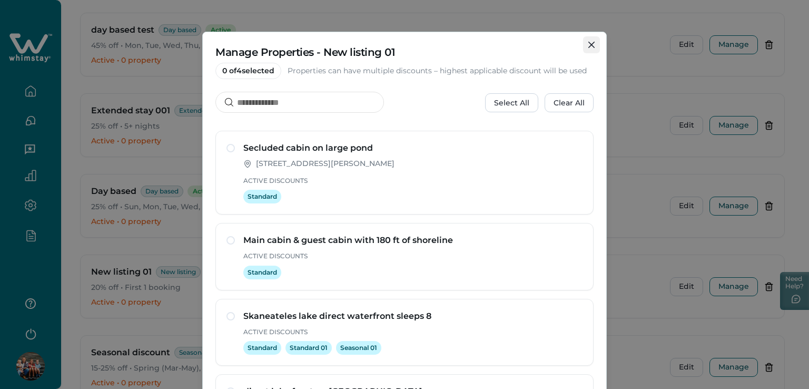
click at [588, 43] on icon "Close" at bounding box center [591, 45] width 6 height 6
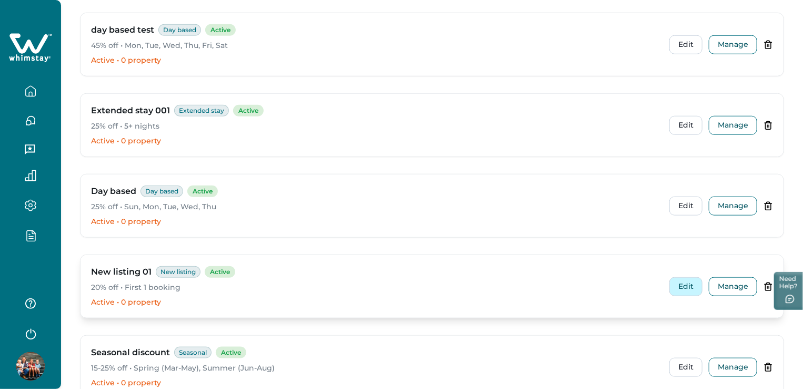
click at [688, 277] on button "Edit" at bounding box center [686, 286] width 33 height 19
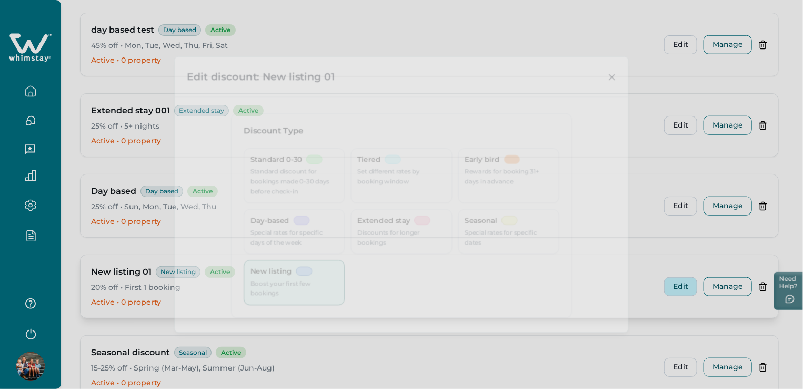
type input "*"
type input "**"
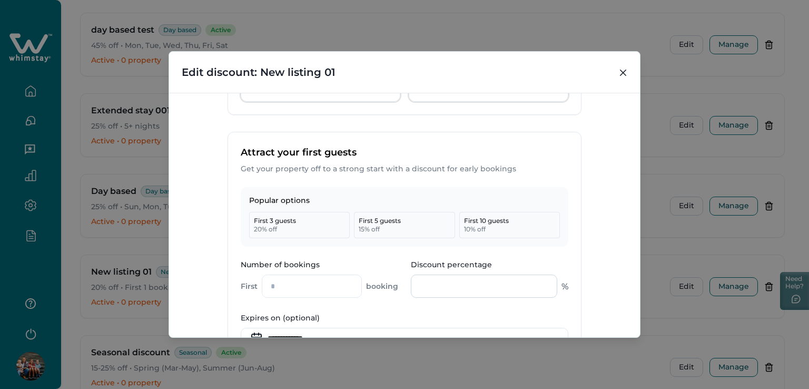
scroll to position [474, 0]
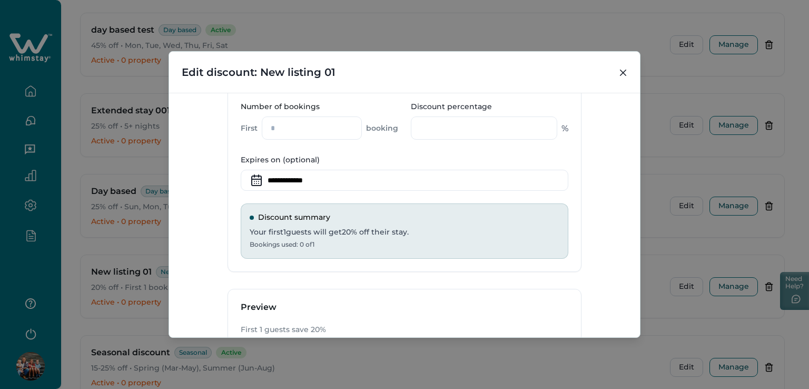
drag, startPoint x: 303, startPoint y: 127, endPoint x: 255, endPoint y: 127, distance: 47.9
click at [255, 127] on div "First * booking" at bounding box center [319, 127] width 157 height 23
drag, startPoint x: 274, startPoint y: 127, endPoint x: 247, endPoint y: 135, distance: 27.8
click at [247, 135] on div "First * bookings" at bounding box center [319, 127] width 157 height 23
type input "*"
